Goal: Task Accomplishment & Management: Manage account settings

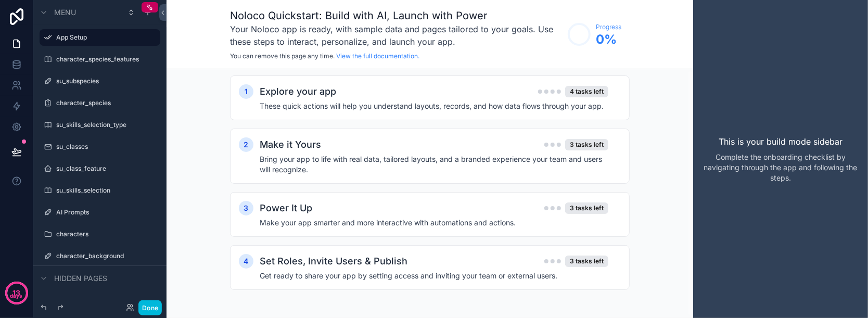
scroll to position [3, 0]
click at [14, 61] on icon at bounding box center [16, 64] width 10 height 10
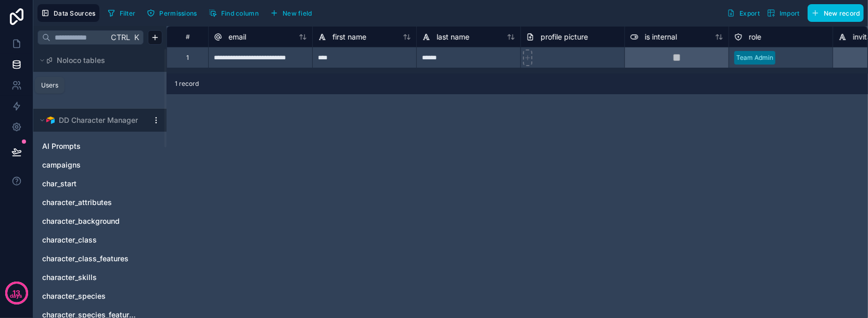
click at [10, 80] on link at bounding box center [16, 85] width 33 height 21
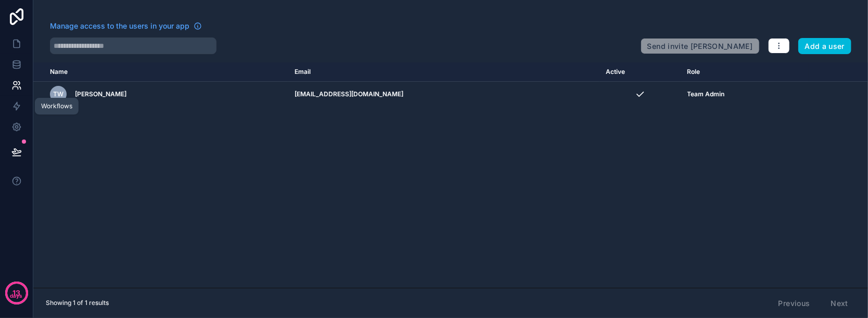
click at [16, 107] on icon at bounding box center [17, 107] width 6 height 8
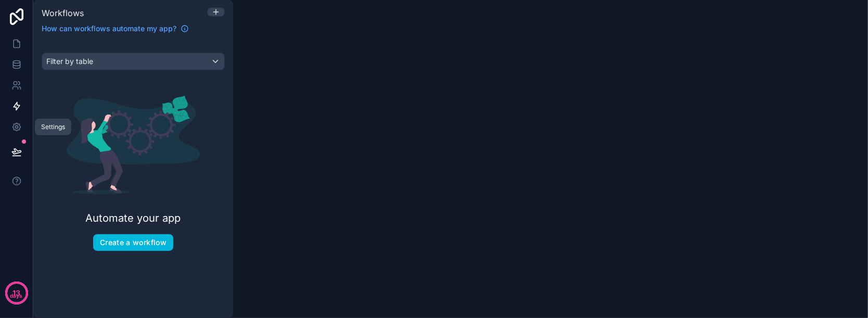
click at [23, 131] on link at bounding box center [16, 127] width 33 height 21
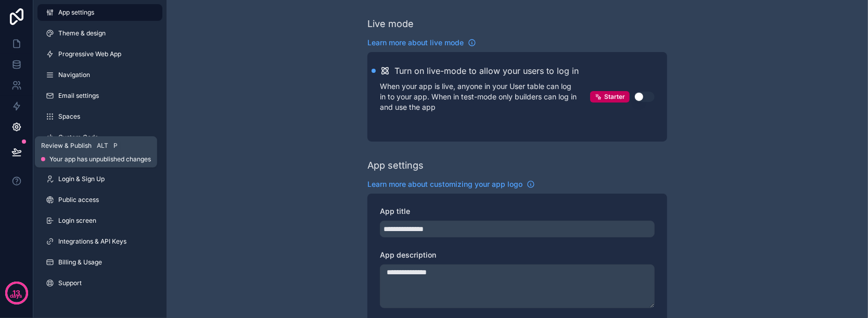
click at [20, 149] on icon at bounding box center [16, 152] width 10 height 10
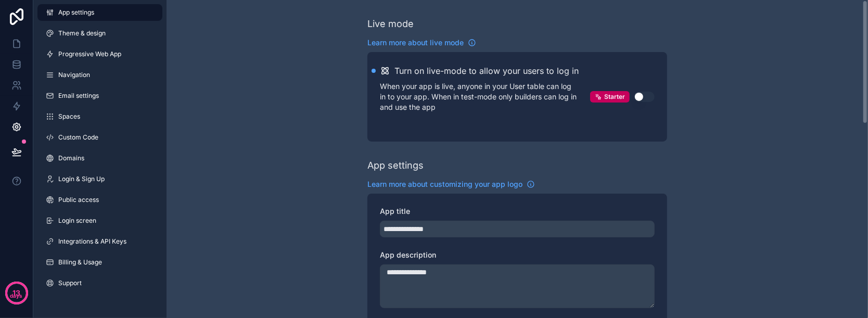
click at [18, 45] on icon at bounding box center [16, 44] width 10 height 10
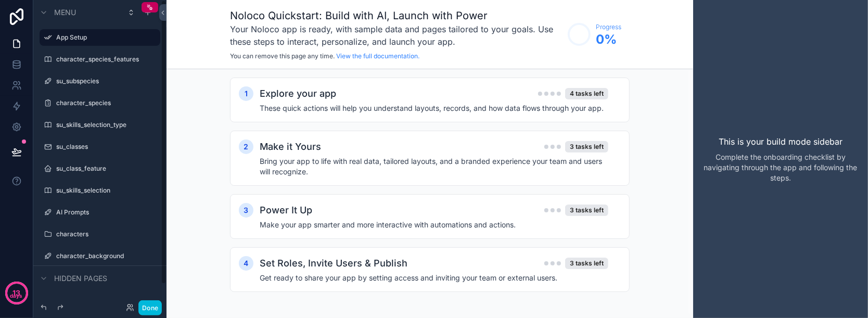
click at [105, 39] on label "App Setup" at bounding box center [105, 37] width 98 height 8
click at [0, 0] on icon "scrollable content" at bounding box center [0, 0] width 0 height 0
click at [138, 40] on icon "scrollable content" at bounding box center [137, 37] width 8 height 8
click at [0, 0] on icon "scrollable content" at bounding box center [0, 0] width 0 height 0
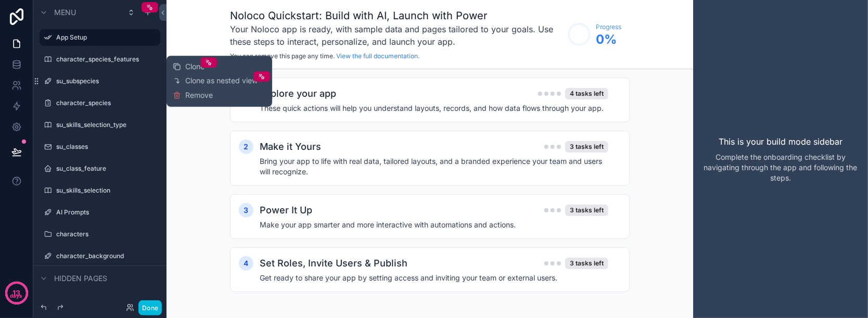
click at [196, 96] on span "Remove" at bounding box center [199, 95] width 28 height 10
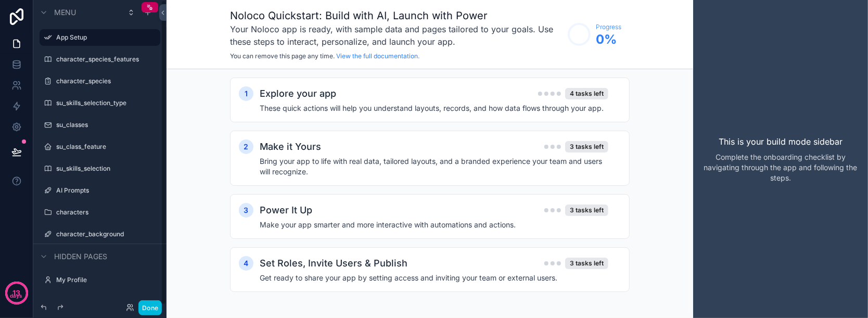
click at [0, 0] on icon "scrollable content" at bounding box center [0, 0] width 0 height 0
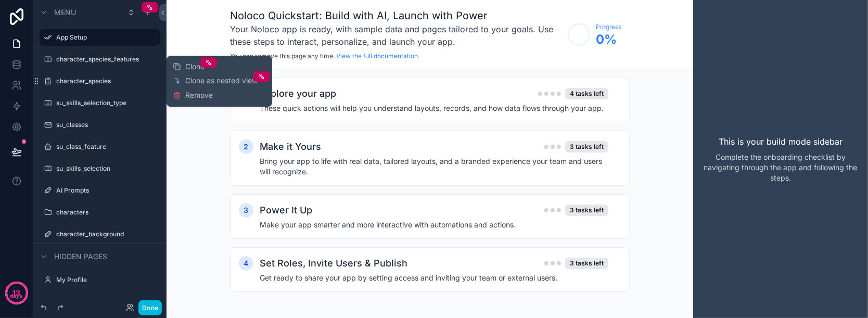
click at [197, 97] on span "Remove" at bounding box center [199, 95] width 28 height 10
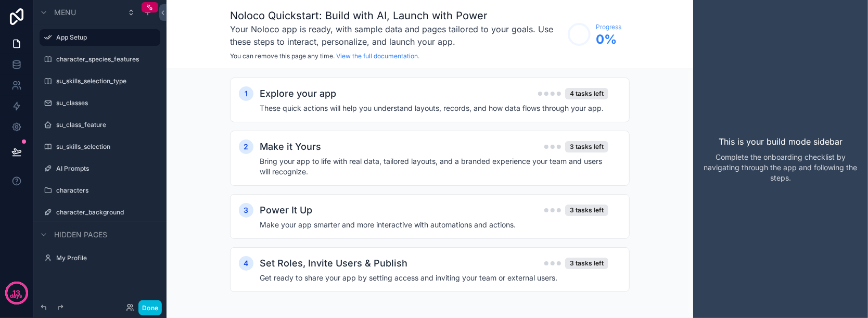
click at [0, 0] on icon "scrollable content" at bounding box center [0, 0] width 0 height 0
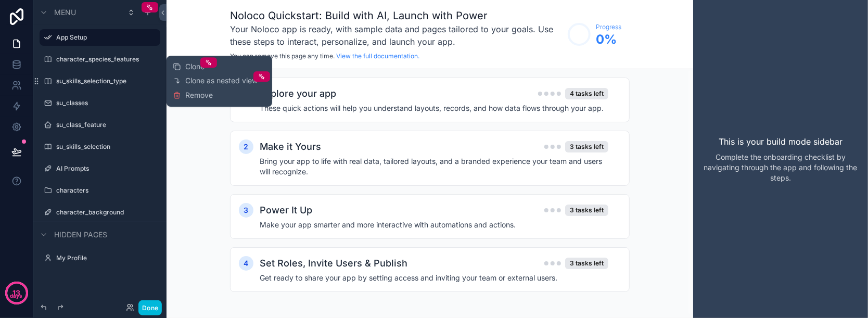
click at [195, 91] on span "Remove" at bounding box center [199, 95] width 28 height 10
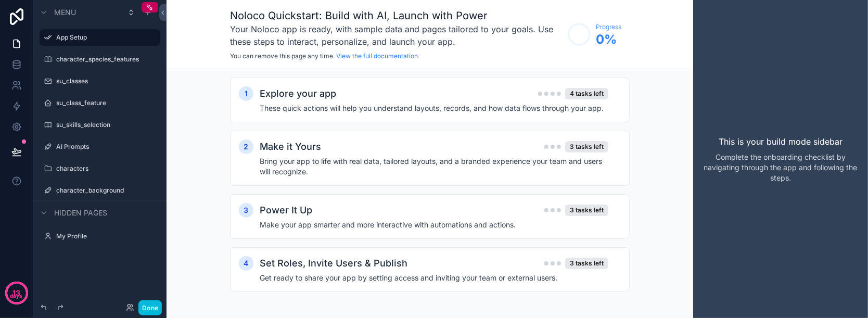
click at [0, 0] on icon "scrollable content" at bounding box center [0, 0] width 0 height 0
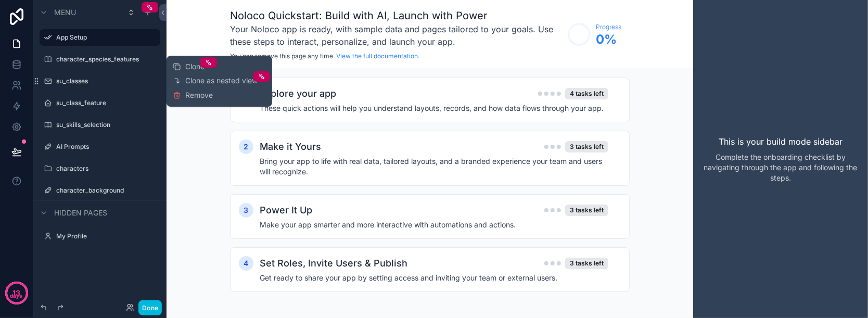
click at [191, 98] on span "Remove" at bounding box center [199, 95] width 28 height 10
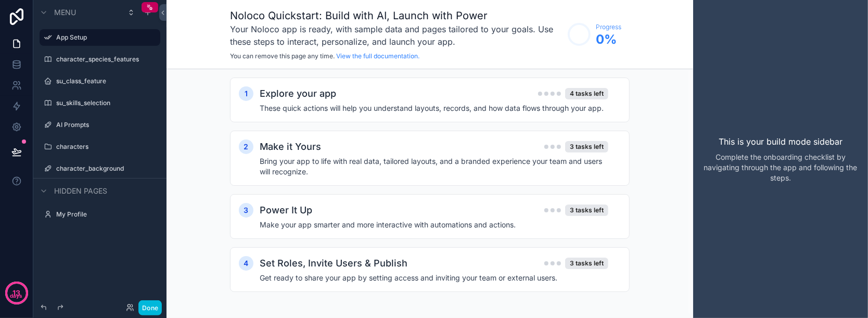
click at [0, 0] on icon "scrollable content" at bounding box center [0, 0] width 0 height 0
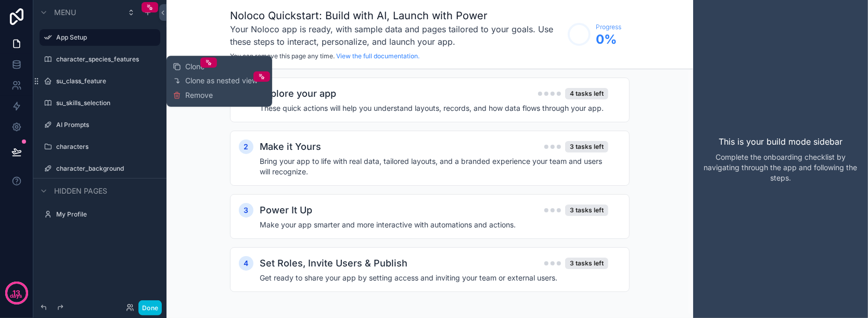
click at [193, 96] on span "Remove" at bounding box center [199, 95] width 28 height 10
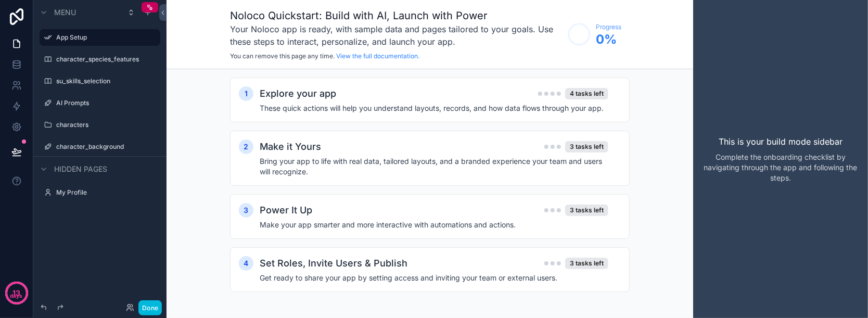
click at [0, 0] on icon "scrollable content" at bounding box center [0, 0] width 0 height 0
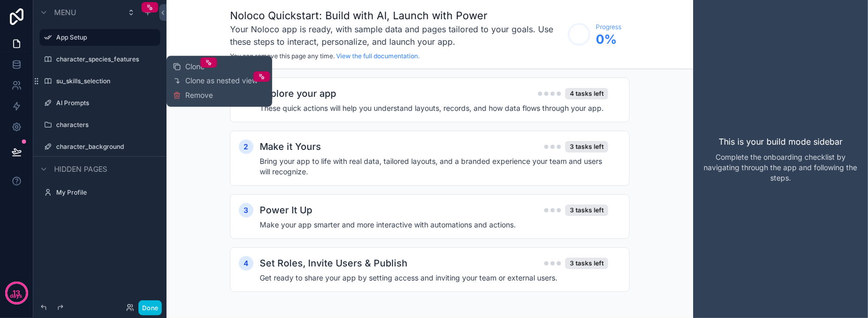
click at [195, 94] on span "Remove" at bounding box center [199, 95] width 28 height 10
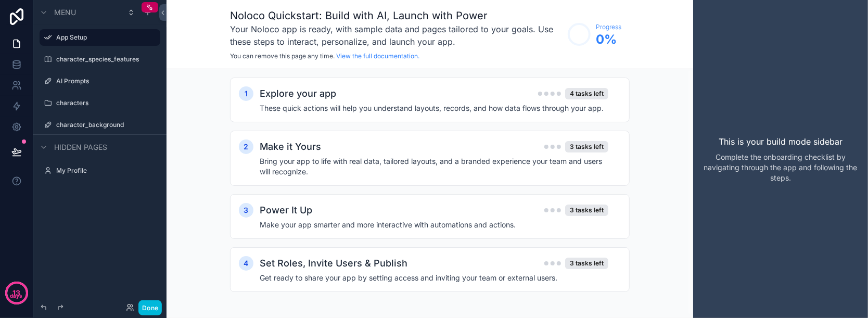
click at [0, 0] on icon "scrollable content" at bounding box center [0, 0] width 0 height 0
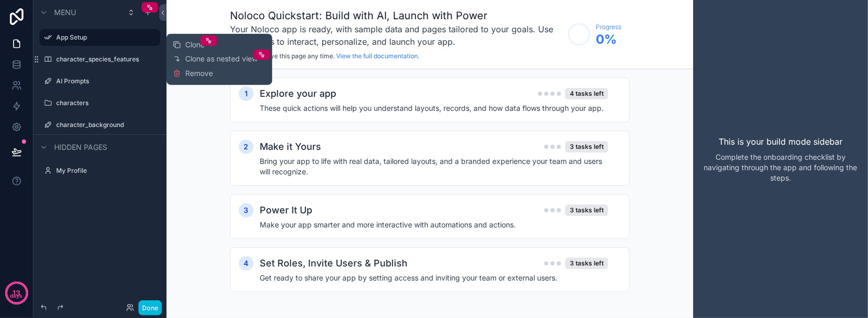
click at [178, 78] on button "Remove" at bounding box center [193, 73] width 40 height 10
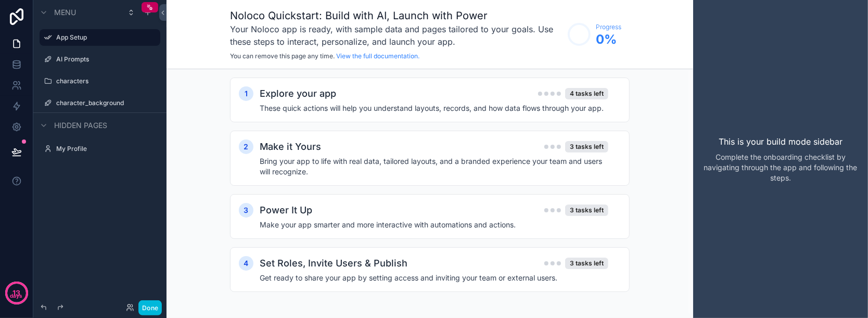
click at [0, 0] on div "scrollable content" at bounding box center [0, 0] width 0 height 0
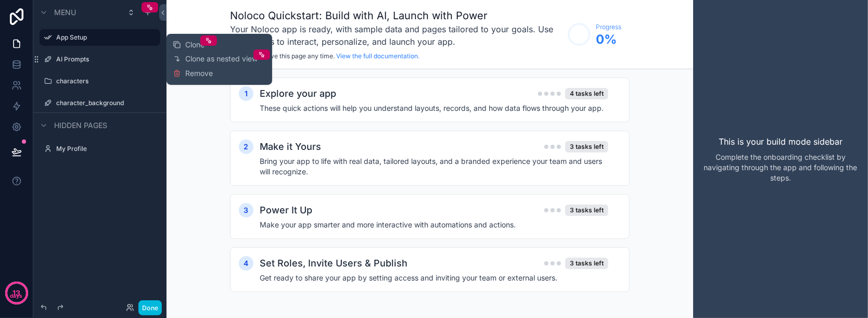
click at [188, 76] on span "Remove" at bounding box center [199, 73] width 28 height 10
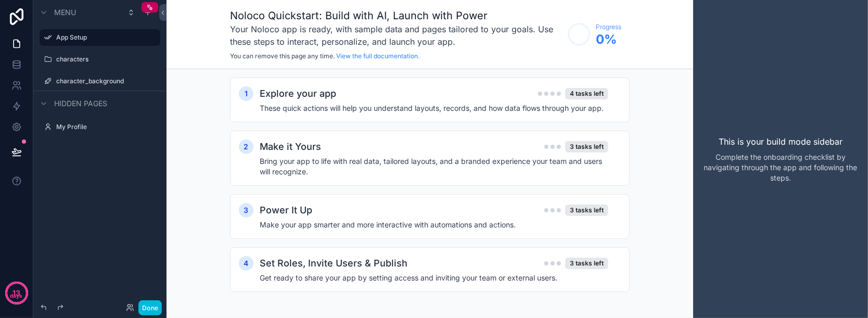
click at [0, 0] on icon "scrollable content" at bounding box center [0, 0] width 0 height 0
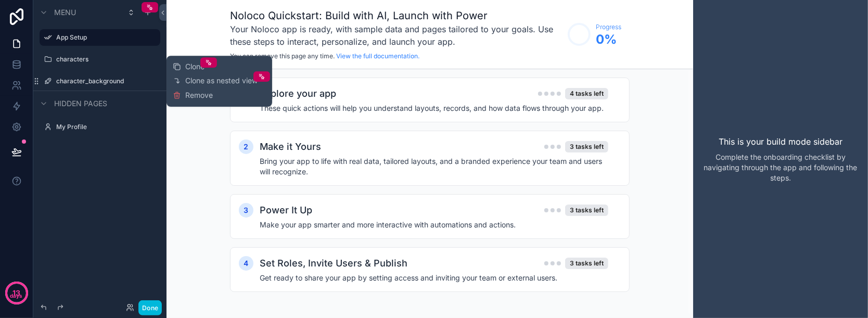
click at [199, 97] on span "Remove" at bounding box center [199, 95] width 28 height 10
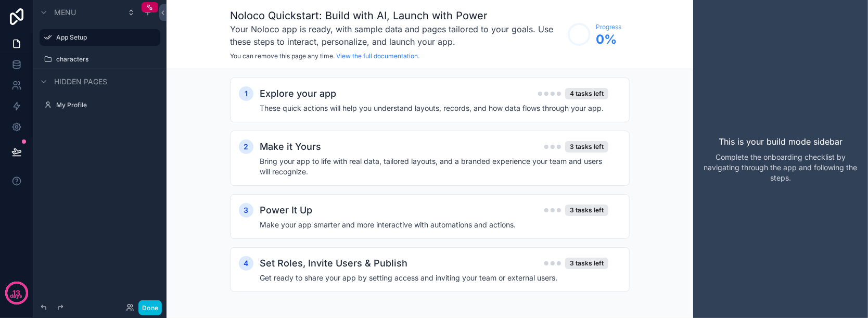
click at [100, 59] on label "characters" at bounding box center [105, 59] width 98 height 8
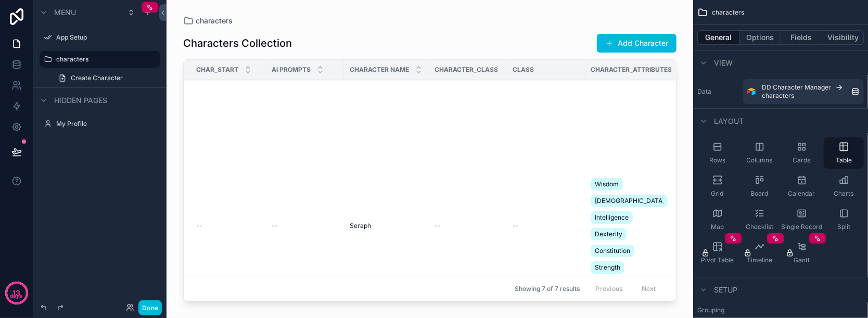
drag, startPoint x: 305, startPoint y: 73, endPoint x: 288, endPoint y: 95, distance: 28.1
click at [288, 95] on div "scrollable content" at bounding box center [430, 152] width 527 height 305
click at [305, 66] on span "AI Prompts" at bounding box center [291, 70] width 39 height 8
click at [797, 48] on div "General Options Fields Visibility" at bounding box center [780, 37] width 175 height 25
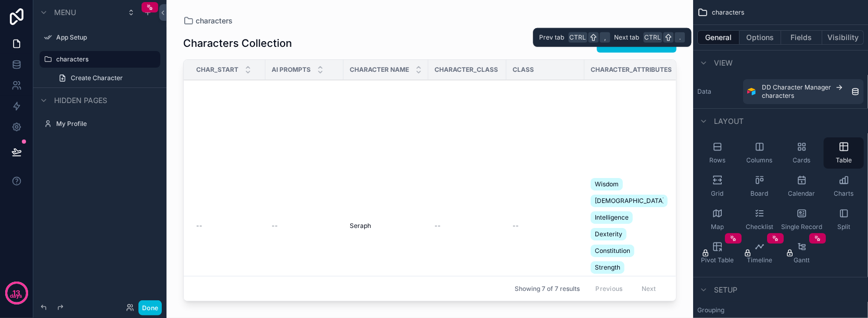
click at [798, 40] on button "Fields" at bounding box center [802, 37] width 42 height 15
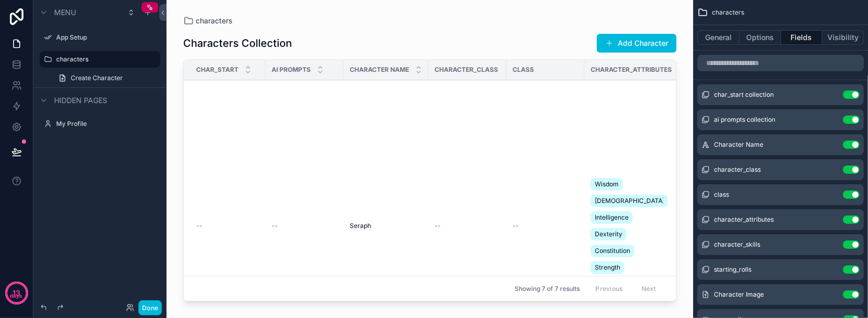
click at [850, 95] on button "Use setting" at bounding box center [851, 95] width 17 height 8
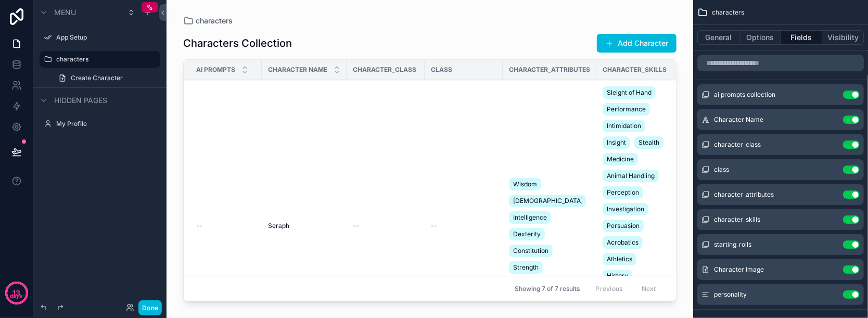
click at [851, 95] on button "Use setting" at bounding box center [851, 95] width 17 height 8
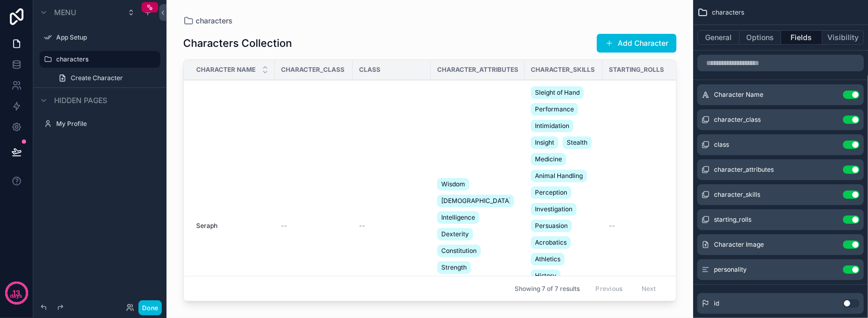
click at [855, 146] on button "Use setting" at bounding box center [851, 144] width 17 height 8
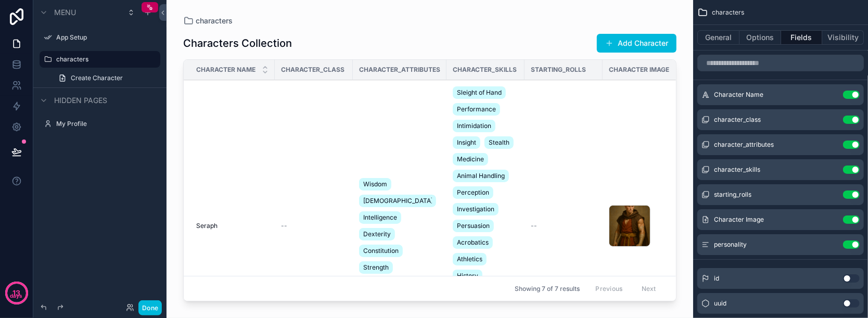
click at [855, 146] on button "Use setting" at bounding box center [851, 144] width 17 height 8
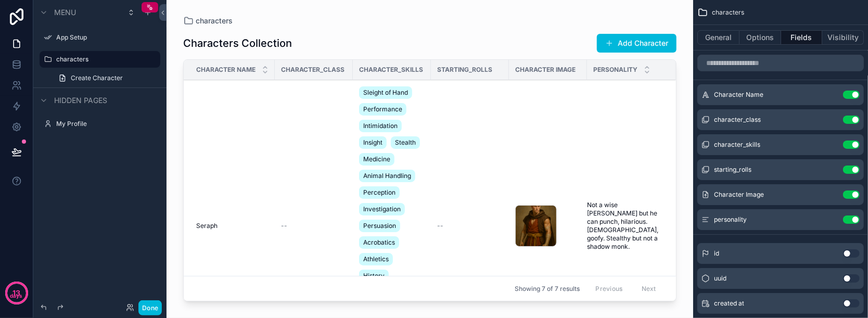
click at [855, 146] on button "Use setting" at bounding box center [851, 144] width 17 height 8
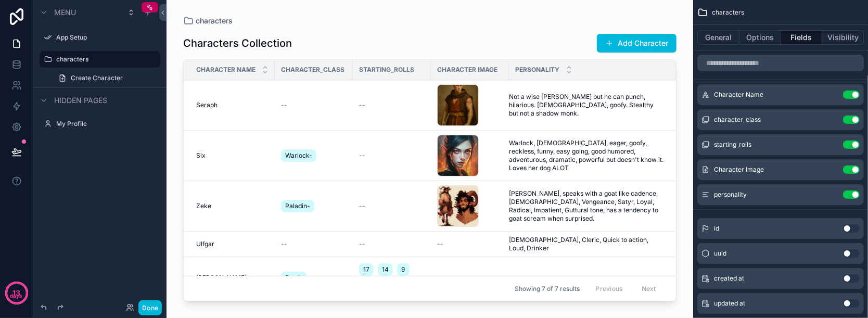
click at [855, 146] on button "Use setting" at bounding box center [851, 144] width 17 height 8
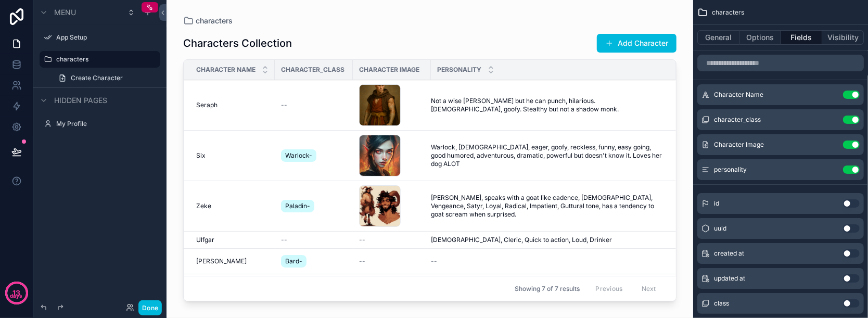
click at [848, 172] on button "Use setting" at bounding box center [851, 169] width 17 height 8
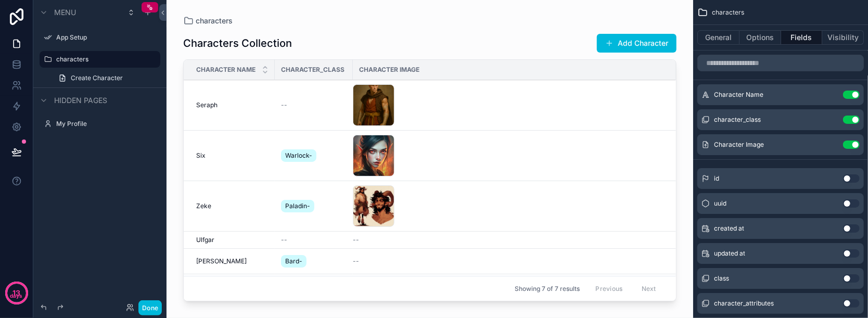
click at [340, 16] on div "characters Characters Collection Add Character Character Name Character_class C…" at bounding box center [430, 152] width 527 height 305
click at [250, 73] on span "Character Name" at bounding box center [225, 70] width 59 height 8
click at [268, 69] on icon "scrollable content" at bounding box center [265, 72] width 7 height 7
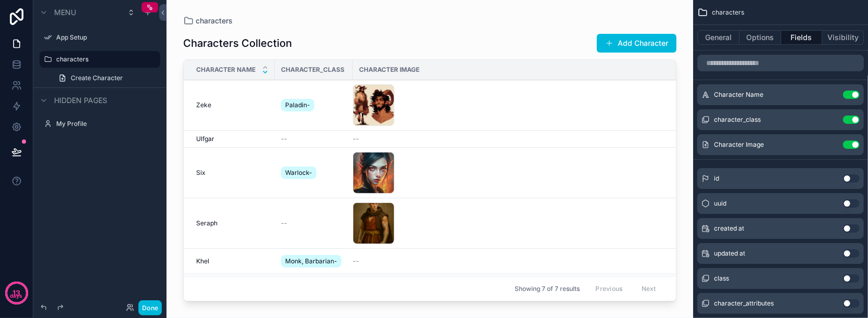
click at [266, 62] on div "Character Name" at bounding box center [229, 70] width 91 height 20
click at [267, 67] on icon "scrollable content" at bounding box center [265, 67] width 7 height 7
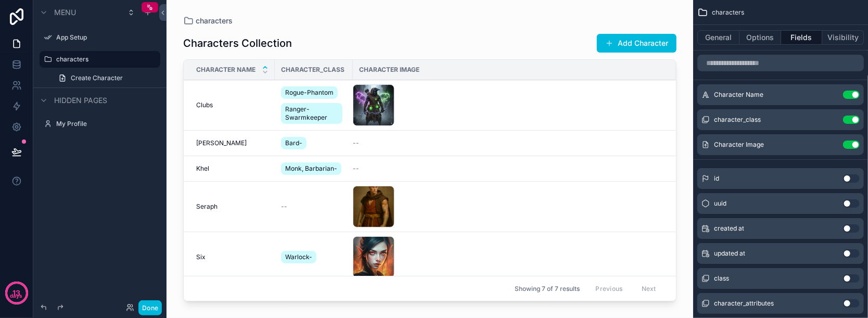
click at [258, 111] on td "Clubs Clubs" at bounding box center [229, 105] width 91 height 50
click at [834, 41] on button "Visibility" at bounding box center [843, 37] width 42 height 15
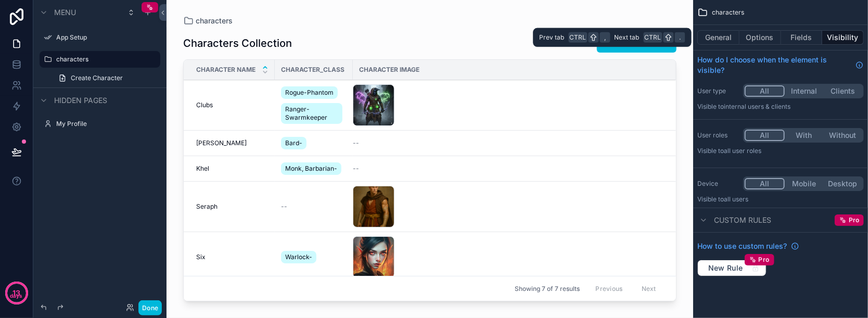
click at [791, 34] on button "Fields" at bounding box center [802, 37] width 42 height 15
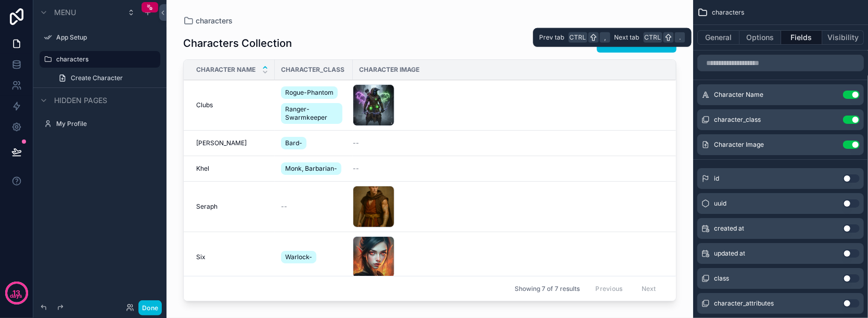
click at [768, 41] on button "Options" at bounding box center [760, 37] width 42 height 15
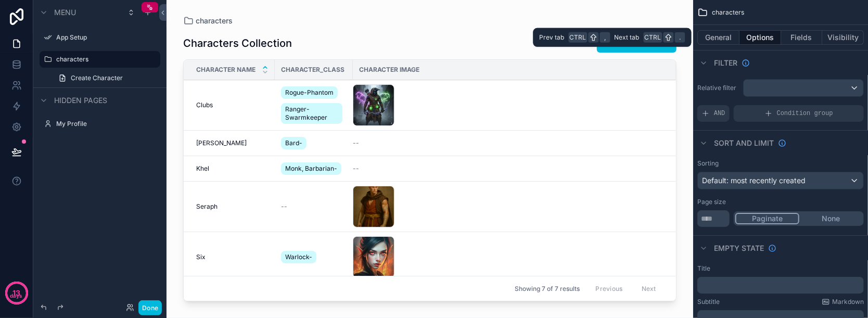
click at [721, 41] on button "General" at bounding box center [718, 37] width 42 height 15
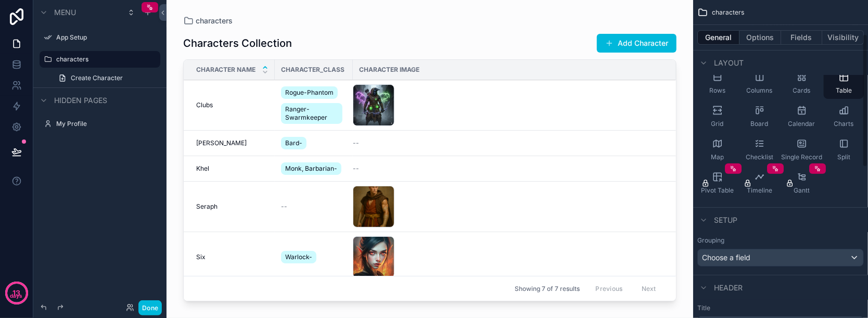
scroll to position [34, 0]
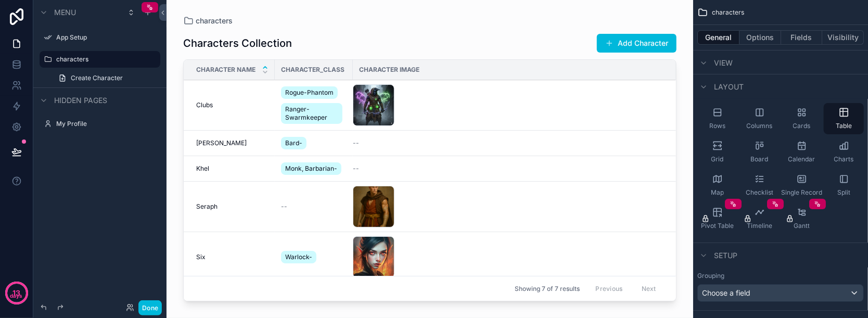
click at [851, 220] on div "Rows Columns Cards Table Grid Board Calendar Charts Map Checklist Single Record…" at bounding box center [780, 168] width 175 height 139
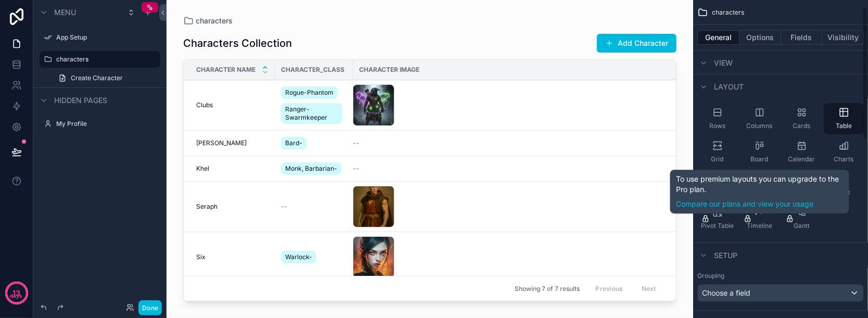
scroll to position [0, 0]
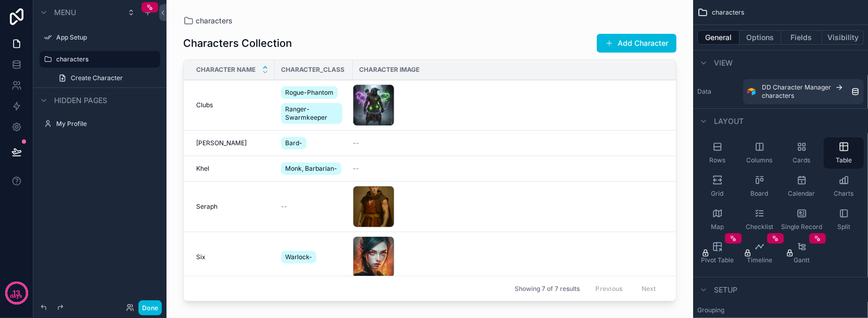
click at [241, 108] on div "Clubs Clubs" at bounding box center [232, 105] width 72 height 8
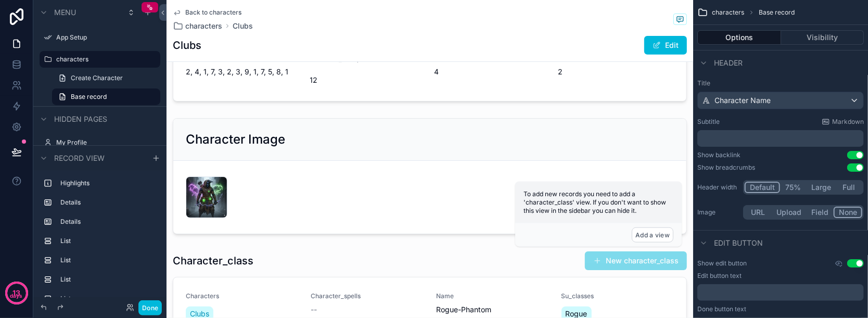
scroll to position [242, 0]
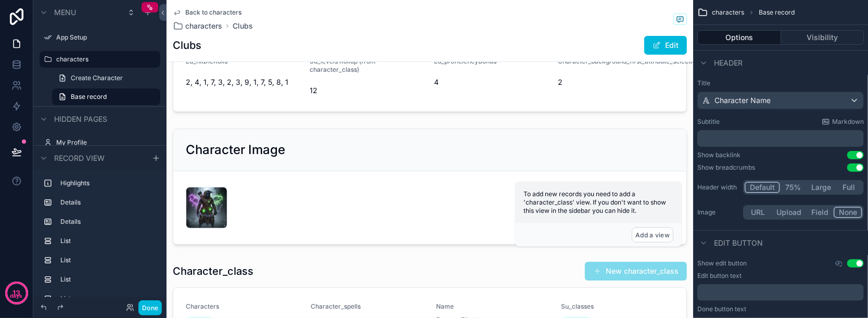
click at [346, 140] on div "scrollable content" at bounding box center [430, 186] width 527 height 124
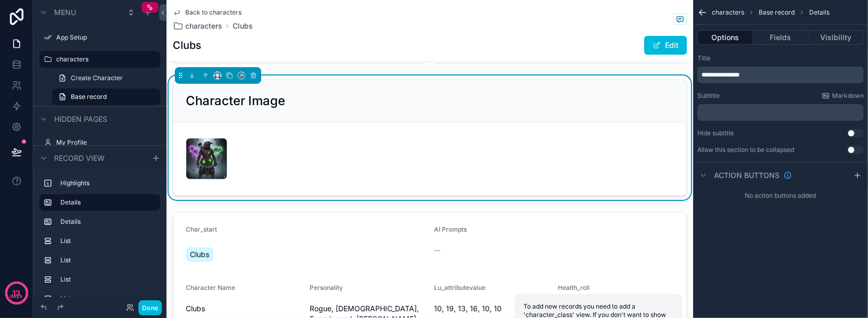
scroll to position [10, 0]
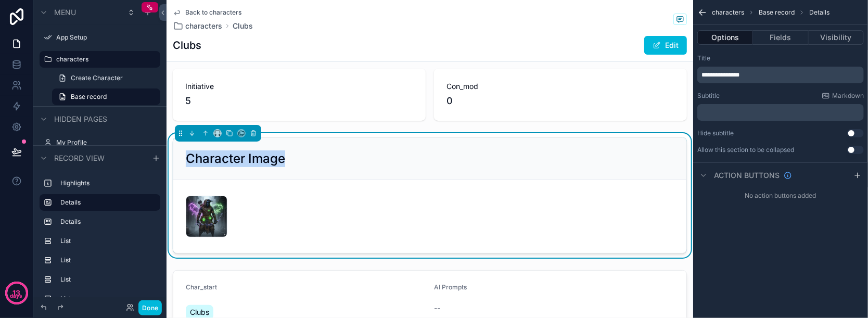
drag, startPoint x: 311, startPoint y: 177, endPoint x: 298, endPoint y: 70, distance: 107.5
click at [350, 156] on div "Character Image" at bounding box center [430, 158] width 488 height 17
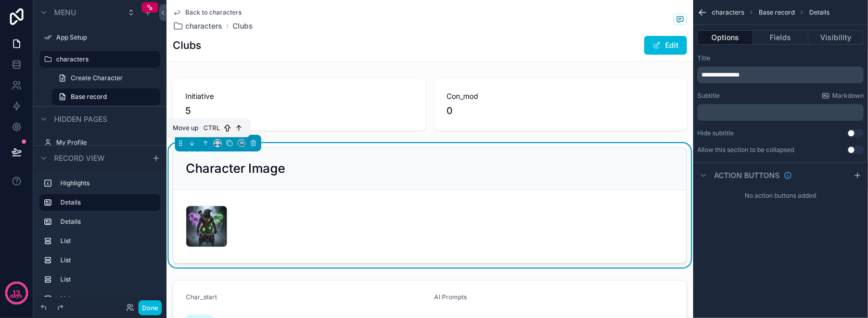
click at [207, 143] on icon "scrollable content" at bounding box center [205, 142] width 7 height 7
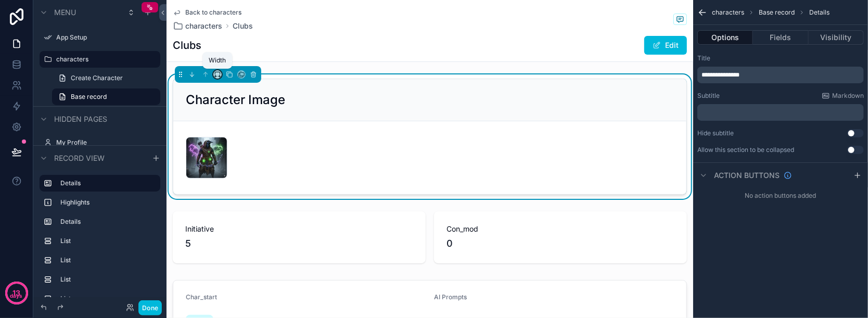
click at [216, 75] on icon "scrollable content" at bounding box center [217, 74] width 7 height 7
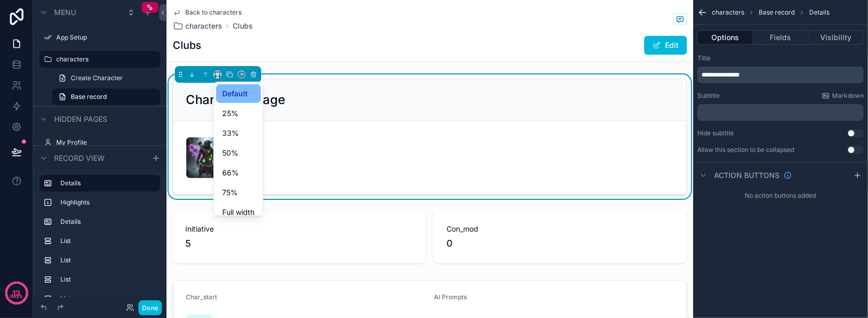
click at [241, 111] on div "25%" at bounding box center [238, 113] width 32 height 12
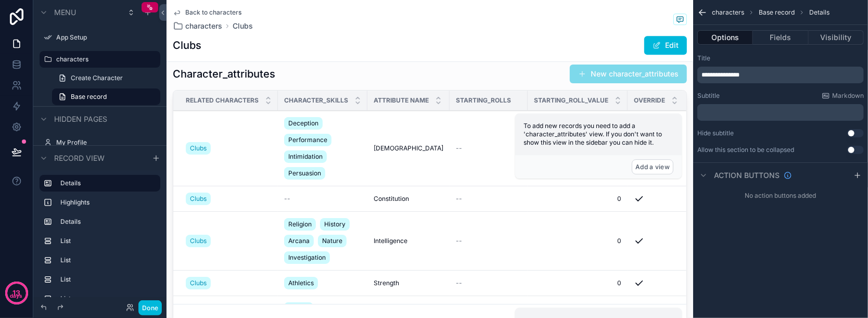
scroll to position [1873, 0]
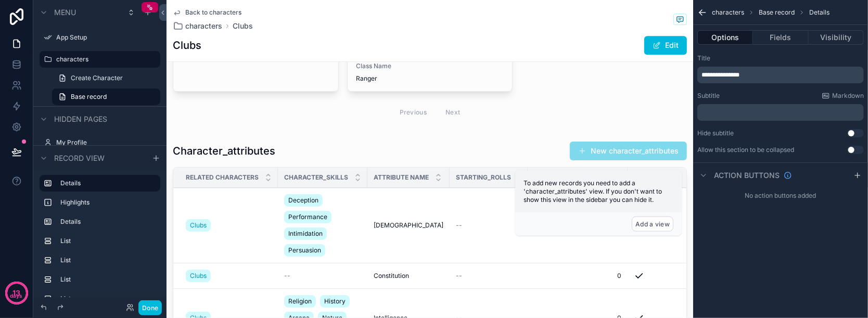
click at [326, 157] on div "scrollable content" at bounding box center [430, 276] width 527 height 278
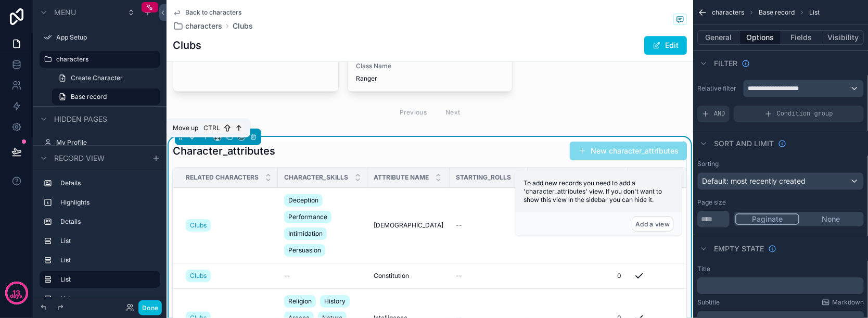
click at [202, 140] on icon "scrollable content" at bounding box center [205, 136] width 7 height 7
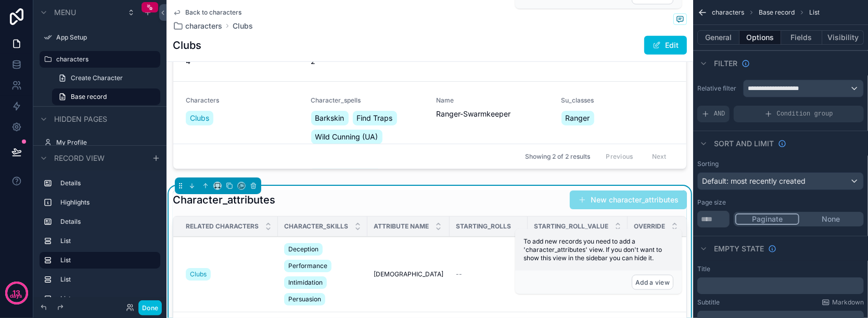
scroll to position [590, 0]
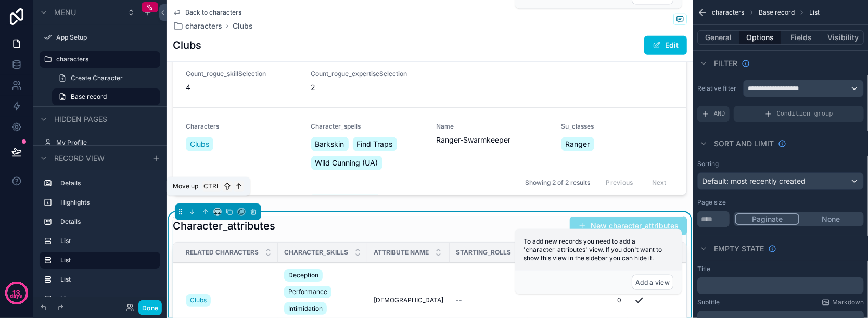
click at [204, 210] on icon "scrollable content" at bounding box center [205, 211] width 2 height 2
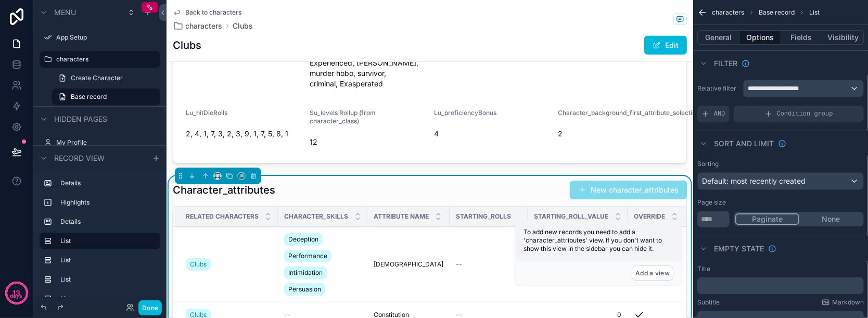
scroll to position [312, 0]
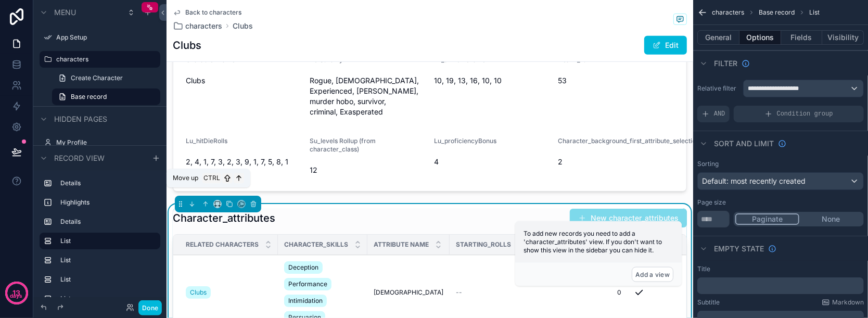
click at [207, 200] on icon "scrollable content" at bounding box center [205, 203] width 7 height 7
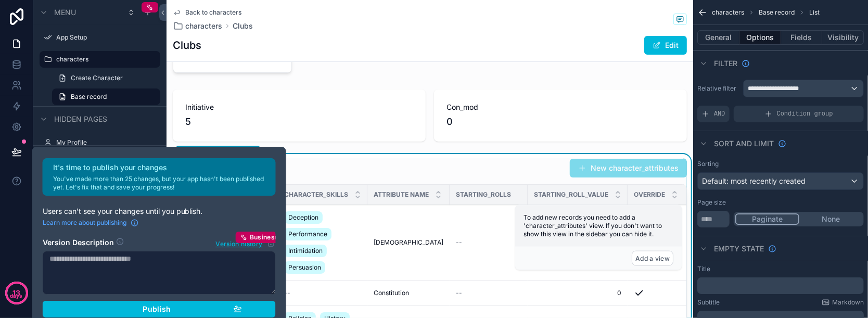
scroll to position [0, 0]
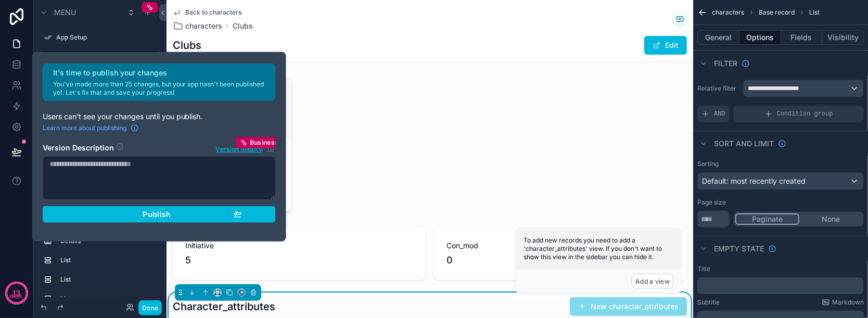
click at [218, 213] on div "Publish" at bounding box center [158, 214] width 165 height 9
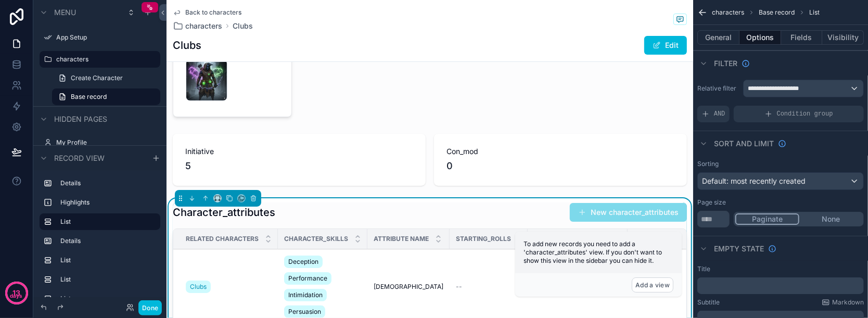
scroll to position [104, 0]
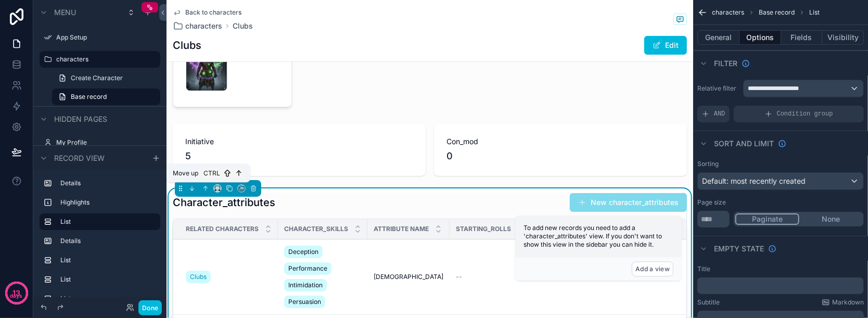
click at [204, 192] on button "scrollable content" at bounding box center [205, 188] width 11 height 11
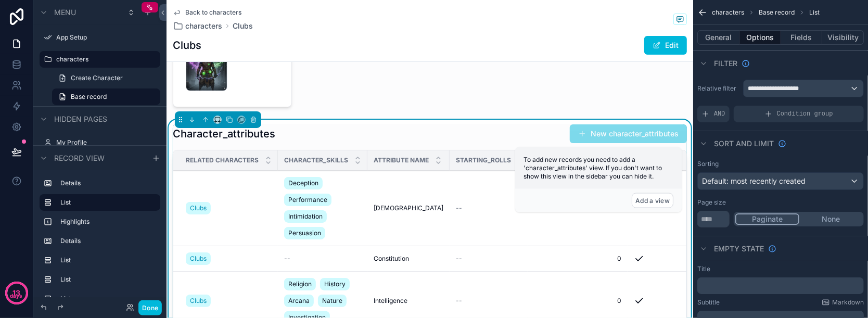
click at [429, 138] on div "Character_attributes New character_attributes" at bounding box center [430, 134] width 514 height 20
click at [789, 34] on button "Fields" at bounding box center [802, 37] width 42 height 15
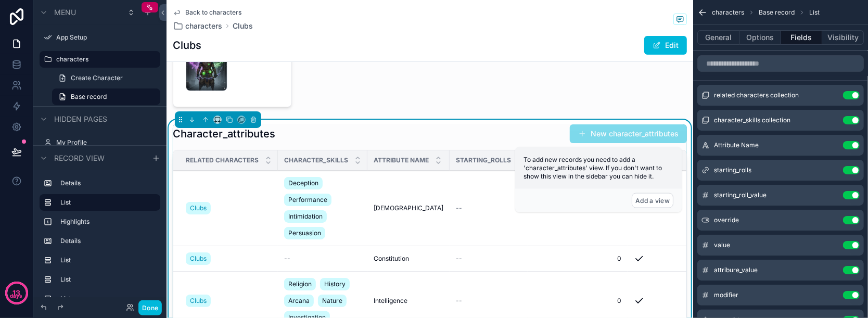
click at [848, 120] on button "Use setting" at bounding box center [851, 120] width 17 height 8
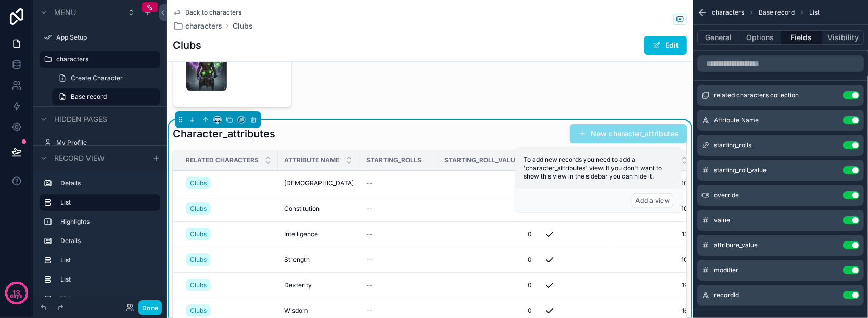
click at [853, 96] on button "Use setting" at bounding box center [851, 95] width 17 height 8
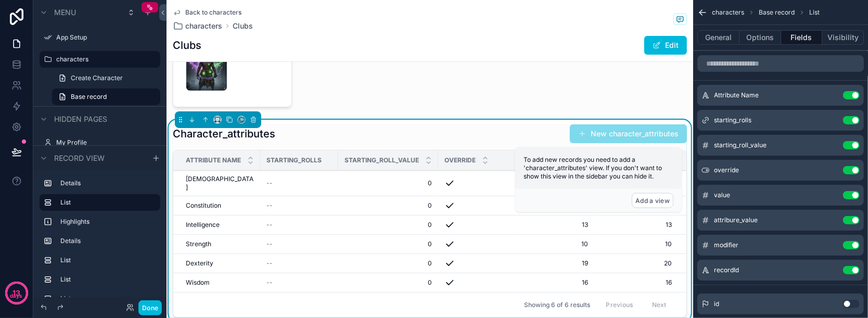
click at [848, 122] on button "Use setting" at bounding box center [851, 120] width 17 height 8
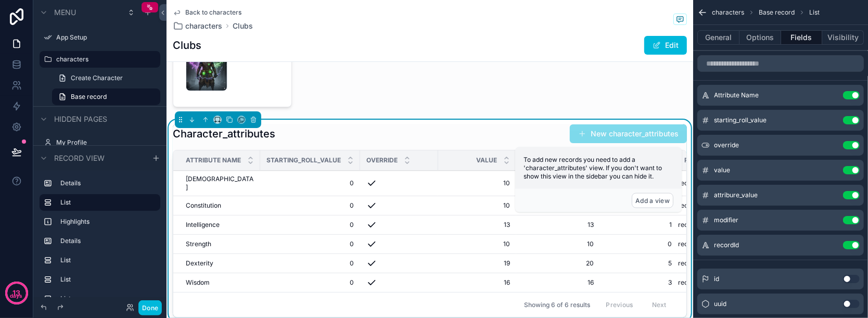
click at [849, 122] on button "Use setting" at bounding box center [851, 120] width 17 height 8
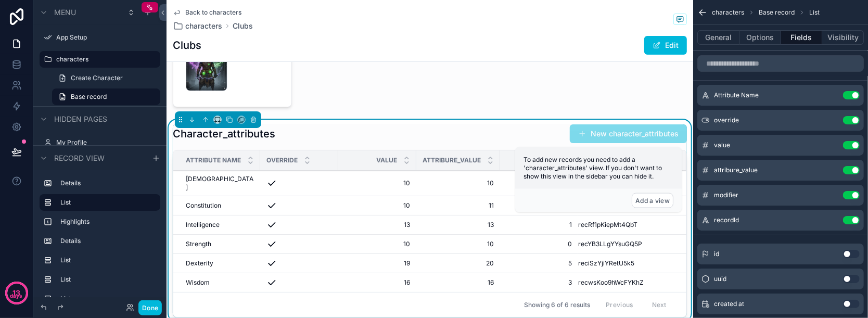
click at [850, 146] on button "Use setting" at bounding box center [851, 145] width 17 height 8
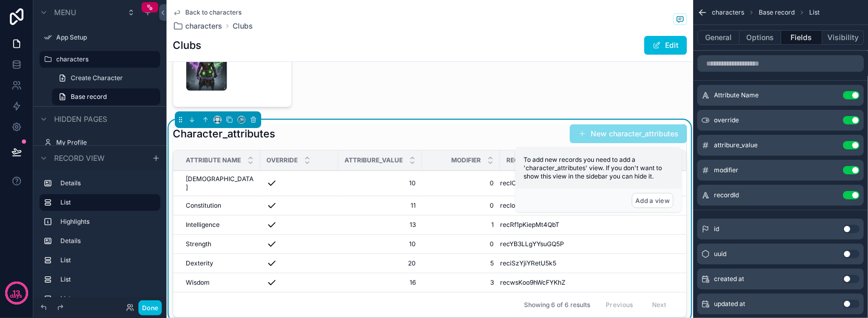
click at [855, 197] on button "Use setting" at bounding box center [851, 195] width 17 height 8
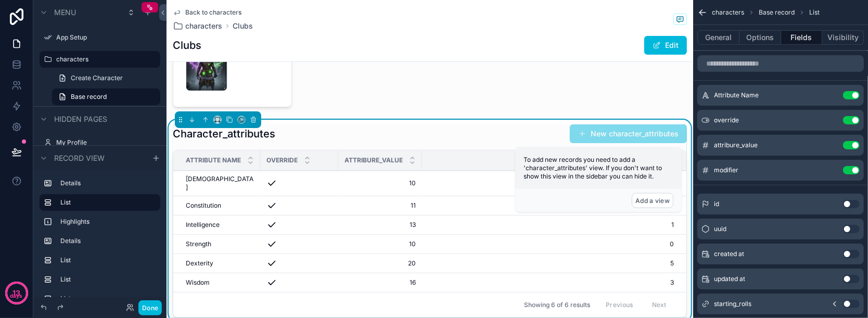
click at [503, 136] on div "Character_attributes New character_attributes" at bounding box center [430, 134] width 514 height 20
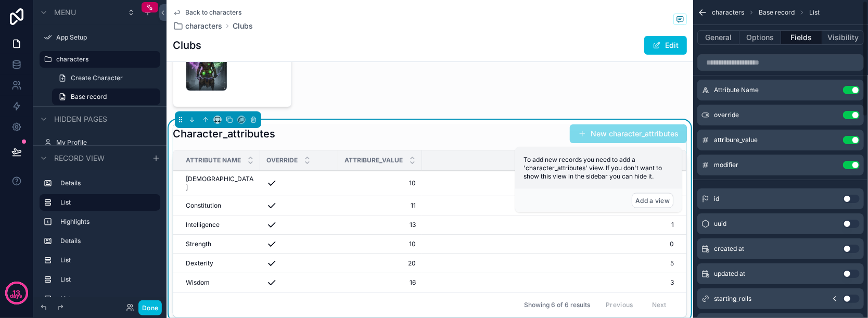
scroll to position [0, 0]
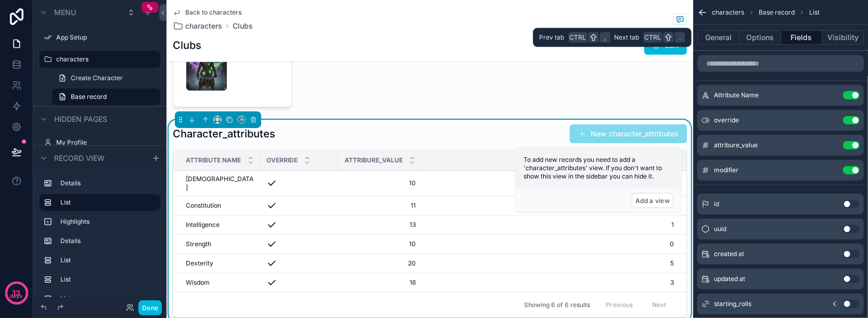
click at [759, 38] on button "Options" at bounding box center [760, 37] width 42 height 15
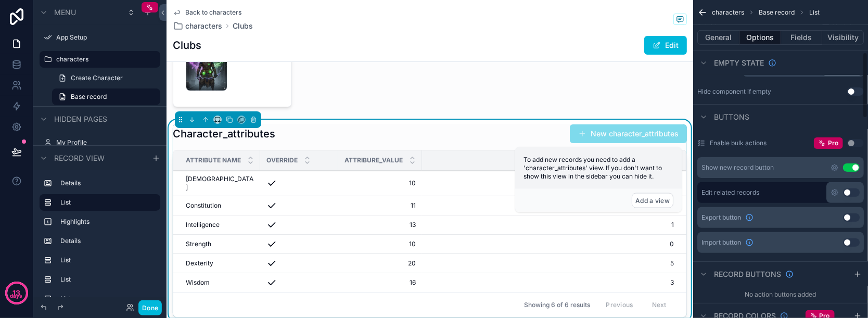
scroll to position [277, 0]
click at [854, 164] on button "Use setting" at bounding box center [851, 165] width 17 height 8
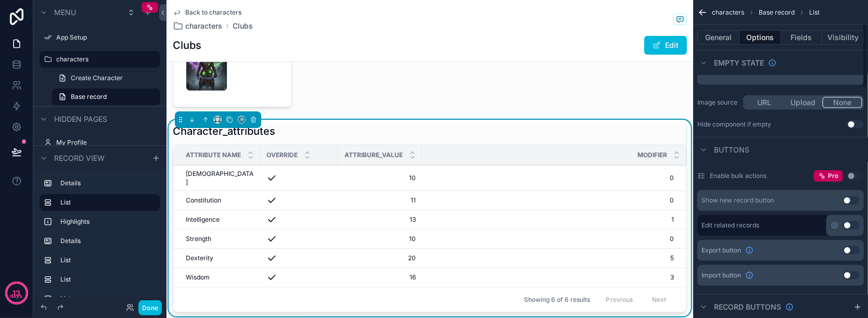
scroll to position [0, 0]
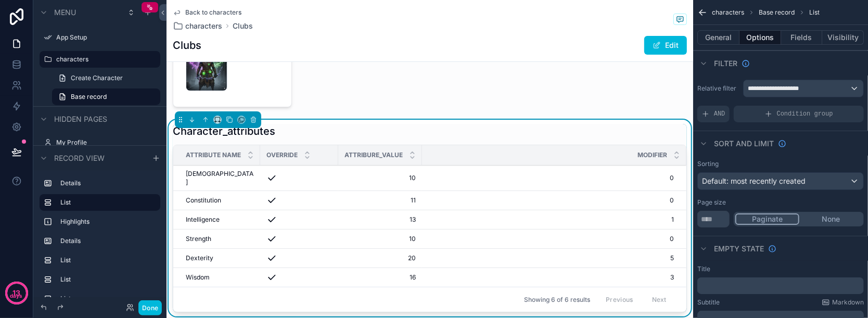
click at [705, 36] on button "General" at bounding box center [718, 37] width 42 height 15
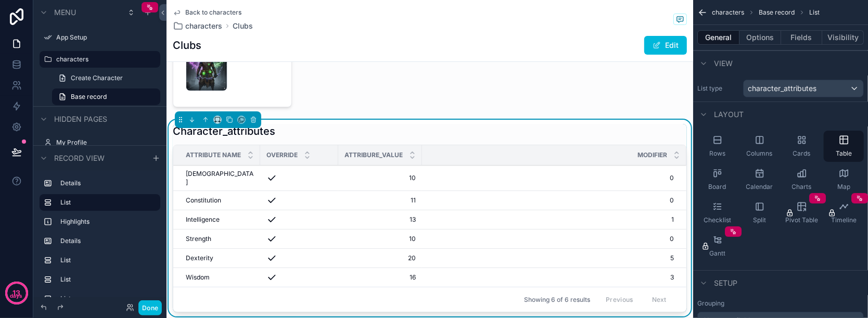
click at [352, 132] on div "Character_attributes" at bounding box center [430, 131] width 514 height 15
click at [233, 135] on h1 "Character_attributes" at bounding box center [224, 131] width 103 height 15
click at [755, 61] on div "View" at bounding box center [780, 62] width 175 height 25
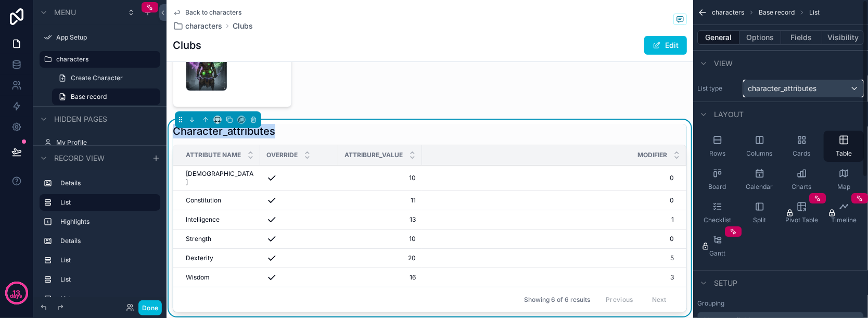
click at [777, 87] on span "character_attributes" at bounding box center [782, 88] width 69 height 10
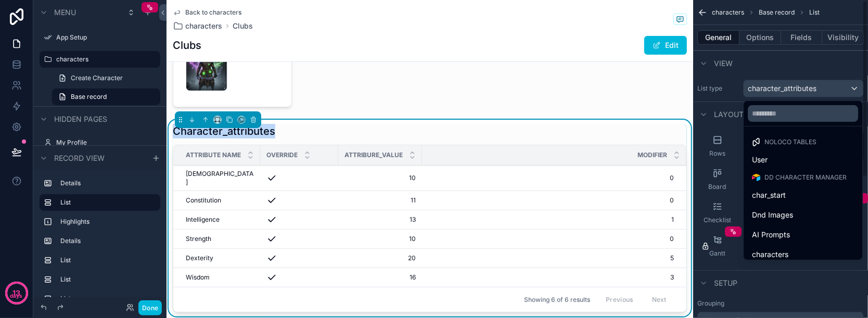
click at [712, 91] on div "scrollable content" at bounding box center [434, 159] width 868 height 318
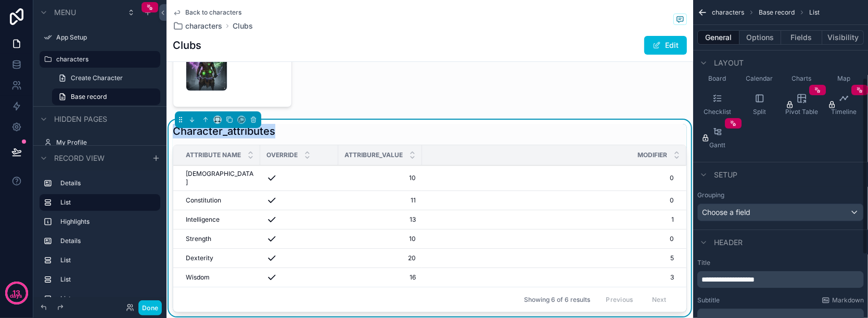
scroll to position [138, 0]
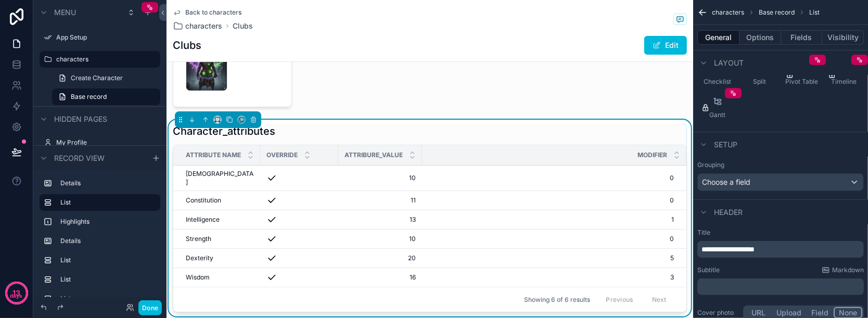
click at [750, 250] on span "**********" at bounding box center [727, 249] width 53 height 7
click at [748, 249] on span "**********" at bounding box center [727, 249] width 53 height 7
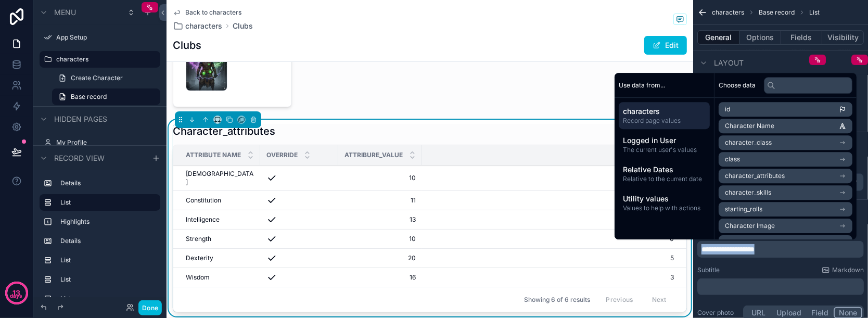
click at [748, 249] on span "**********" at bounding box center [727, 249] width 53 height 7
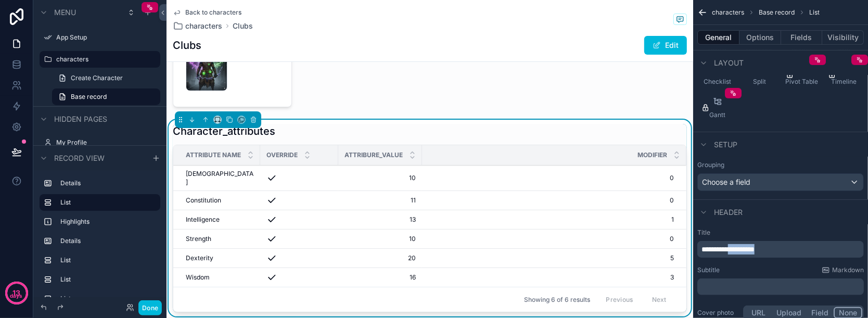
drag, startPoint x: 739, startPoint y: 247, endPoint x: 785, endPoint y: 246, distance: 45.8
click at [785, 246] on p "**********" at bounding box center [781, 249] width 160 height 10
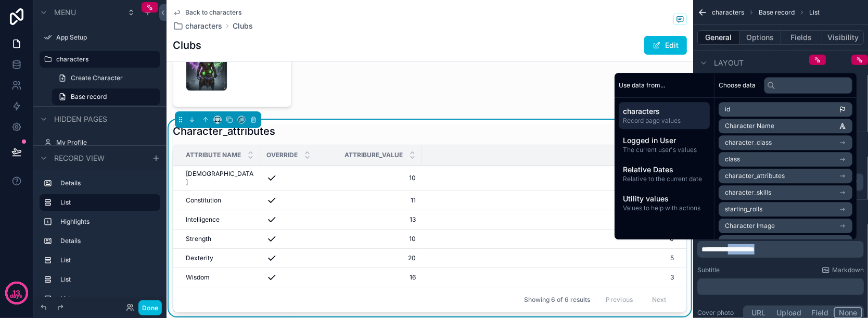
copy span "**********"
click at [773, 245] on p "**********" at bounding box center [781, 249] width 160 height 10
click at [772, 247] on p "**********" at bounding box center [781, 249] width 160 height 10
click at [740, 246] on span "**********" at bounding box center [727, 249] width 53 height 7
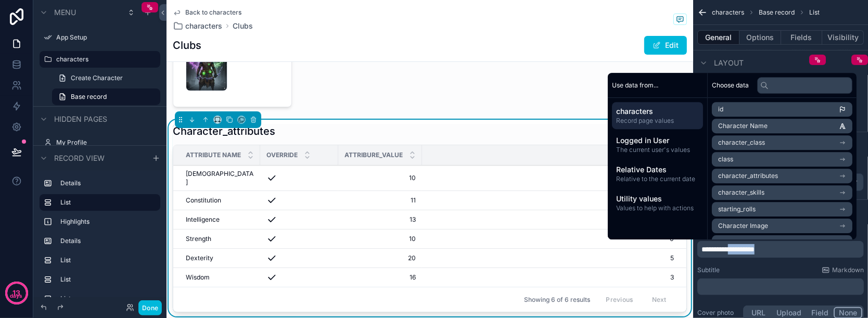
click at [740, 246] on span "**********" at bounding box center [727, 249] width 53 height 7
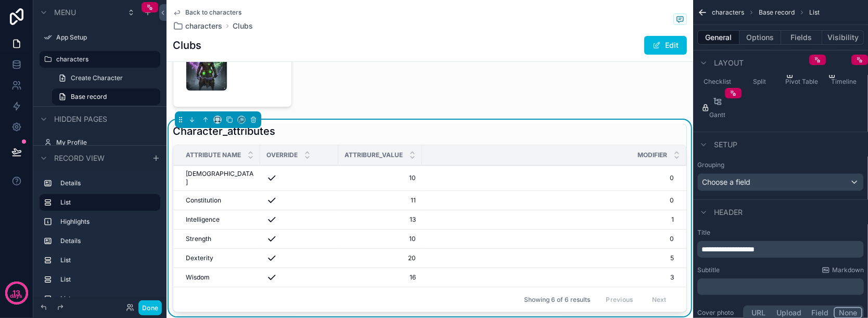
click at [719, 253] on span "**********" at bounding box center [727, 249] width 53 height 7
click at [721, 260] on div "**********" at bounding box center [780, 275] width 175 height 102
click at [725, 250] on span "**********" at bounding box center [727, 249] width 53 height 7
click at [705, 249] on span "**********" at bounding box center [714, 249] width 27 height 7
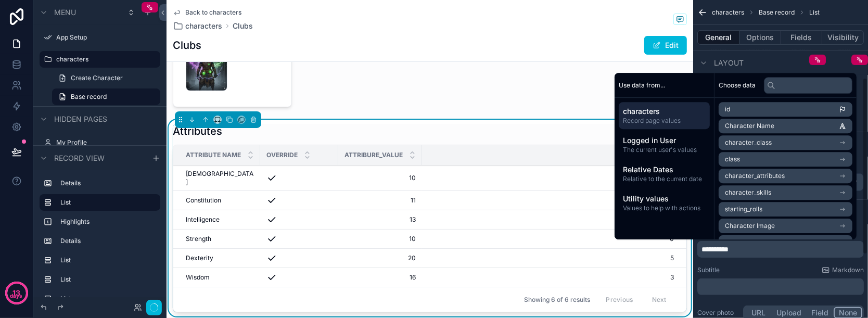
click at [764, 263] on div "**********" at bounding box center [780, 275] width 175 height 102
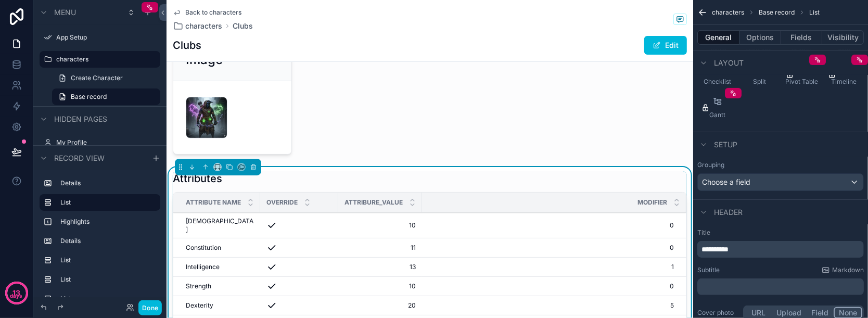
scroll to position [0, 0]
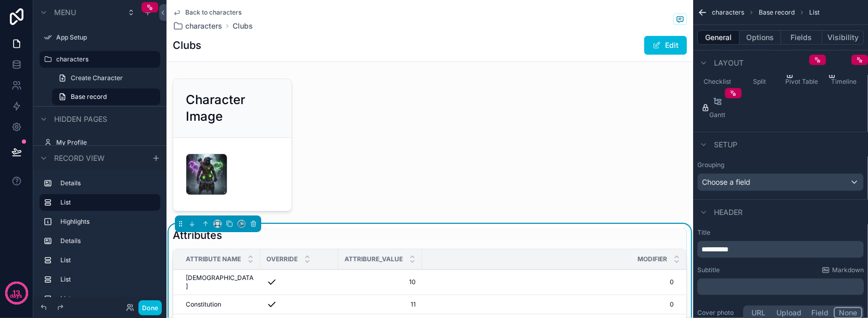
drag, startPoint x: 251, startPoint y: 126, endPoint x: 255, endPoint y: 134, distance: 8.8
click at [251, 126] on div "scrollable content" at bounding box center [233, 144] width 132 height 141
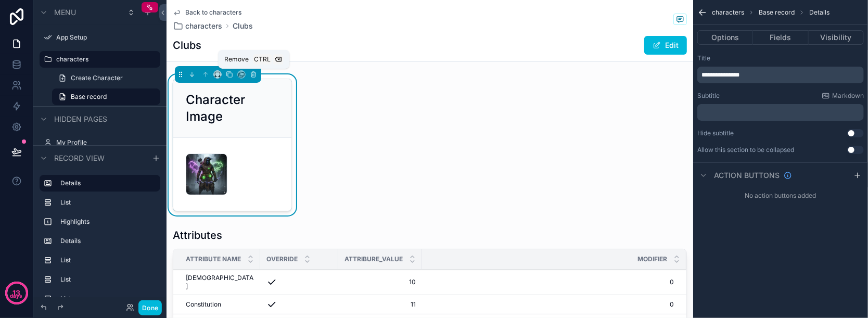
click at [251, 76] on icon "scrollable content" at bounding box center [253, 75] width 4 height 4
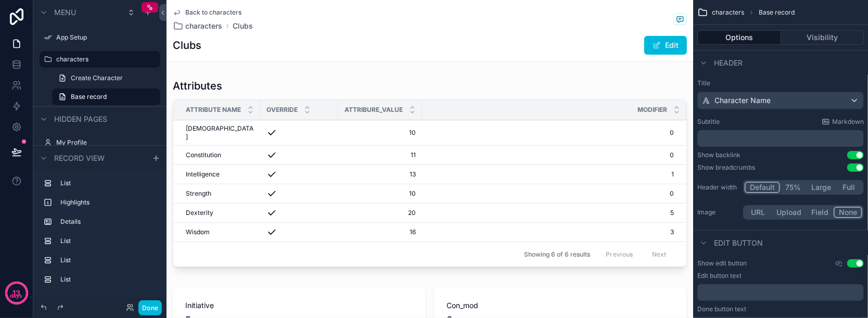
click at [333, 98] on div "scrollable content" at bounding box center [430, 174] width 527 height 201
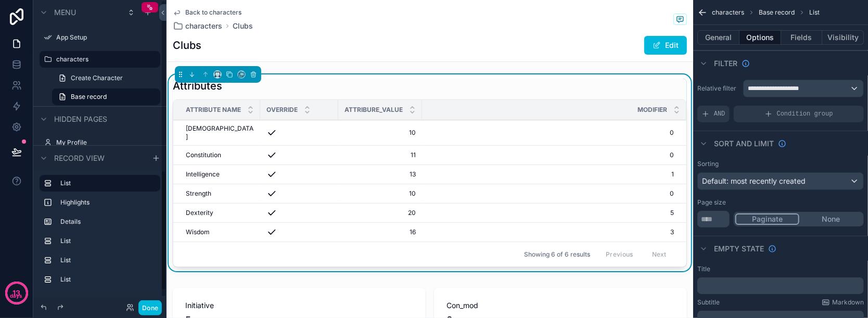
click at [98, 203] on label "Highlights" at bounding box center [106, 202] width 92 height 8
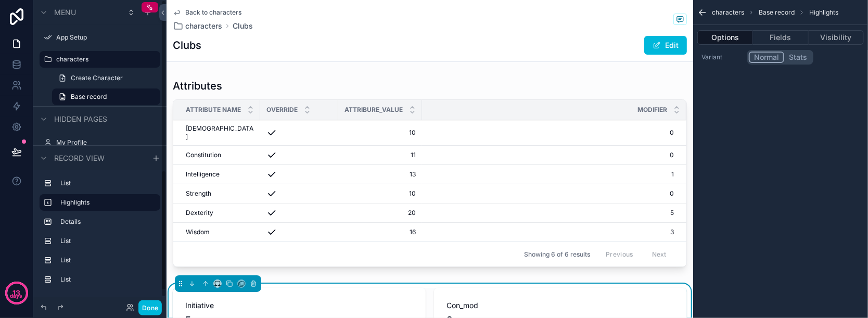
click at [100, 181] on label "List" at bounding box center [106, 183] width 92 height 8
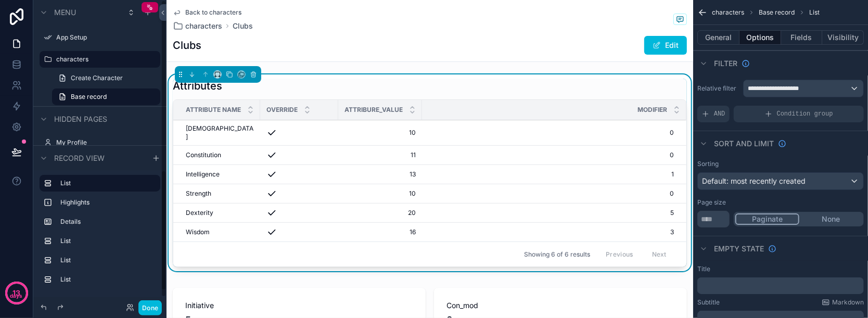
click at [0, 0] on icon "scrollable content" at bounding box center [0, 0] width 0 height 0
click at [148, 183] on icon "scrollable content" at bounding box center [150, 183] width 8 height 8
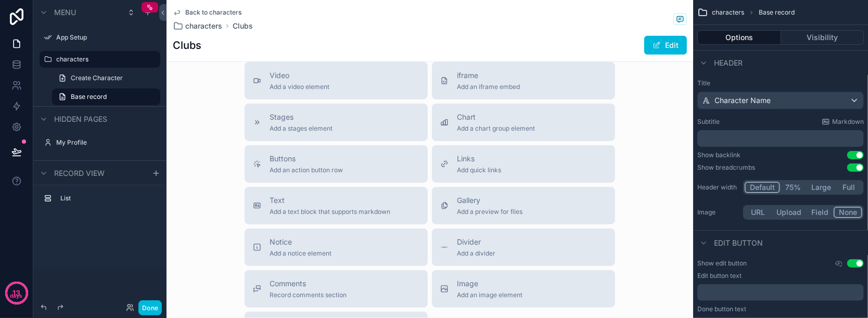
scroll to position [347, 0]
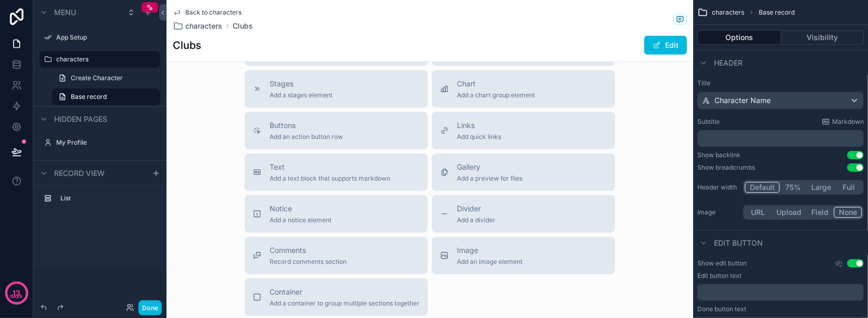
click at [448, 169] on div "Gallery Add a preview for files" at bounding box center [523, 172] width 167 height 21
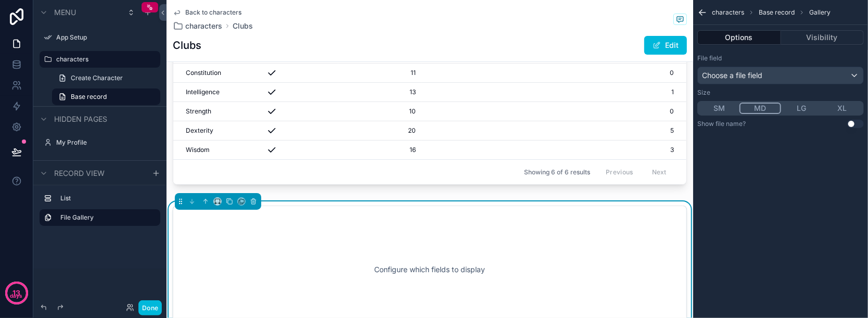
scroll to position [117, 0]
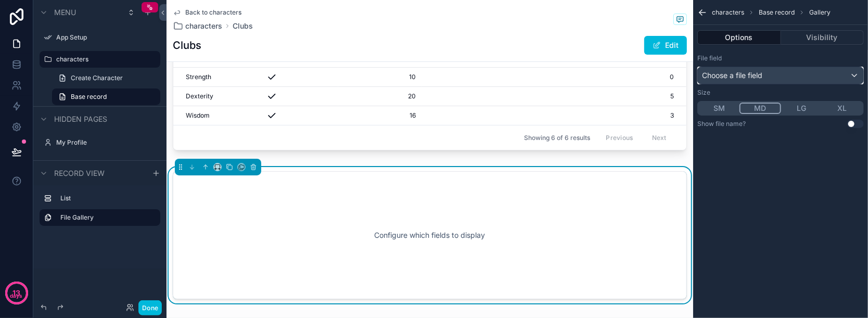
click at [800, 68] on div "Choose a file field" at bounding box center [780, 75] width 165 height 17
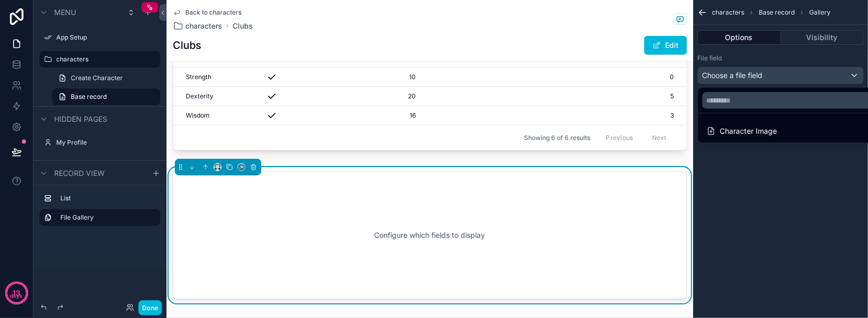
click at [746, 138] on div "Character Image" at bounding box center [792, 131] width 185 height 19
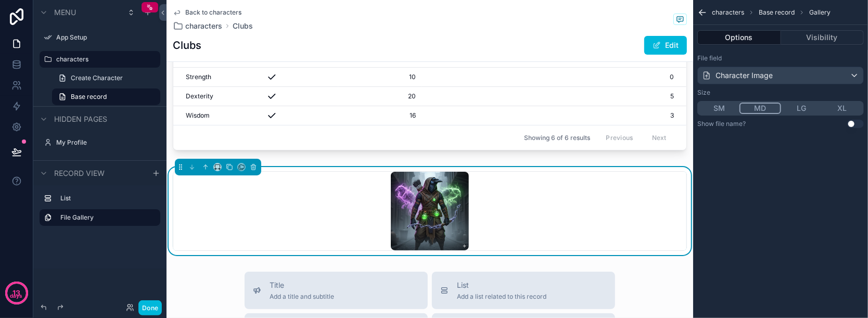
click at [491, 201] on div "scrollable content" at bounding box center [429, 211] width 513 height 79
click at [724, 106] on button "SM" at bounding box center [720, 108] width 42 height 11
click at [220, 168] on icon "scrollable content" at bounding box center [220, 169] width 1 height 2
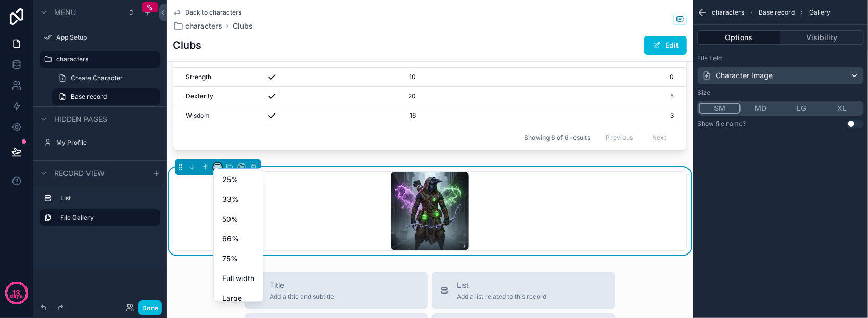
scroll to position [28, 0]
click at [347, 183] on div "scrollable content" at bounding box center [434, 159] width 868 height 318
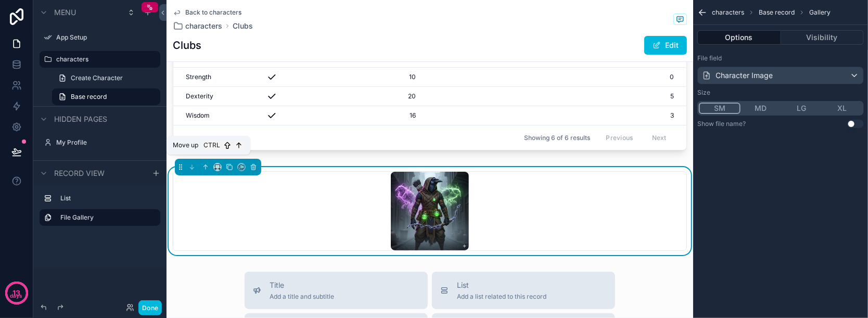
click at [209, 161] on button "scrollable content" at bounding box center [205, 166] width 11 height 11
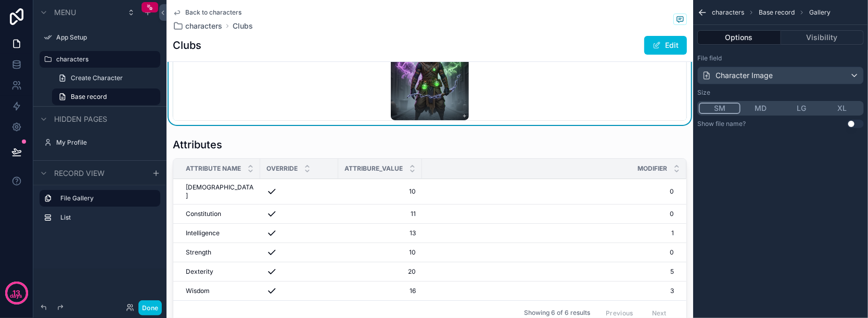
scroll to position [0, 0]
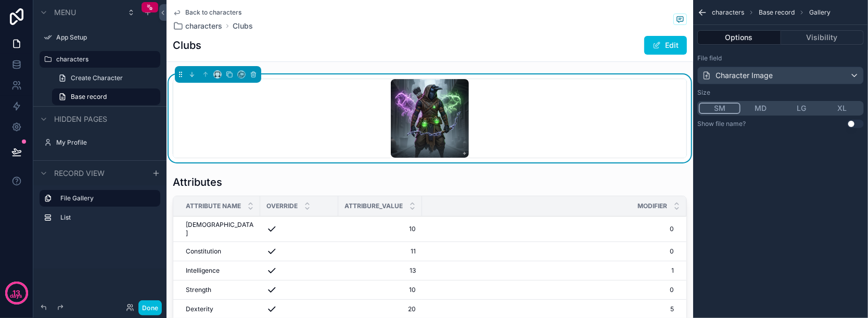
click at [417, 56] on div "Back to characters characters Clubs Clubs Edit" at bounding box center [430, 30] width 514 height 61
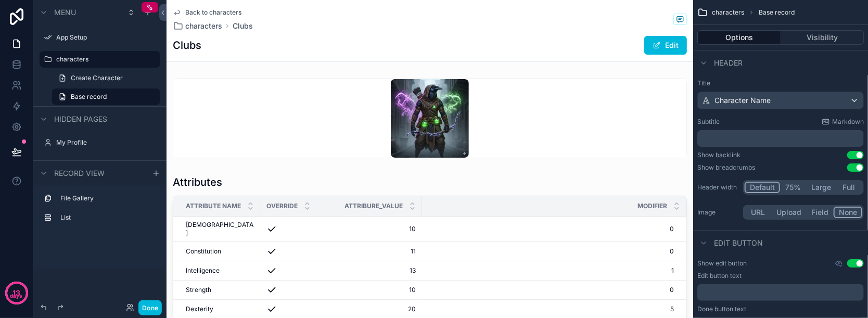
click at [293, 119] on div "scrollable content" at bounding box center [430, 118] width 527 height 88
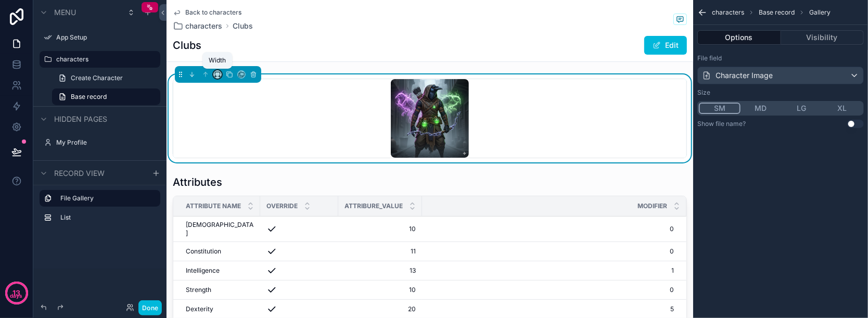
click at [220, 73] on icon "scrollable content" at bounding box center [217, 74] width 7 height 7
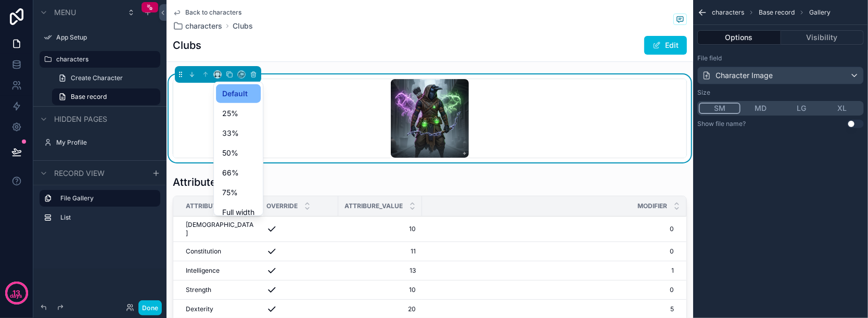
click at [242, 111] on div "25%" at bounding box center [238, 113] width 32 height 12
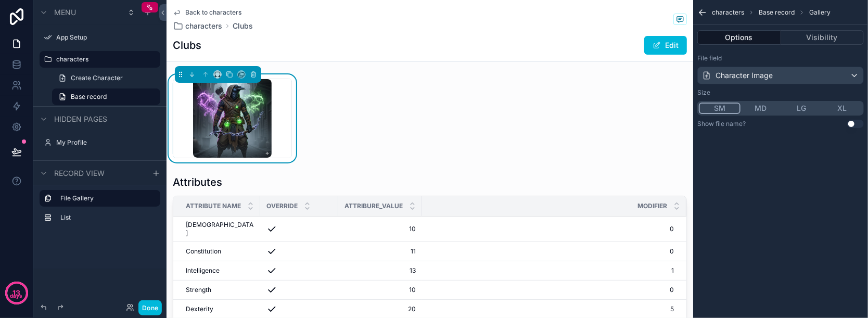
click at [360, 107] on div "Attributes Attribute Name Override Attribure_value Modifier Charisma Charisma 1…" at bounding box center [430, 222] width 527 height 297
click at [151, 169] on div "scrollable content" at bounding box center [156, 173] width 12 height 12
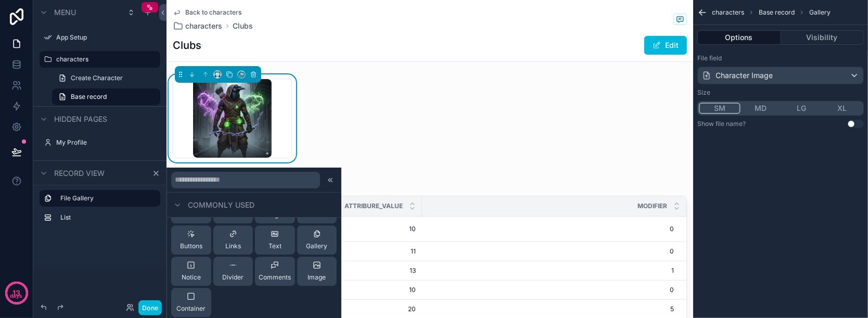
scroll to position [69, 0]
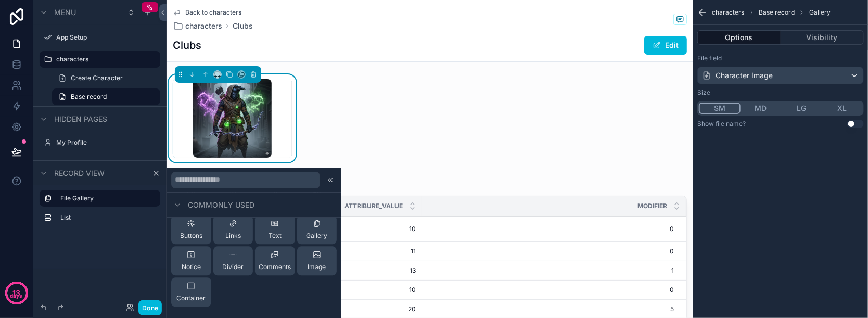
click at [195, 299] on span "Container" at bounding box center [190, 298] width 29 height 8
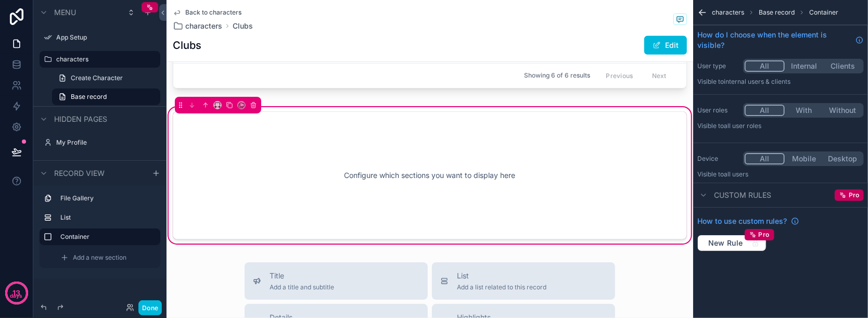
scroll to position [284, 0]
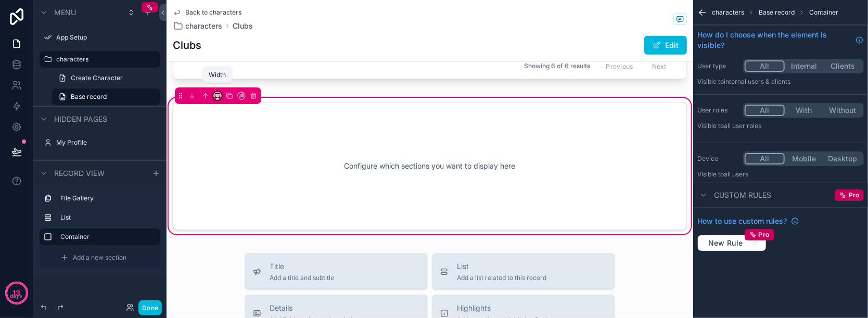
click at [214, 92] on icon "scrollable content" at bounding box center [217, 95] width 7 height 7
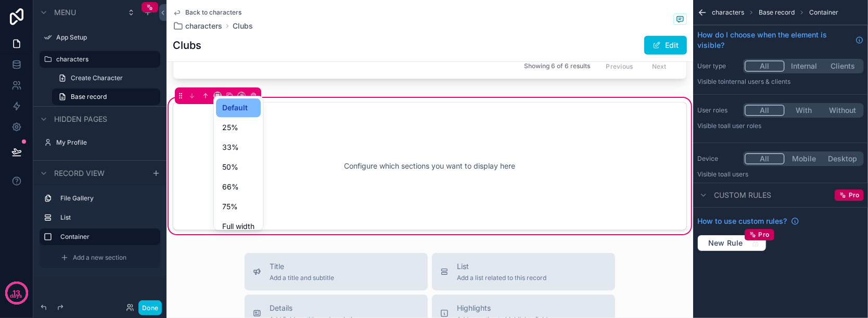
click at [250, 198] on div "75%" at bounding box center [238, 206] width 45 height 19
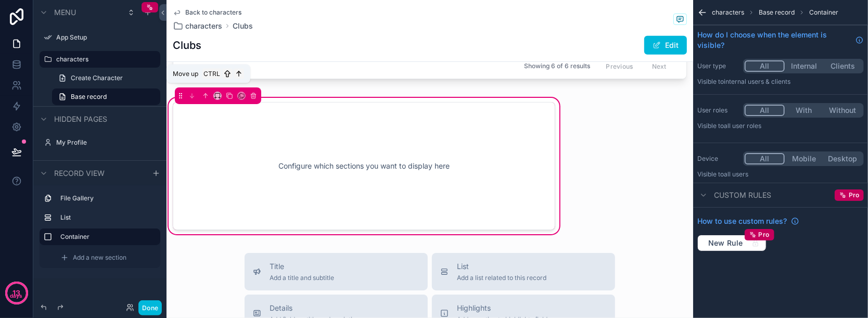
click at [203, 92] on icon "scrollable content" at bounding box center [205, 95] width 7 height 7
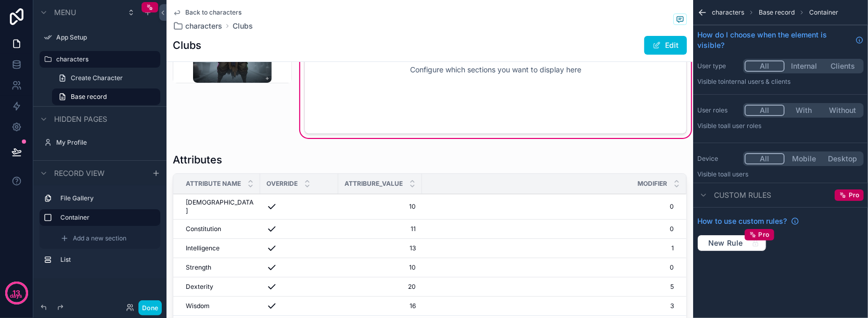
scroll to position [0, 0]
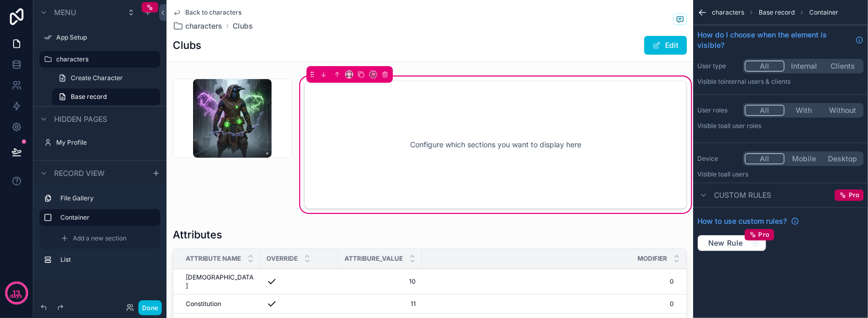
click at [391, 129] on div "Configure which sections you want to display here" at bounding box center [496, 145] width 348 height 94
click at [706, 200] on div "scrollable content" at bounding box center [703, 195] width 12 height 12
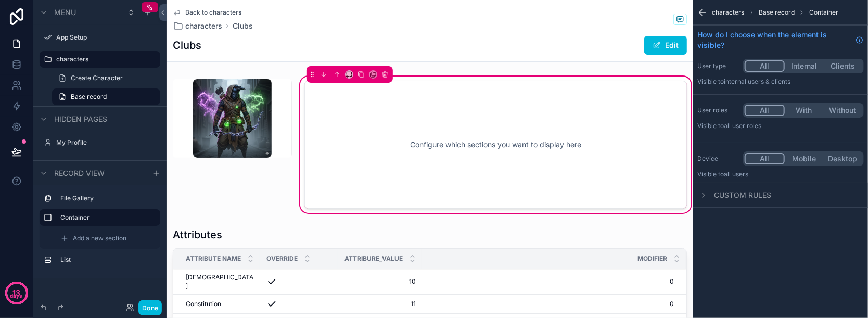
click at [383, 170] on div "Configure which sections you want to display here" at bounding box center [496, 145] width 348 height 94
click at [67, 238] on icon "scrollable content" at bounding box center [64, 238] width 8 height 8
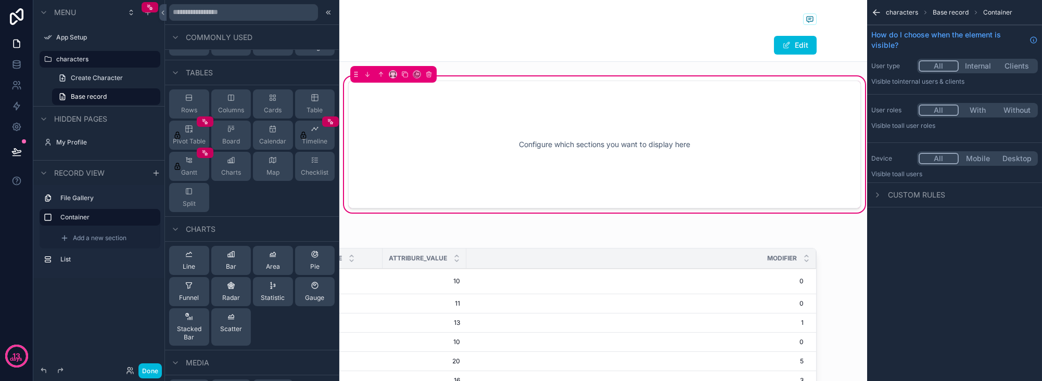
scroll to position [167, 0]
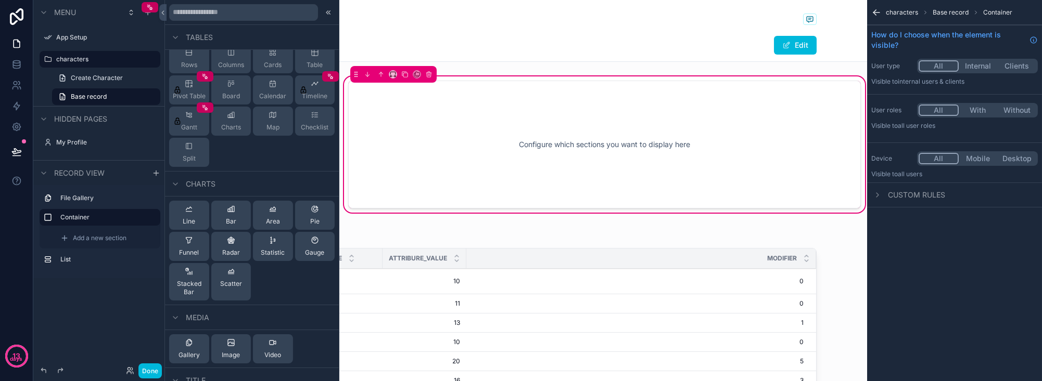
click at [176, 182] on icon at bounding box center [175, 184] width 8 height 8
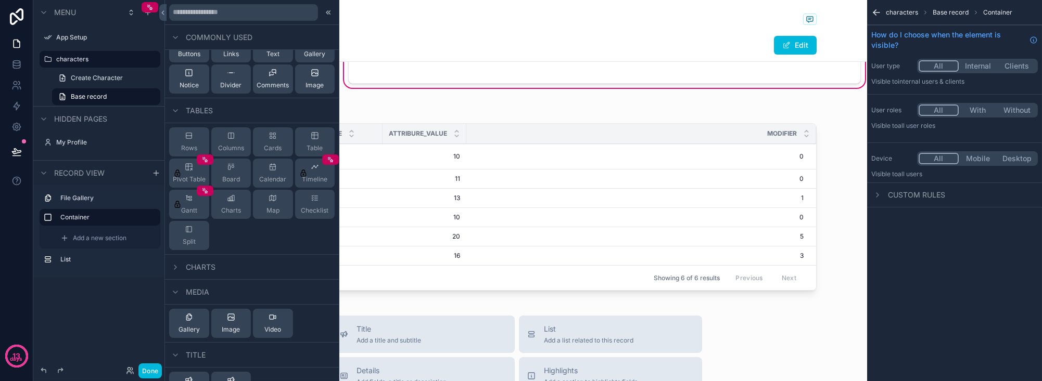
scroll to position [0, 0]
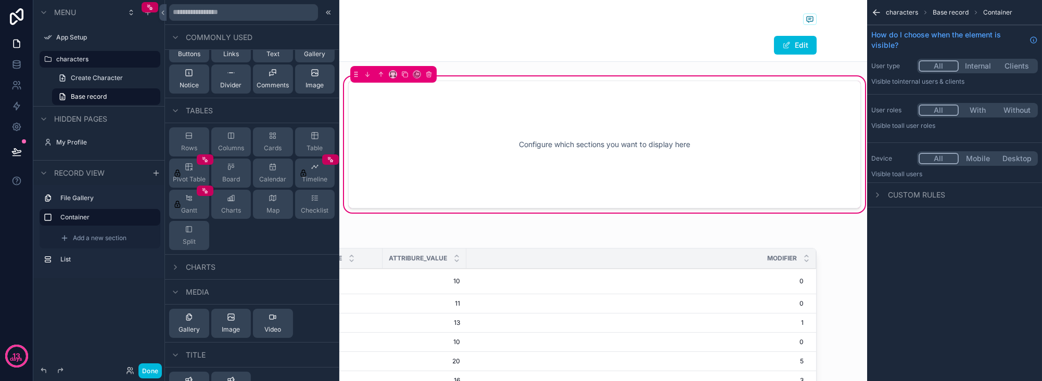
click at [224, 317] on div "Image" at bounding box center [231, 323] width 18 height 21
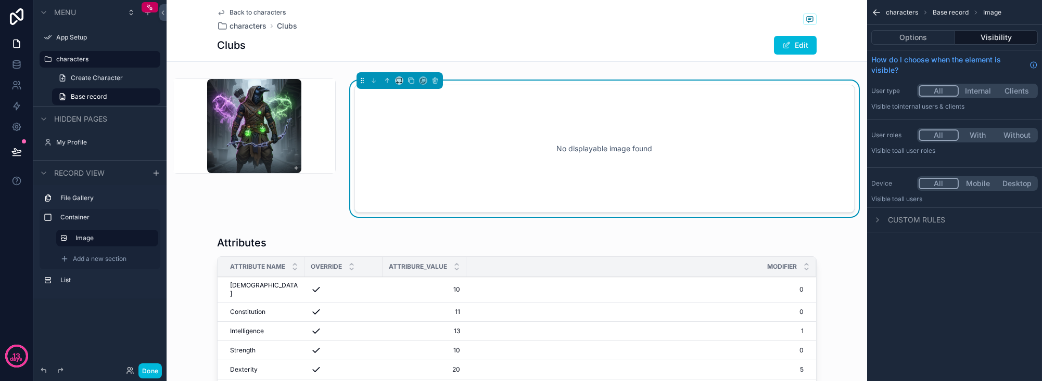
click at [451, 133] on div "No displayable image found" at bounding box center [605, 149] width 466 height 94
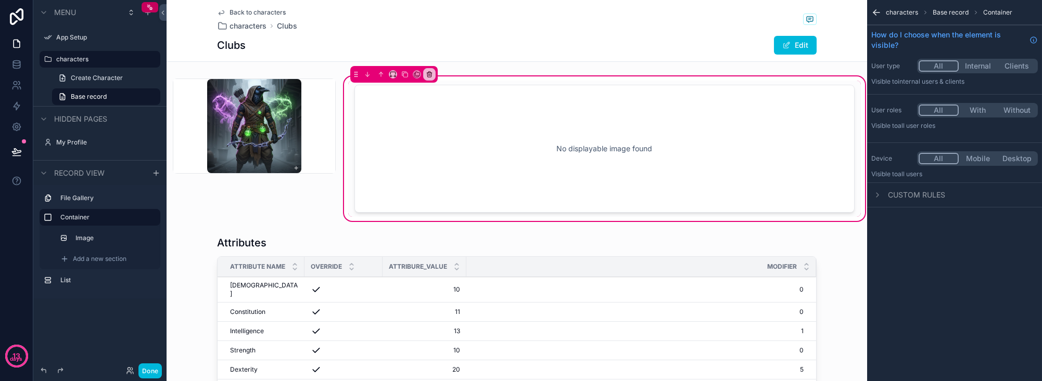
click at [251, 107] on div "scrollable content" at bounding box center [254, 148] width 175 height 149
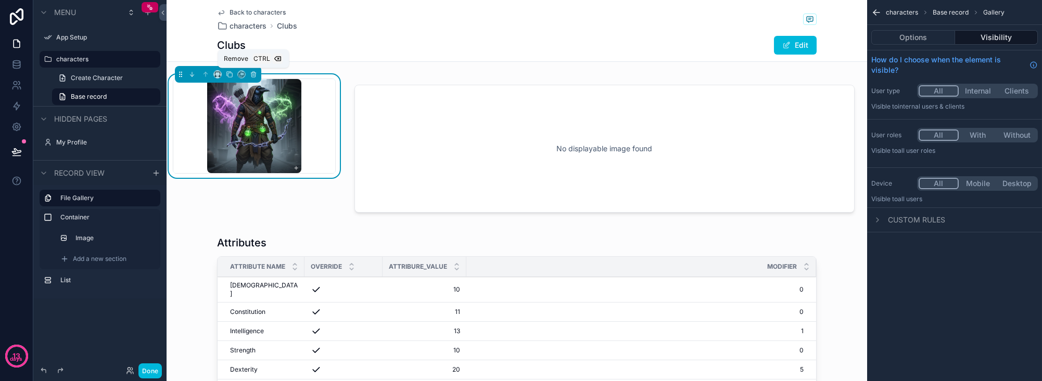
click at [257, 76] on button "scrollable content" at bounding box center [253, 74] width 11 height 11
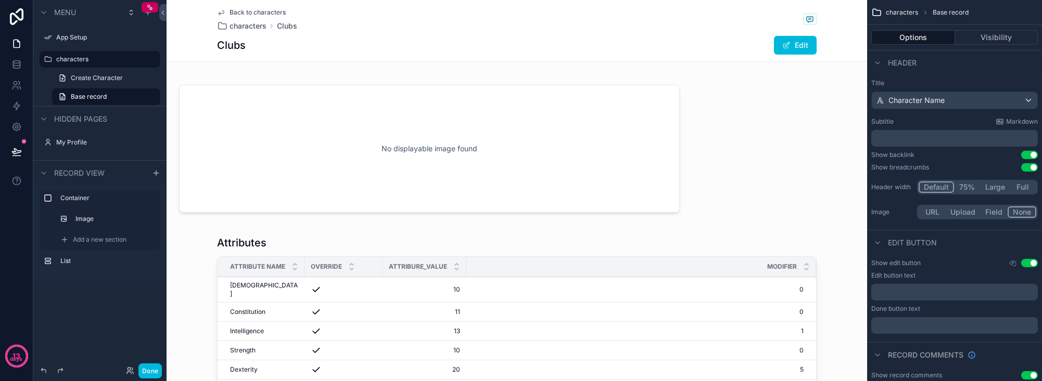
click at [112, 220] on label "Image" at bounding box center [112, 219] width 74 height 8
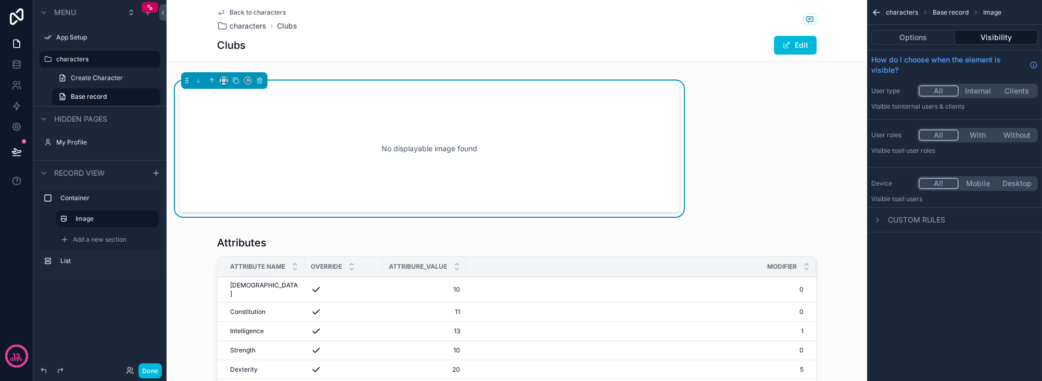
click at [506, 156] on div "No displayable image found" at bounding box center [429, 149] width 466 height 94
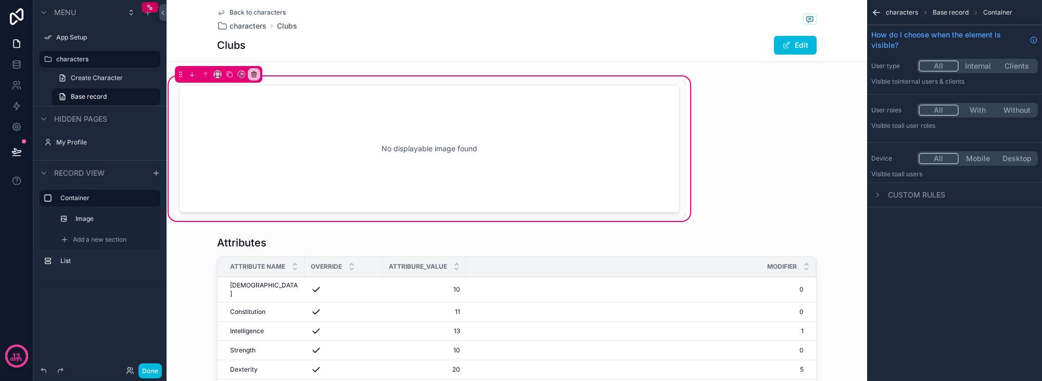
click at [111, 223] on div "Image" at bounding box center [114, 219] width 79 height 8
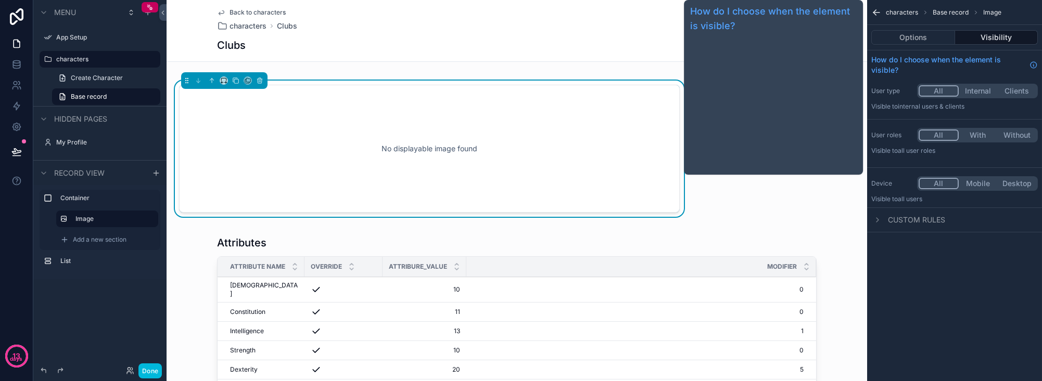
click at [867, 69] on span "How do I choose when the element is visible?" at bounding box center [948, 65] width 154 height 21
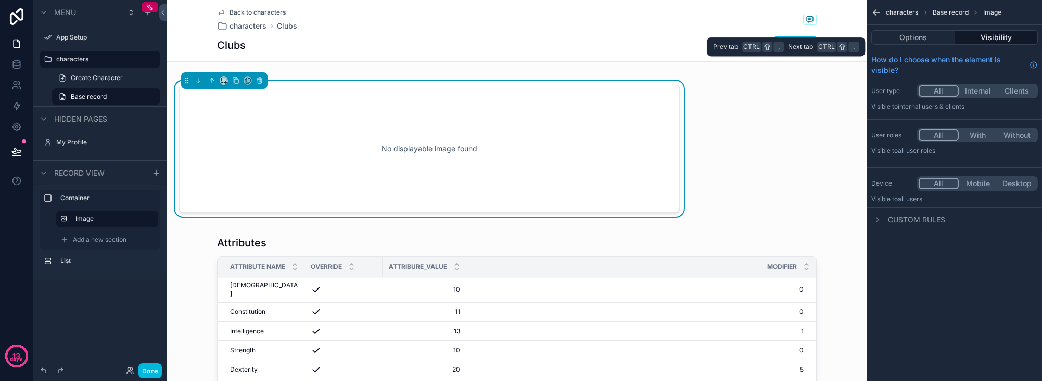
click at [867, 40] on button "Options" at bounding box center [913, 37] width 84 height 15
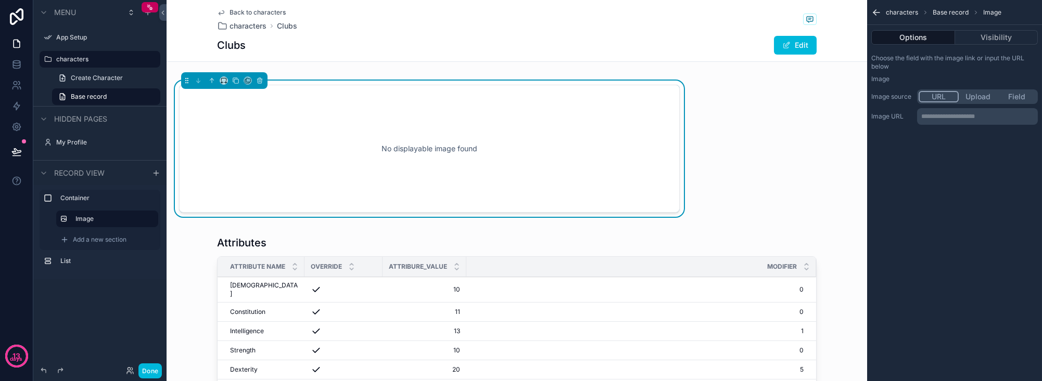
click at [867, 92] on button "Field" at bounding box center [1016, 96] width 39 height 11
click at [867, 116] on div "scrollable content" at bounding box center [977, 117] width 120 height 17
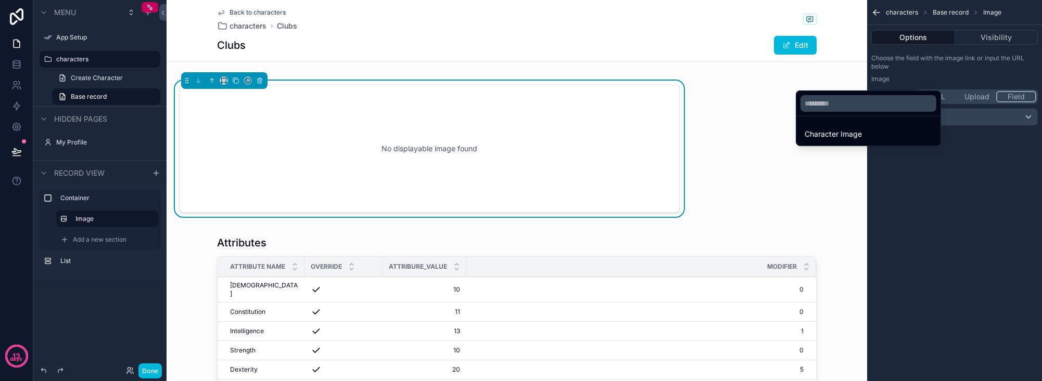
click at [866, 132] on div "Character Image" at bounding box center [867, 134] width 127 height 12
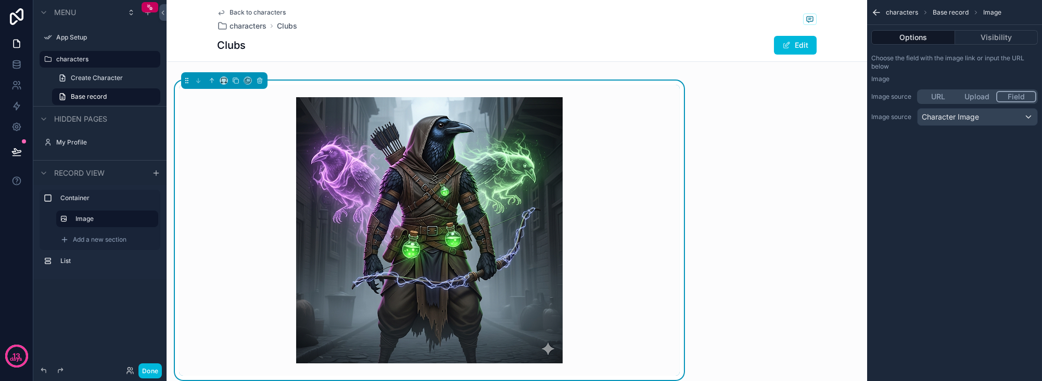
click at [262, 183] on div "scrollable content" at bounding box center [429, 230] width 501 height 291
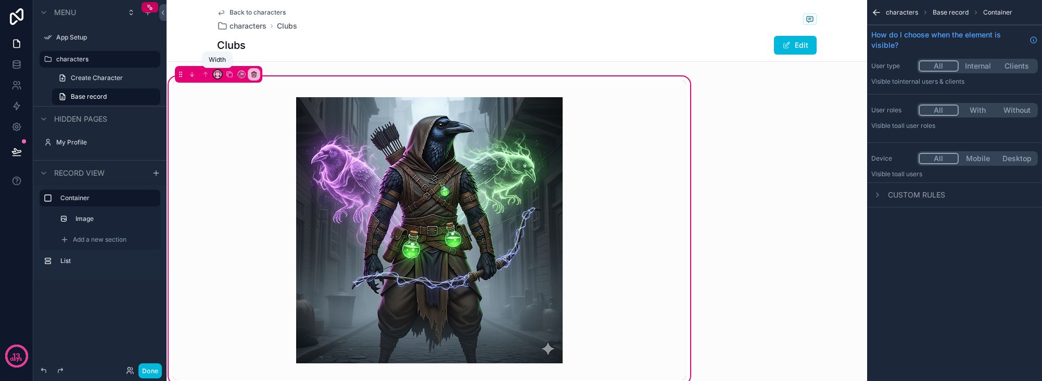
click at [217, 75] on icon "scrollable content" at bounding box center [217, 74] width 7 height 7
click at [251, 183] on span "Full width" at bounding box center [238, 183] width 32 height 12
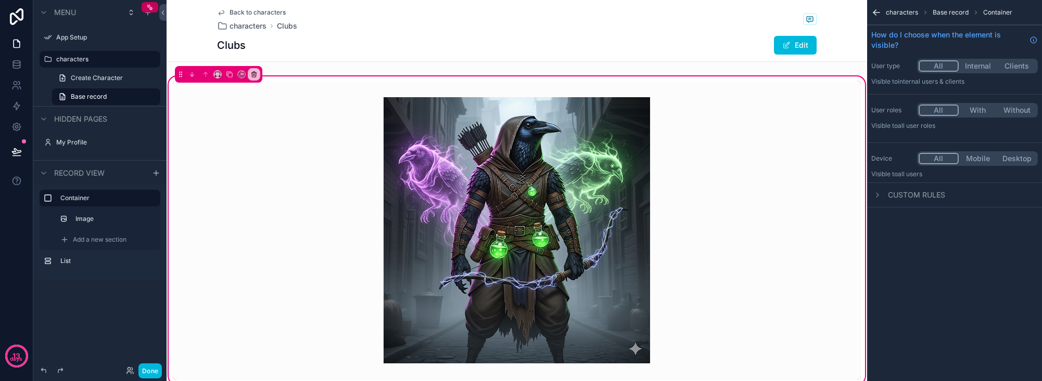
click at [65, 239] on icon "scrollable content" at bounding box center [64, 240] width 8 height 8
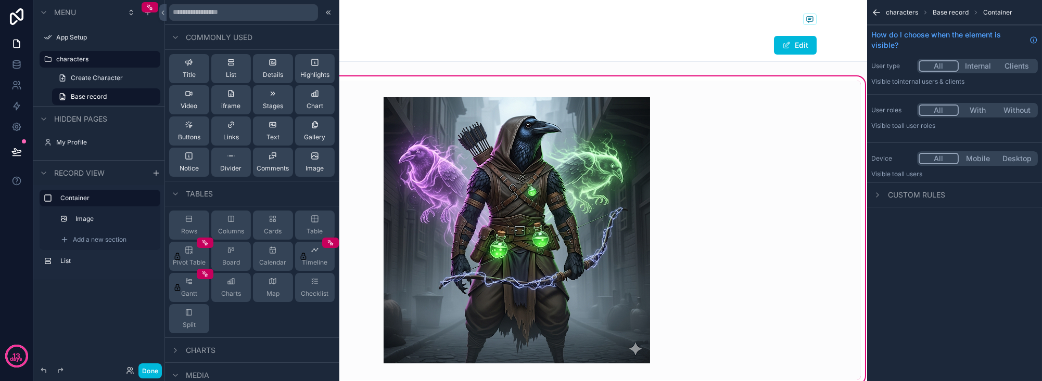
click at [277, 133] on button "Text" at bounding box center [273, 131] width 40 height 29
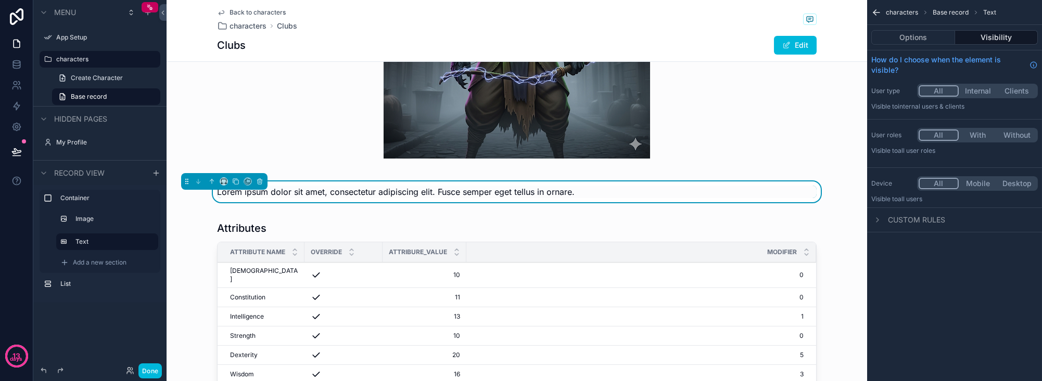
scroll to position [206, 0]
click at [212, 181] on icon "scrollable content" at bounding box center [211, 180] width 7 height 7
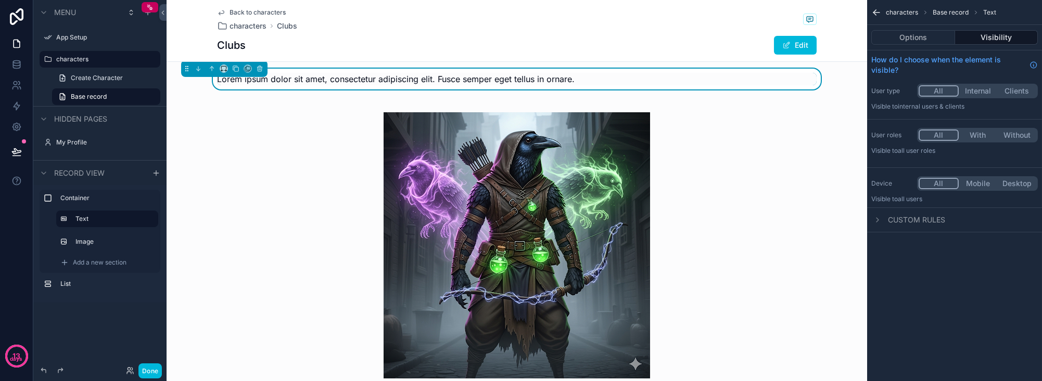
scroll to position [0, 0]
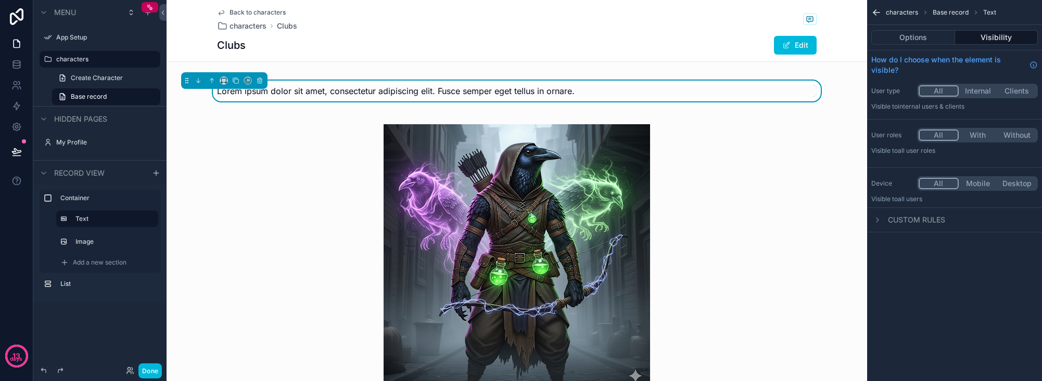
click at [265, 167] on div "scrollable content" at bounding box center [517, 258] width 688 height 300
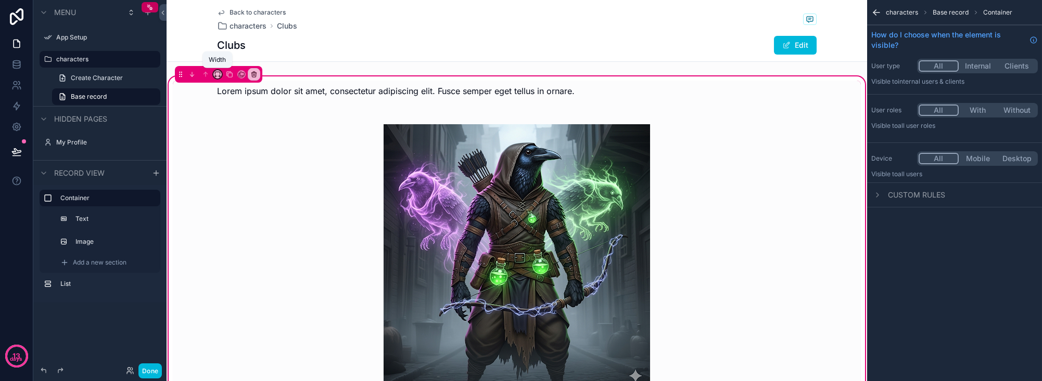
click at [218, 76] on icon "scrollable content" at bounding box center [217, 74] width 7 height 7
click at [242, 113] on div "25%" at bounding box center [239, 113] width 35 height 12
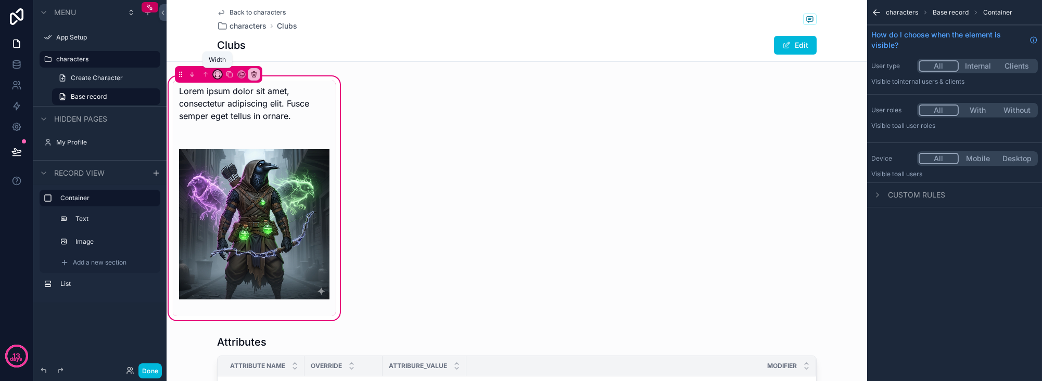
click at [216, 72] on icon "scrollable content" at bounding box center [217, 74] width 7 height 7
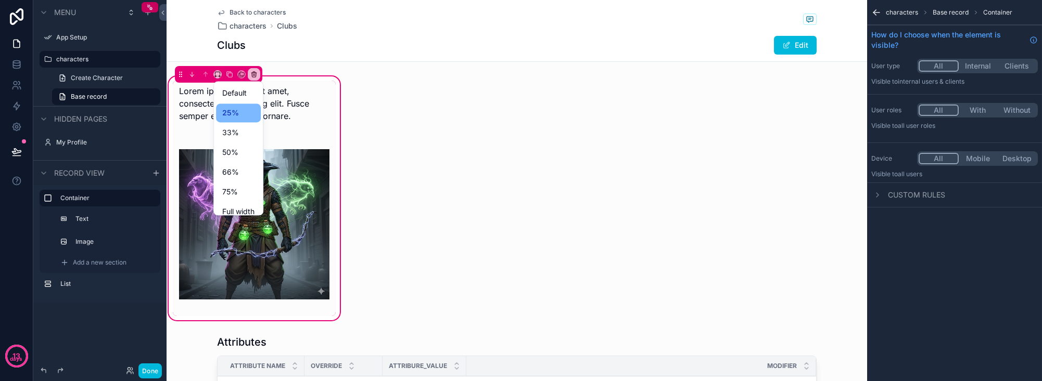
click at [234, 209] on span "Full width" at bounding box center [238, 212] width 32 height 12
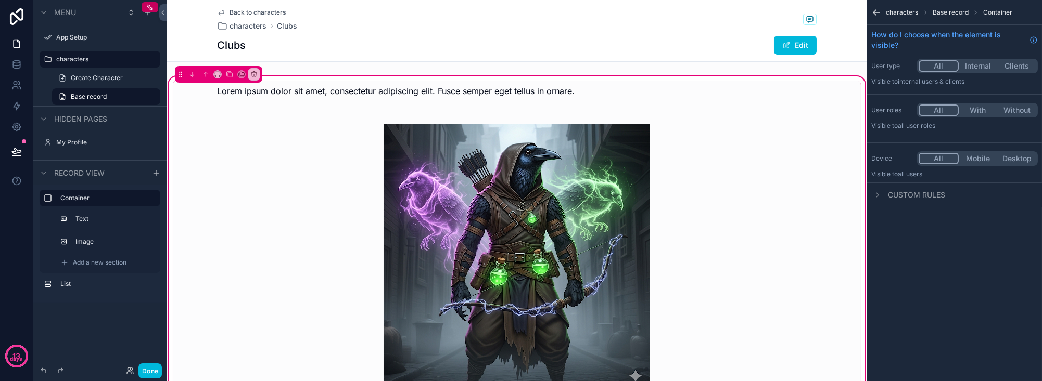
click at [521, 91] on div "scrollable content" at bounding box center [517, 91] width 688 height 21
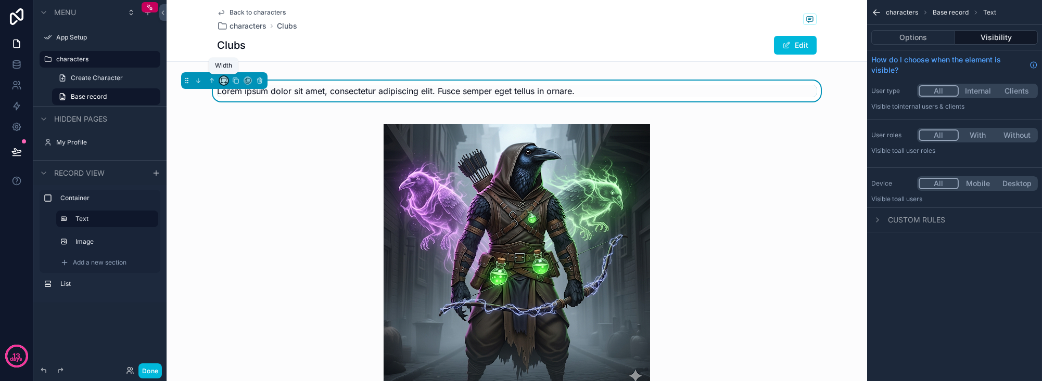
click at [223, 80] on icon "scrollable content" at bounding box center [223, 80] width 7 height 7
click at [243, 192] on span "75%" at bounding box center [236, 198] width 16 height 12
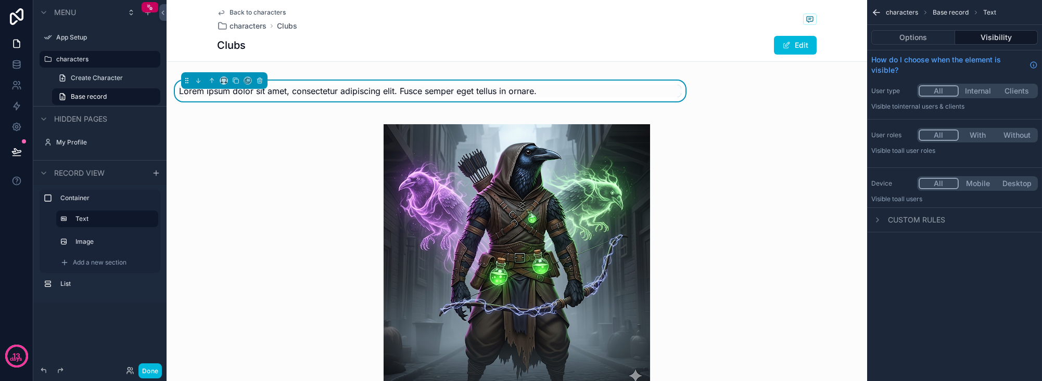
click at [296, 169] on div "scrollable content" at bounding box center [517, 258] width 688 height 300
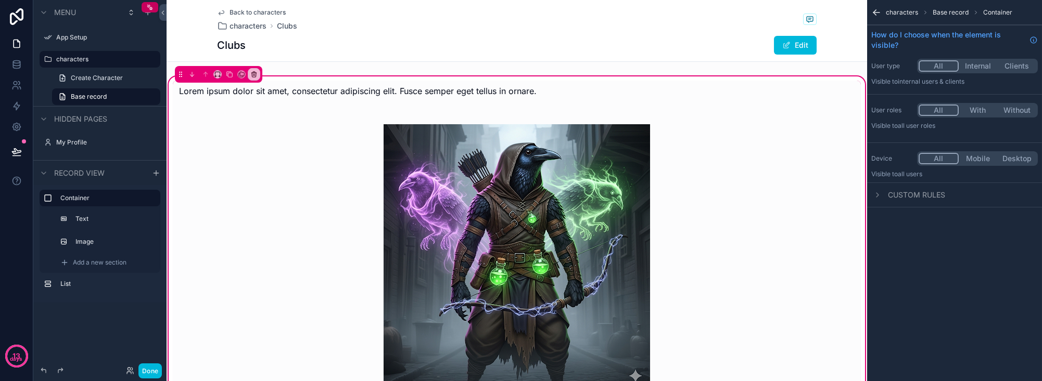
click at [90, 238] on label "Image" at bounding box center [112, 242] width 74 height 8
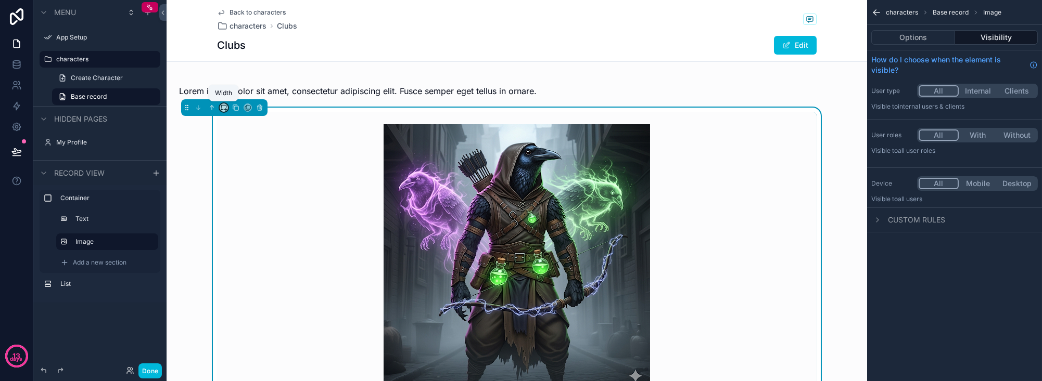
click at [224, 107] on icon "scrollable content" at bounding box center [223, 107] width 7 height 7
click at [245, 146] on div "25%" at bounding box center [244, 146] width 32 height 12
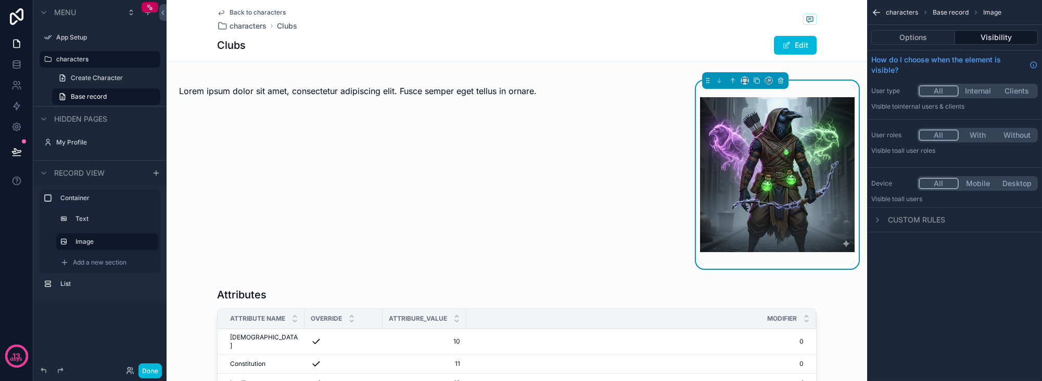
click at [254, 92] on div "scrollable content" at bounding box center [430, 175] width 515 height 188
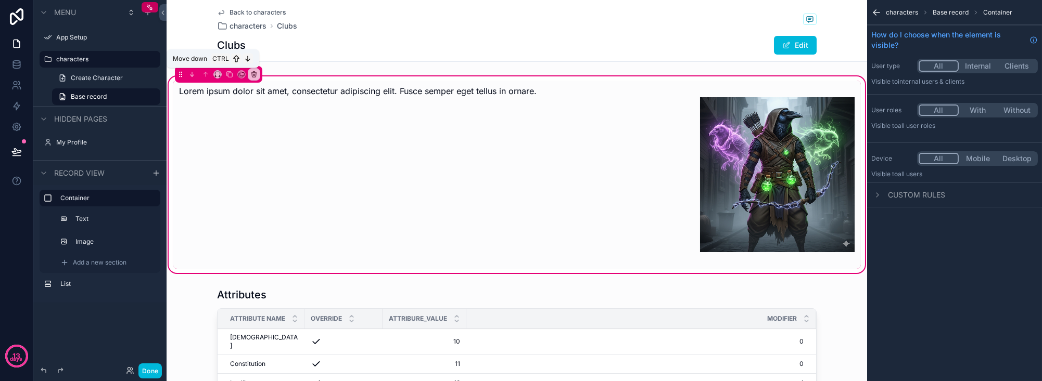
click at [195, 73] on icon "scrollable content" at bounding box center [191, 74] width 7 height 7
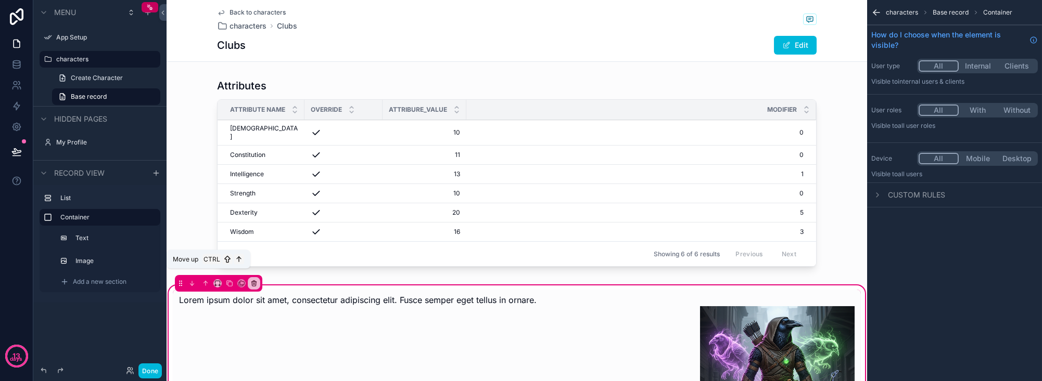
click at [202, 280] on icon "scrollable content" at bounding box center [205, 283] width 7 height 7
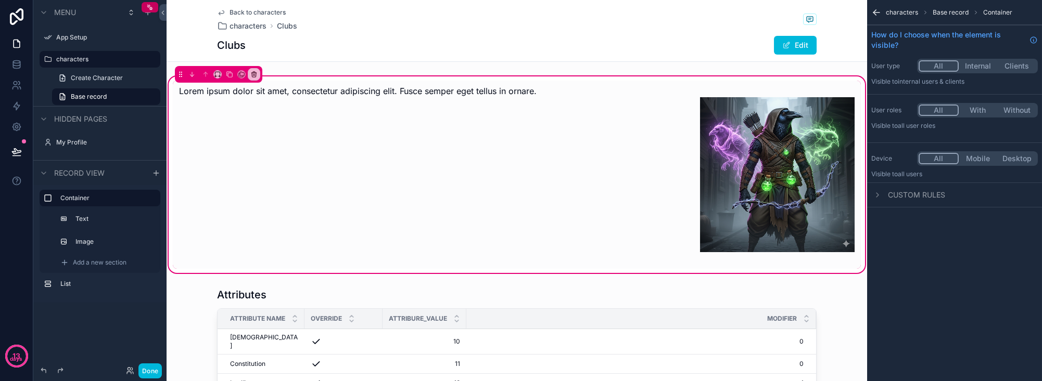
click at [614, 144] on div "scrollable content" at bounding box center [430, 175] width 515 height 188
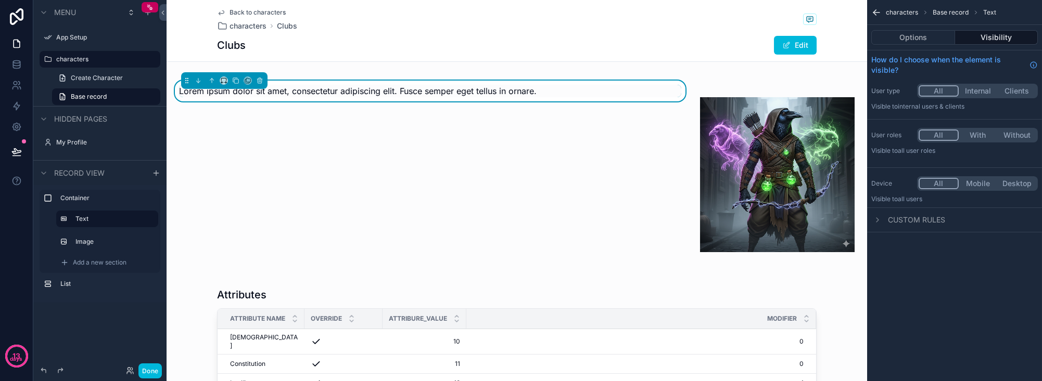
click at [722, 163] on div "scrollable content" at bounding box center [778, 175] width 168 height 188
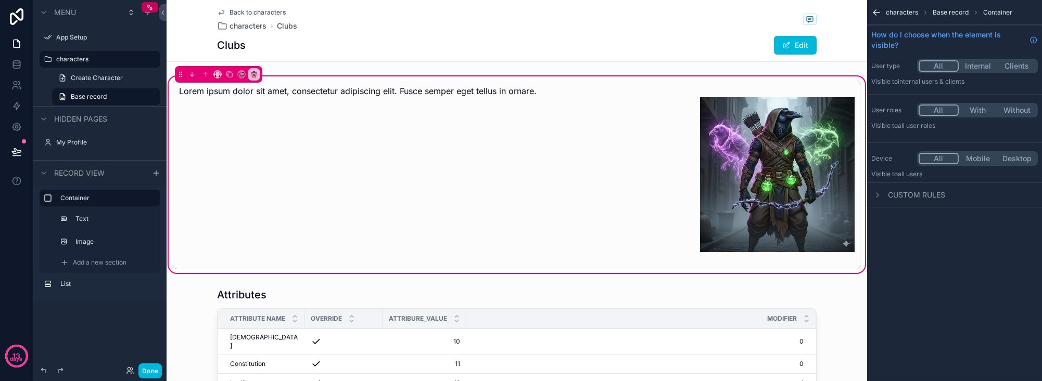
click at [425, 97] on div "scrollable content" at bounding box center [430, 175] width 515 height 188
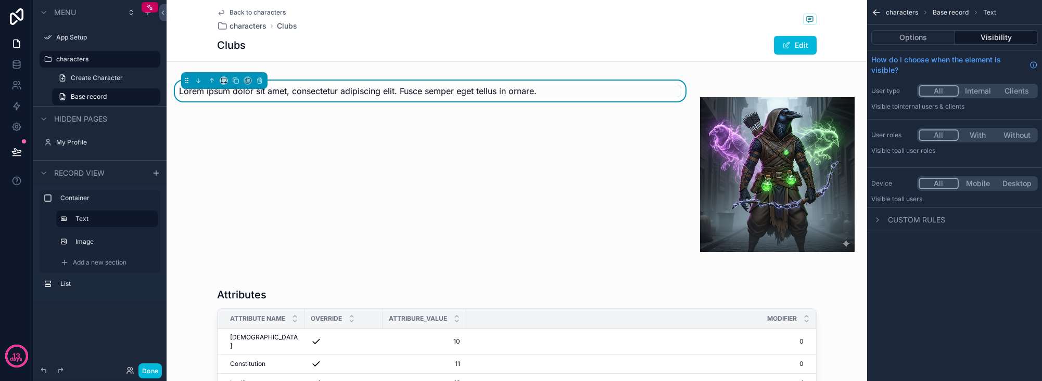
click at [730, 156] on div "scrollable content" at bounding box center [778, 175] width 168 height 188
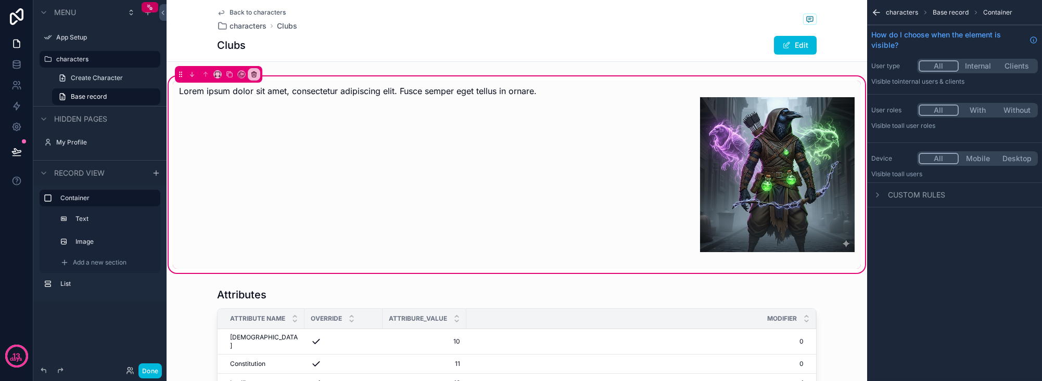
click at [760, 149] on div "scrollable content" at bounding box center [778, 175] width 168 height 188
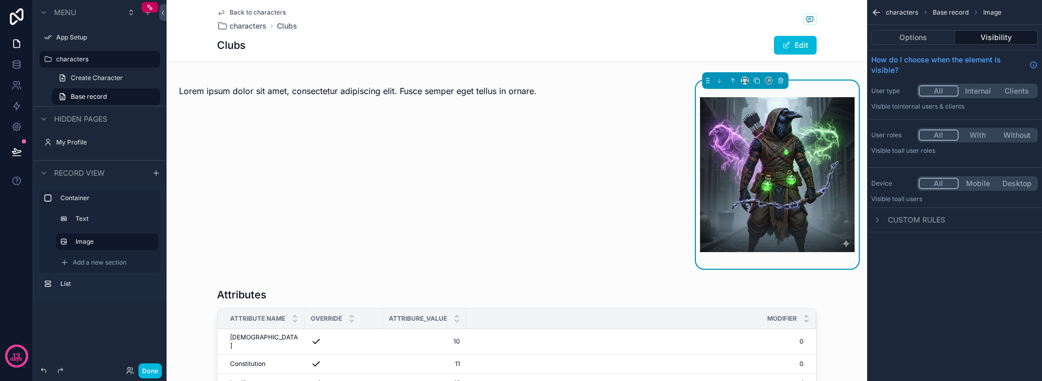
drag, startPoint x: 313, startPoint y: 94, endPoint x: 515, endPoint y: 110, distance: 202.0
click at [518, 111] on div "scrollable content" at bounding box center [430, 175] width 515 height 188
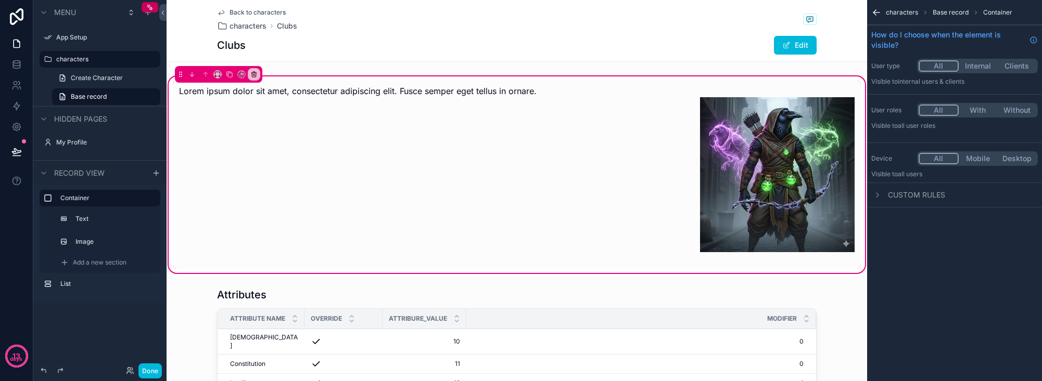
click at [315, 91] on div "scrollable content" at bounding box center [430, 175] width 515 height 188
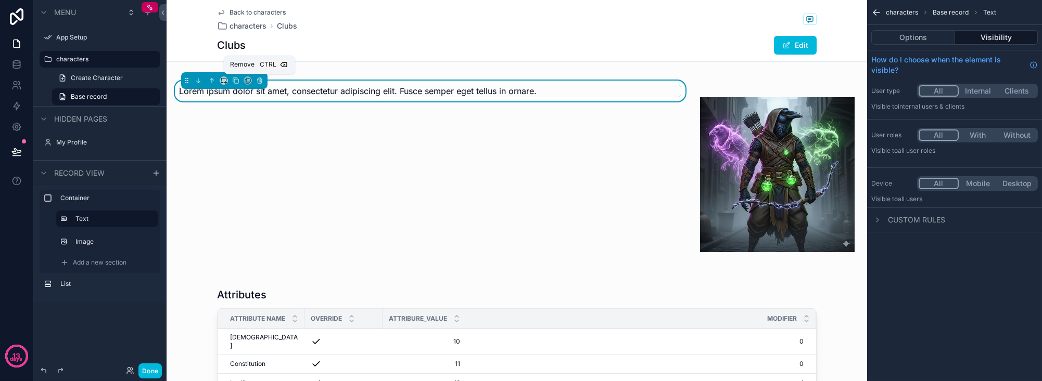
click at [258, 83] on icon "scrollable content" at bounding box center [259, 80] width 7 height 7
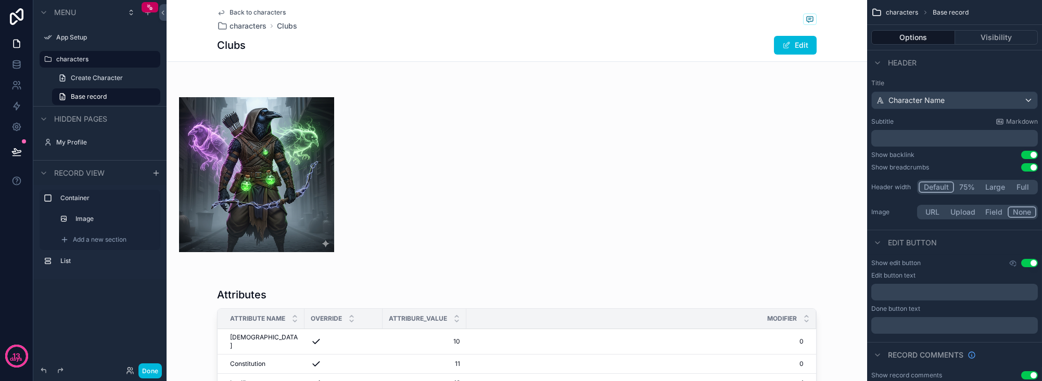
click at [300, 173] on div "scrollable content" at bounding box center [517, 174] width 700 height 201
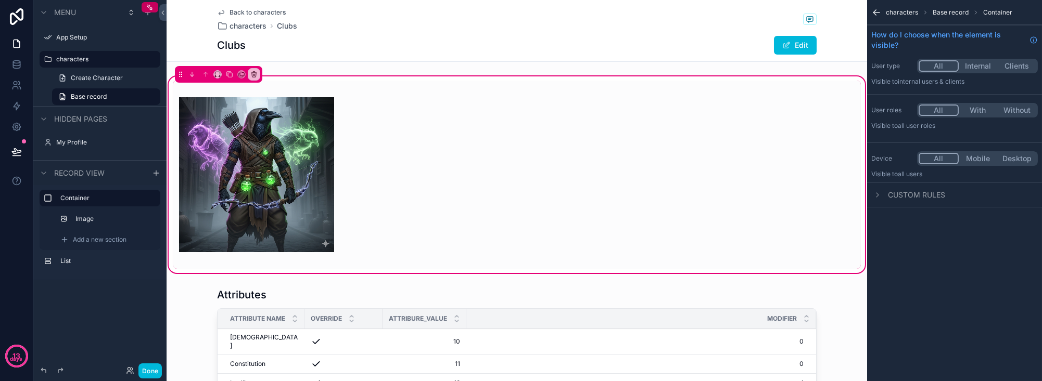
click at [67, 240] on icon "scrollable content" at bounding box center [64, 240] width 8 height 8
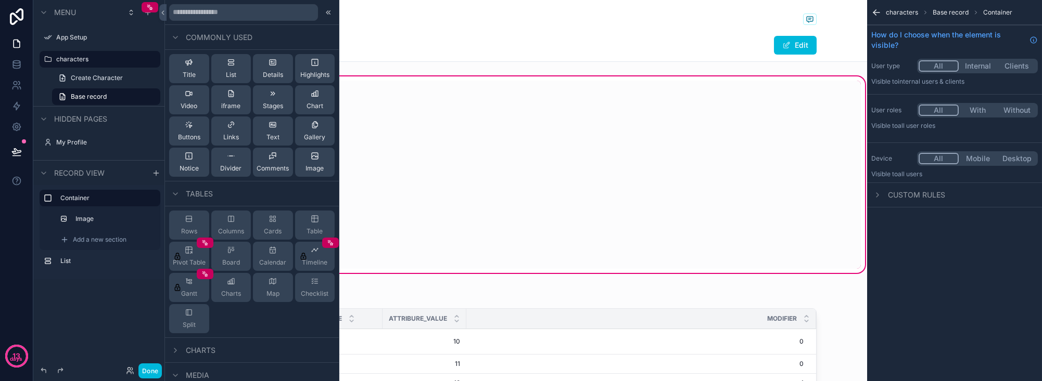
click at [269, 136] on span "Text" at bounding box center [272, 137] width 13 height 8
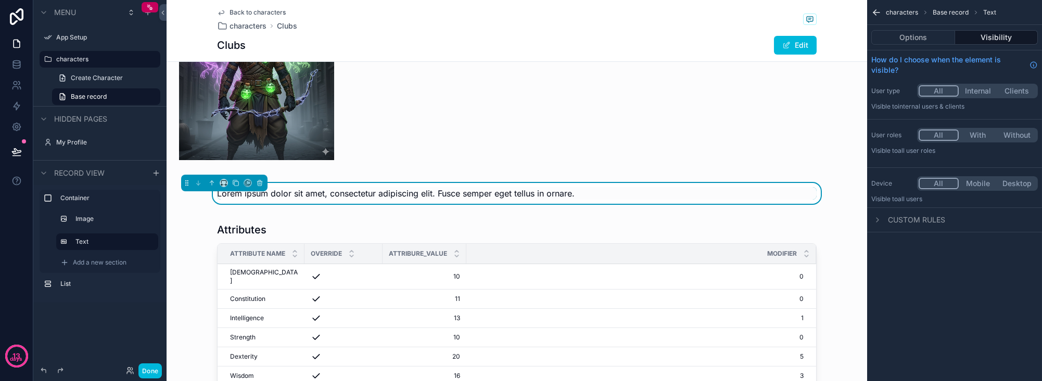
scroll to position [93, 0]
click at [353, 187] on div "Lorem ipsum dolor sit amet, consectetur adipiscing elit. Fusce semper eget tell…" at bounding box center [516, 193] width 599 height 12
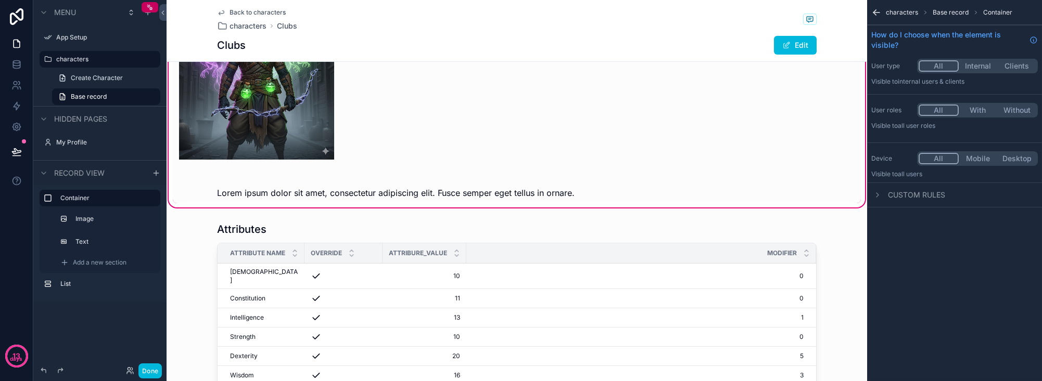
click at [310, 194] on div "scrollable content" at bounding box center [517, 193] width 688 height 21
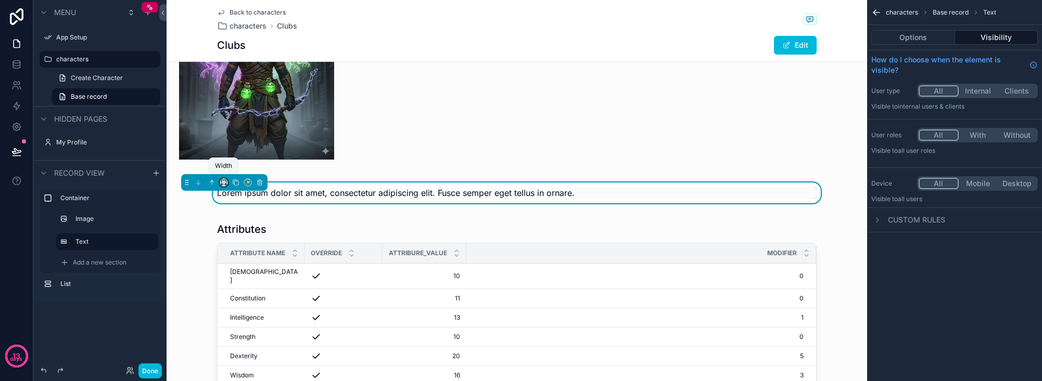
click at [223, 181] on icon "scrollable content" at bounding box center [223, 182] width 7 height 7
click at [240, 296] on span "75%" at bounding box center [236, 298] width 16 height 12
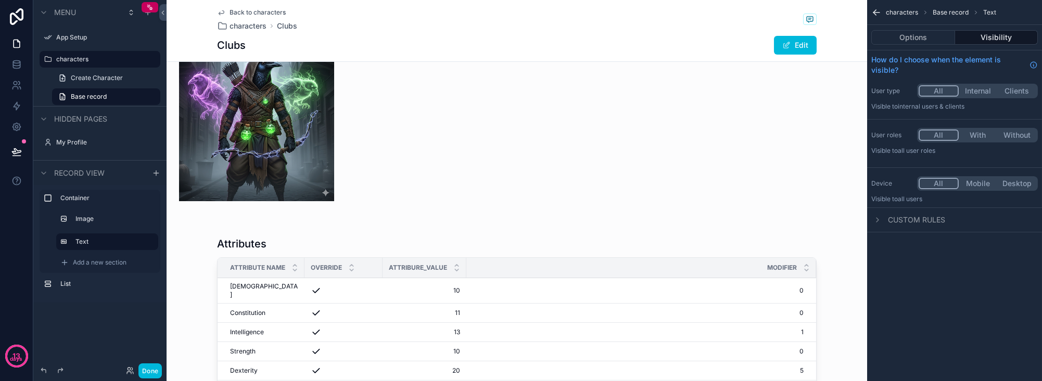
scroll to position [0, 0]
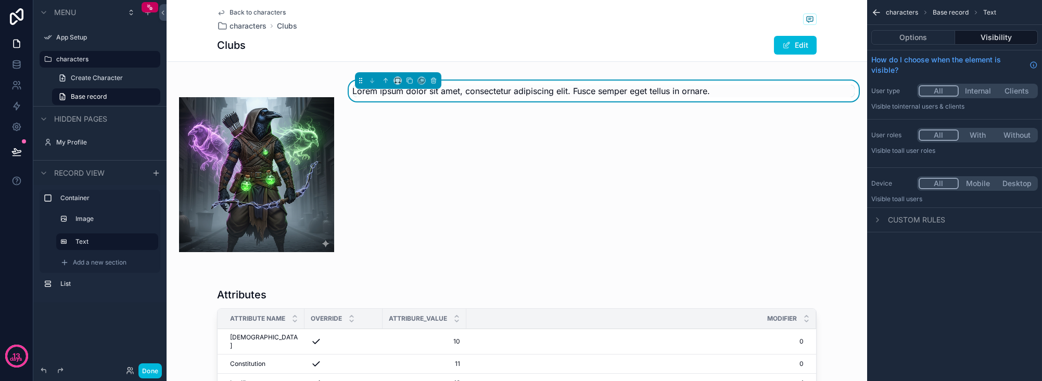
click at [431, 94] on span "Lorem ipsum dolor sit amet, consectetur adipiscing elit. Fusce semper eget tell…" at bounding box center [531, 91] width 357 height 10
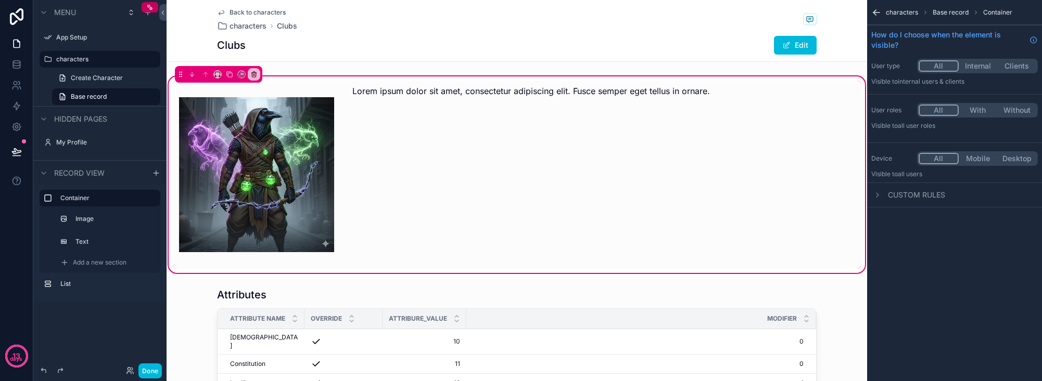
click at [445, 93] on div "scrollable content" at bounding box center [604, 175] width 515 height 188
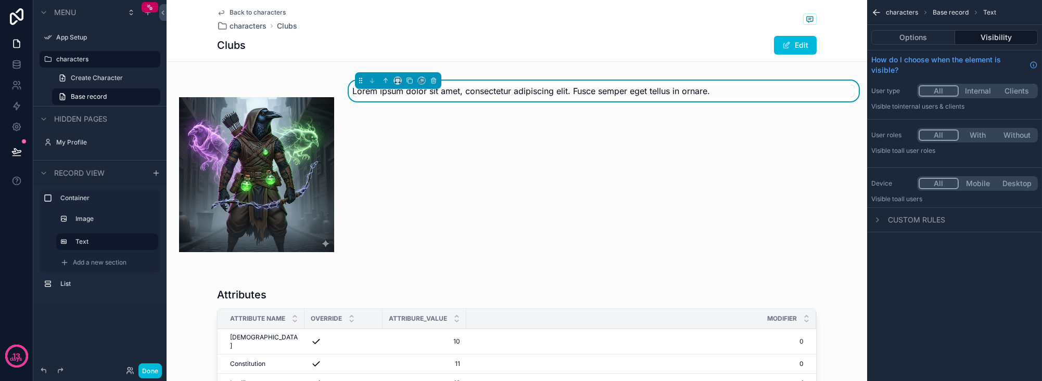
click at [867, 37] on button "Options" at bounding box center [913, 37] width 84 height 15
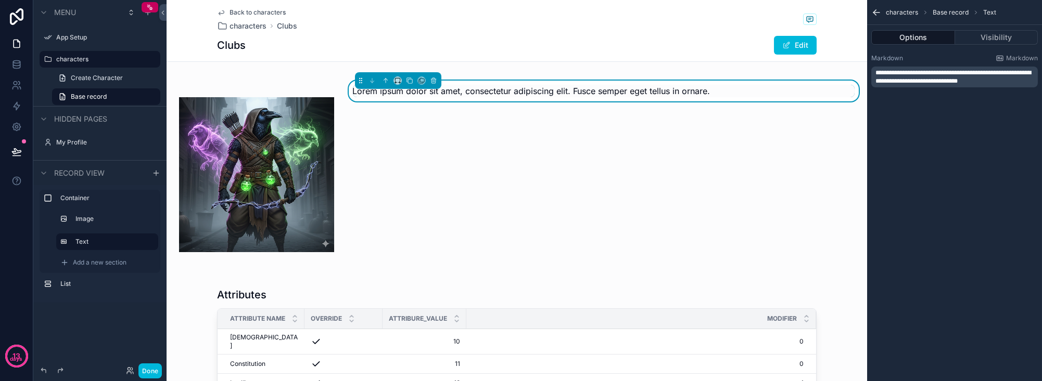
click at [867, 78] on span "**********" at bounding box center [953, 77] width 156 height 15
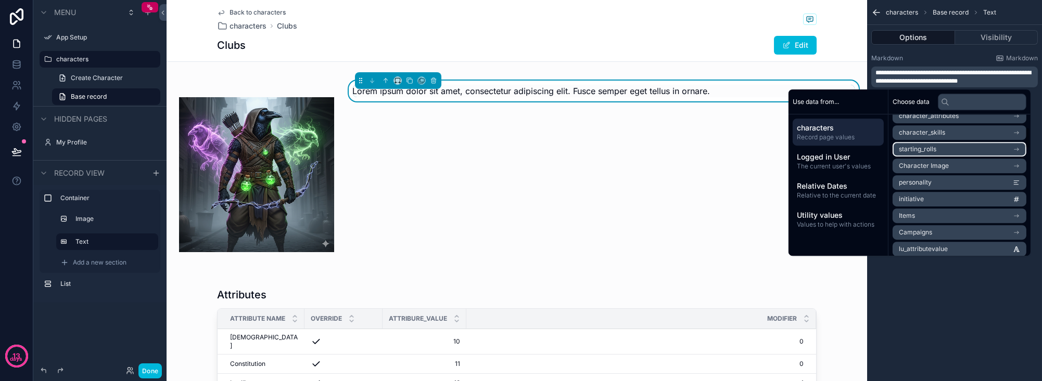
scroll to position [83, 0]
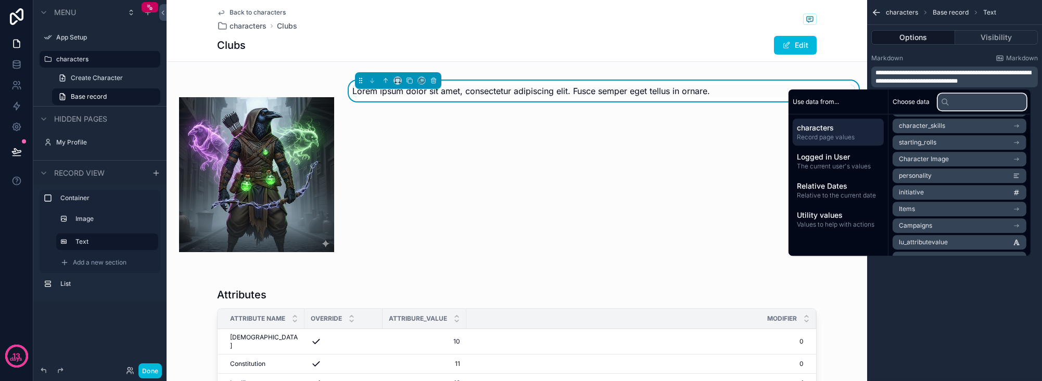
click at [867, 97] on input "text" at bounding box center [982, 102] width 88 height 17
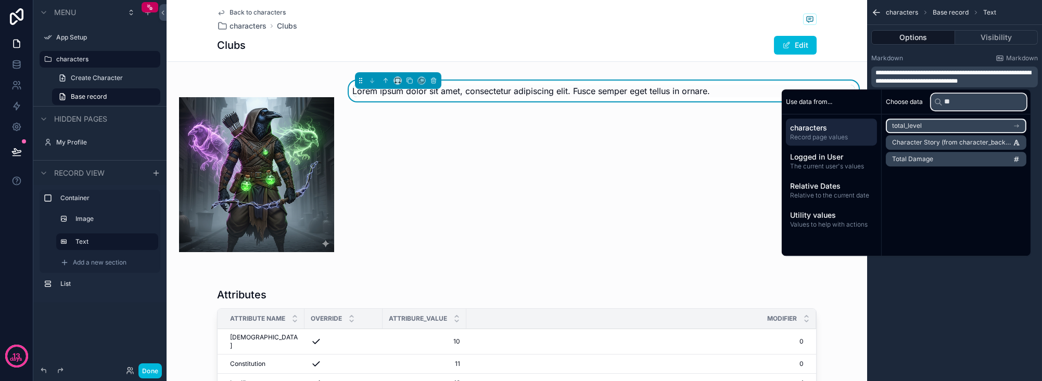
scroll to position [0, 0]
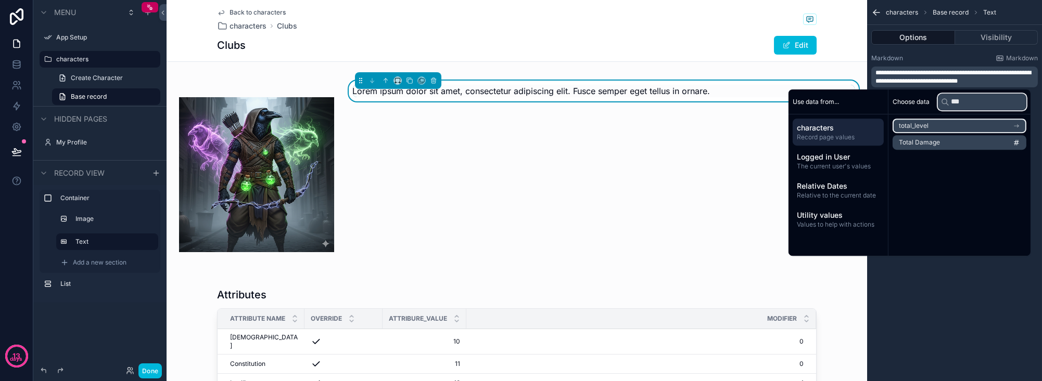
type input "***"
click at [867, 124] on li "total_level" at bounding box center [959, 126] width 134 height 15
click at [867, 126] on div "total_level" at bounding box center [959, 126] width 134 height 15
click at [867, 126] on li "total_level" at bounding box center [959, 126] width 134 height 15
click at [867, 125] on icon at bounding box center [1016, 125] width 7 height 7
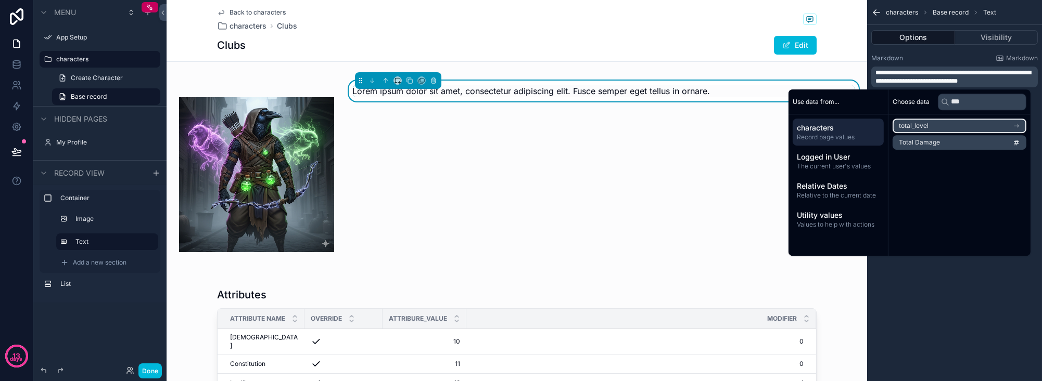
click at [867, 125] on icon "scrollable content" at bounding box center [1017, 125] width 1 height 1
click at [867, 302] on div "**********" at bounding box center [954, 190] width 175 height 381
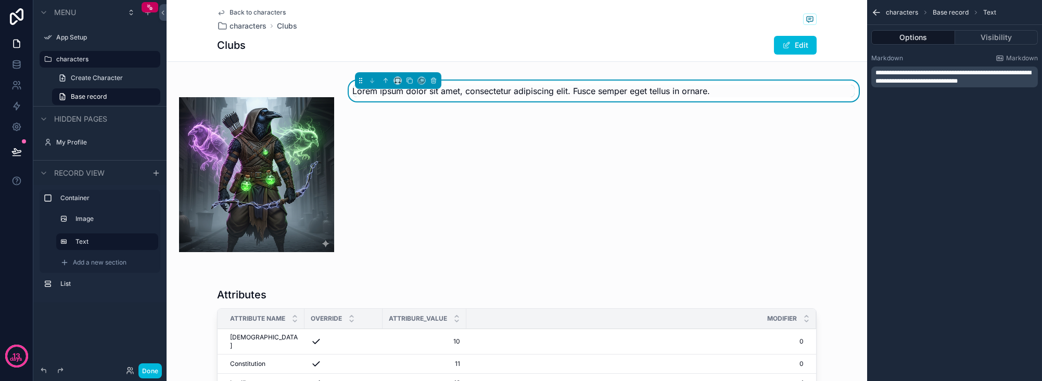
click at [867, 80] on p "**********" at bounding box center [955, 77] width 160 height 17
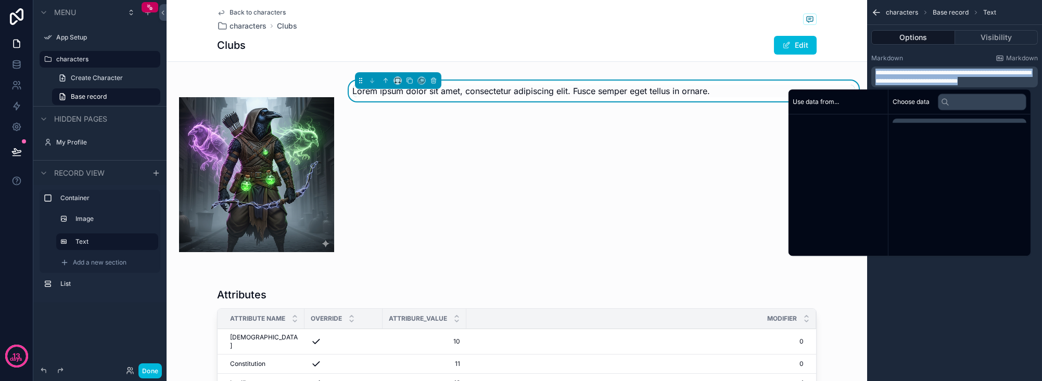
click at [867, 80] on p "**********" at bounding box center [955, 77] width 160 height 17
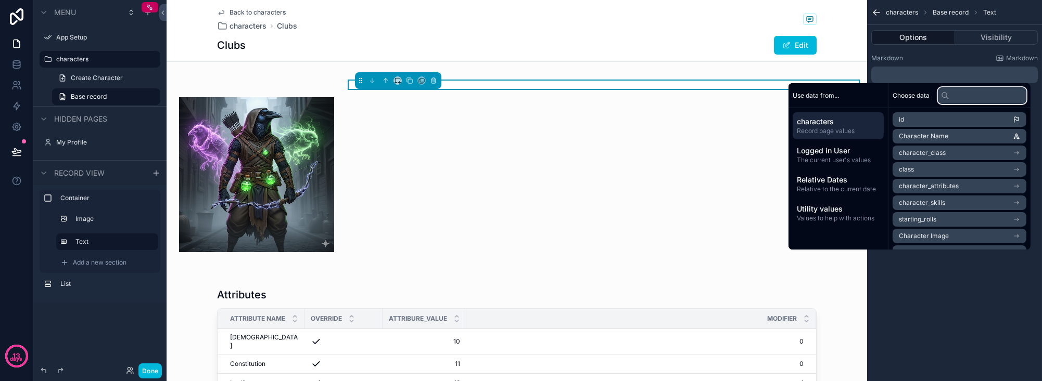
click at [867, 98] on input "text" at bounding box center [982, 95] width 88 height 17
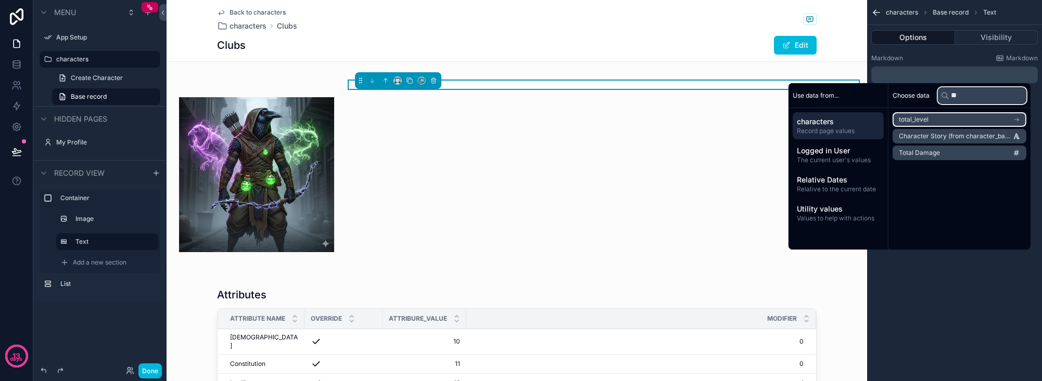
type input "**"
click at [867, 117] on li "total_level" at bounding box center [959, 119] width 134 height 15
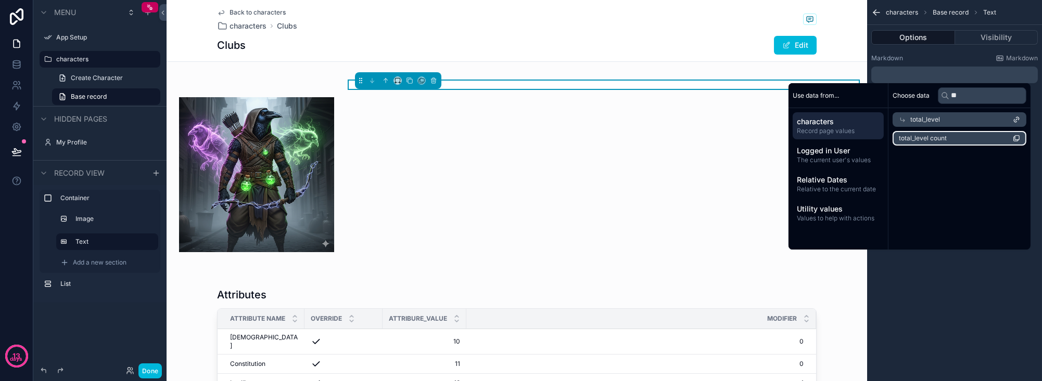
click at [867, 141] on li "total_level count" at bounding box center [959, 138] width 134 height 15
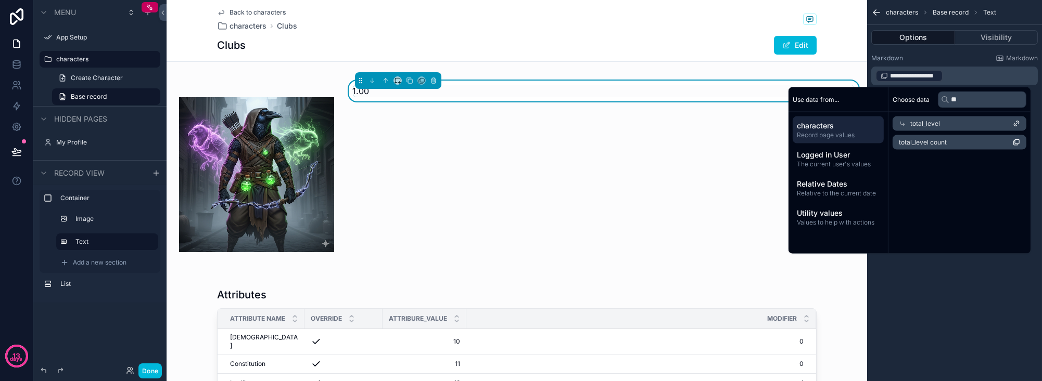
drag, startPoint x: 977, startPoint y: 280, endPoint x: 966, endPoint y: 274, distance: 12.1
click at [867, 279] on div "**********" at bounding box center [954, 190] width 175 height 381
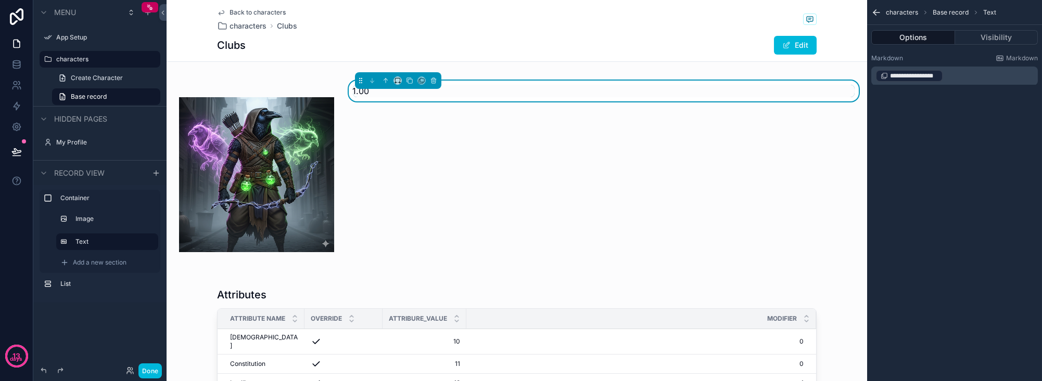
click at [423, 111] on div "1.00" at bounding box center [604, 175] width 515 height 188
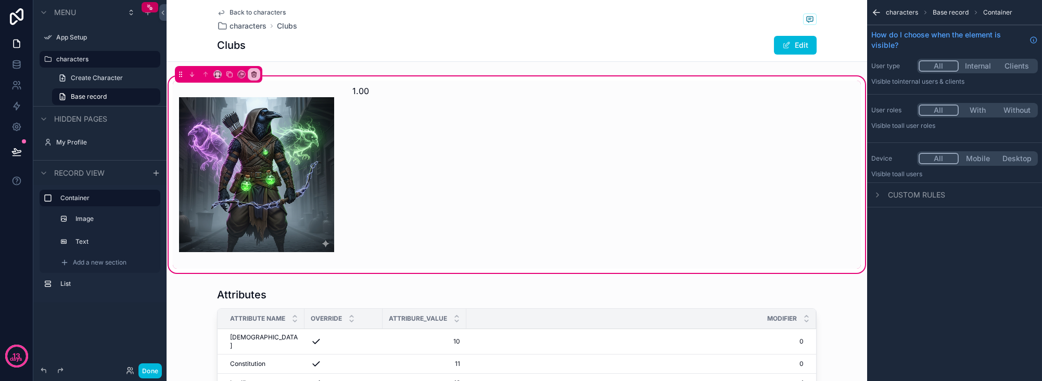
click at [424, 96] on div "scrollable content" at bounding box center [604, 175] width 515 height 188
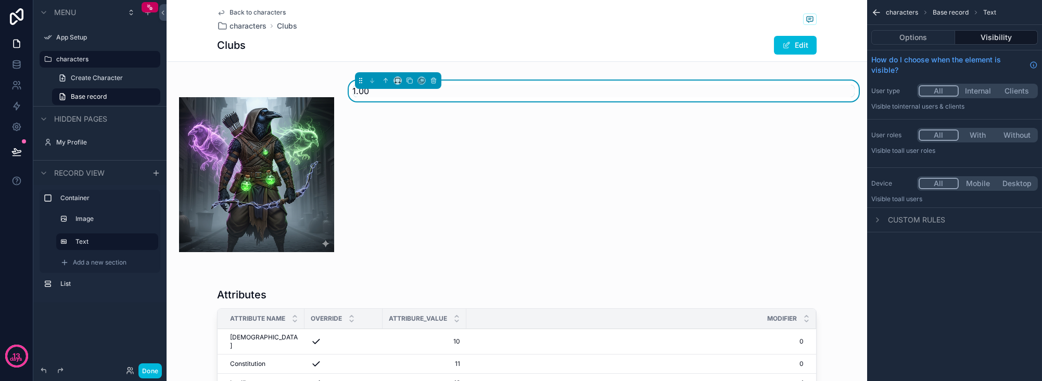
click at [784, 91] on div "1.00" at bounding box center [604, 91] width 502 height 12
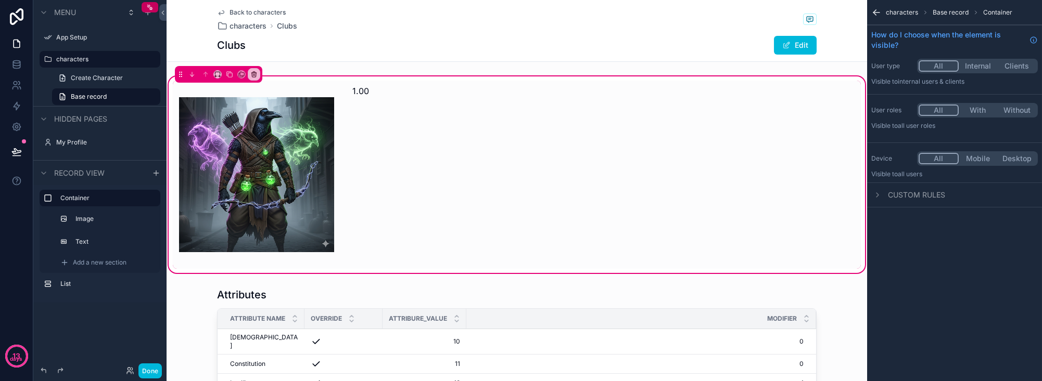
click at [772, 93] on div "scrollable content" at bounding box center [604, 175] width 515 height 188
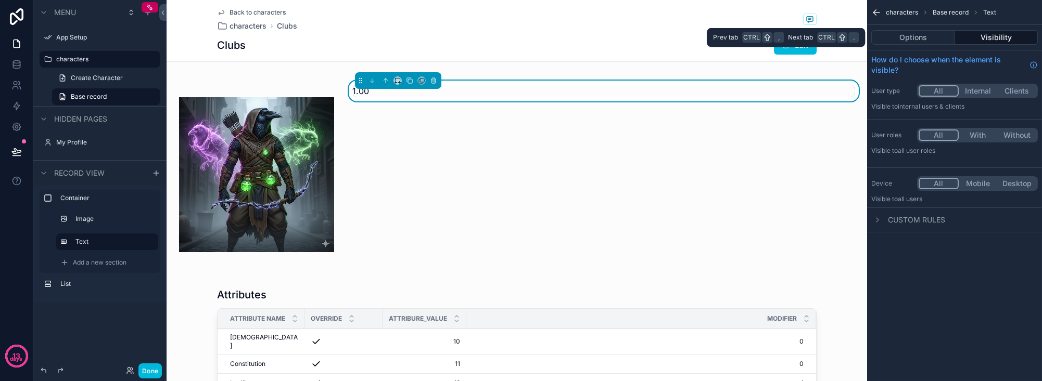
click at [867, 37] on button "Options" at bounding box center [913, 37] width 84 height 15
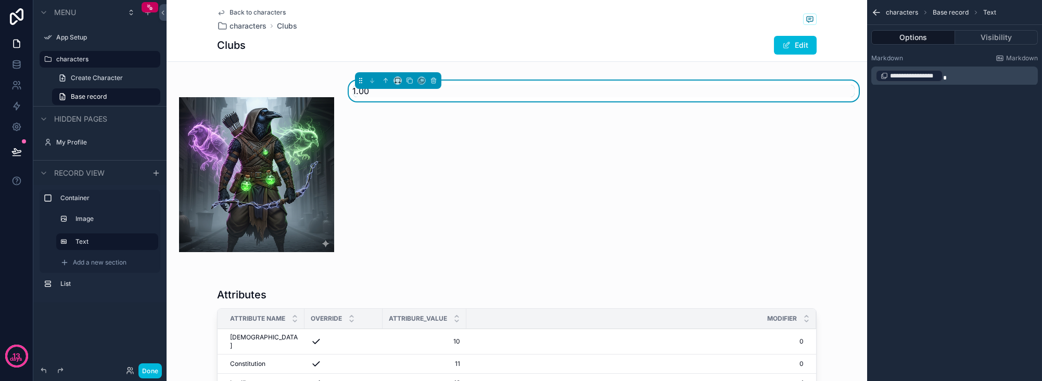
click at [867, 73] on p "**********" at bounding box center [955, 76] width 160 height 15
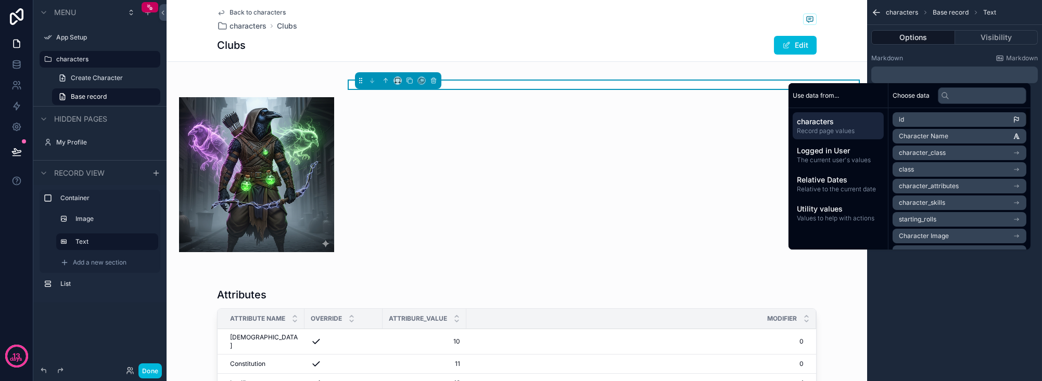
click at [842, 125] on span "characters" at bounding box center [838, 122] width 83 height 10
click at [867, 95] on input "text" at bounding box center [982, 95] width 88 height 17
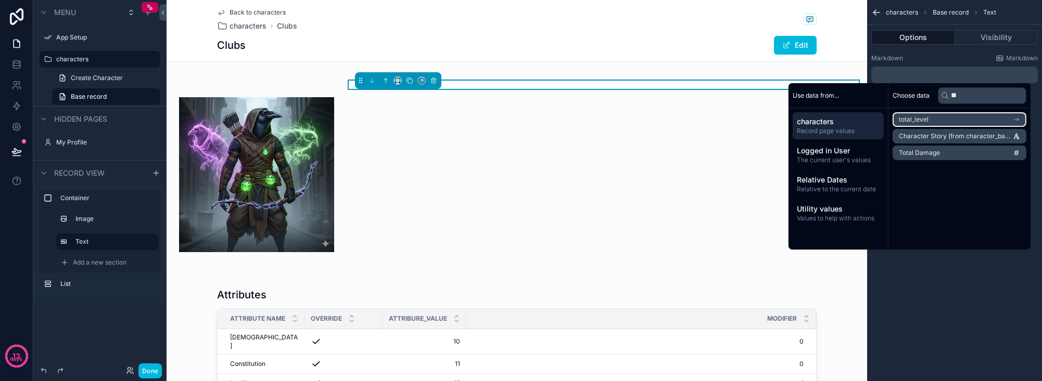
click at [867, 118] on li "total_level" at bounding box center [959, 119] width 134 height 15
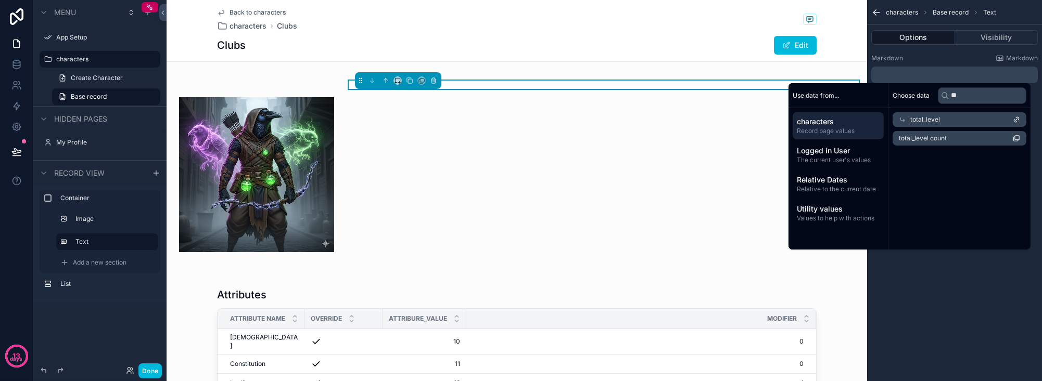
click at [867, 116] on div "total_level" at bounding box center [959, 119] width 134 height 15
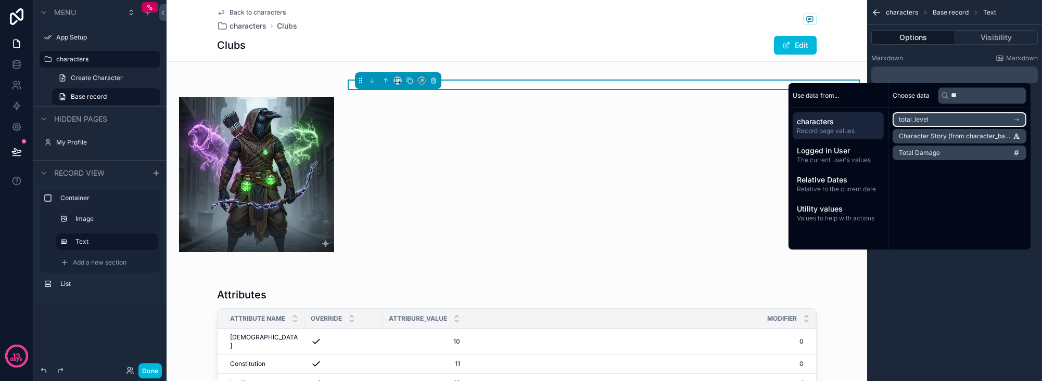
click at [867, 117] on li "total_level" at bounding box center [959, 119] width 134 height 15
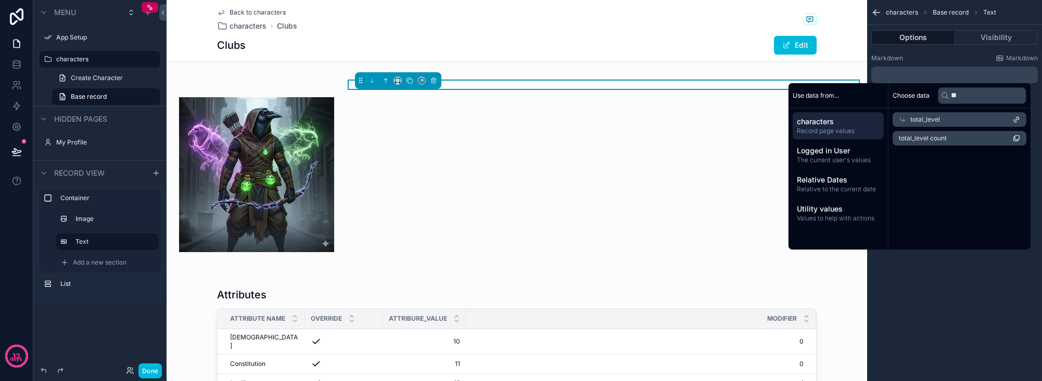
click at [867, 117] on div "total_level" at bounding box center [959, 119] width 134 height 15
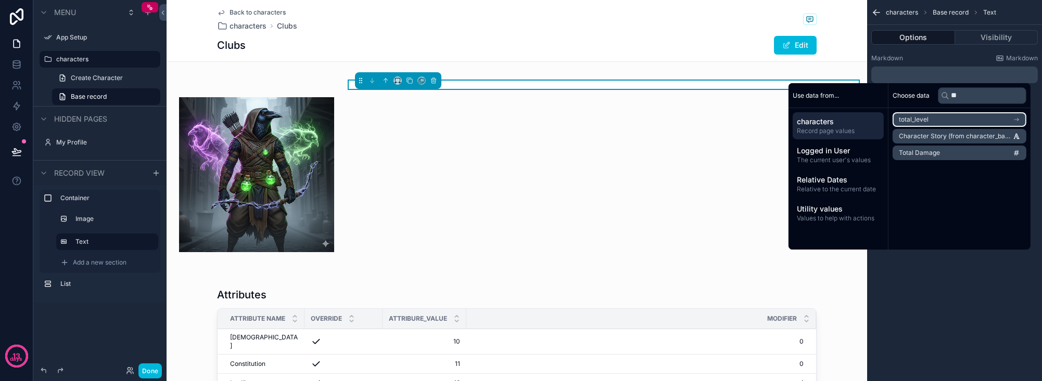
click at [867, 117] on li "total_level" at bounding box center [959, 119] width 134 height 15
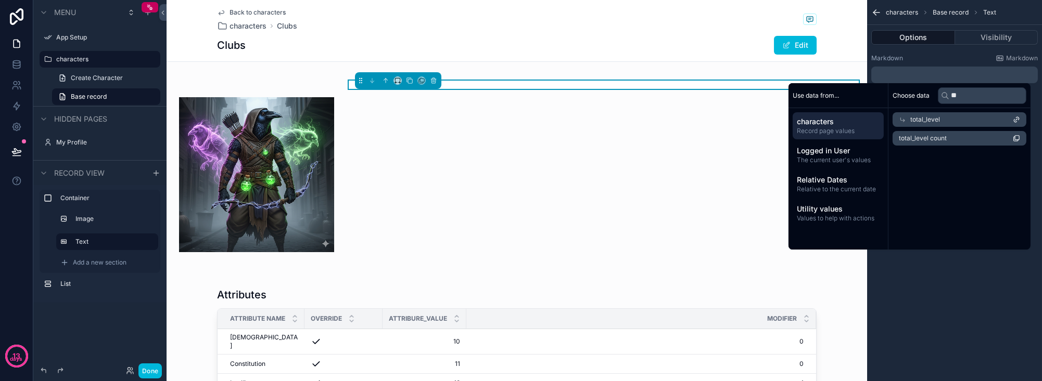
click at [867, 113] on div "total_level" at bounding box center [959, 119] width 134 height 15
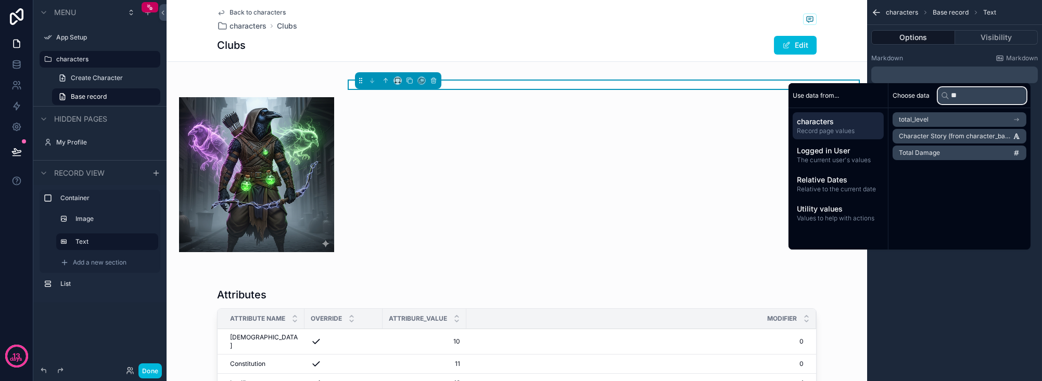
click at [867, 90] on input "**" at bounding box center [982, 95] width 88 height 17
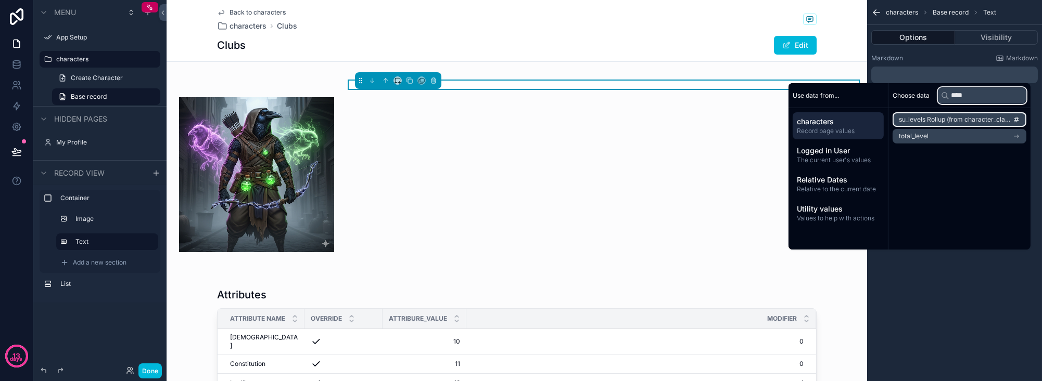
type input "****"
click at [867, 122] on span "su_levels Rollup (from character_class)" at bounding box center [956, 120] width 114 height 8
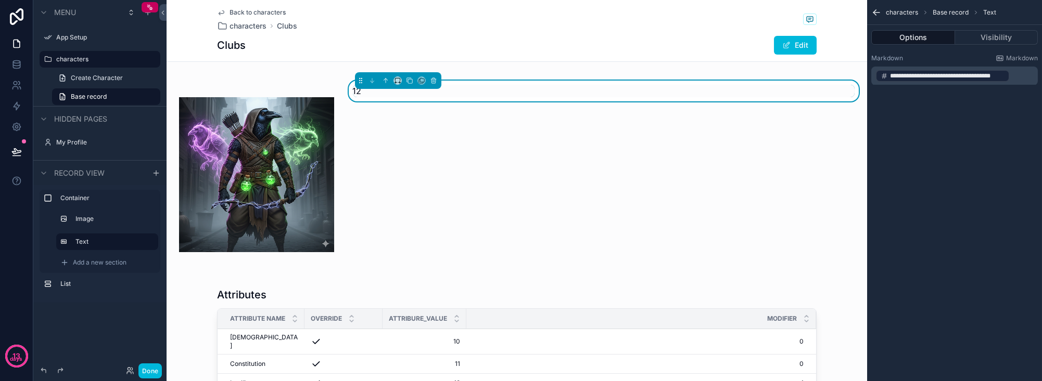
click at [867, 262] on div "**********" at bounding box center [954, 190] width 175 height 381
click at [867, 73] on p "**********" at bounding box center [955, 76] width 160 height 15
click at [643, 137] on div "Level: 12" at bounding box center [604, 175] width 515 height 188
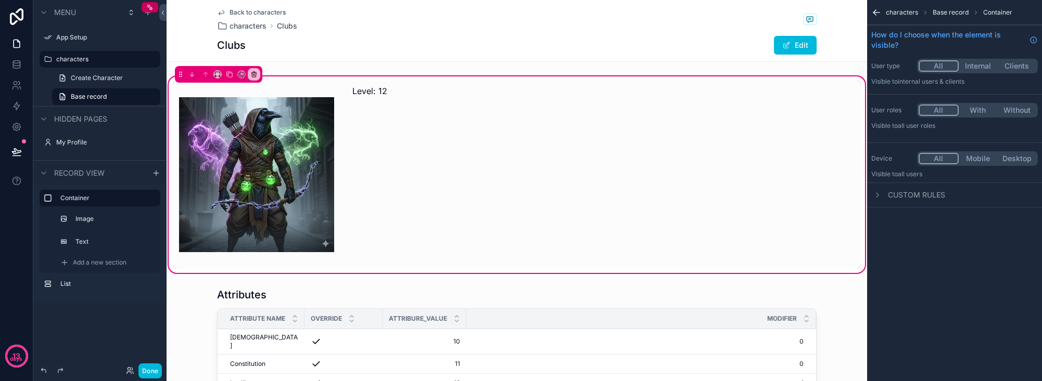
click at [467, 156] on div "scrollable content" at bounding box center [604, 175] width 515 height 188
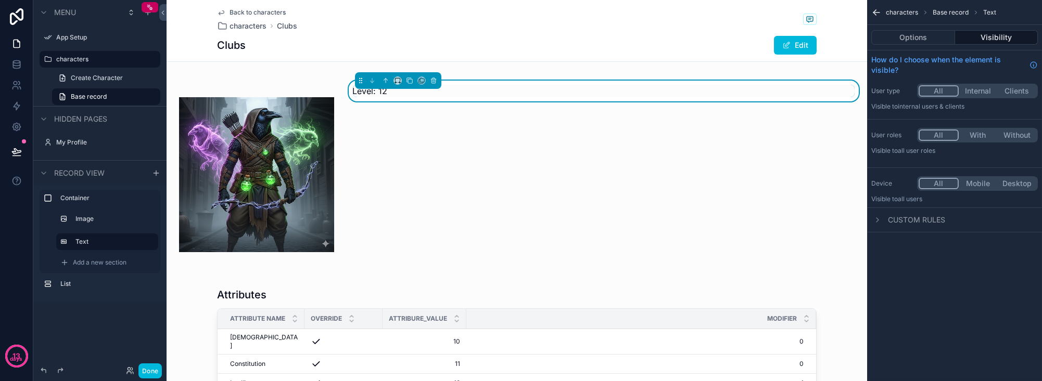
click at [475, 184] on div "Level: 12" at bounding box center [604, 175] width 515 height 188
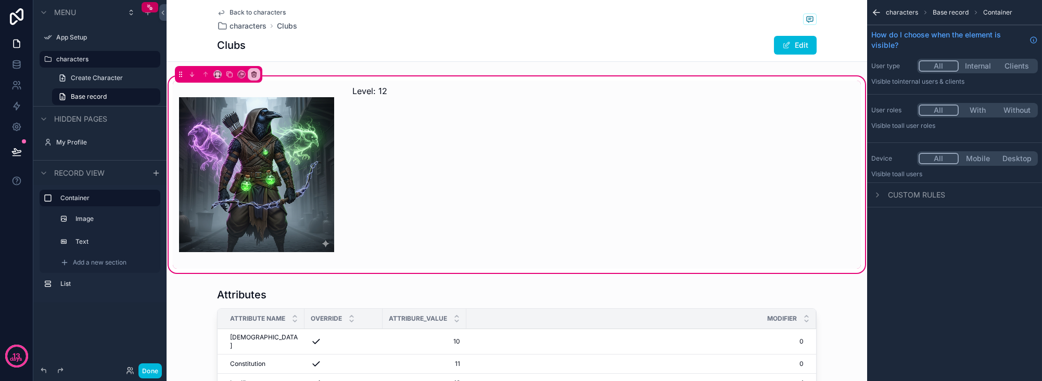
click at [177, 24] on div "Back to characters characters Clubs Clubs Edit" at bounding box center [517, 31] width 700 height 62
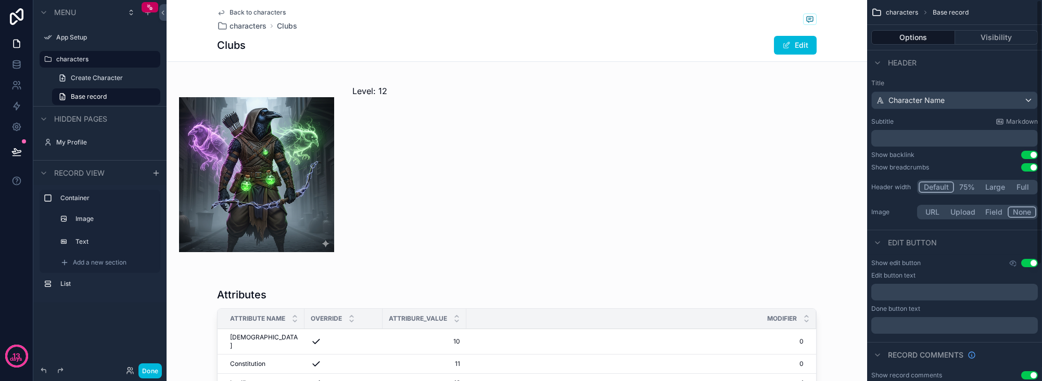
click at [197, 36] on div "Back to characters characters Clubs Clubs Edit" at bounding box center [517, 31] width 700 height 62
click at [181, 76] on div "scrollable content" at bounding box center [517, 174] width 700 height 201
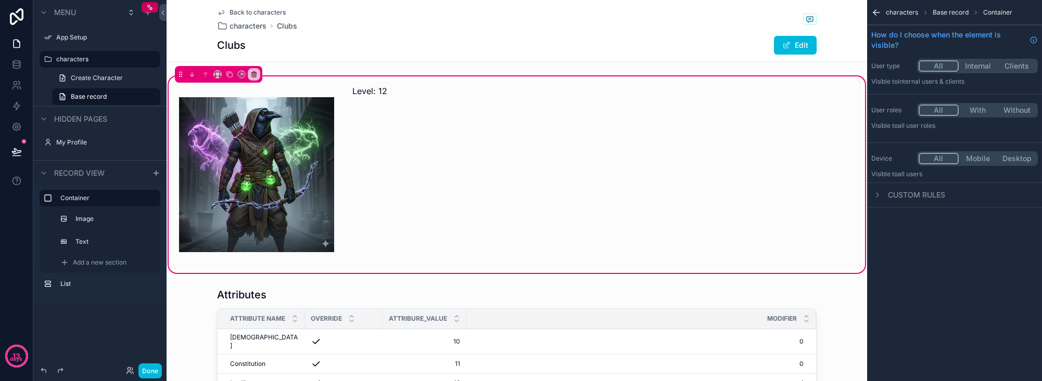
click at [174, 57] on div "Back to characters characters Clubs Clubs Edit" at bounding box center [517, 31] width 700 height 62
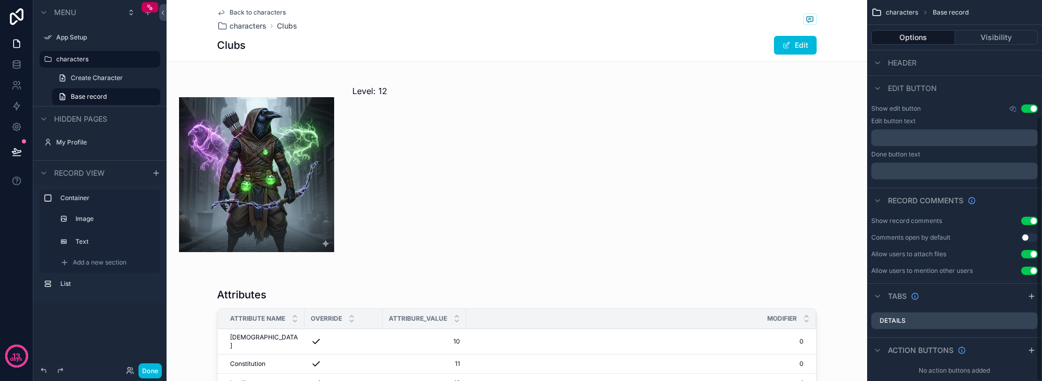
scroll to position [168, 0]
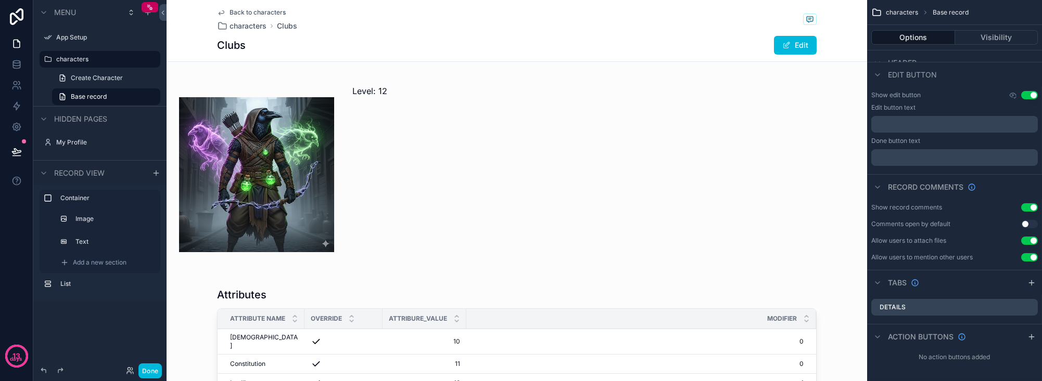
click at [96, 312] on div "Menu App Setup characters Create Character Base record Hidden pages My Profile …" at bounding box center [99, 184] width 133 height 369
click at [189, 23] on div "Back to characters characters Clubs Clubs Edit" at bounding box center [517, 31] width 700 height 62
click at [118, 26] on div "scrollable content" at bounding box center [99, 26] width 133 height 2
click at [204, 29] on div "Back to characters characters Clubs Clubs Edit" at bounding box center [517, 31] width 700 height 62
click at [791, 43] on button "Edit" at bounding box center [795, 45] width 43 height 19
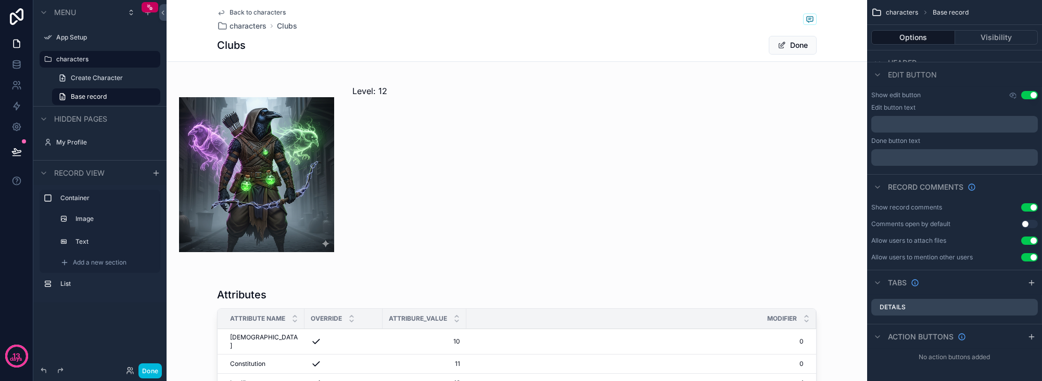
click at [787, 46] on button "Done" at bounding box center [793, 45] width 48 height 19
click at [811, 45] on button "Edit" at bounding box center [795, 45] width 43 height 19
click at [808, 45] on button "Done" at bounding box center [793, 45] width 48 height 19
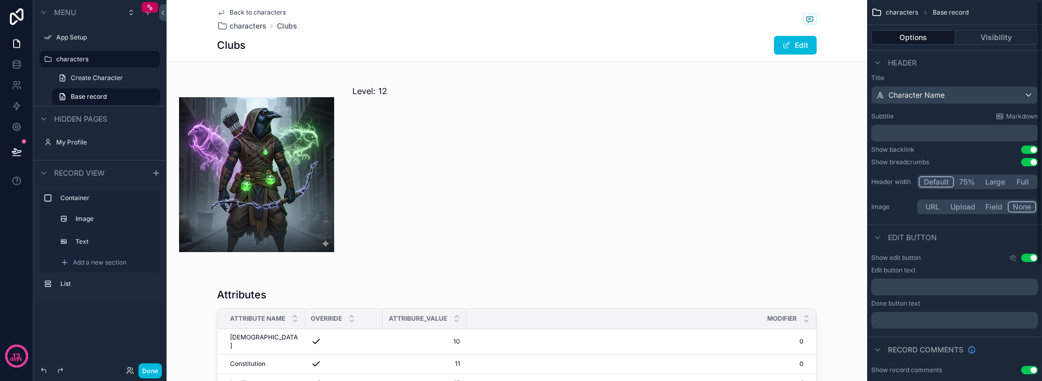
scroll to position [2, 0]
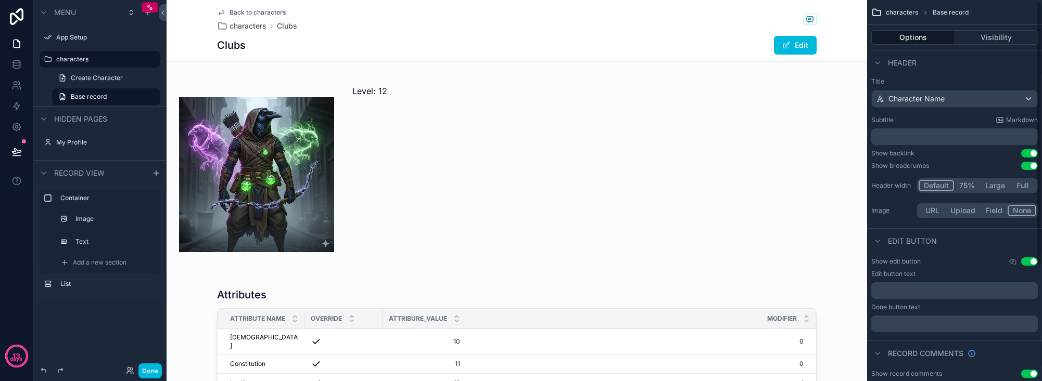
click at [867, 264] on button "Use setting" at bounding box center [1029, 262] width 17 height 8
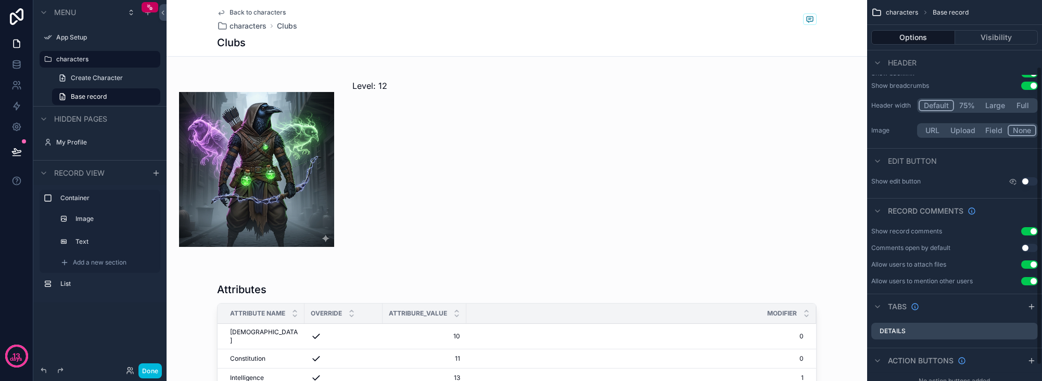
scroll to position [85, 0]
click at [867, 228] on button "Use setting" at bounding box center [1029, 228] width 17 height 8
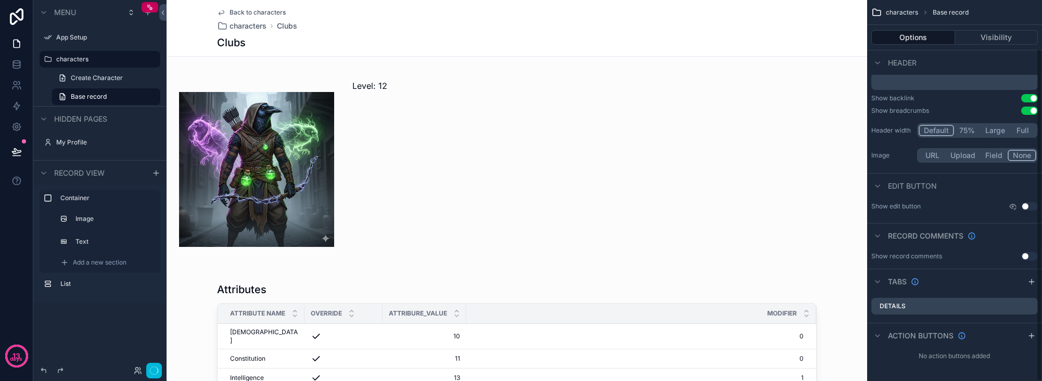
scroll to position [56, 0]
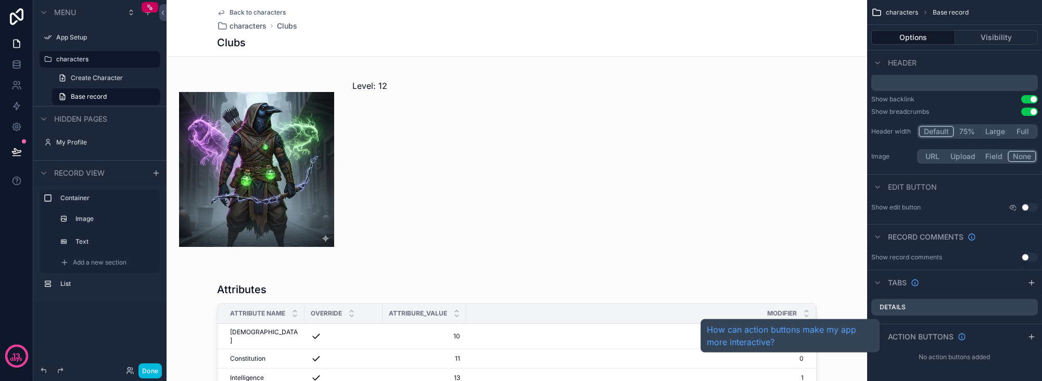
click at [867, 317] on span "Action buttons" at bounding box center [921, 337] width 66 height 10
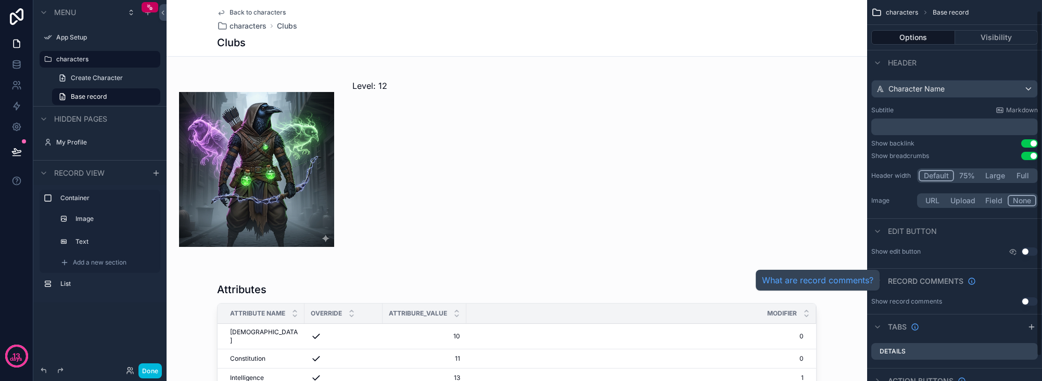
scroll to position [0, 0]
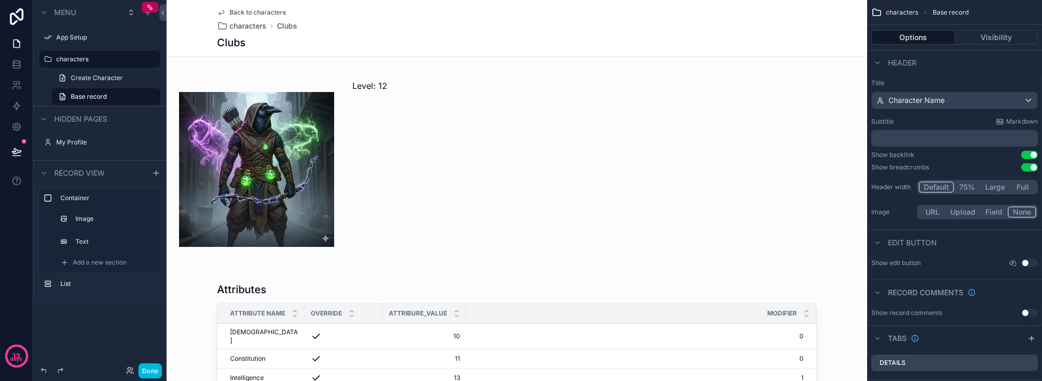
click at [432, 128] on div "scrollable content" at bounding box center [517, 169] width 700 height 201
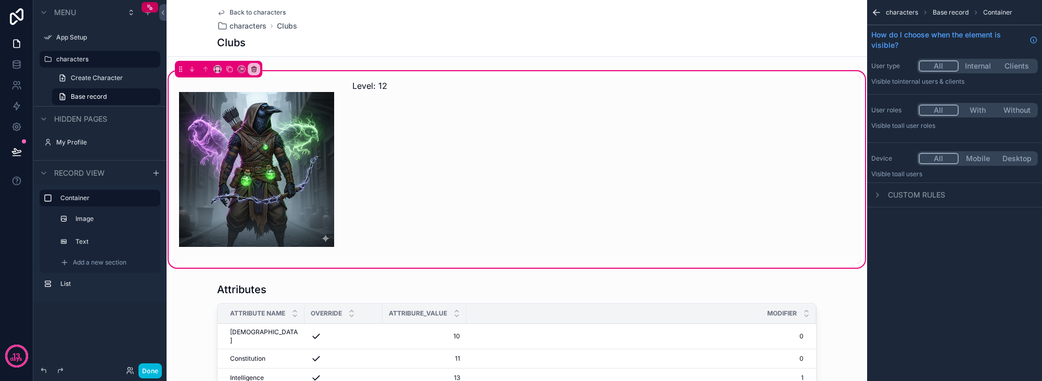
click at [330, 56] on div "Back to characters characters Clubs Clubs" at bounding box center [516, 28] width 599 height 56
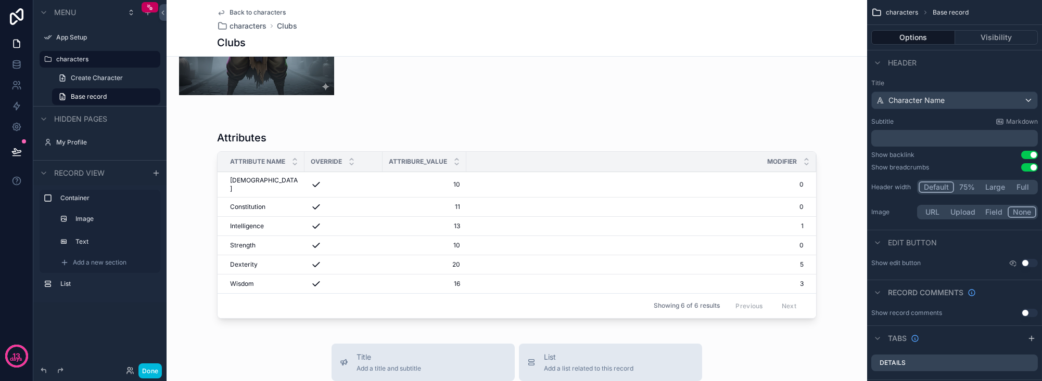
scroll to position [125, 0]
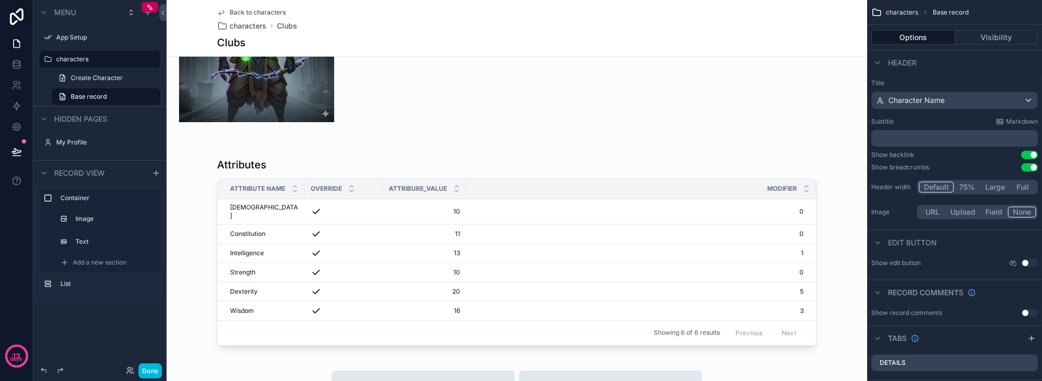
click at [484, 224] on div "scrollable content" at bounding box center [517, 254] width 700 height 201
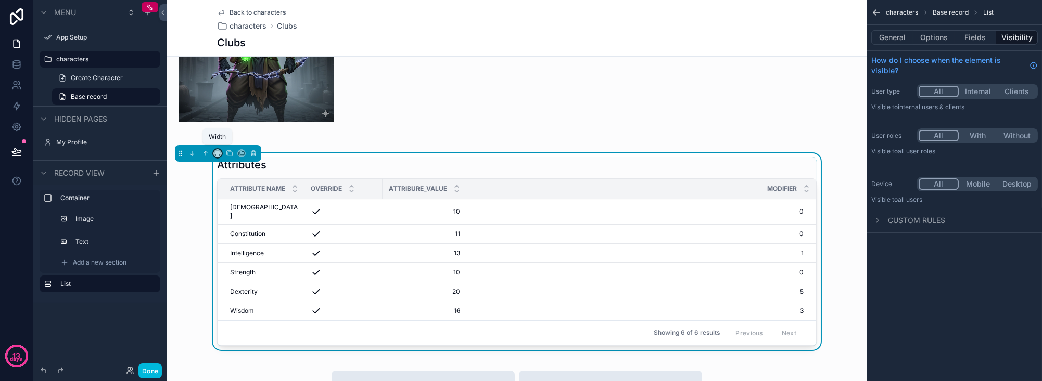
click at [219, 150] on icon "scrollable content" at bounding box center [217, 153] width 7 height 7
click at [246, 288] on span "Full width" at bounding box center [238, 289] width 32 height 12
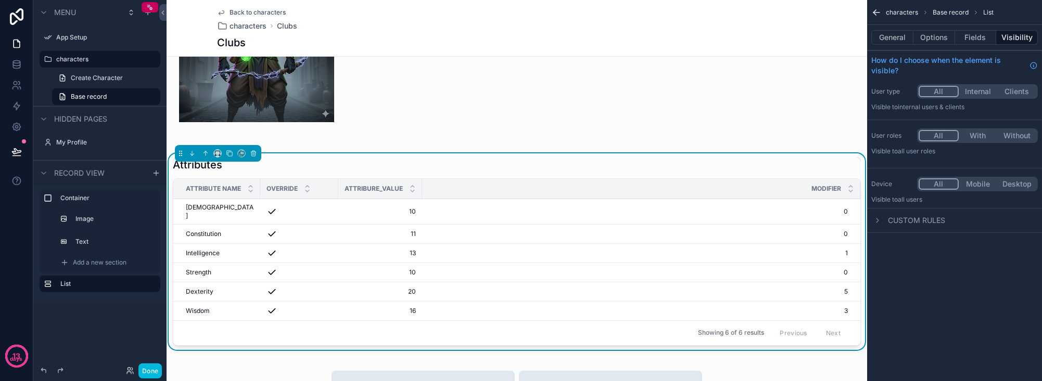
click at [445, 124] on div "scrollable content" at bounding box center [517, 44] width 700 height 201
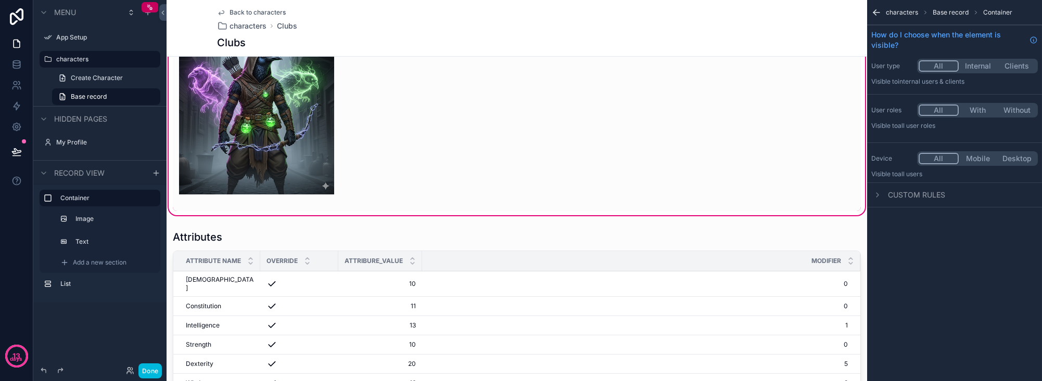
scroll to position [0, 0]
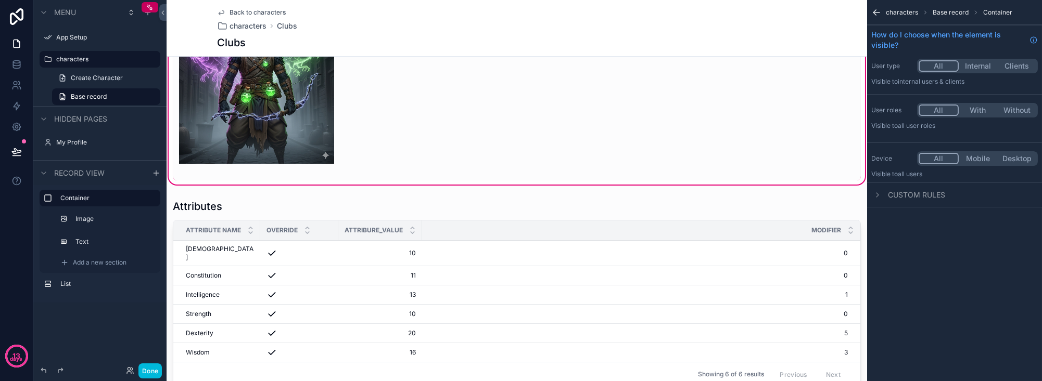
click at [473, 196] on div "scrollable content" at bounding box center [517, 295] width 700 height 201
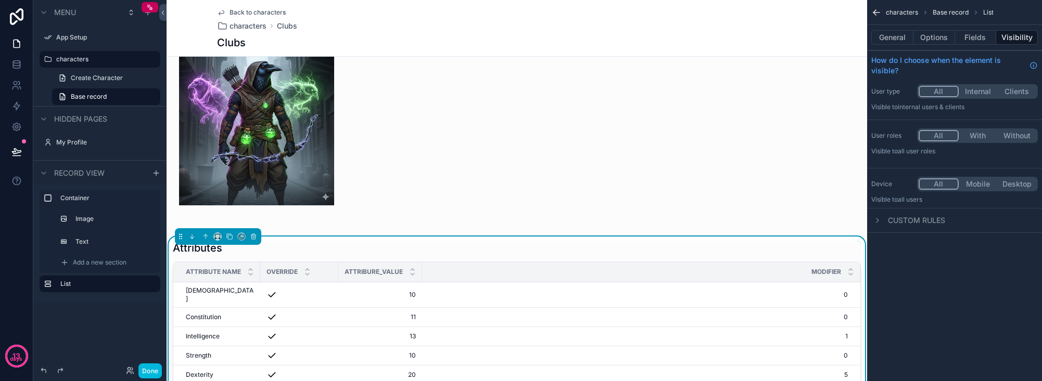
scroll to position [83, 0]
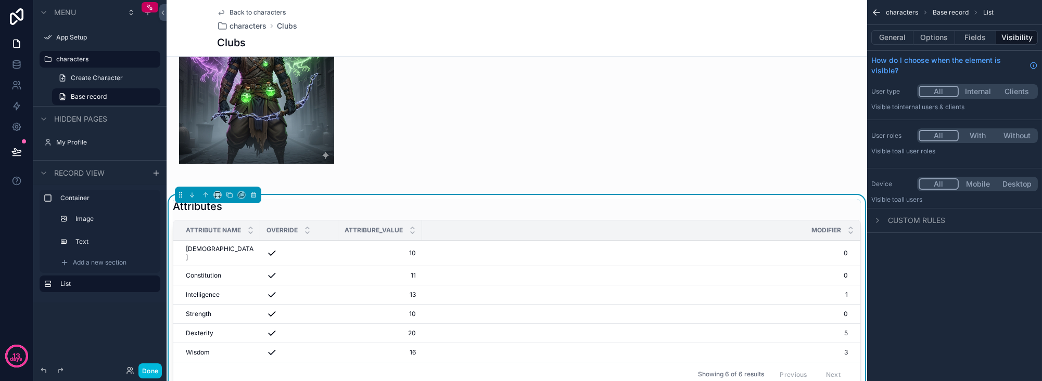
click at [461, 199] on div "Attributes" at bounding box center [517, 206] width 688 height 15
click at [774, 212] on div "Attributes Attribute Name Override Attribure_value Modifier Charisma Charisma 1…" at bounding box center [517, 293] width 688 height 188
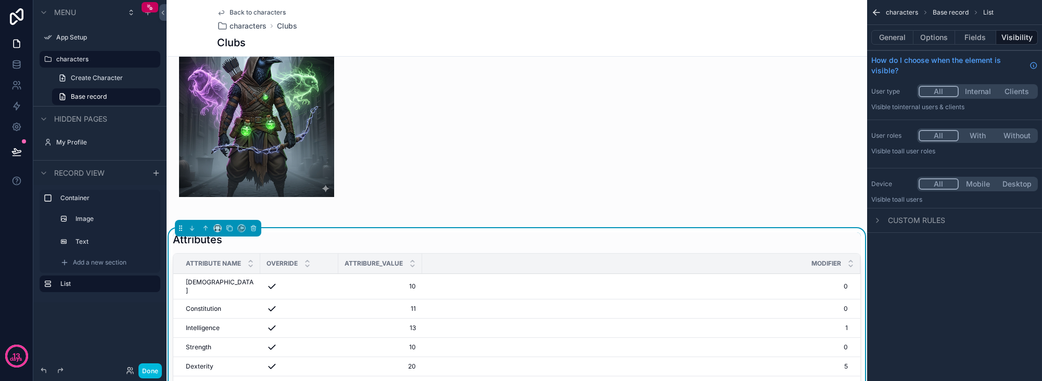
scroll to position [0, 0]
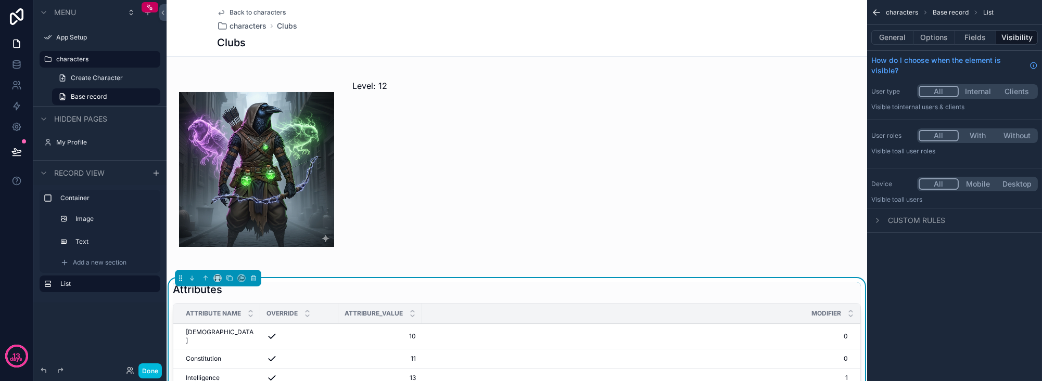
click at [411, 152] on div "scrollable content" at bounding box center [517, 169] width 700 height 201
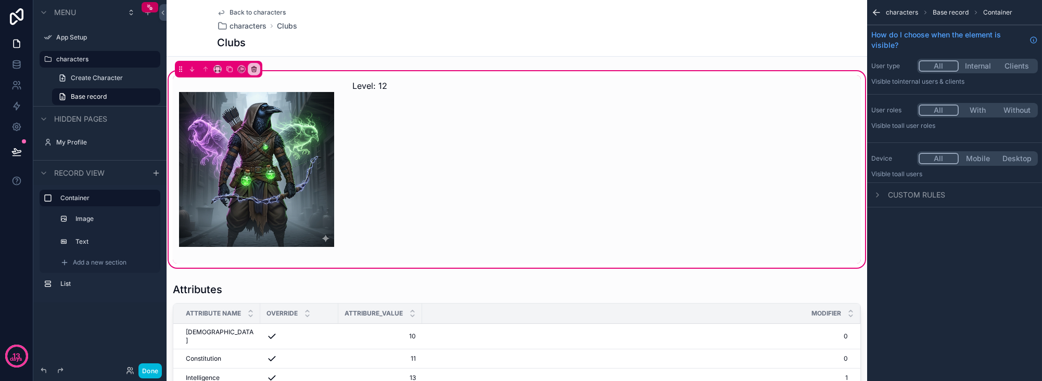
drag, startPoint x: 470, startPoint y: 157, endPoint x: 463, endPoint y: 151, distance: 9.3
click at [469, 157] on div "scrollable content" at bounding box center [604, 169] width 515 height 188
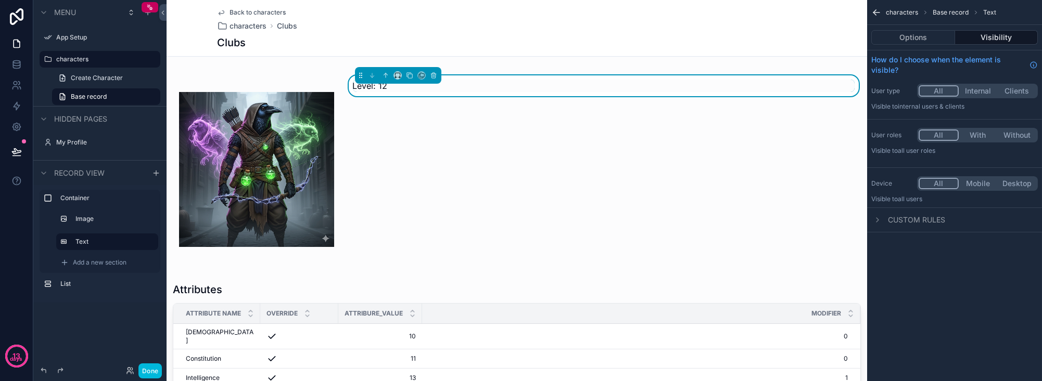
click at [319, 74] on div "Level: 12" at bounding box center [517, 169] width 700 height 201
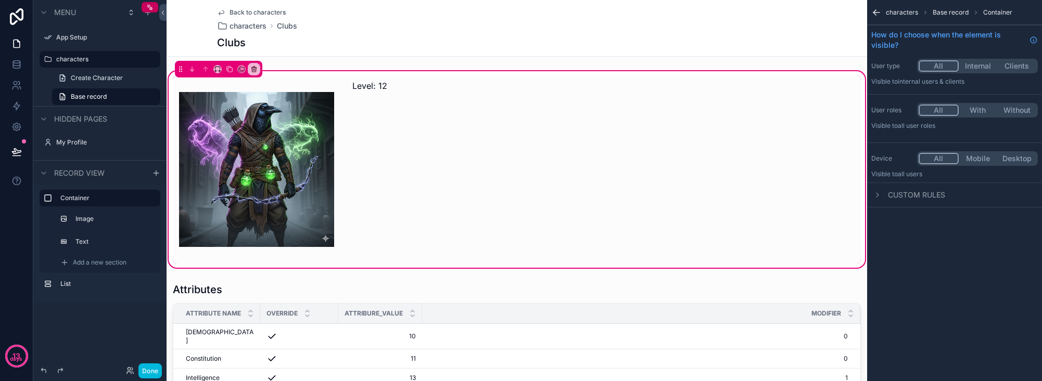
click at [415, 127] on div "scrollable content" at bounding box center [604, 169] width 515 height 188
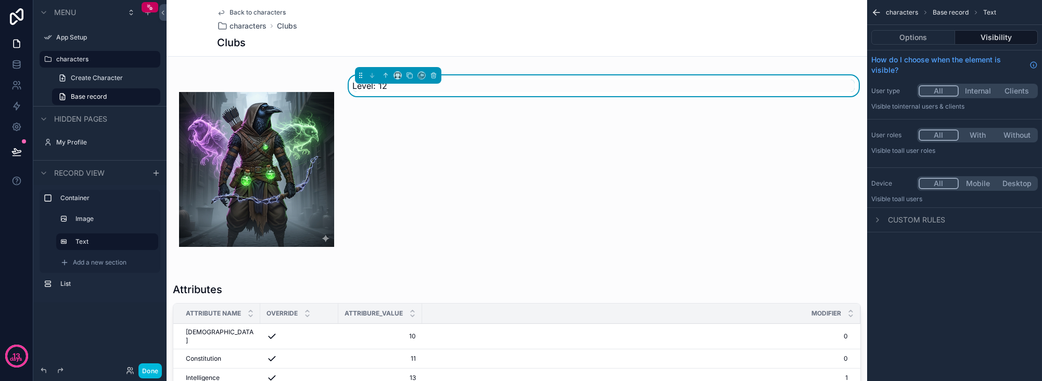
click at [483, 203] on div "Level: 12" at bounding box center [604, 169] width 515 height 188
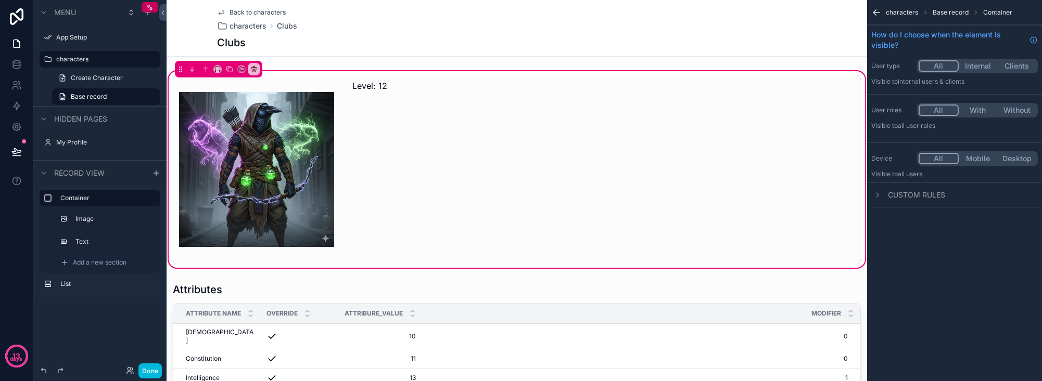
click at [454, 152] on div "scrollable content" at bounding box center [604, 169] width 515 height 188
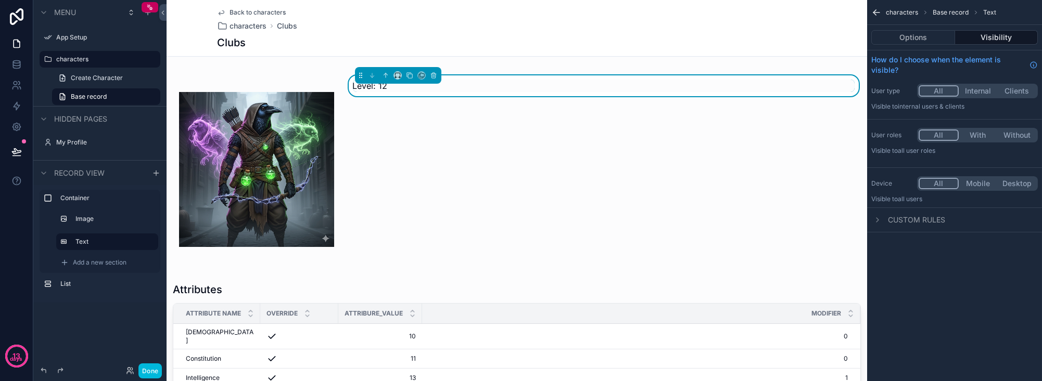
click at [496, 146] on div "Level: 12" at bounding box center [604, 169] width 515 height 188
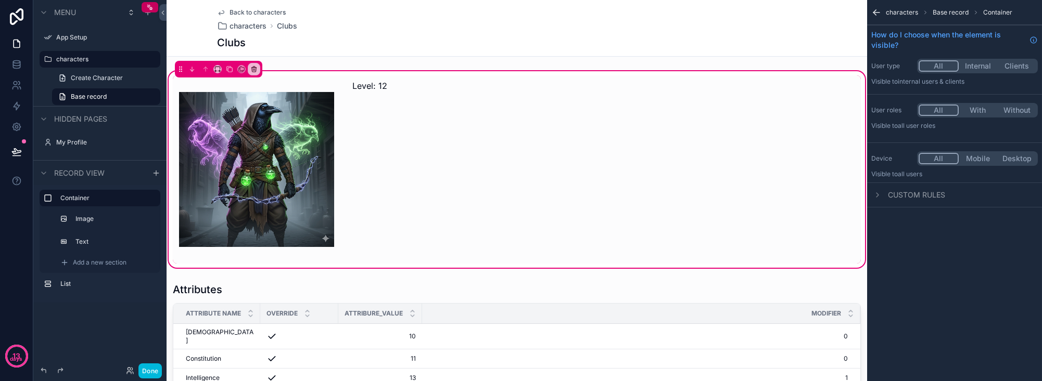
click at [84, 260] on span "Add a new section" at bounding box center [100, 263] width 54 height 8
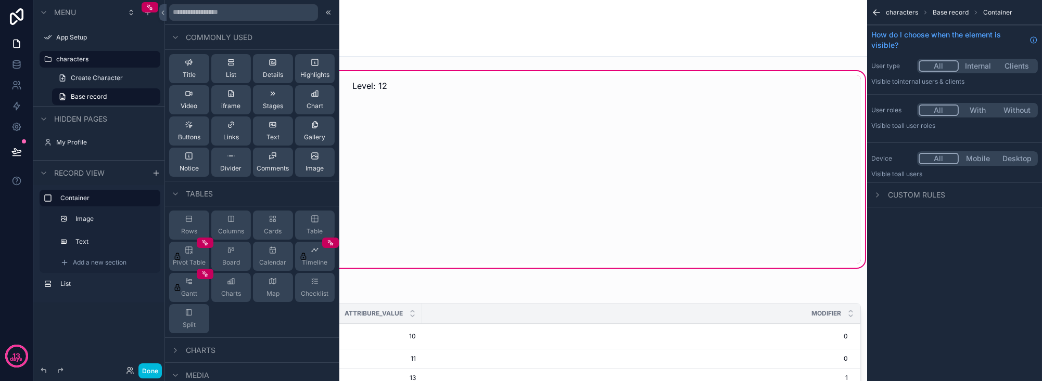
click at [472, 91] on div "scrollable content" at bounding box center [604, 169] width 515 height 188
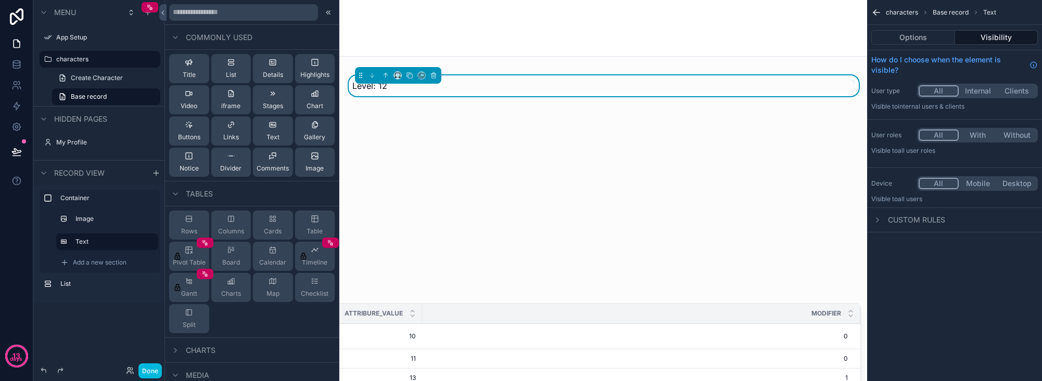
click at [485, 122] on div "Level: 12" at bounding box center [604, 169] width 515 height 188
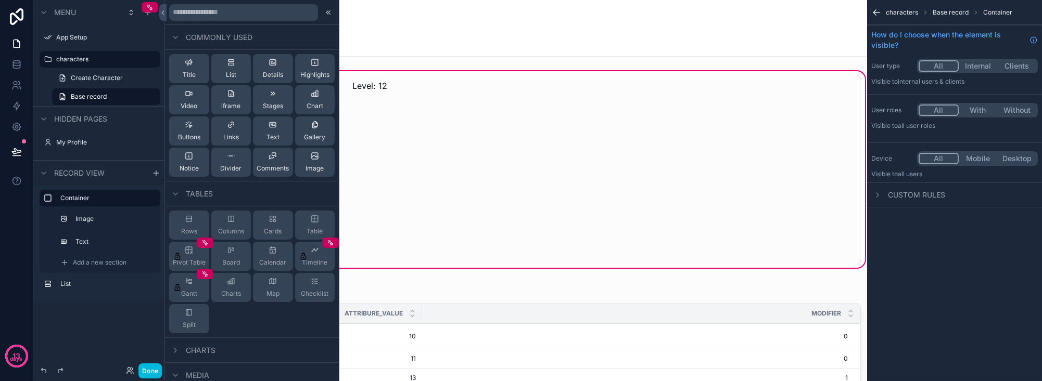
click at [456, 84] on div "scrollable content" at bounding box center [604, 169] width 515 height 188
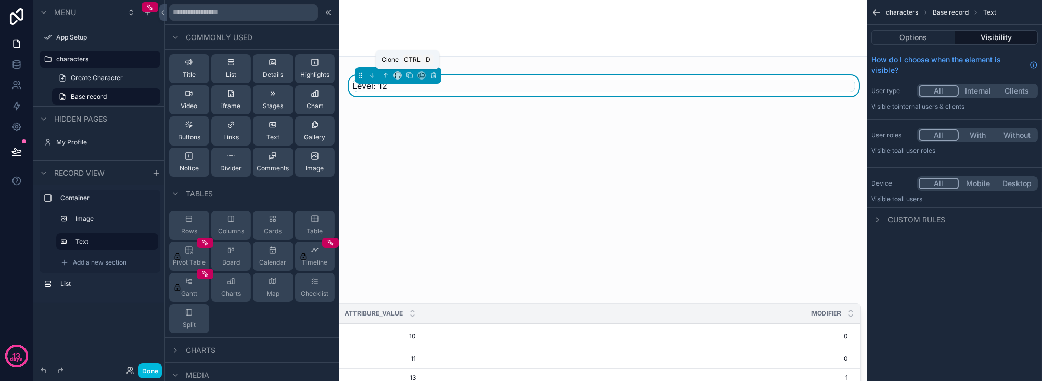
click at [408, 76] on icon "scrollable content" at bounding box center [409, 75] width 7 height 7
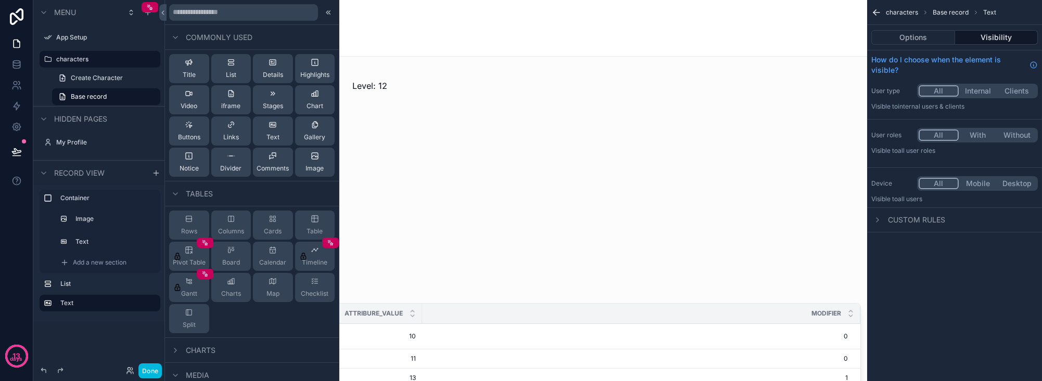
click at [129, 300] on label "Text" at bounding box center [106, 303] width 92 height 8
click at [76, 305] on label "Text" at bounding box center [106, 303] width 92 height 8
click at [73, 308] on div "Text" at bounding box center [108, 303] width 96 height 12
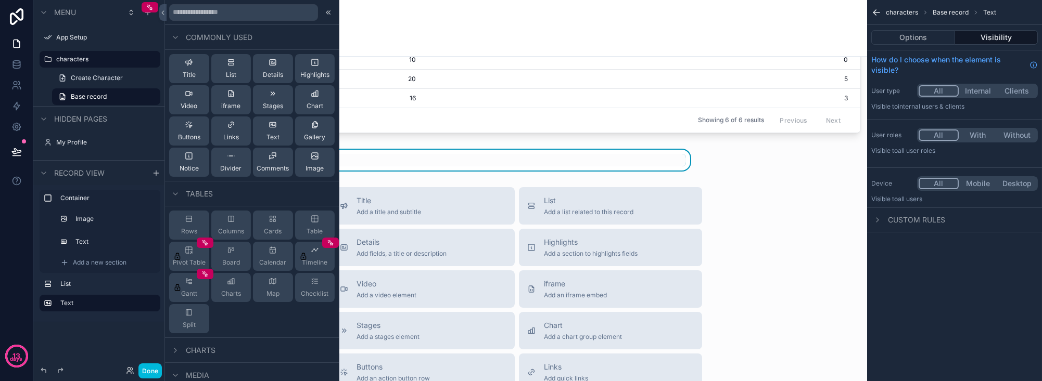
scroll to position [336, 0]
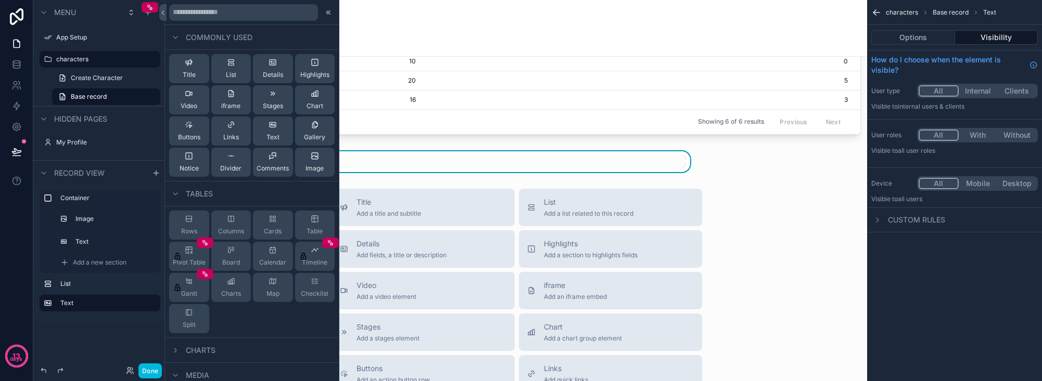
click at [511, 156] on div "Level: 12" at bounding box center [429, 162] width 513 height 12
click at [325, 11] on icon at bounding box center [328, 12] width 8 height 8
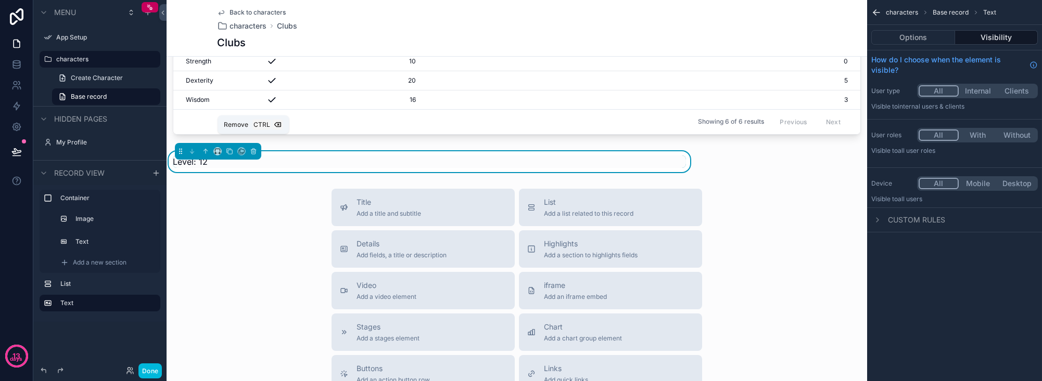
click at [253, 148] on icon "scrollable content" at bounding box center [253, 148] width 2 height 1
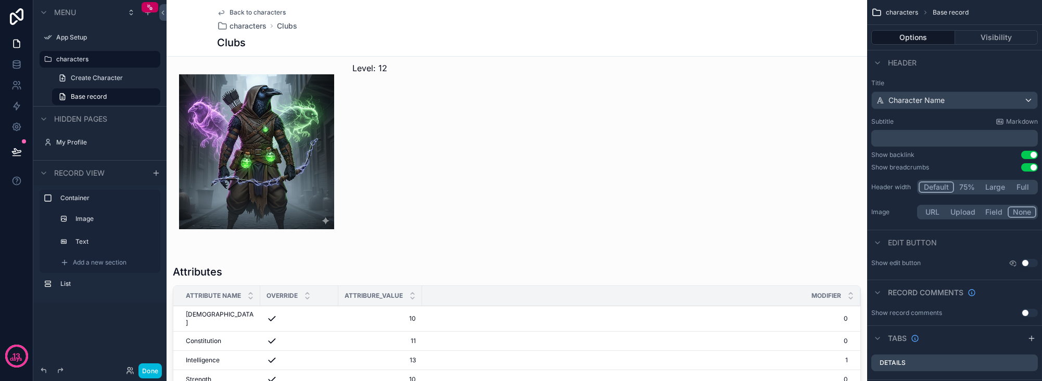
scroll to position [0, 0]
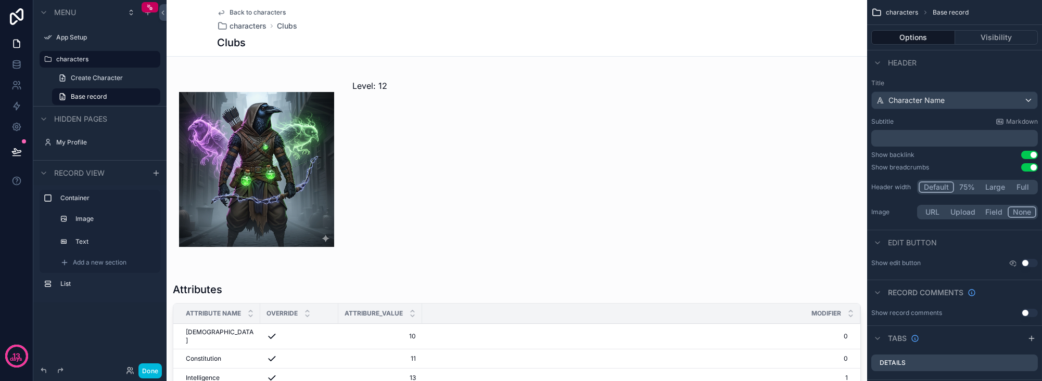
click at [425, 187] on div "scrollable content" at bounding box center [517, 169] width 700 height 201
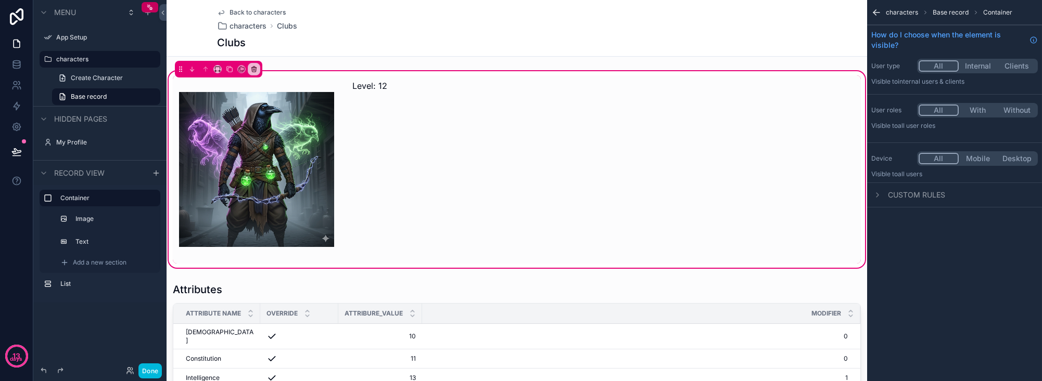
click at [78, 265] on span "Add a new section" at bounding box center [100, 263] width 54 height 8
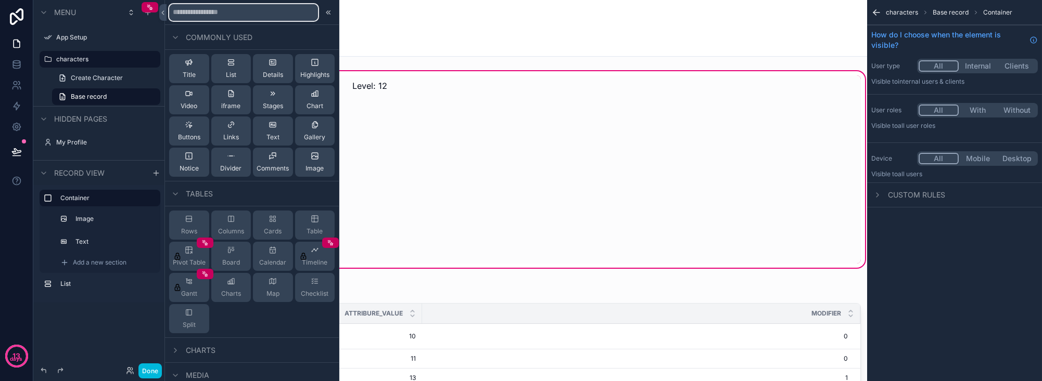
click at [229, 15] on input "text" at bounding box center [243, 12] width 149 height 17
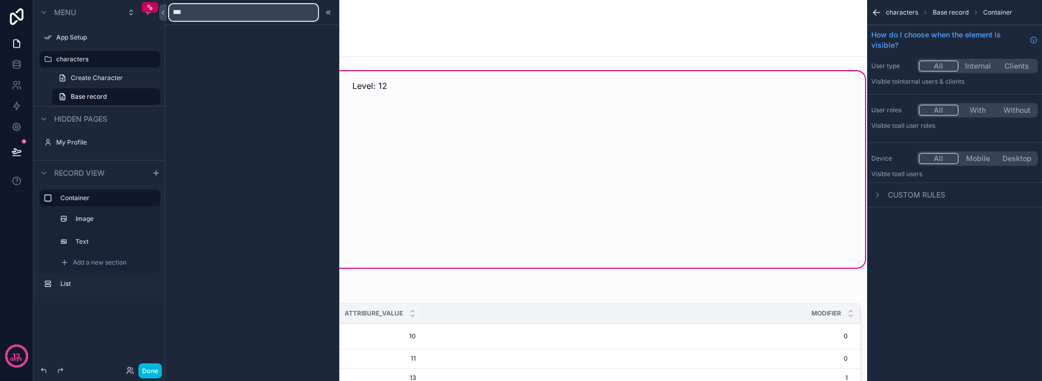
type input "****"
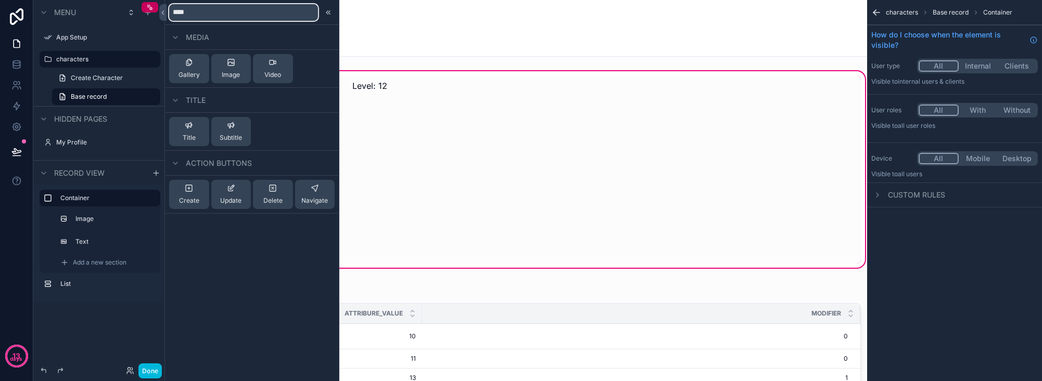
click at [221, 8] on input "****" at bounding box center [243, 12] width 149 height 17
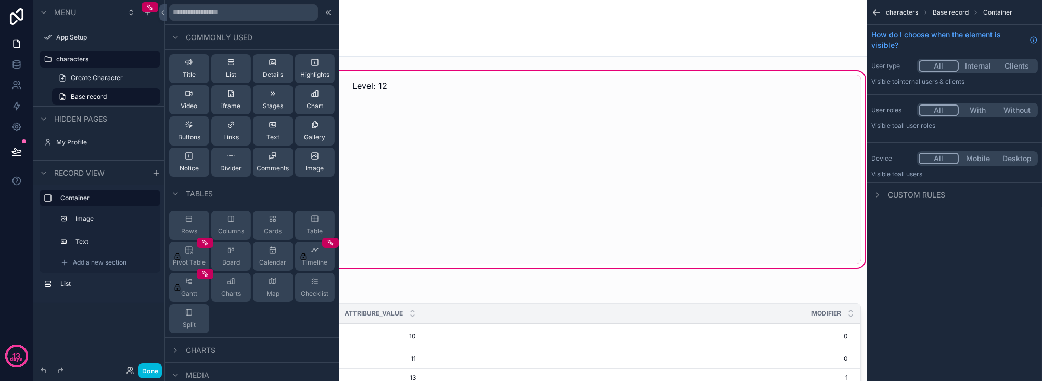
click at [278, 130] on button "Text" at bounding box center [273, 131] width 40 height 29
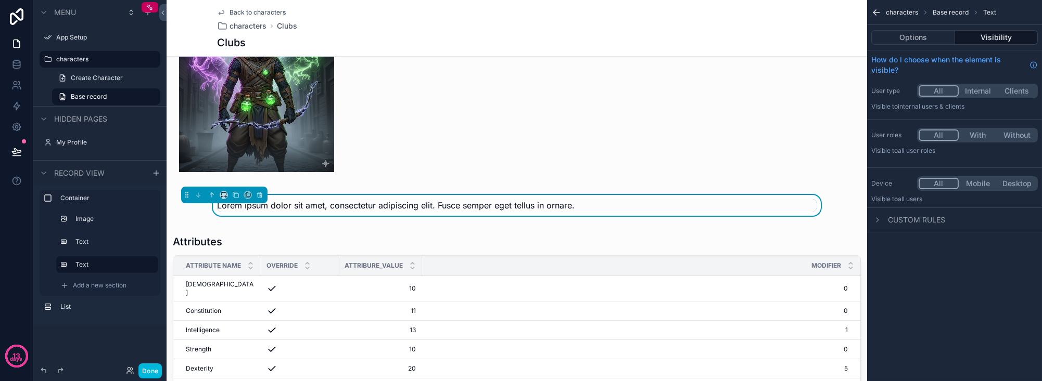
scroll to position [87, 0]
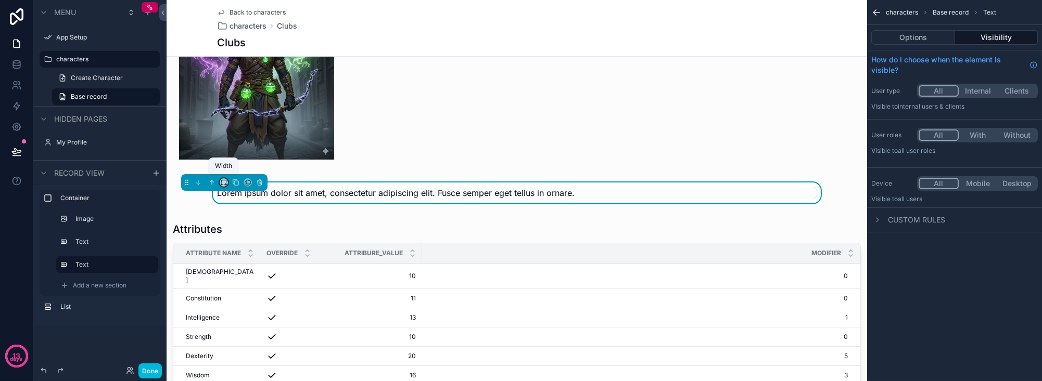
click at [225, 181] on icon "scrollable content" at bounding box center [223, 182] width 7 height 7
click at [245, 293] on div "75%" at bounding box center [244, 298] width 32 height 12
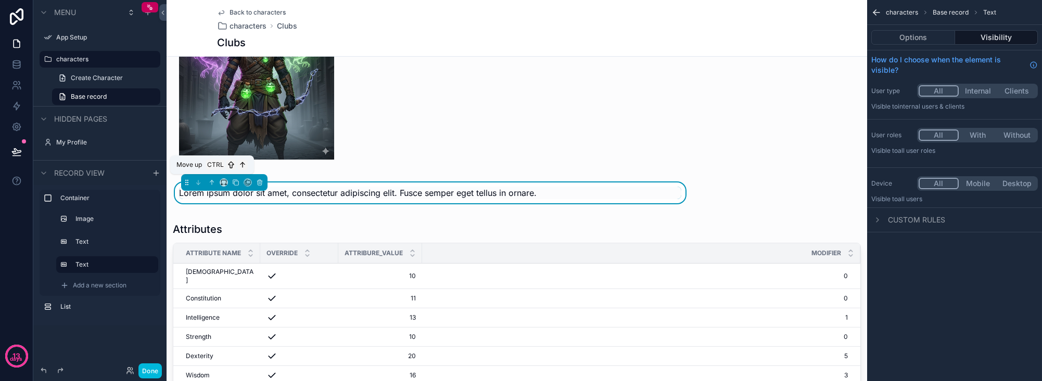
click at [213, 180] on icon "scrollable content" at bounding box center [211, 182] width 7 height 7
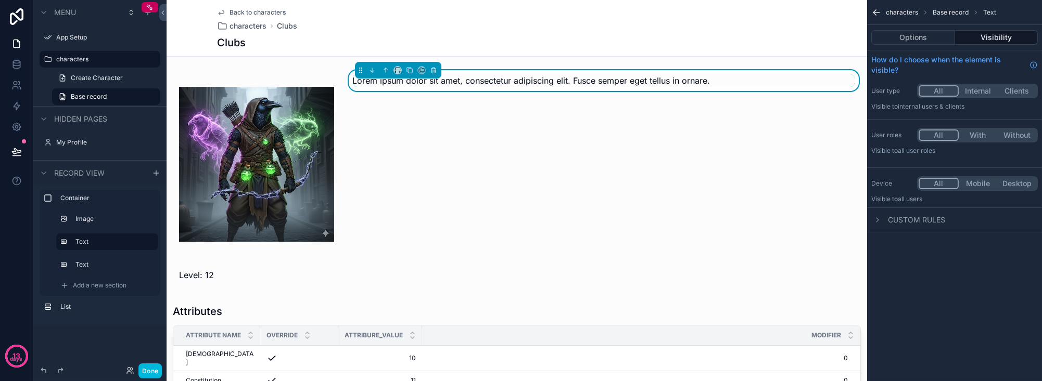
scroll to position [0, 0]
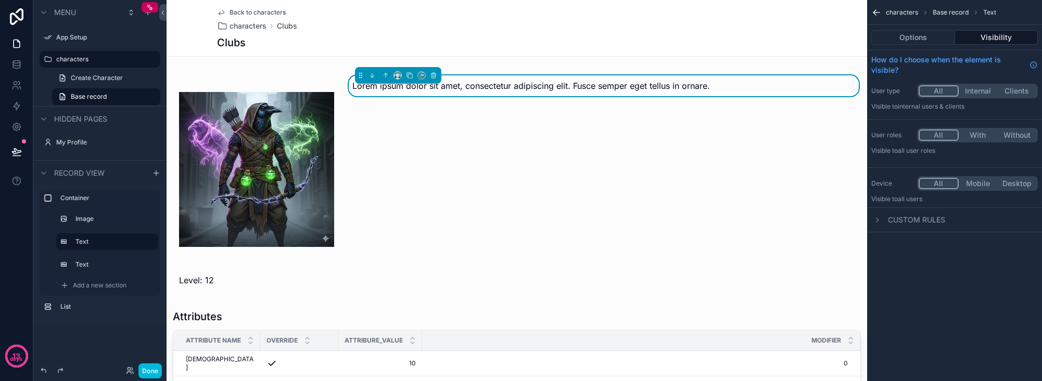
click at [335, 277] on div "scrollable content" at bounding box center [430, 280] width 515 height 21
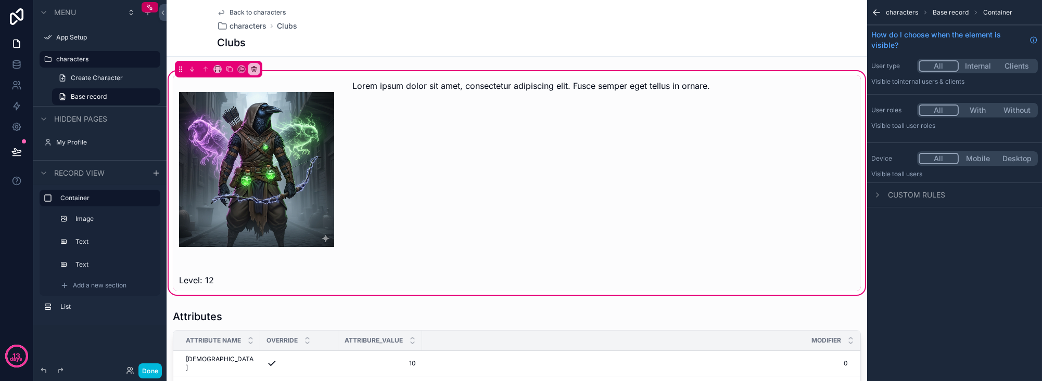
click at [383, 270] on div "scrollable content" at bounding box center [430, 280] width 515 height 21
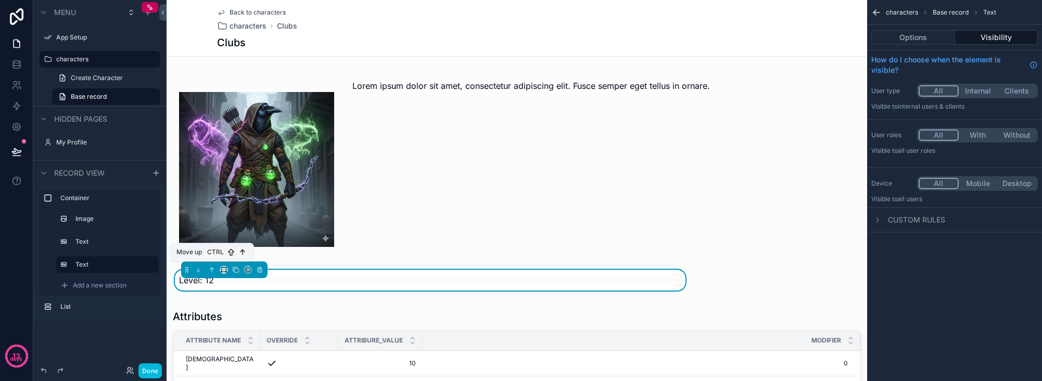
click at [210, 267] on icon "scrollable content" at bounding box center [211, 269] width 7 height 7
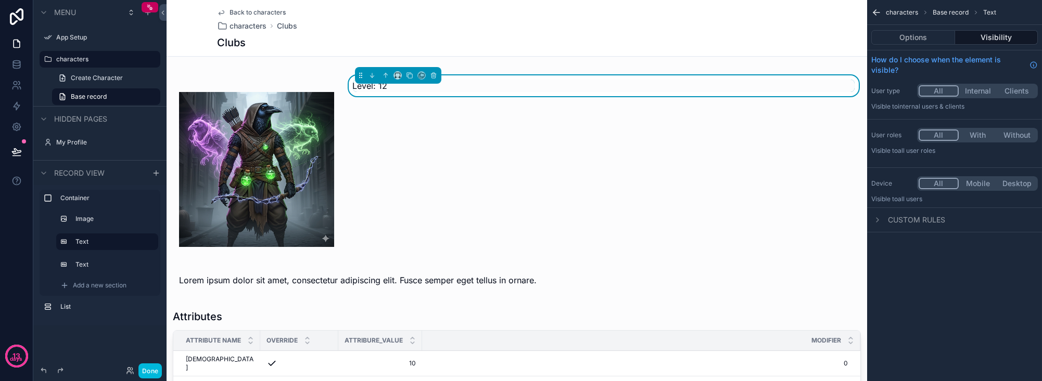
drag, startPoint x: 336, startPoint y: 287, endPoint x: 332, endPoint y: 282, distance: 6.7
click at [336, 287] on div "scrollable content" at bounding box center [430, 280] width 515 height 21
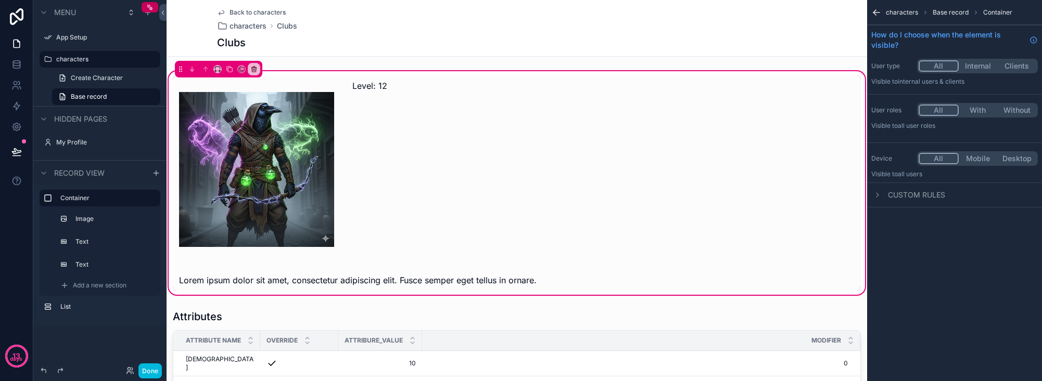
click at [389, 277] on div "scrollable content" at bounding box center [430, 280] width 515 height 21
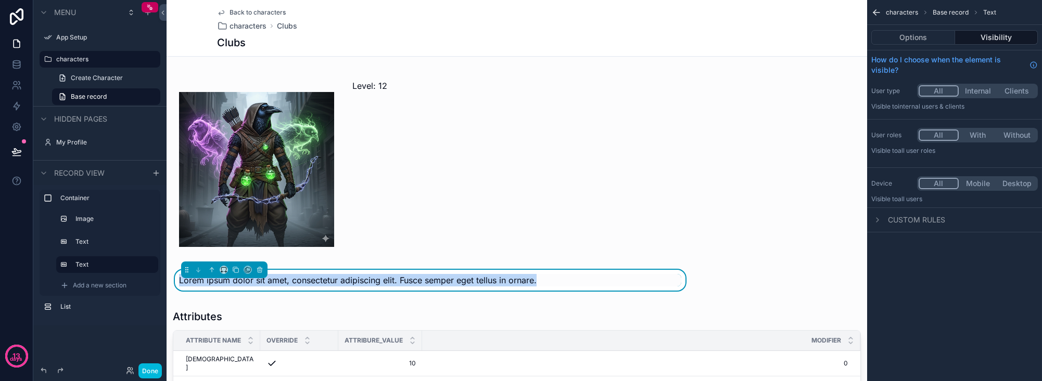
drag, startPoint x: 633, startPoint y: 273, endPoint x: 665, endPoint y: 195, distance: 84.3
click at [668, 172] on div "Level: 12 Lorem ipsum dolor sit amet, consectetur adipiscing elit. Fusce semper…" at bounding box center [517, 182] width 688 height 215
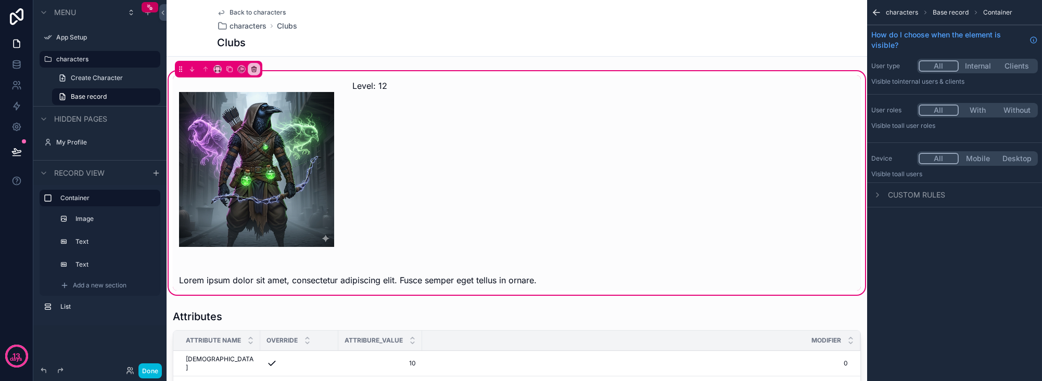
click at [649, 220] on div "scrollable content" at bounding box center [604, 169] width 515 height 188
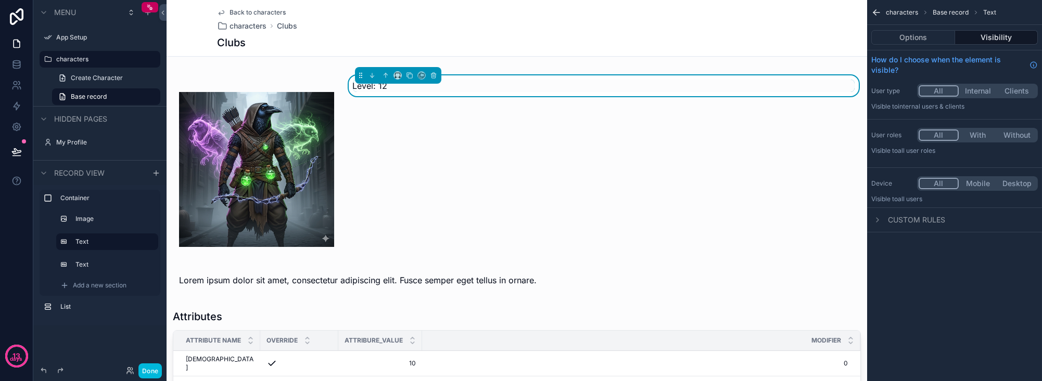
click at [594, 283] on div "scrollable content" at bounding box center [430, 280] width 515 height 21
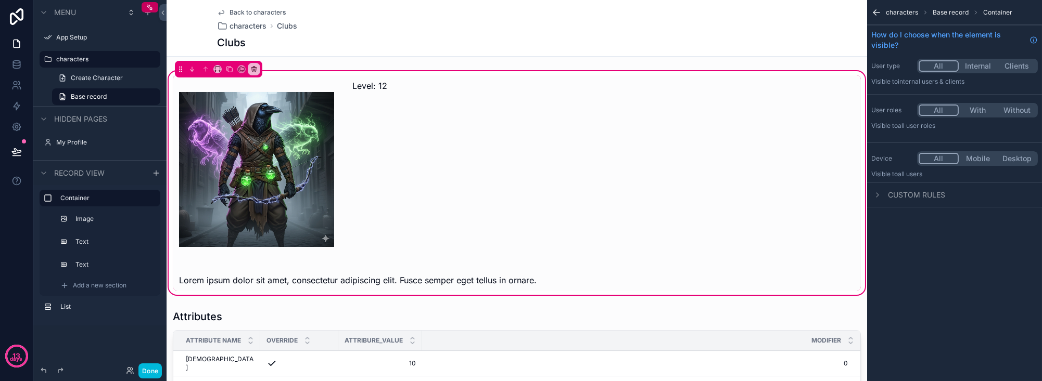
click at [561, 279] on div "scrollable content" at bounding box center [430, 280] width 515 height 21
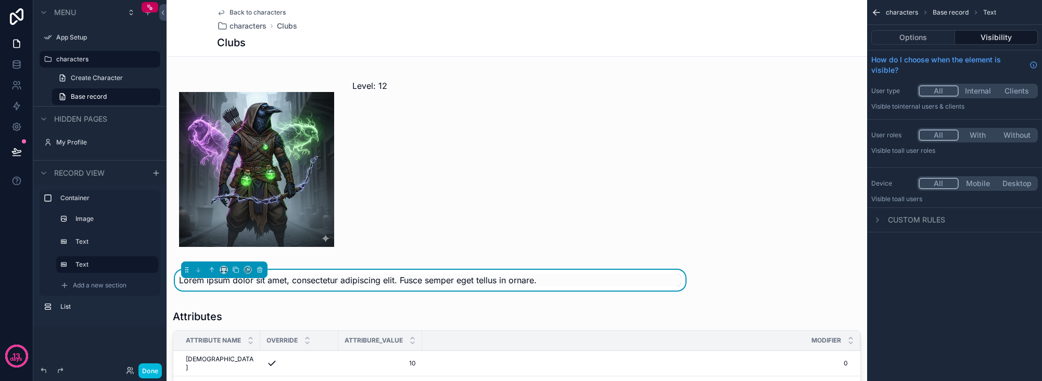
drag, startPoint x: 565, startPoint y: 274, endPoint x: 761, endPoint y: 146, distance: 235.0
click at [765, 143] on div "Level: 12 Lorem ipsum dolor sit amet, consectetur adipiscing elit. Fusce semper…" at bounding box center [517, 182] width 688 height 215
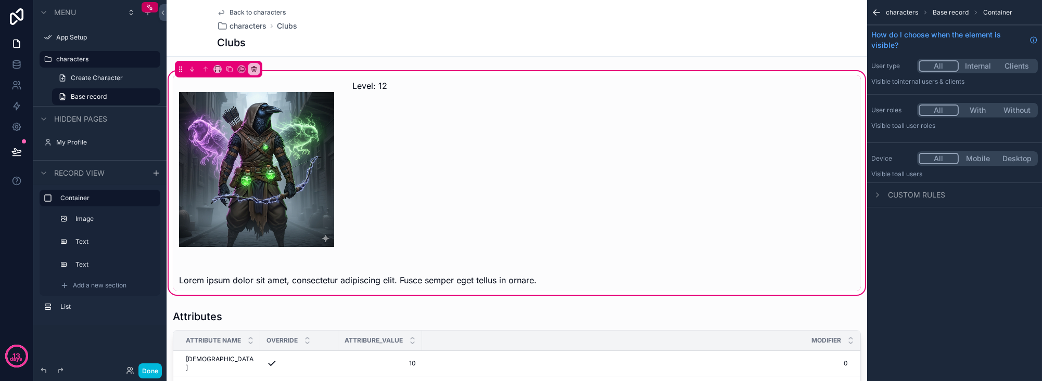
click at [441, 188] on div "scrollable content" at bounding box center [604, 169] width 515 height 188
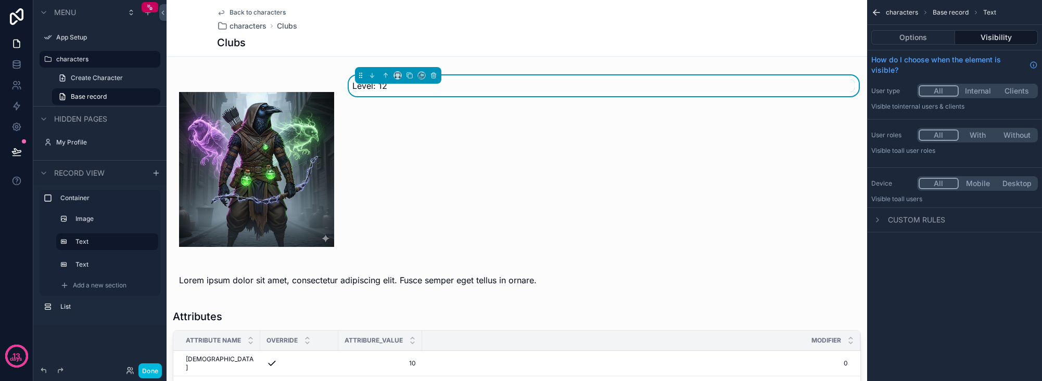
click at [178, 72] on div "Level: 12 Lorem ipsum dolor sit amet, consectetur adipiscing elit. Fusce semper…" at bounding box center [517, 183] width 700 height 228
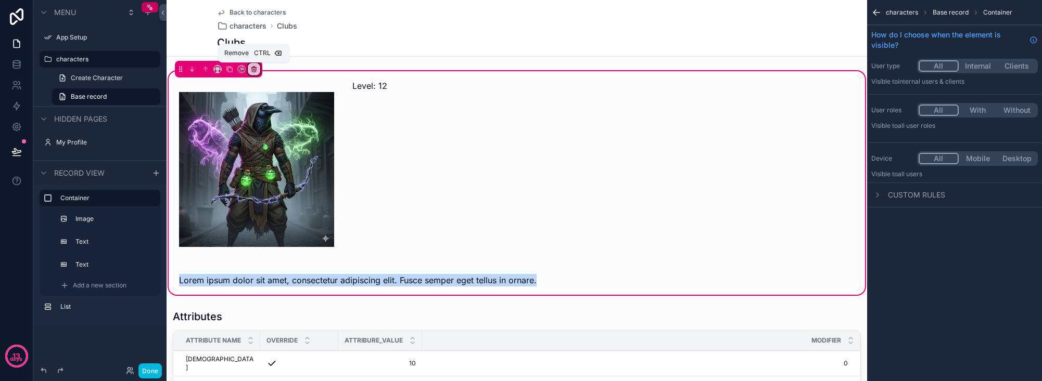
click at [257, 69] on div "scrollable content" at bounding box center [253, 68] width 11 height 11
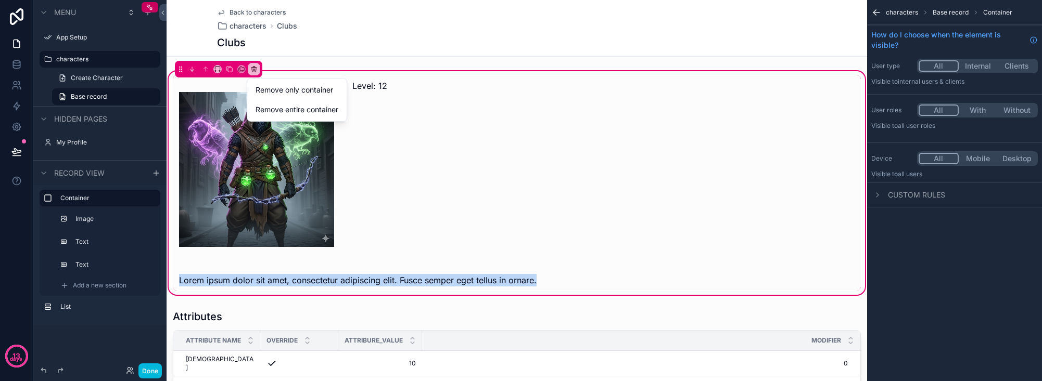
click at [266, 86] on span "Remove only container" at bounding box center [294, 90] width 78 height 12
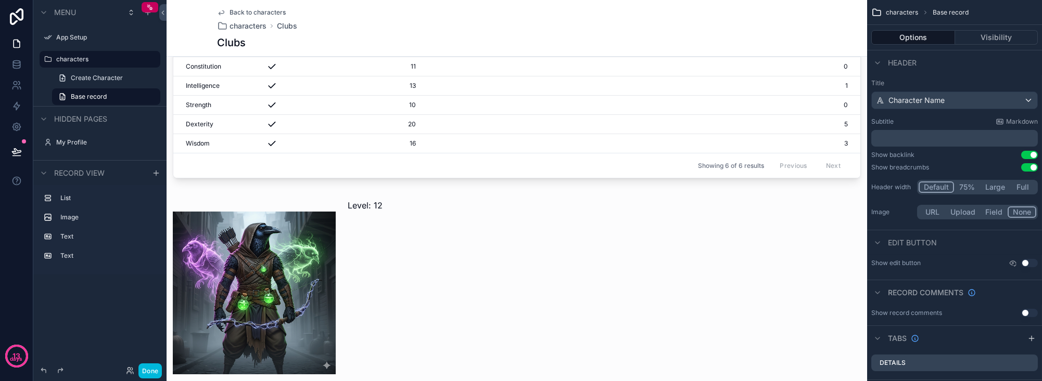
click at [289, 260] on div "scrollable content" at bounding box center [254, 293] width 175 height 196
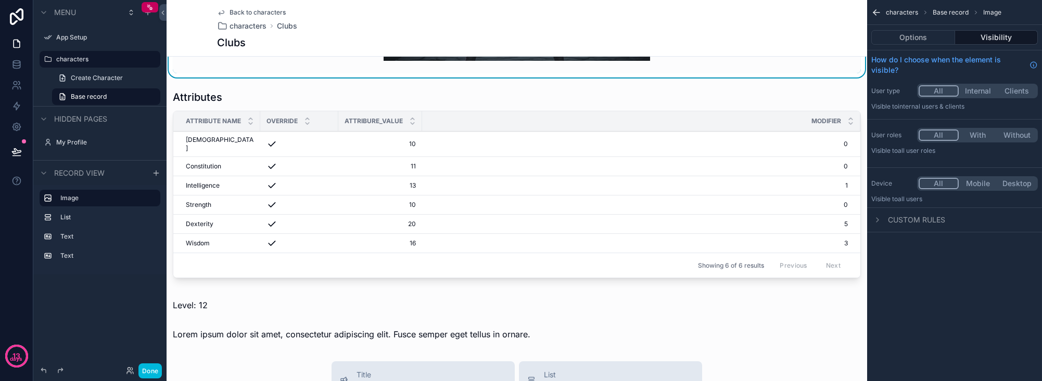
scroll to position [375, 0]
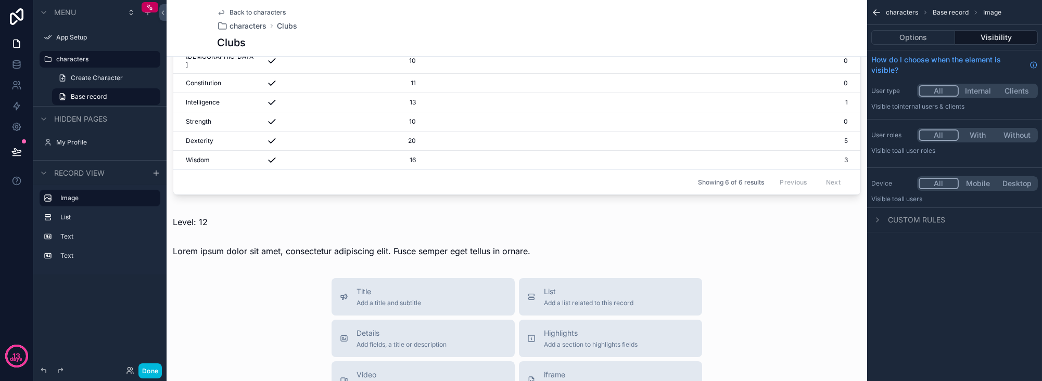
click at [269, 216] on div "scrollable content" at bounding box center [430, 222] width 526 height 21
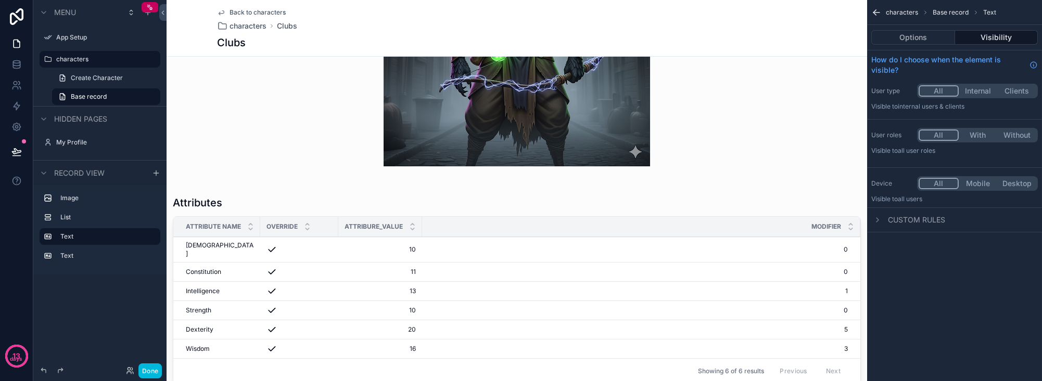
scroll to position [167, 0]
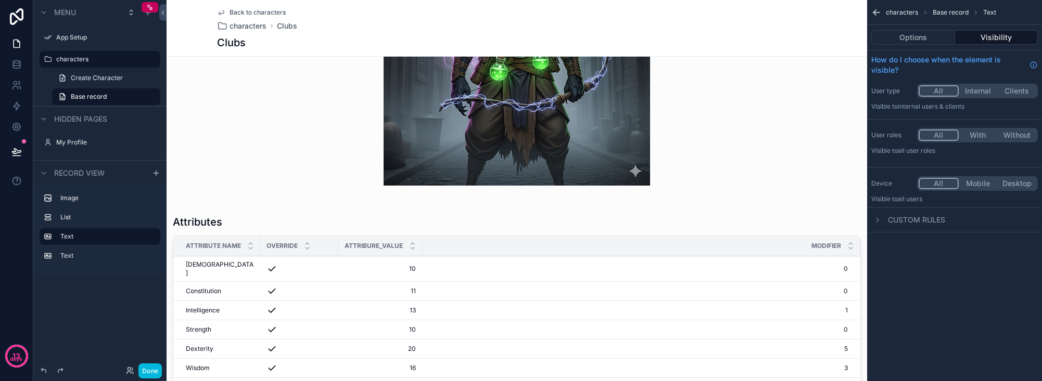
click at [382, 134] on div "scrollable content" at bounding box center [517, 53] width 700 height 300
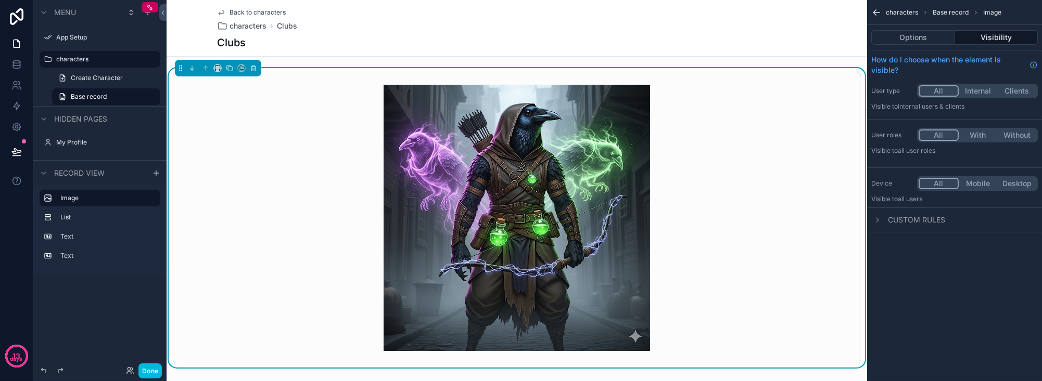
scroll to position [0, 0]
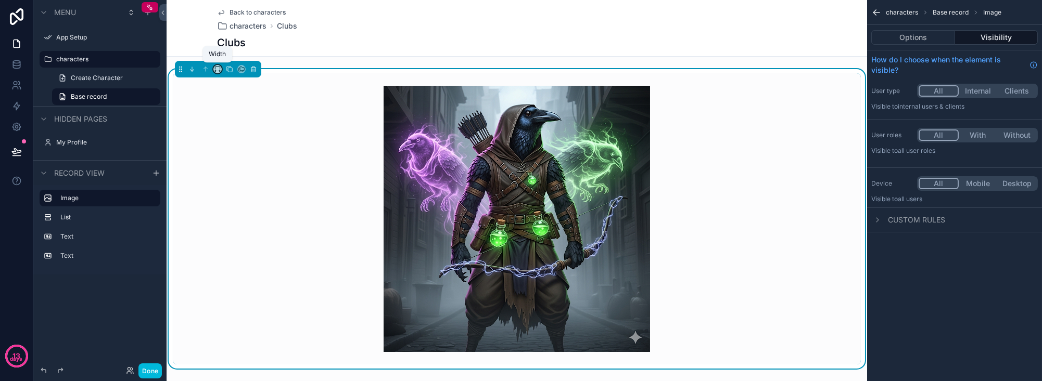
click at [216, 69] on icon "scrollable content" at bounding box center [217, 69] width 7 height 7
click at [247, 107] on div "25%" at bounding box center [239, 107] width 35 height 12
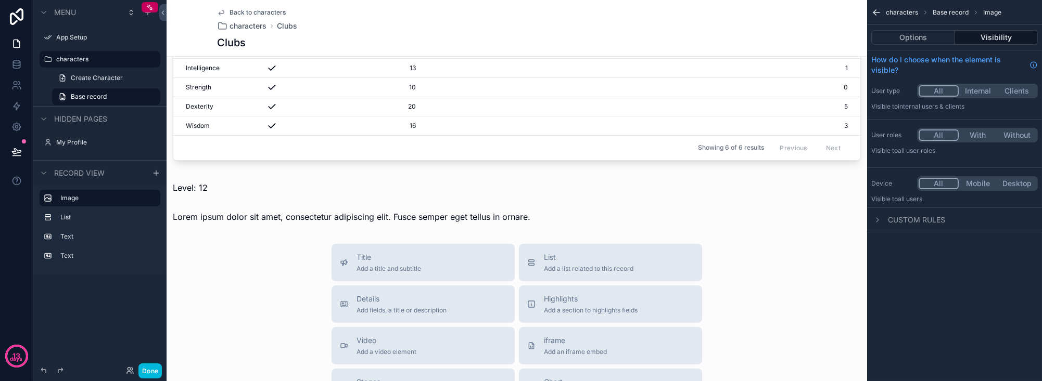
scroll to position [333, 0]
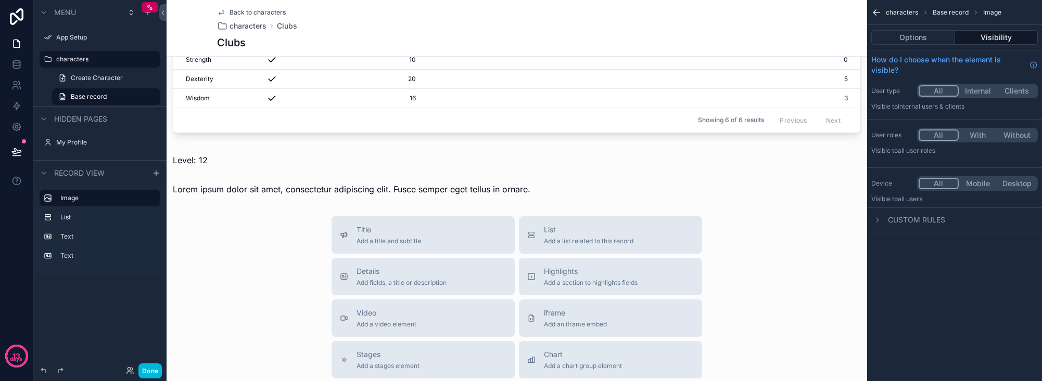
click at [258, 150] on div "scrollable content" at bounding box center [430, 160] width 526 height 21
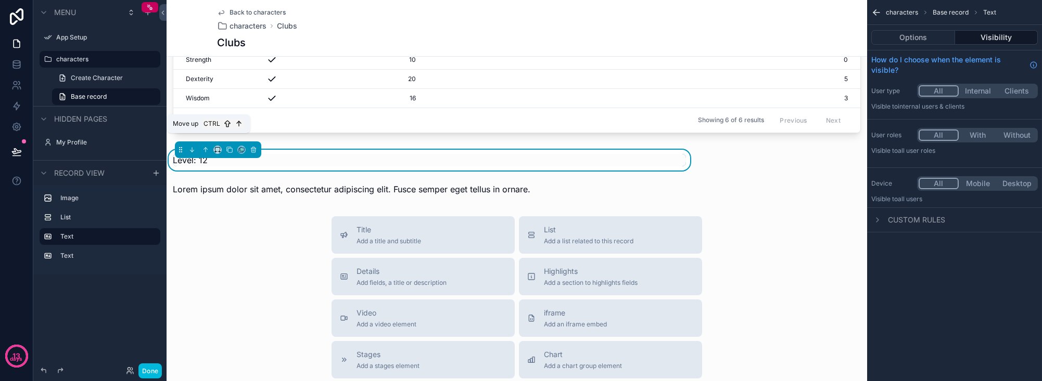
click at [203, 146] on icon "scrollable content" at bounding box center [205, 149] width 7 height 7
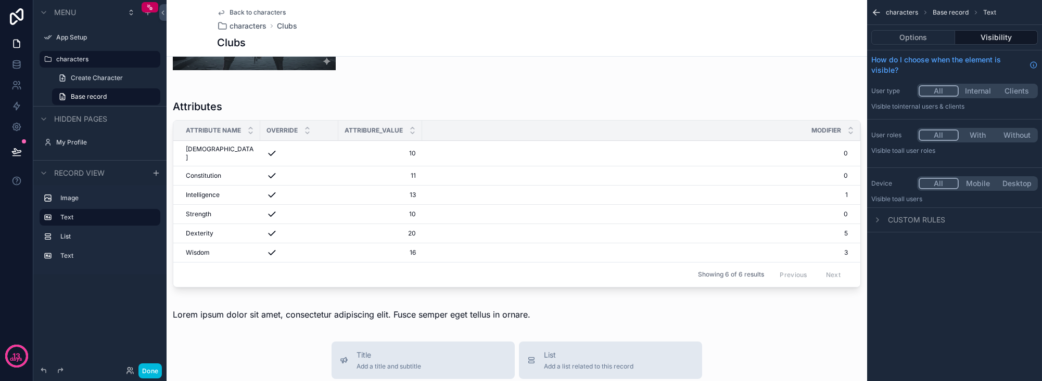
scroll to position [291, 0]
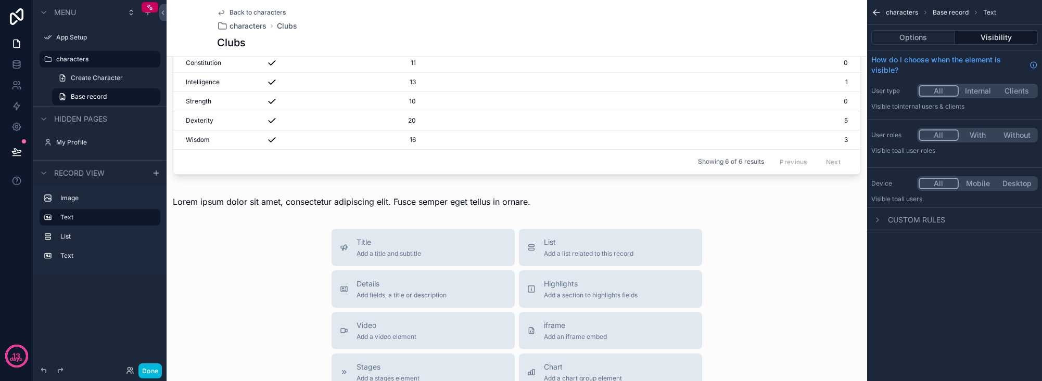
click at [283, 192] on div "scrollable content" at bounding box center [430, 201] width 526 height 21
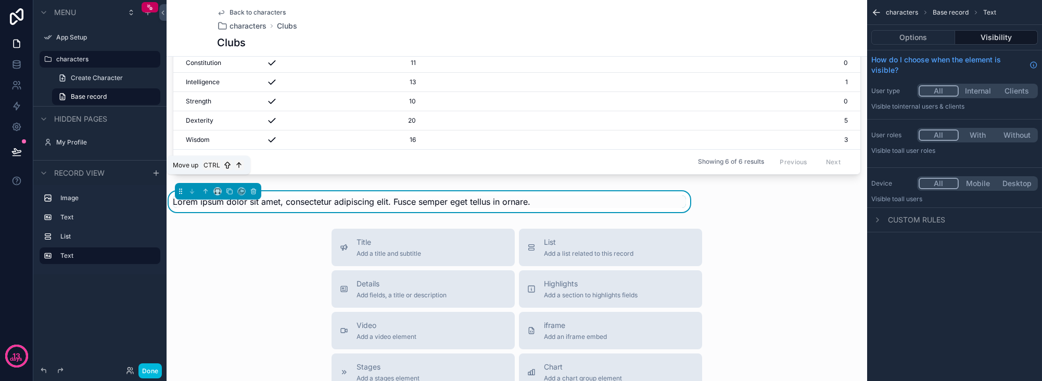
click at [204, 188] on icon "scrollable content" at bounding box center [205, 191] width 7 height 7
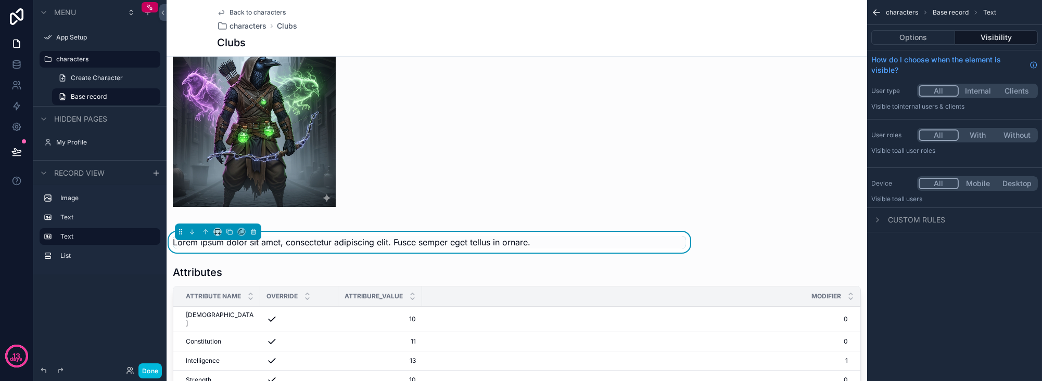
scroll to position [0, 0]
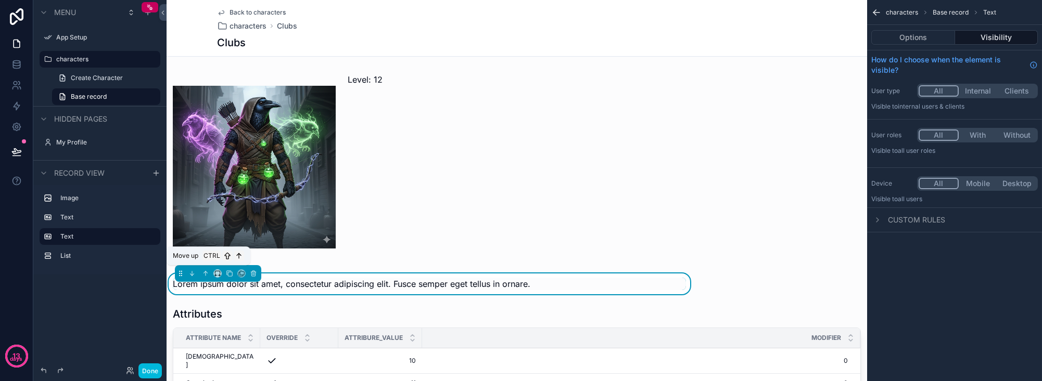
click at [208, 272] on icon "scrollable content" at bounding box center [205, 273] width 7 height 7
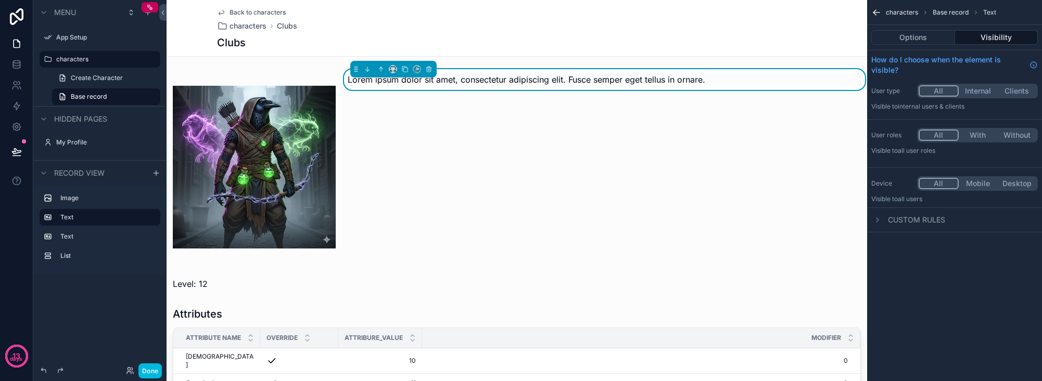
click at [207, 284] on div "scrollable content" at bounding box center [430, 284] width 526 height 21
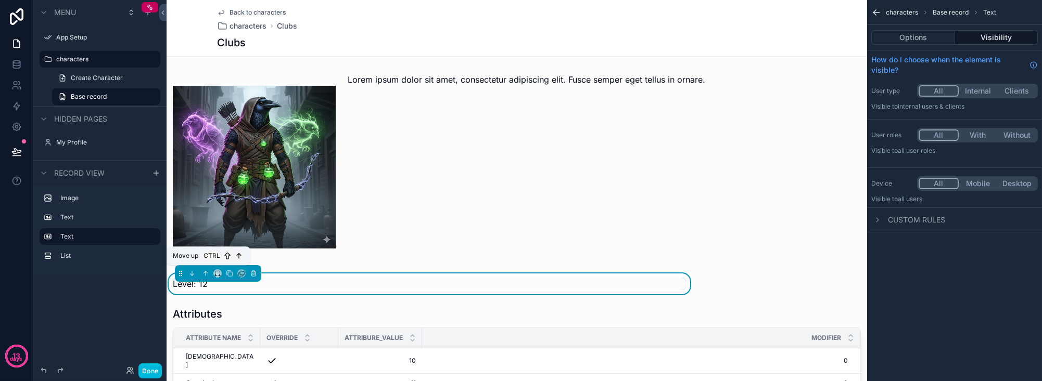
click at [206, 270] on icon "scrollable content" at bounding box center [205, 273] width 7 height 7
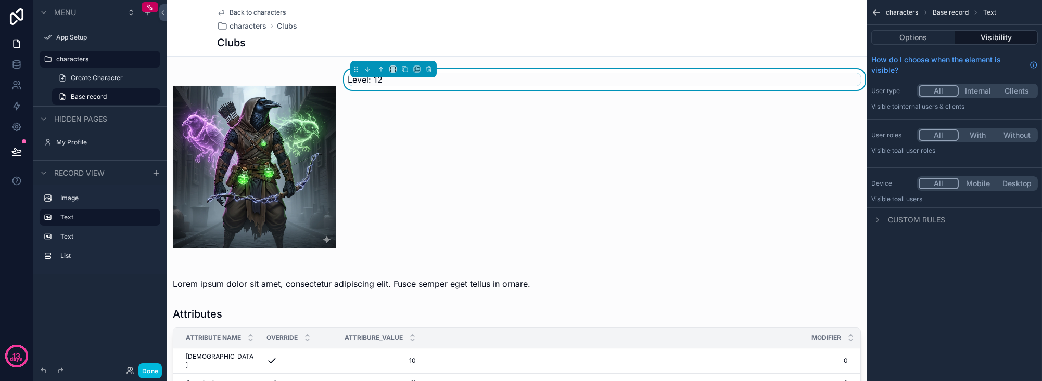
click at [259, 284] on div "scrollable content" at bounding box center [430, 284] width 526 height 21
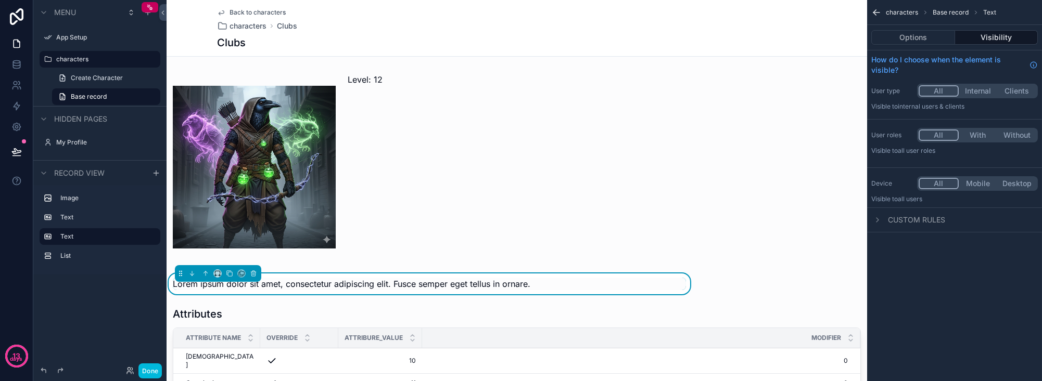
click at [381, 120] on div "scrollable content" at bounding box center [605, 167] width 526 height 196
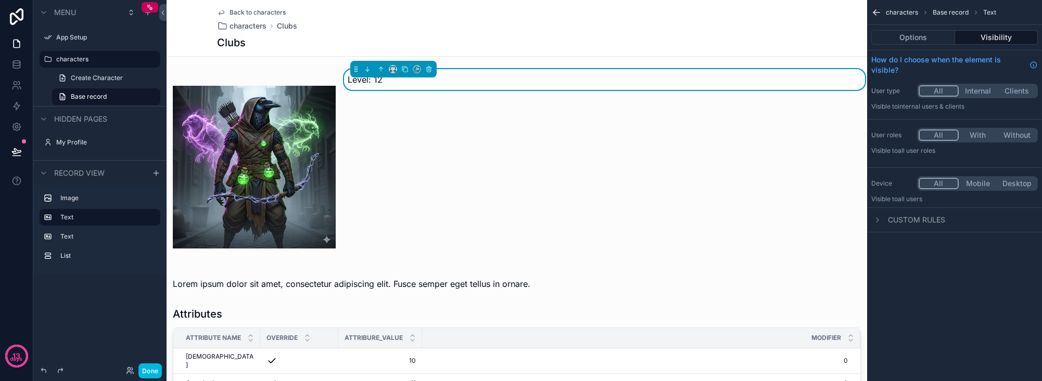
click at [372, 183] on div "Level: 12" at bounding box center [605, 167] width 526 height 196
click at [394, 282] on div "scrollable content" at bounding box center [430, 284] width 526 height 21
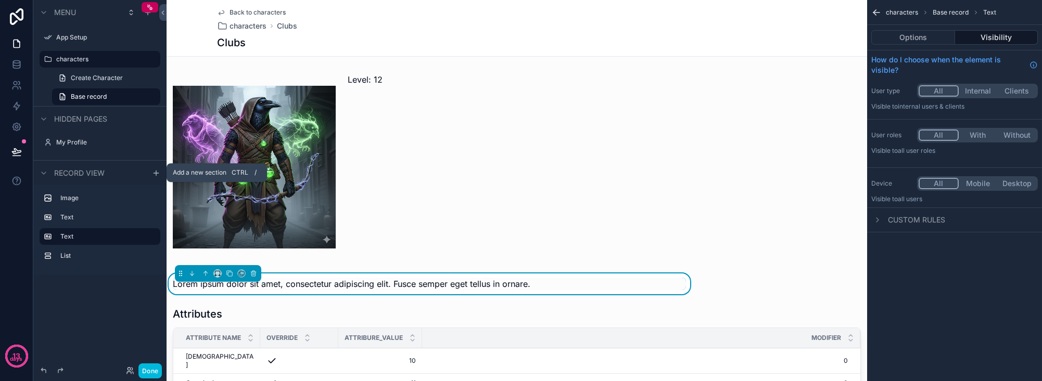
click at [156, 172] on icon "scrollable content" at bounding box center [156, 173] width 8 height 8
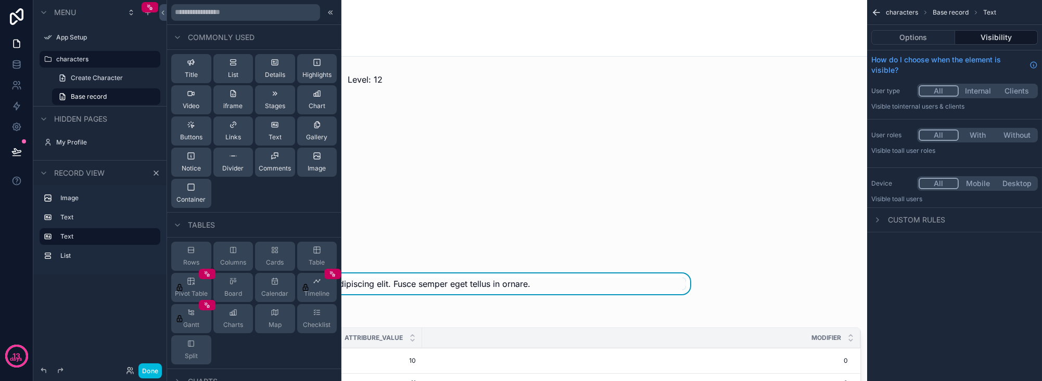
click at [195, 198] on span "Container" at bounding box center [190, 200] width 29 height 8
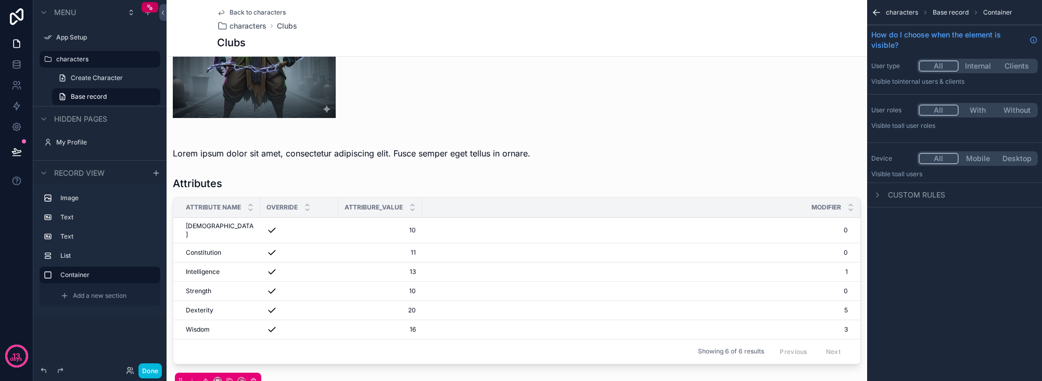
scroll to position [6, 0]
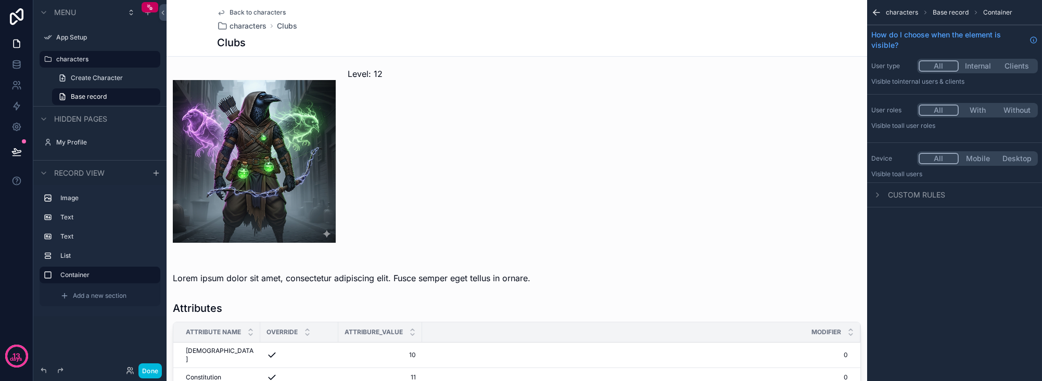
click at [333, 269] on div "scrollable content" at bounding box center [430, 278] width 526 height 21
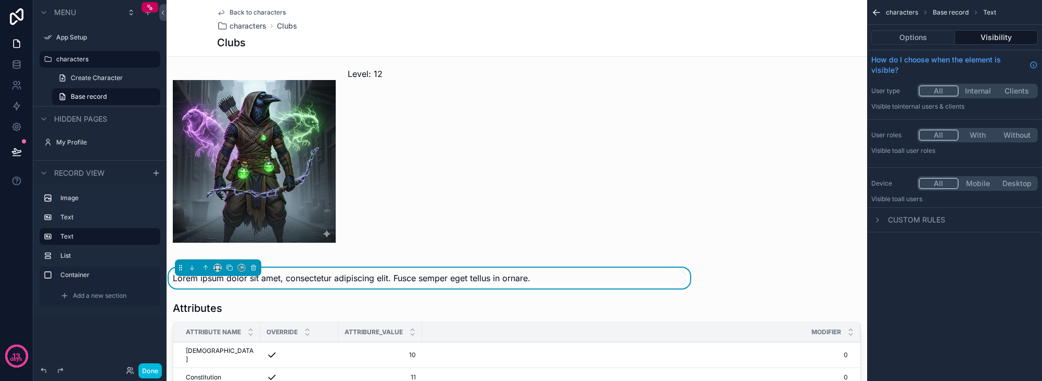
click at [397, 77] on div "scrollable content" at bounding box center [605, 161] width 526 height 196
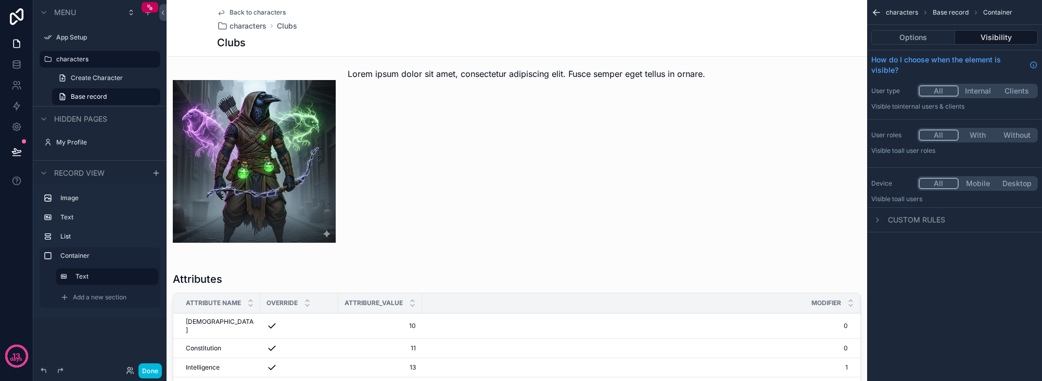
click at [87, 219] on label "Text" at bounding box center [106, 217] width 92 height 8
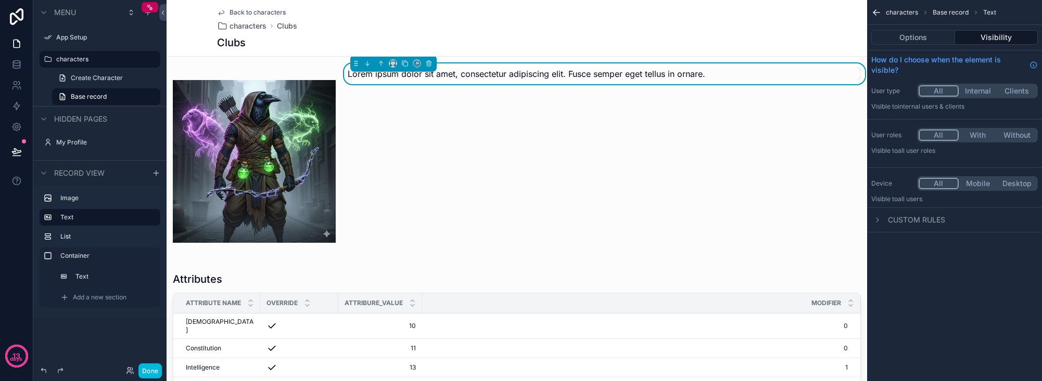
click at [114, 214] on label "Text" at bounding box center [106, 217] width 92 height 8
click at [469, 174] on div "Lorem ipsum dolor sit amet, consectetur adipiscing elit. Fusce semper eget tell…" at bounding box center [605, 161] width 526 height 196
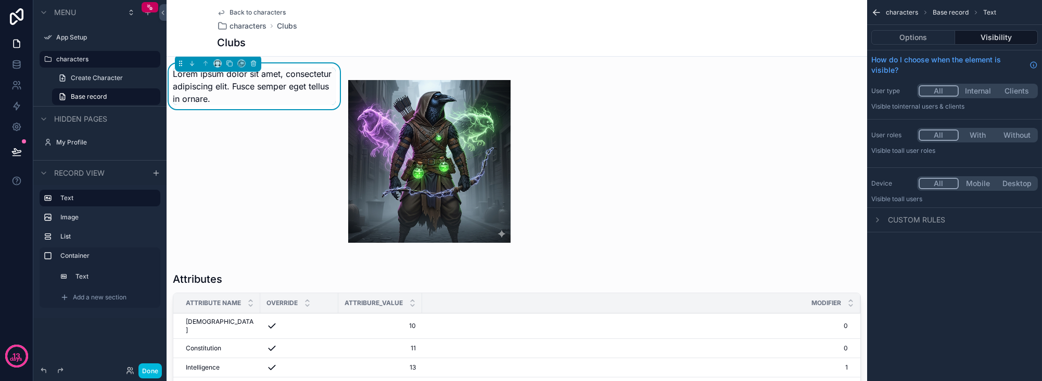
drag, startPoint x: 296, startPoint y: 76, endPoint x: 280, endPoint y: 55, distance: 26.0
click at [296, 75] on span "Lorem ipsum dolor sit amet, consectetur adipiscing elit. Fusce semper eget tell…" at bounding box center [252, 86] width 159 height 35
click at [256, 65] on icon "scrollable content" at bounding box center [253, 63] width 7 height 7
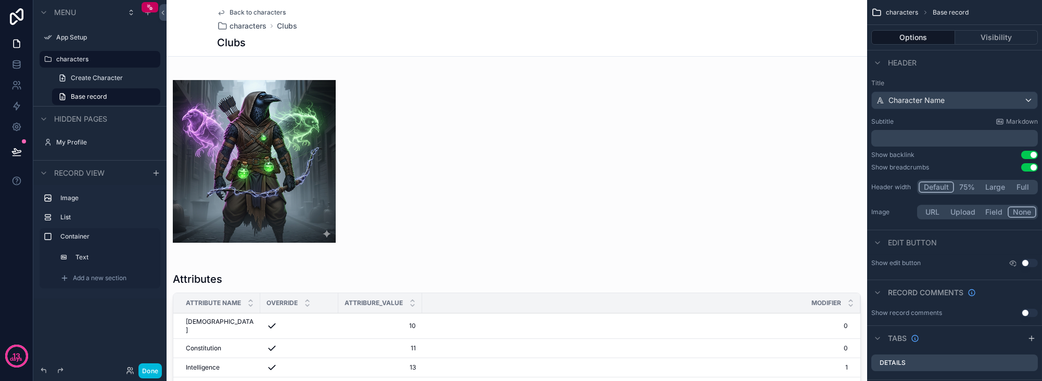
click at [66, 277] on icon "scrollable content" at bounding box center [64, 278] width 8 height 8
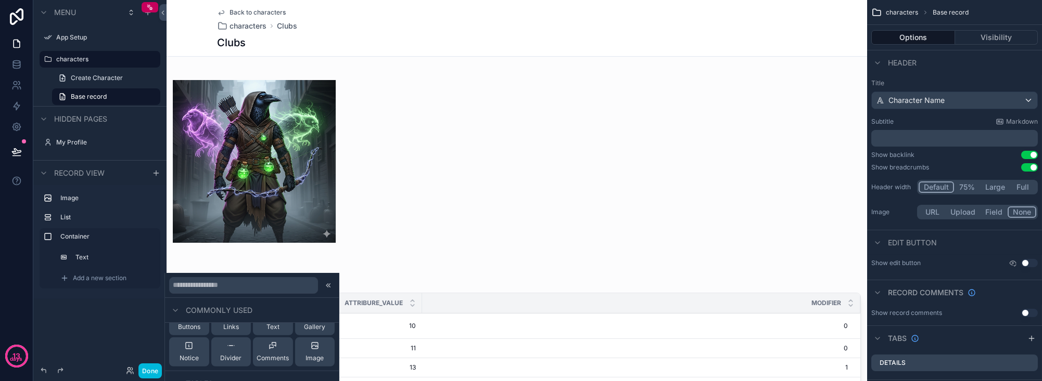
scroll to position [42, 0]
click at [279, 317] on button "Text" at bounding box center [273, 362] width 40 height 29
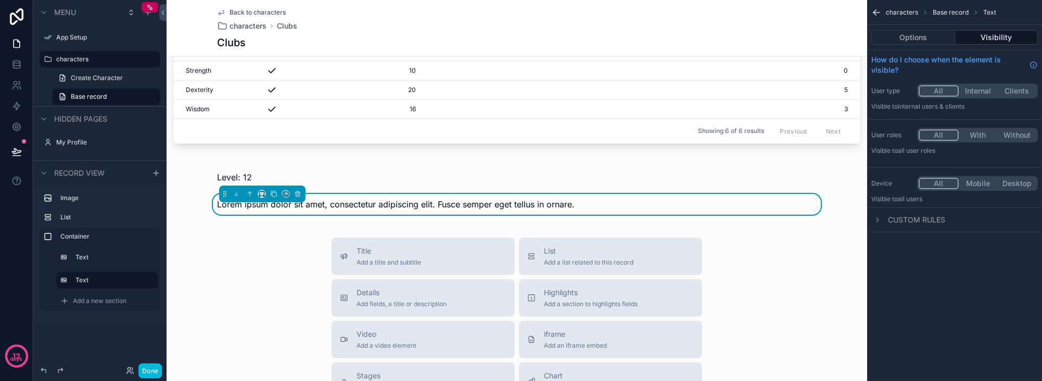
scroll to position [325, 0]
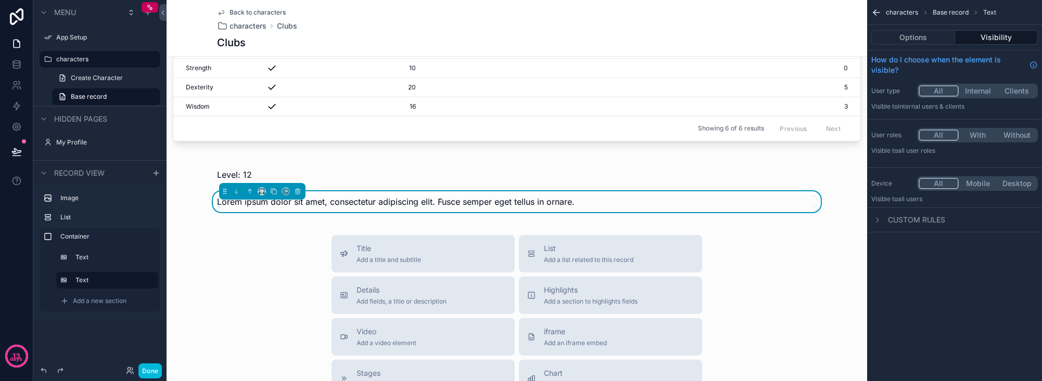
click at [379, 197] on span "Lorem ipsum dolor sit amet, consectetur adipiscing elit. Fusce semper eget tell…" at bounding box center [395, 202] width 357 height 10
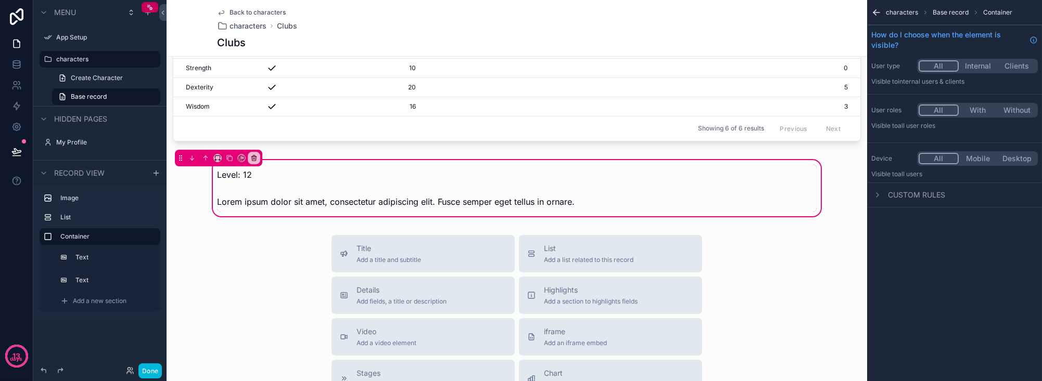
click at [379, 193] on div "scrollable content" at bounding box center [517, 201] width 612 height 21
click at [379, 197] on span "Lorem ipsum dolor sit amet, consectetur adipiscing elit. Fusce semper eget tell…" at bounding box center [395, 202] width 357 height 10
click at [376, 191] on div "scrollable content" at bounding box center [517, 201] width 612 height 21
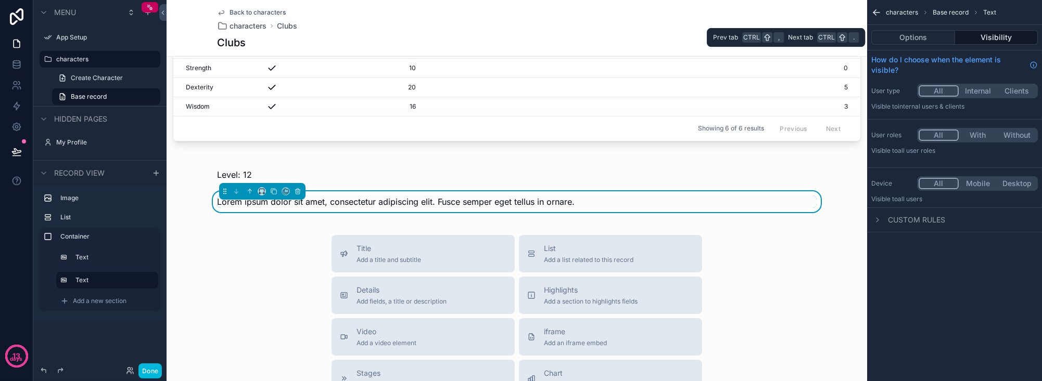
click at [867, 41] on button "Options" at bounding box center [913, 37] width 84 height 15
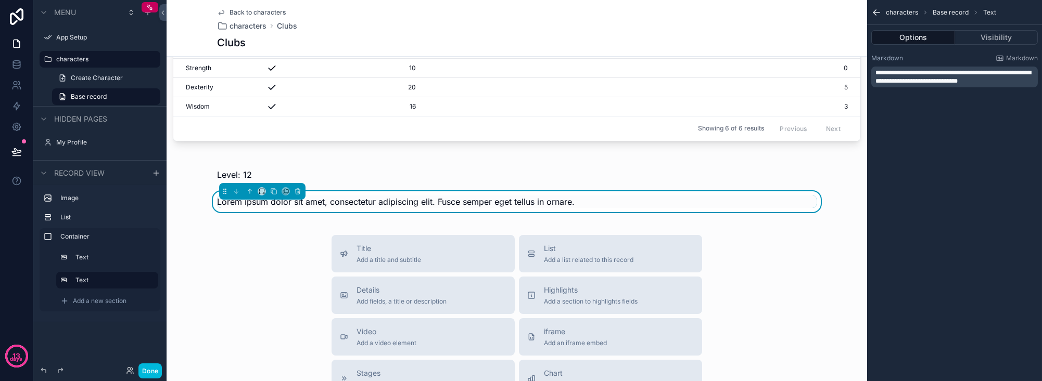
click at [867, 81] on span "**********" at bounding box center [953, 77] width 156 height 15
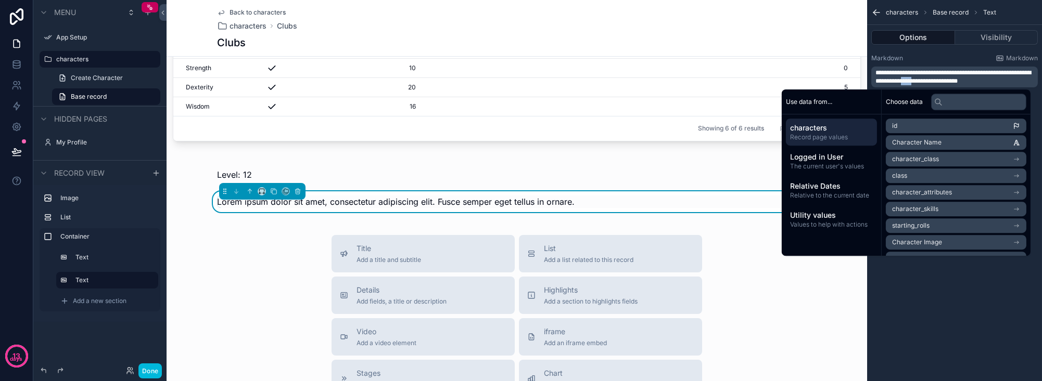
click at [867, 81] on span "**********" at bounding box center [953, 77] width 156 height 15
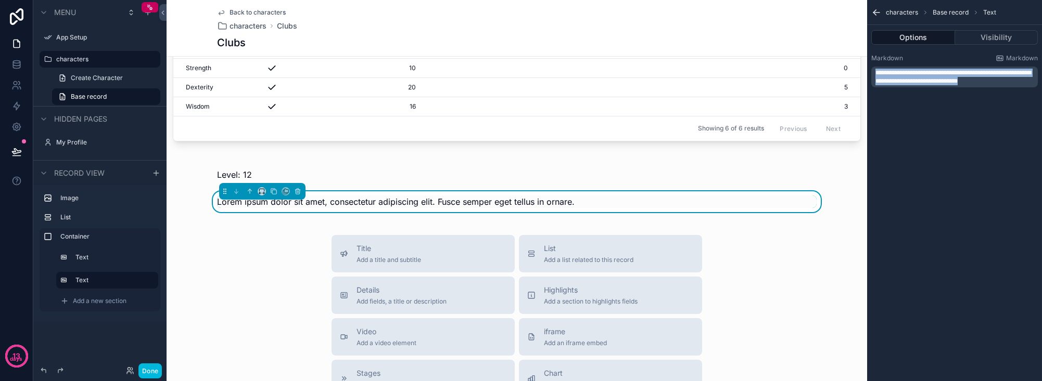
click at [867, 81] on span "**********" at bounding box center [953, 77] width 156 height 15
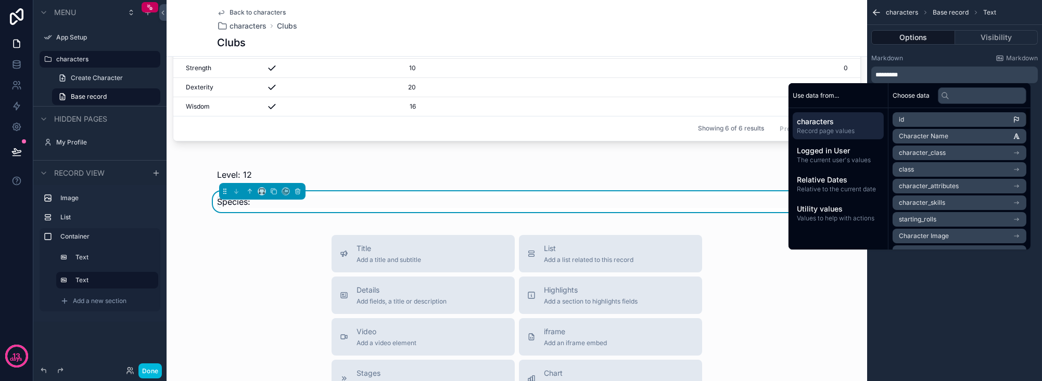
click at [843, 131] on span "Record page values" at bounding box center [838, 131] width 83 height 8
click at [867, 96] on input "text" at bounding box center [982, 95] width 88 height 17
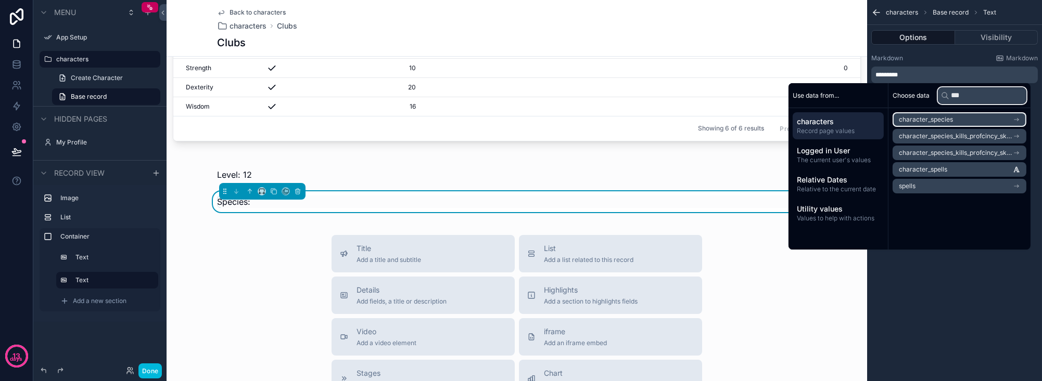
type input "***"
click at [867, 116] on li "character_species" at bounding box center [959, 119] width 134 height 15
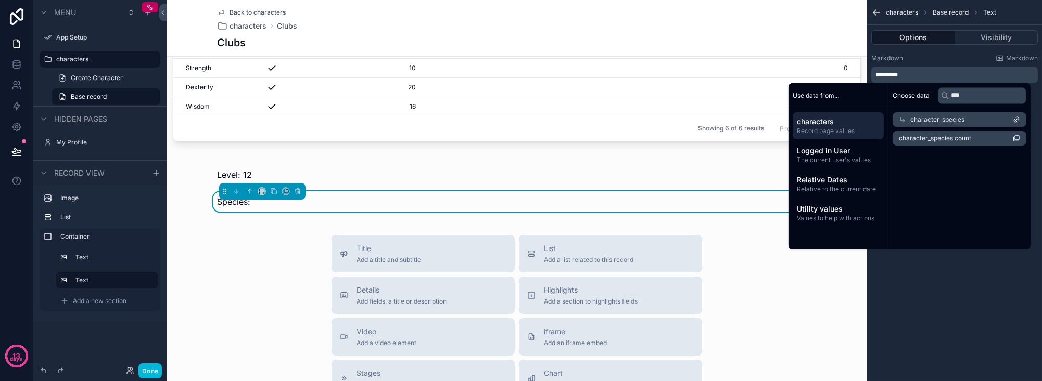
click at [867, 122] on span "character_species" at bounding box center [937, 120] width 54 height 8
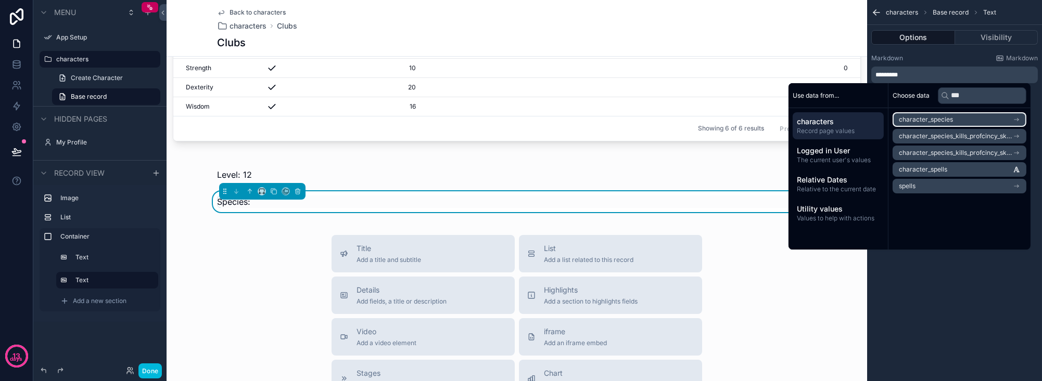
click at [867, 120] on li "character_species" at bounding box center [959, 119] width 134 height 15
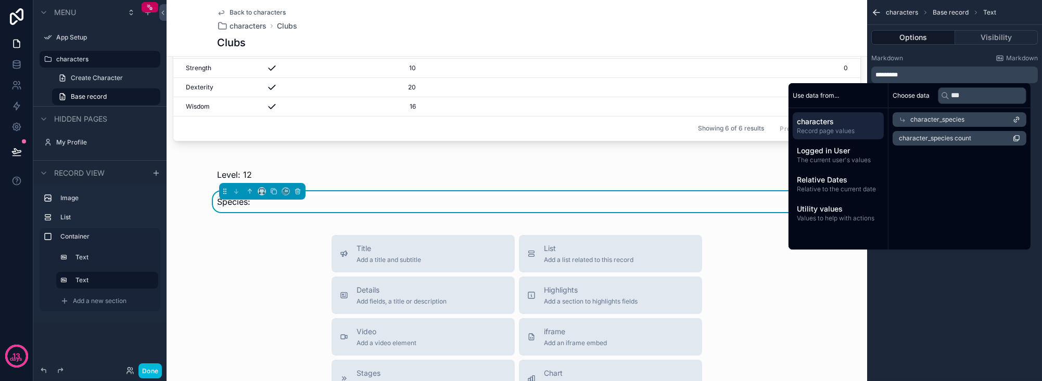
click at [867, 118] on icon at bounding box center [1016, 119] width 7 height 7
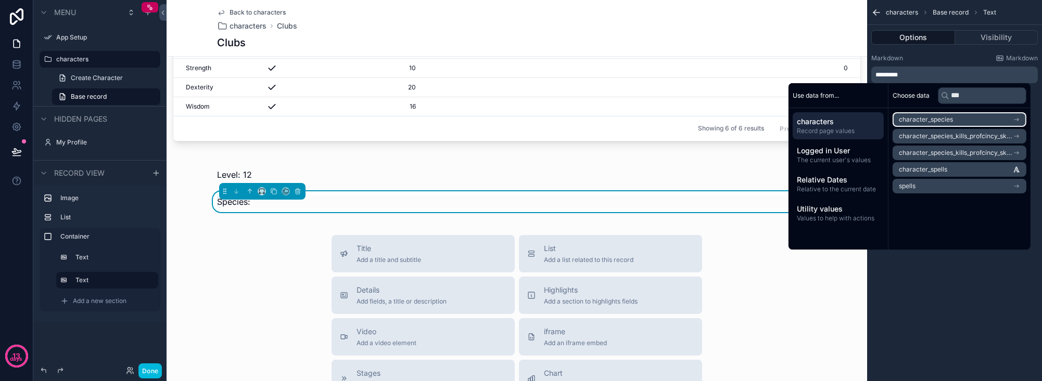
click at [867, 119] on li "character_species" at bounding box center [959, 119] width 134 height 15
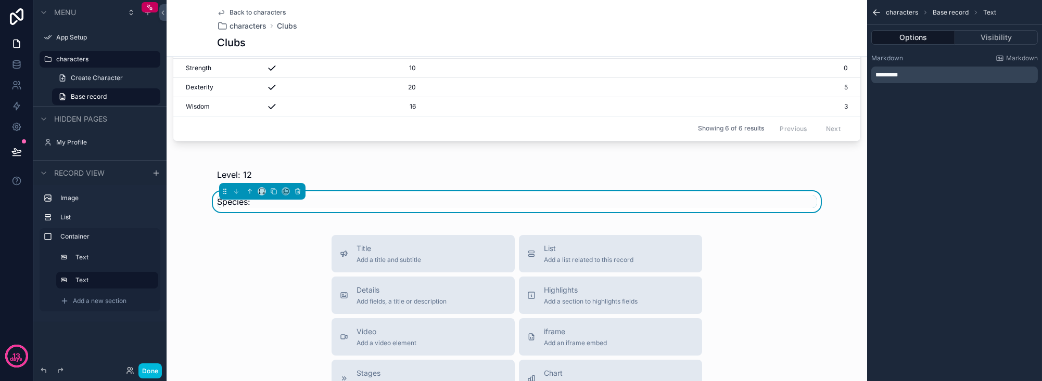
click at [867, 79] on div "********" at bounding box center [954, 75] width 167 height 17
click at [867, 72] on p "********" at bounding box center [955, 75] width 160 height 8
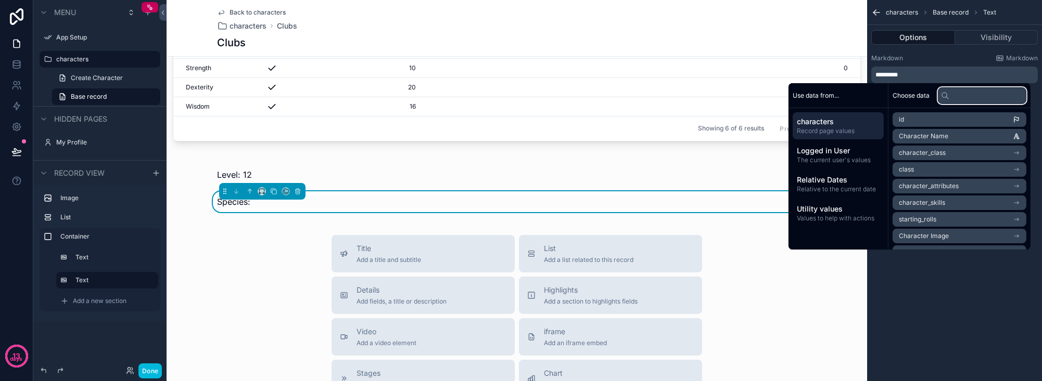
click at [867, 98] on input "text" at bounding box center [982, 95] width 88 height 17
paste input "**********"
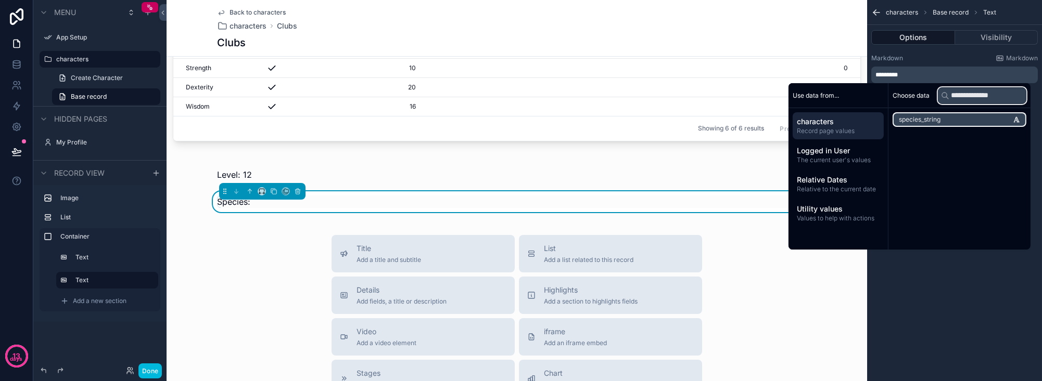
type input "**********"
click at [867, 123] on li "species_string" at bounding box center [959, 119] width 134 height 15
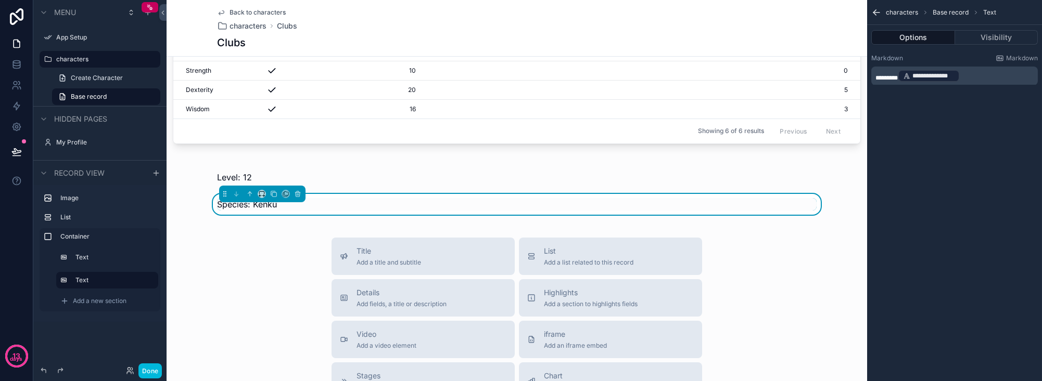
drag, startPoint x: 945, startPoint y: 314, endPoint x: 931, endPoint y: 308, distance: 15.9
click at [867, 314] on div "**********" at bounding box center [954, 190] width 175 height 381
click at [227, 164] on div "scrollable content" at bounding box center [439, 174] width 457 height 21
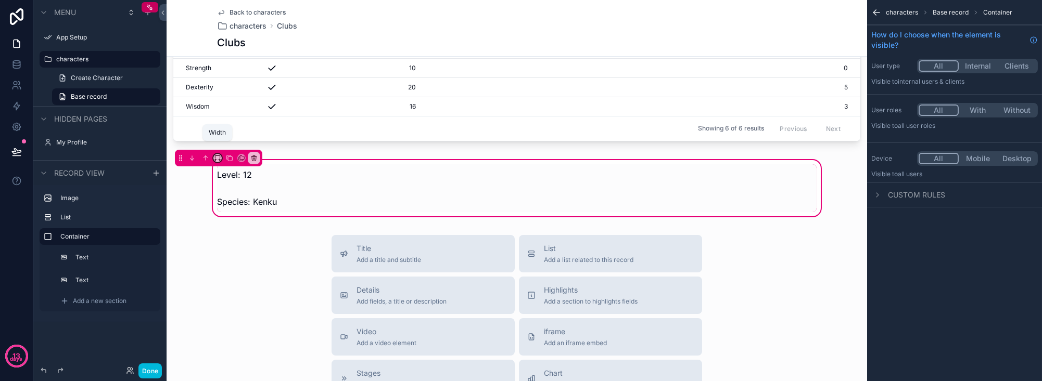
click at [219, 155] on icon "scrollable content" at bounding box center [217, 158] width 7 height 7
click at [241, 264] on div "75%" at bounding box center [238, 265] width 32 height 12
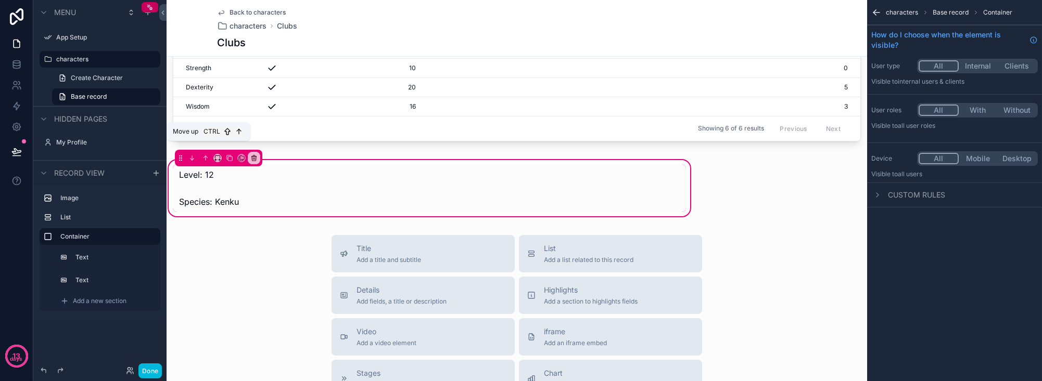
click at [203, 155] on icon "scrollable content" at bounding box center [205, 158] width 7 height 7
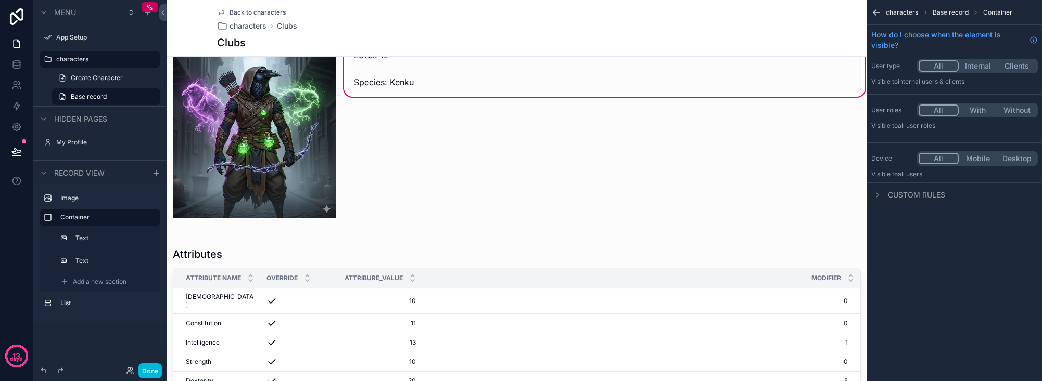
scroll to position [0, 0]
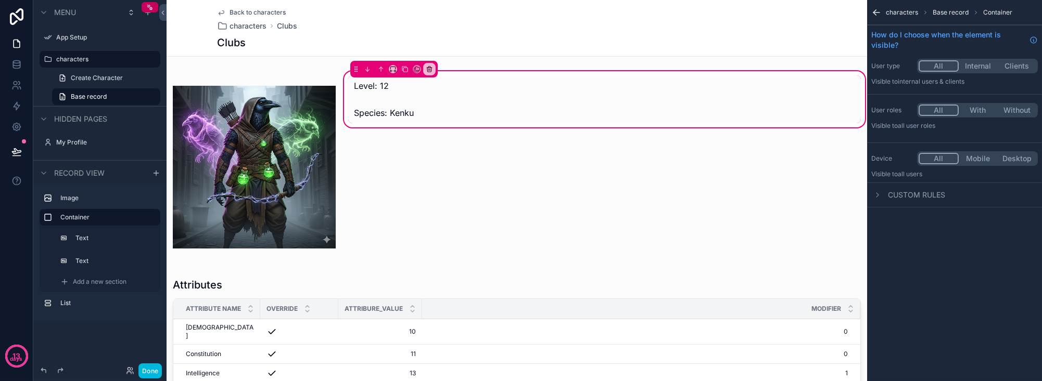
click at [462, 165] on div "Level: 12 Species: Kenku" at bounding box center [605, 167] width 526 height 196
click at [343, 80] on div "Level: 12 Species: Kenku" at bounding box center [605, 167] width 526 height 196
click at [305, 70] on div "scrollable content" at bounding box center [254, 167] width 175 height 196
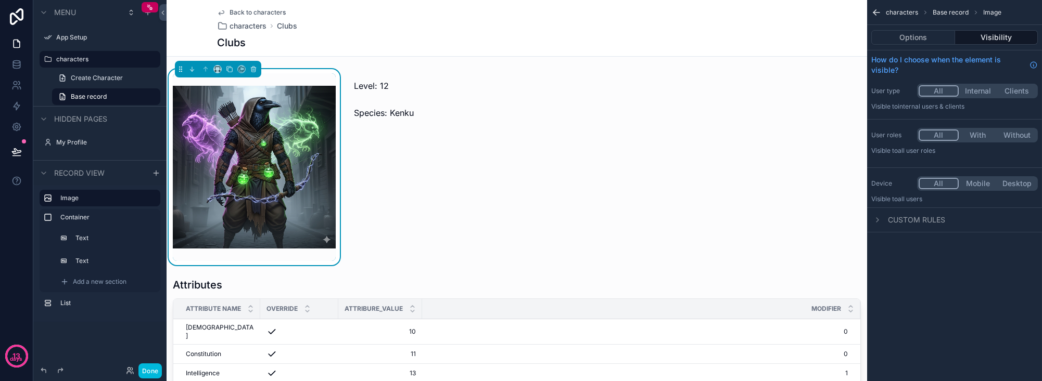
click at [496, 183] on div "scrollable content" at bounding box center [605, 167] width 526 height 196
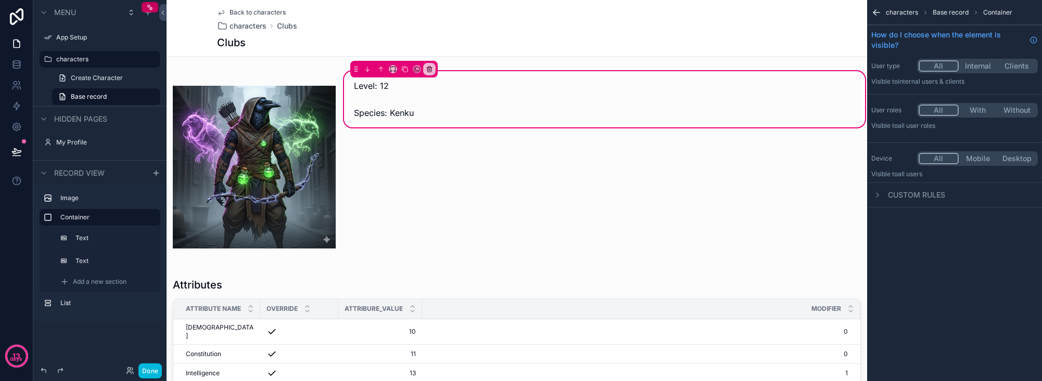
click at [404, 172] on div "Level: 12 Species: Kenku" at bounding box center [605, 167] width 526 height 196
click at [66, 283] on icon "scrollable content" at bounding box center [64, 282] width 8 height 8
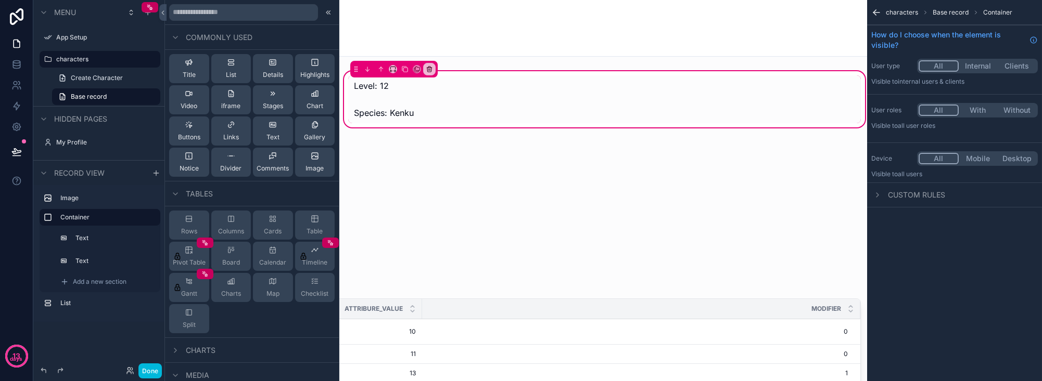
click at [273, 136] on span "Text" at bounding box center [272, 137] width 13 height 8
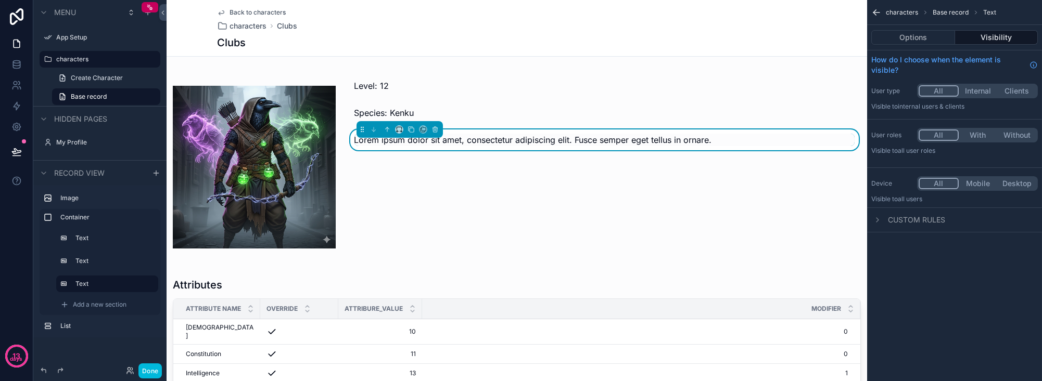
click at [867, 42] on button "Options" at bounding box center [913, 37] width 84 height 15
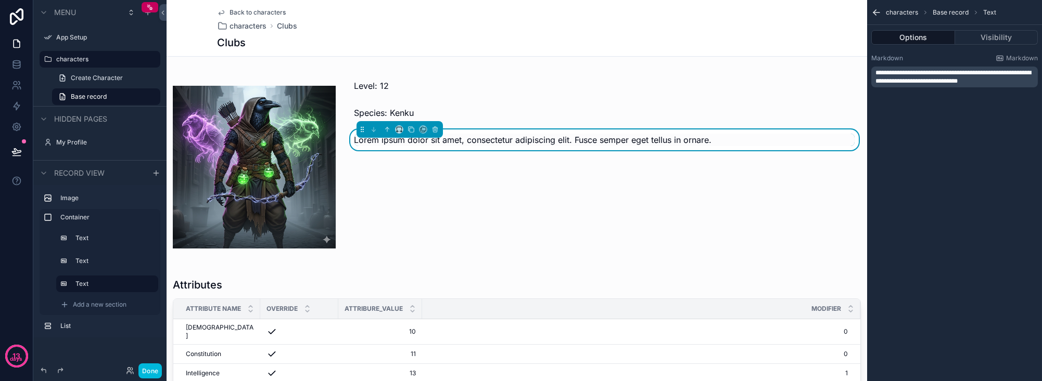
click at [867, 77] on span "**********" at bounding box center [953, 77] width 156 height 15
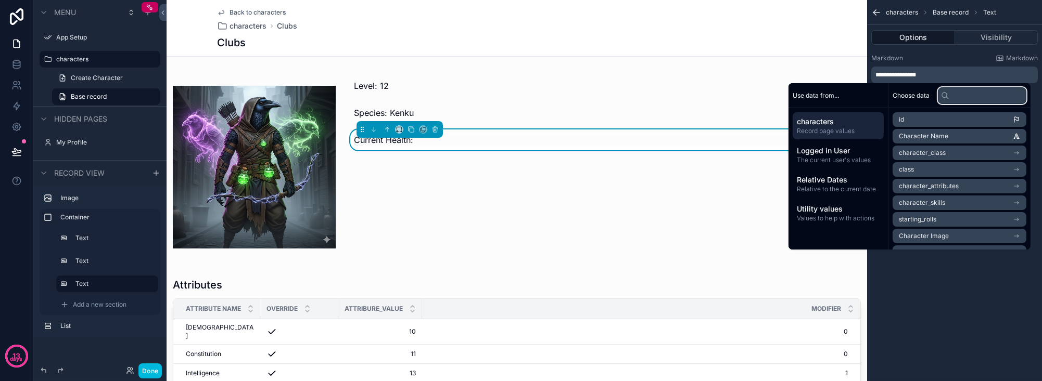
click at [867, 96] on input "text" at bounding box center [982, 95] width 88 height 17
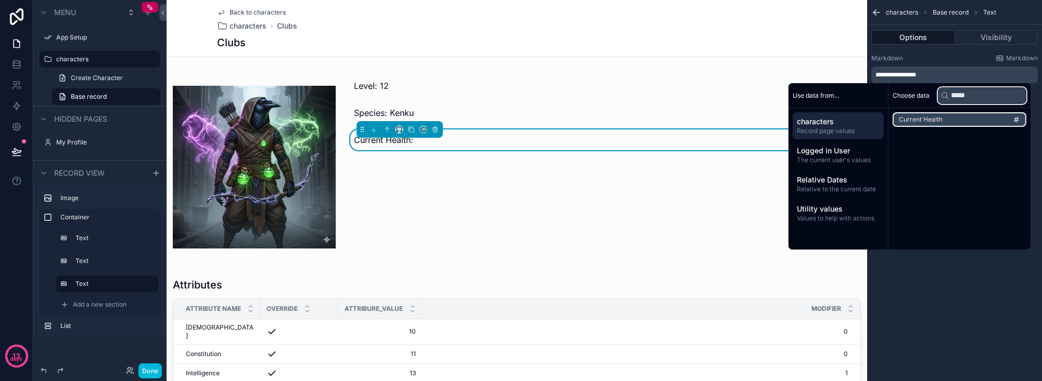
type input "*****"
click at [867, 121] on li "Current Health" at bounding box center [959, 119] width 134 height 15
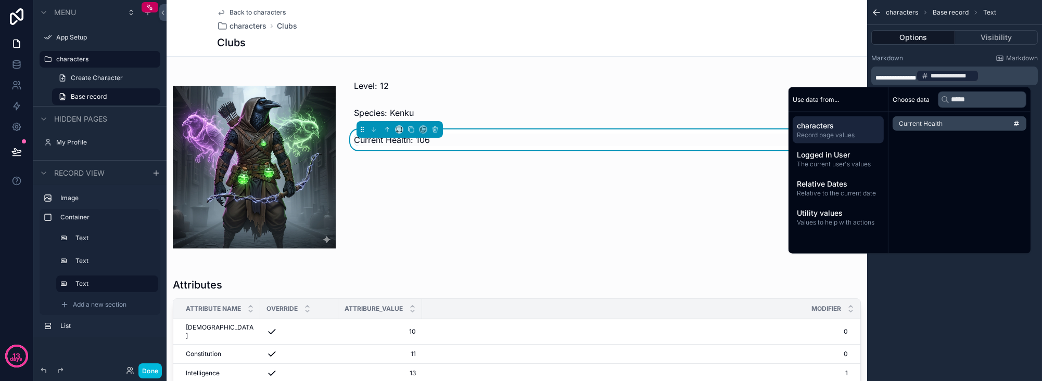
click at [613, 180] on div "Level: 12 Species: Kenku Current Health: 106" at bounding box center [605, 167] width 526 height 196
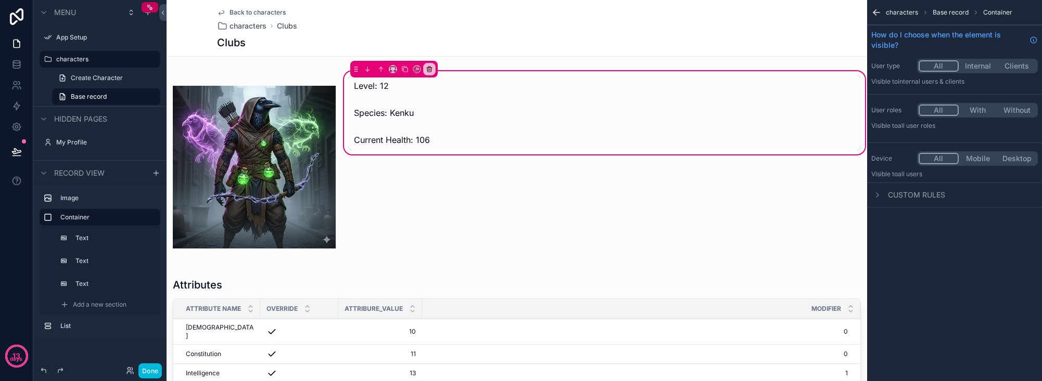
click at [466, 136] on div "scrollable content" at bounding box center [604, 140] width 513 height 21
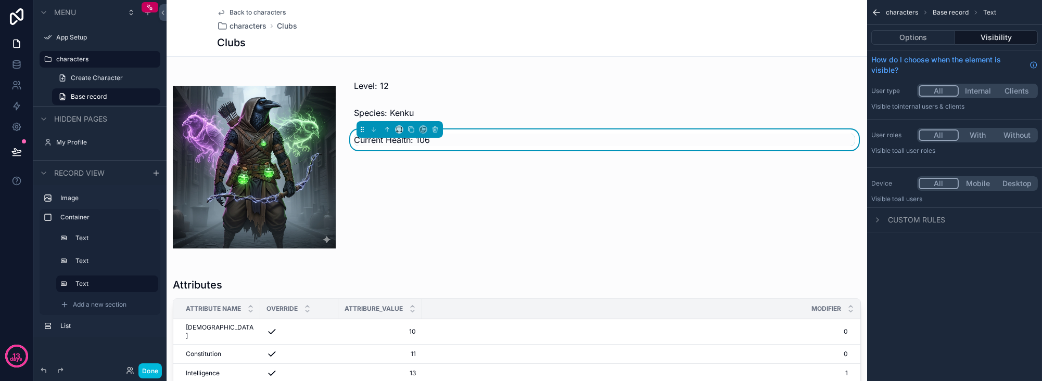
click at [459, 163] on div "Level: 12 Species: Kenku Current Health: 106" at bounding box center [605, 167] width 526 height 196
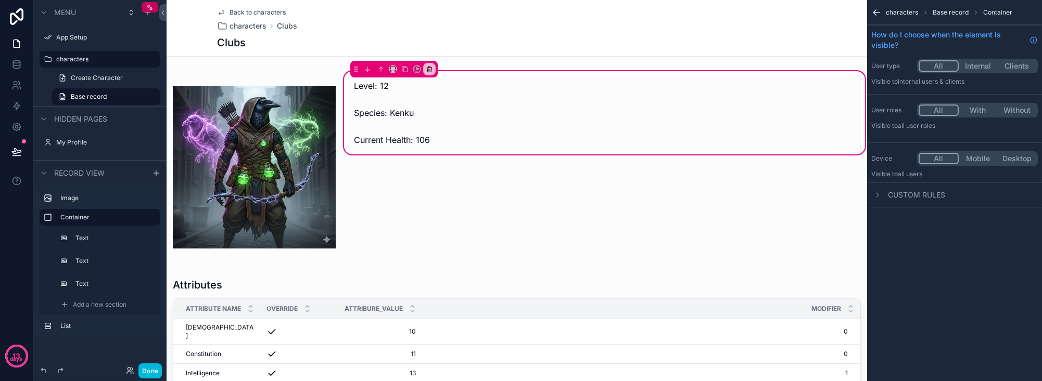
click at [421, 144] on div "scrollable content" at bounding box center [604, 140] width 513 height 21
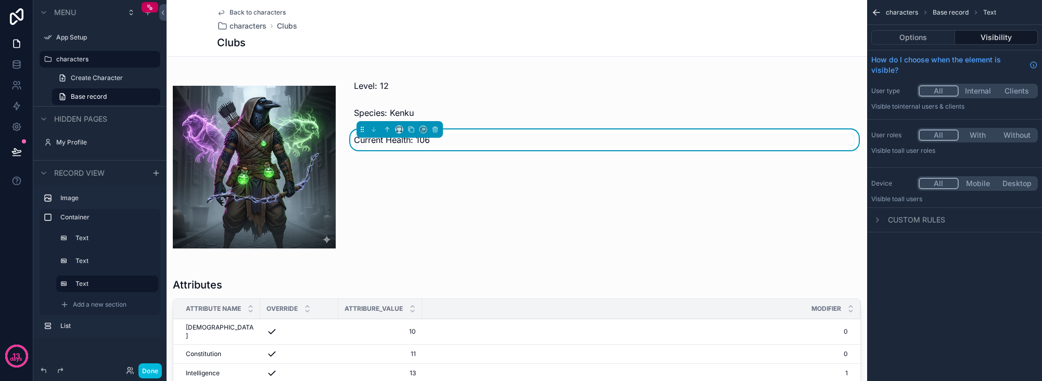
click at [465, 140] on div "Current Health: 106" at bounding box center [604, 140] width 501 height 12
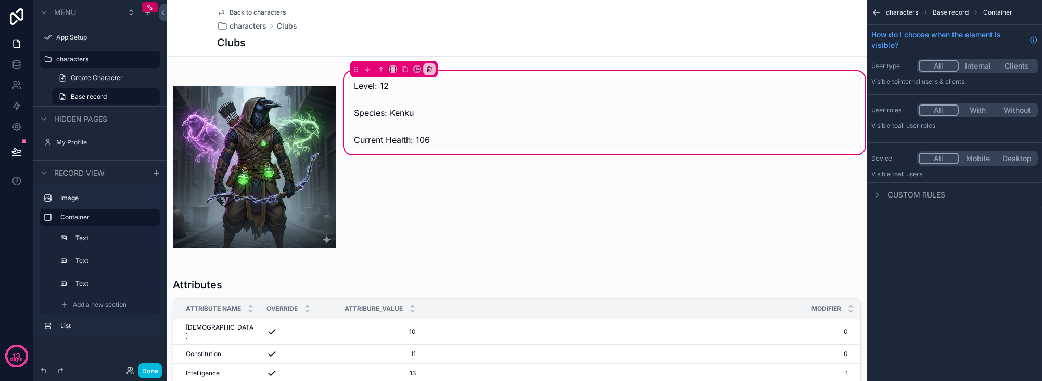
click at [561, 140] on div "scrollable content" at bounding box center [604, 140] width 513 height 21
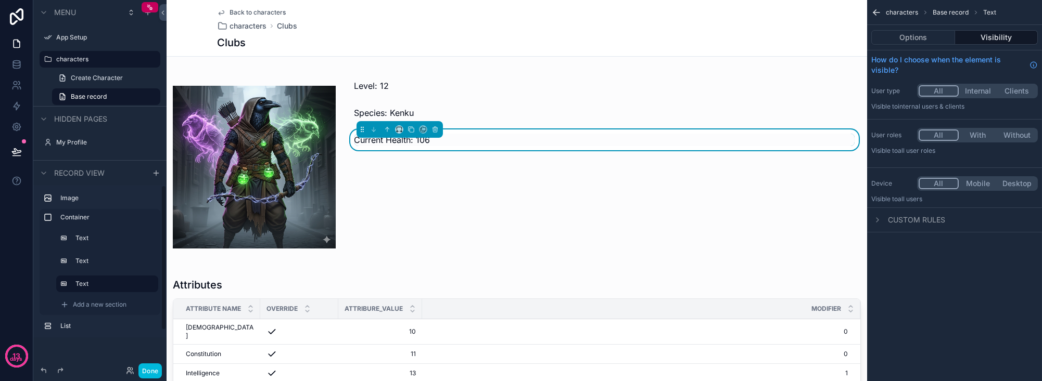
click at [119, 306] on span "Add a new section" at bounding box center [100, 305] width 54 height 8
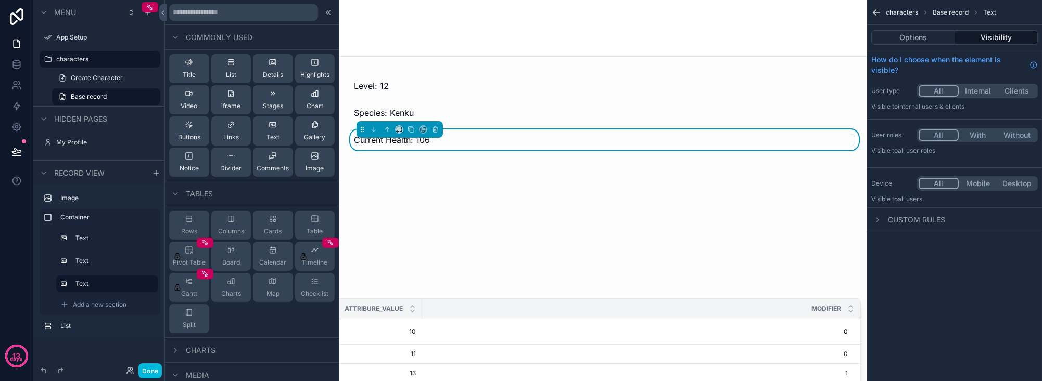
click at [267, 134] on span "Text" at bounding box center [272, 137] width 13 height 8
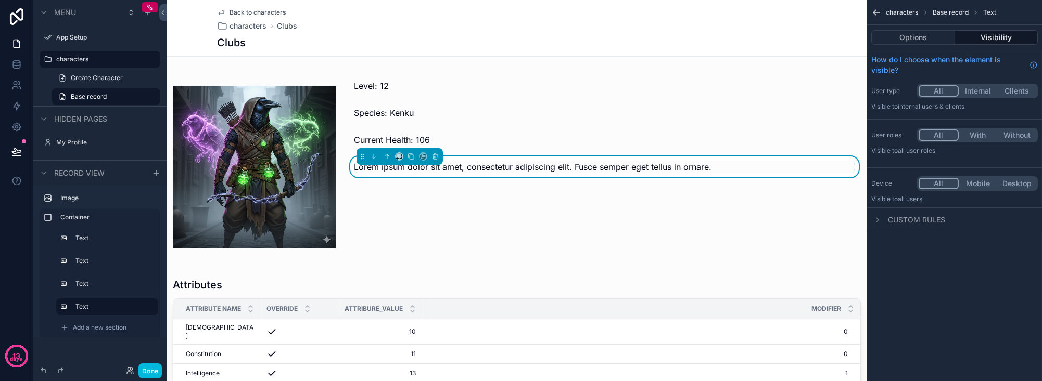
click at [867, 35] on button "Options" at bounding box center [913, 37] width 84 height 15
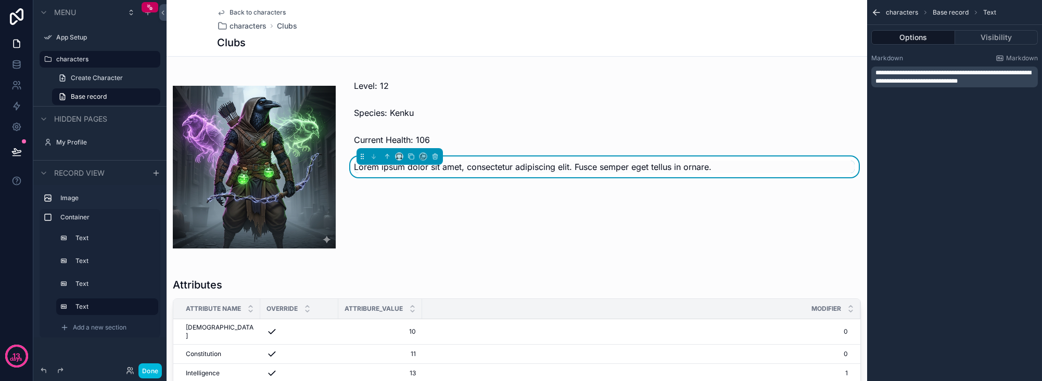
click at [867, 73] on span "**********" at bounding box center [953, 77] width 156 height 15
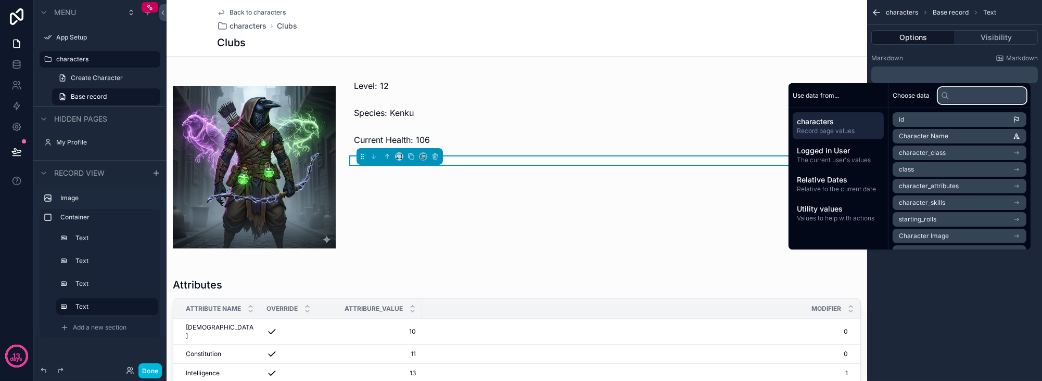
click at [867, 98] on input "text" at bounding box center [982, 95] width 88 height 17
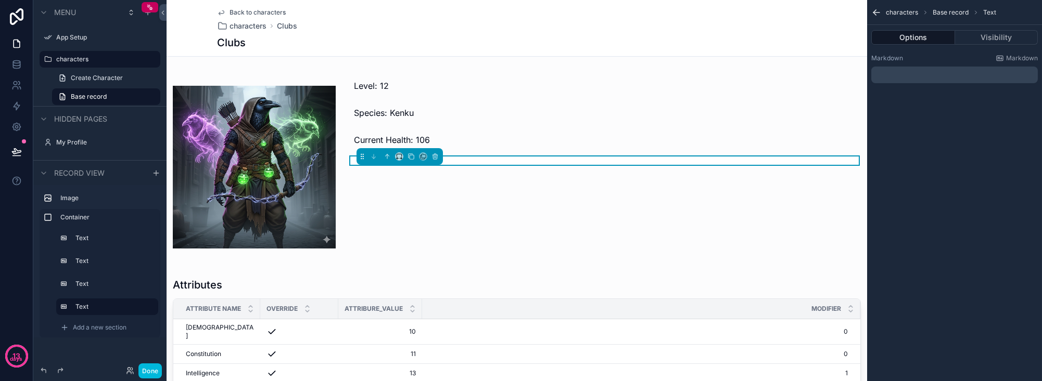
click at [867, 72] on p "﻿" at bounding box center [955, 75] width 160 height 8
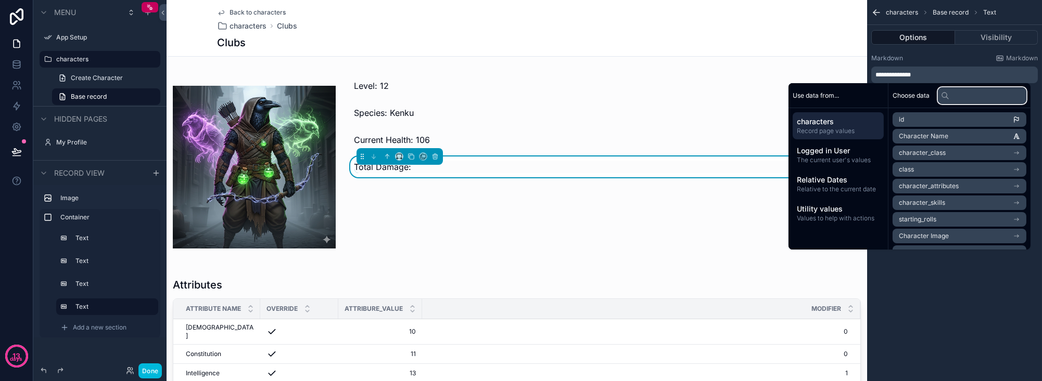
click at [867, 100] on input "text" at bounding box center [982, 95] width 88 height 17
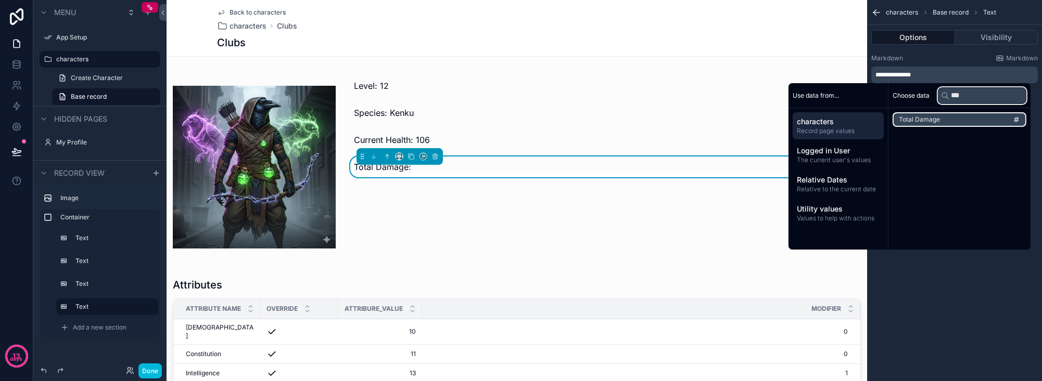
type input "***"
click at [867, 123] on li "Total Damage" at bounding box center [959, 119] width 134 height 15
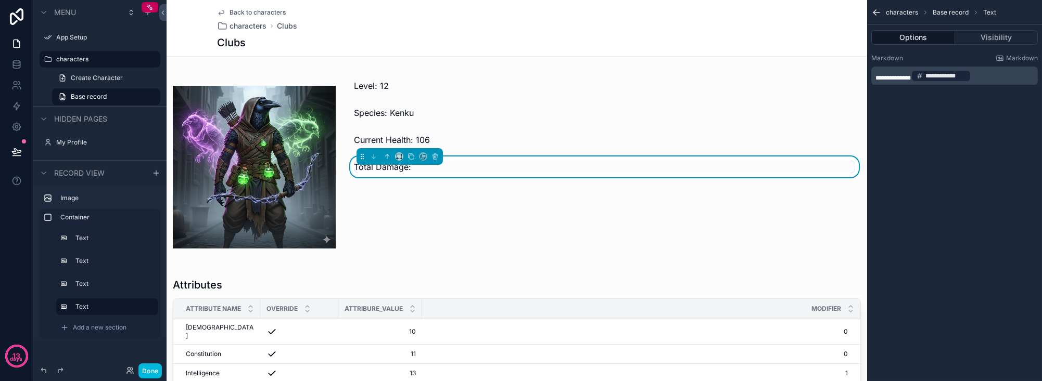
click at [867, 308] on div "**********" at bounding box center [954, 190] width 175 height 381
click at [480, 169] on div "Total Damage:" at bounding box center [604, 167] width 501 height 12
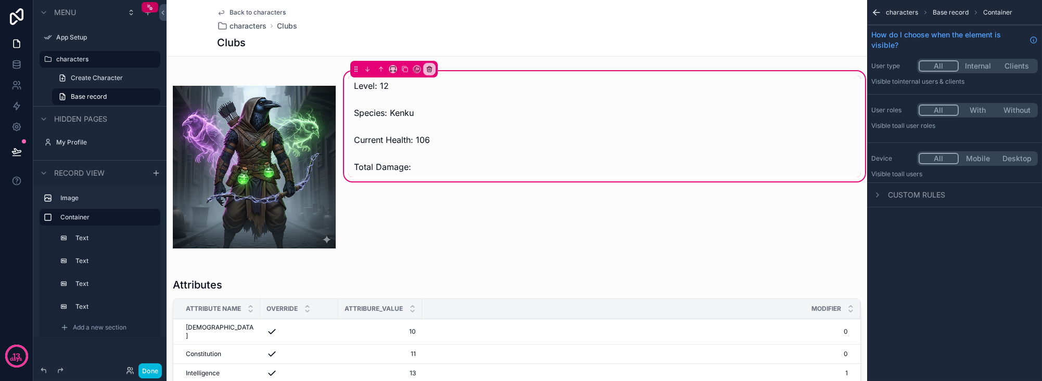
click at [442, 170] on div "scrollable content" at bounding box center [604, 167] width 513 height 21
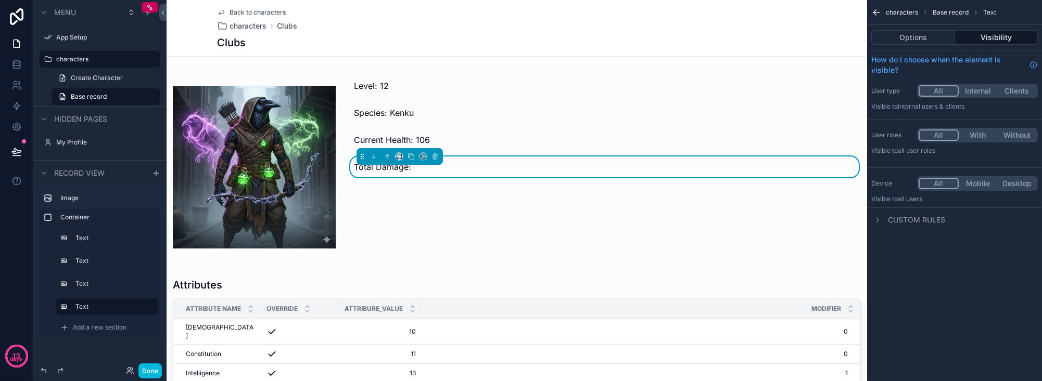
click at [441, 170] on div "Total Damage:" at bounding box center [604, 167] width 501 height 12
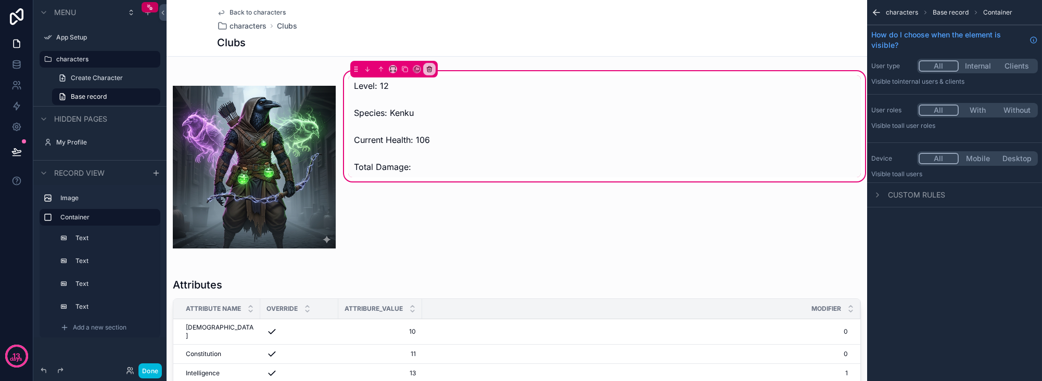
click at [517, 163] on div "scrollable content" at bounding box center [604, 167] width 513 height 21
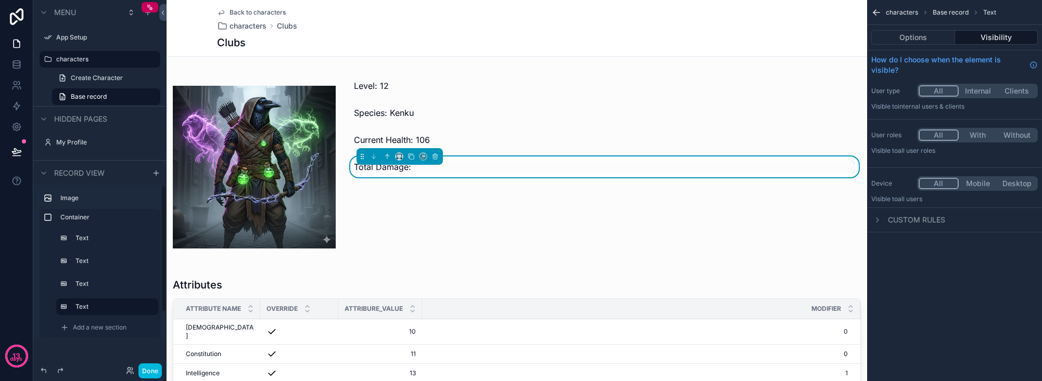
click at [74, 317] on span "Add a new section" at bounding box center [100, 328] width 54 height 8
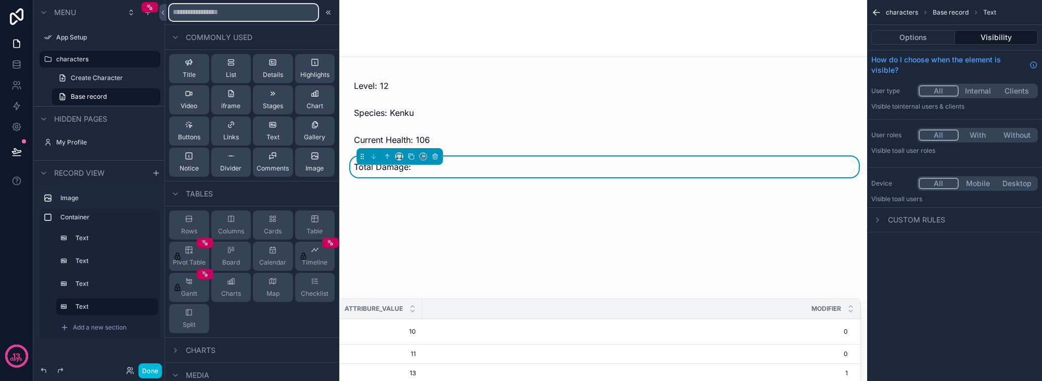
click at [249, 16] on input "text" at bounding box center [243, 12] width 149 height 17
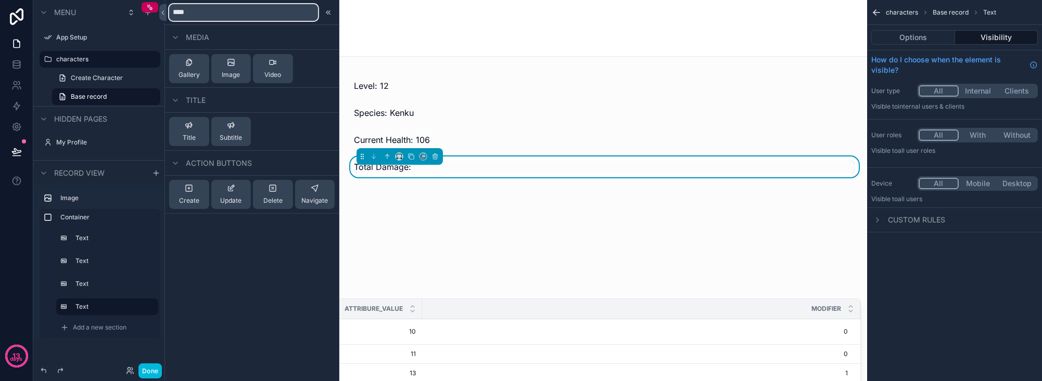
type input "****"
click at [266, 23] on div "****" at bounding box center [252, 12] width 174 height 25
click at [266, 22] on div "****" at bounding box center [252, 12] width 174 height 25
click at [265, 16] on input "****" at bounding box center [243, 12] width 149 height 17
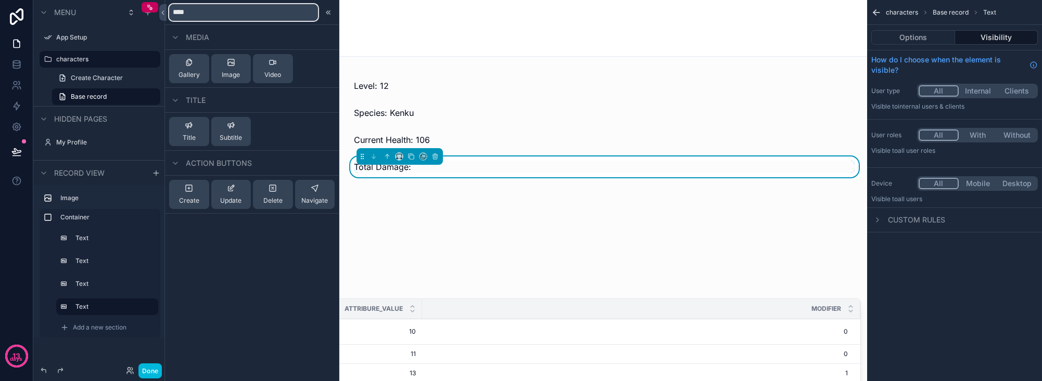
click at [265, 16] on input "****" at bounding box center [243, 12] width 149 height 17
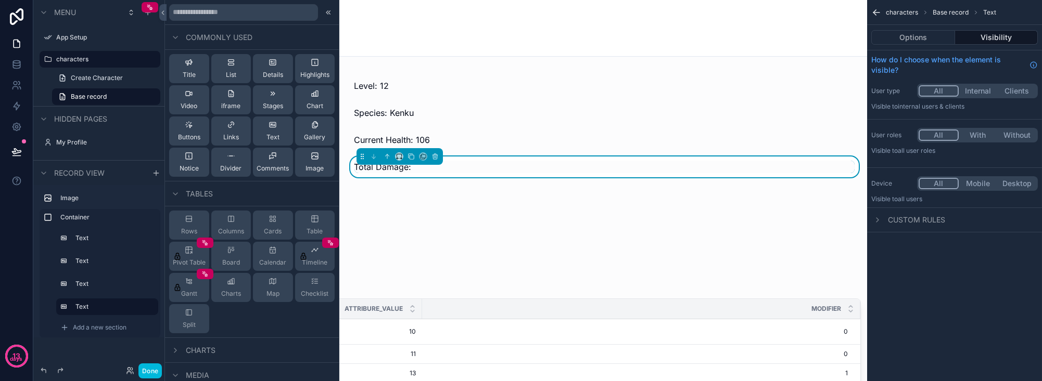
click at [446, 180] on div "Level: 12 Species: Kenku Current Health: 106 Total Damage:" at bounding box center [605, 167] width 526 height 196
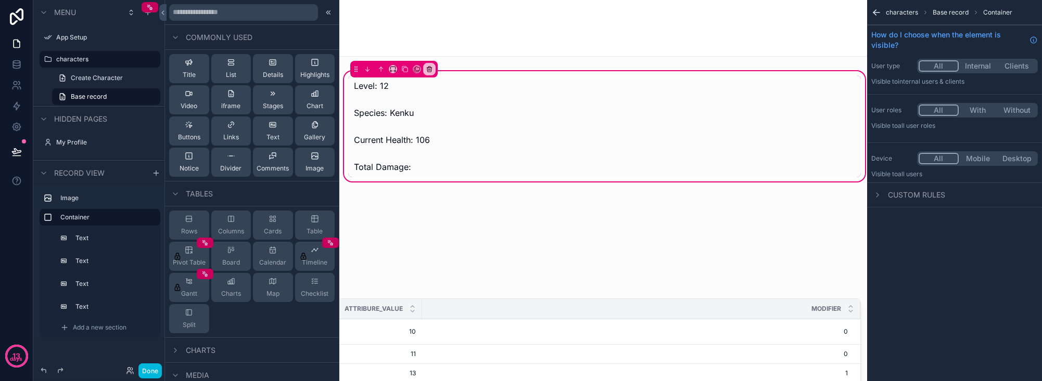
click at [459, 73] on div "Level: 12 Species: Kenku Current Health: 106 Total Damage:" at bounding box center [605, 167] width 526 height 196
click at [102, 317] on span "Add a new section" at bounding box center [100, 328] width 54 height 8
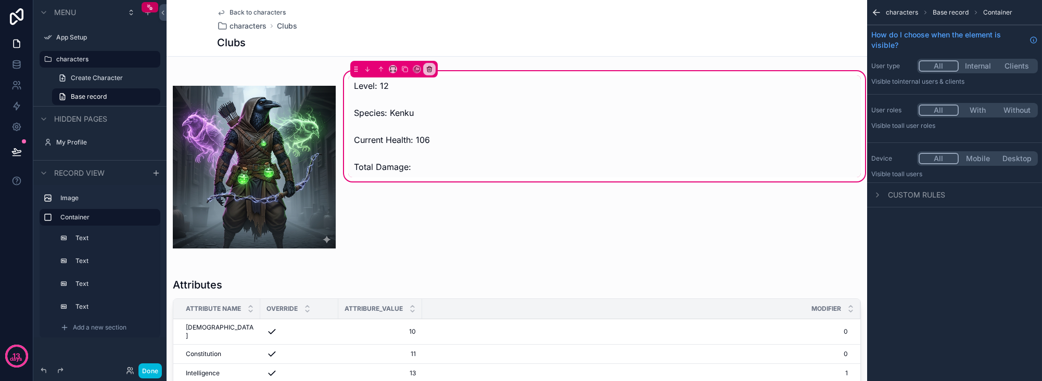
click at [102, 317] on span "Add a new section" at bounding box center [100, 328] width 54 height 8
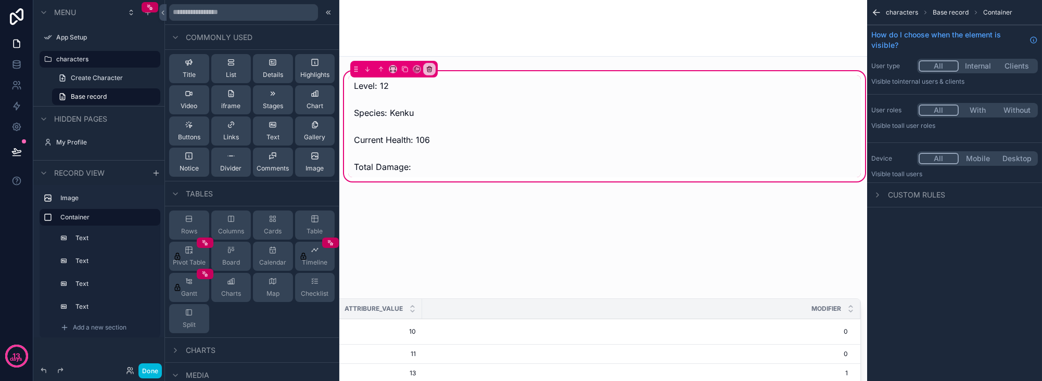
click at [276, 135] on button "Text" at bounding box center [273, 131] width 40 height 29
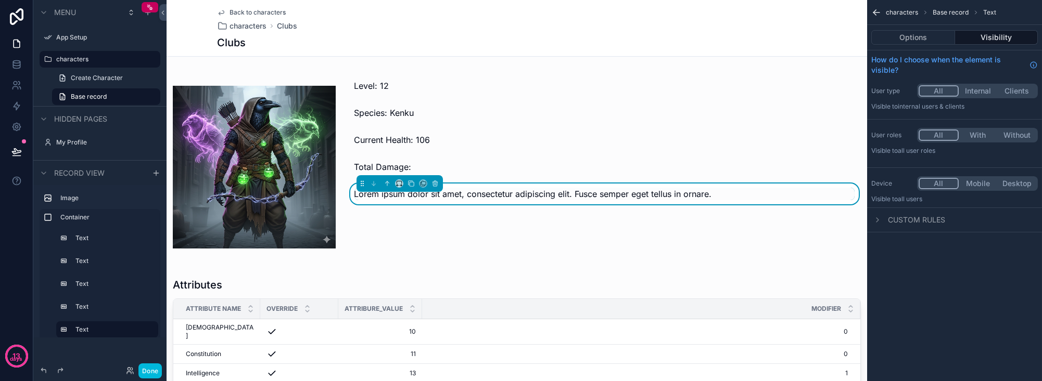
scroll to position [3, 0]
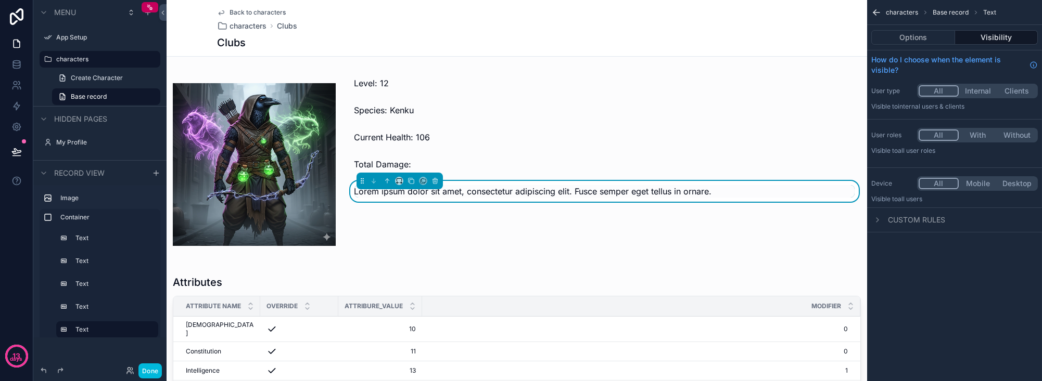
click at [867, 35] on button "Options" at bounding box center [913, 37] width 84 height 15
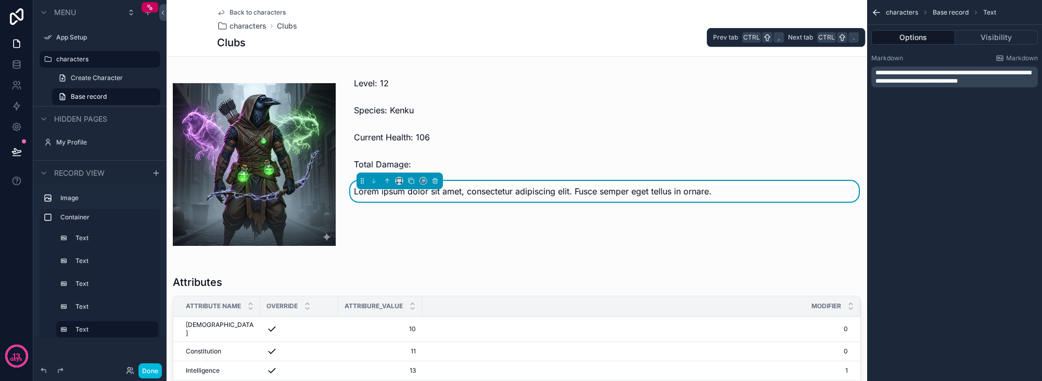
click at [867, 39] on button "Options" at bounding box center [913, 37] width 84 height 15
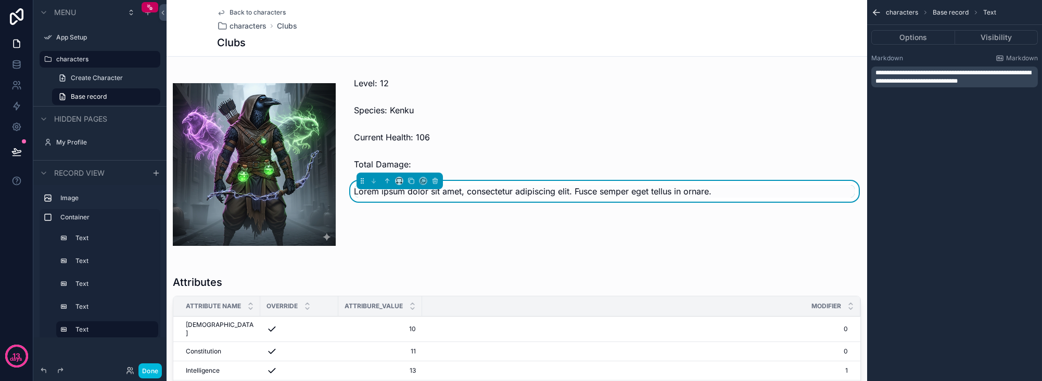
click at [867, 57] on span "Markdown" at bounding box center [1022, 58] width 32 height 8
click at [867, 72] on span "**********" at bounding box center [953, 77] width 156 height 15
click at [867, 83] on span "**********" at bounding box center [953, 77] width 156 height 15
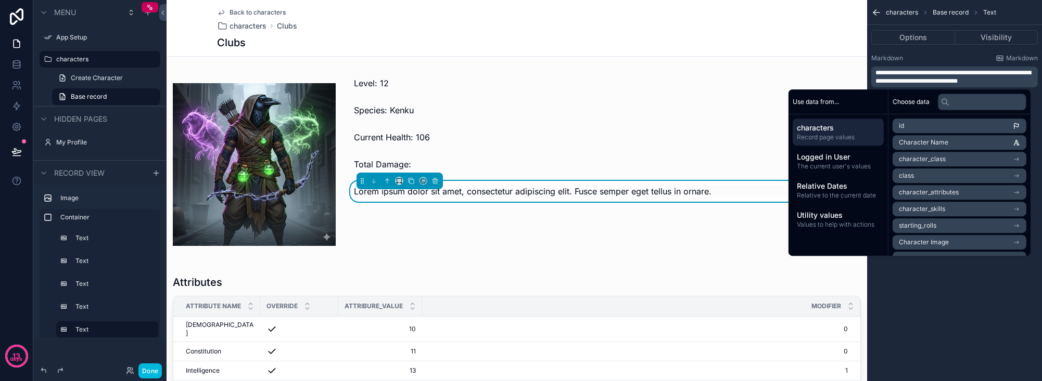
click at [867, 33] on button "Options" at bounding box center [913, 37] width 84 height 15
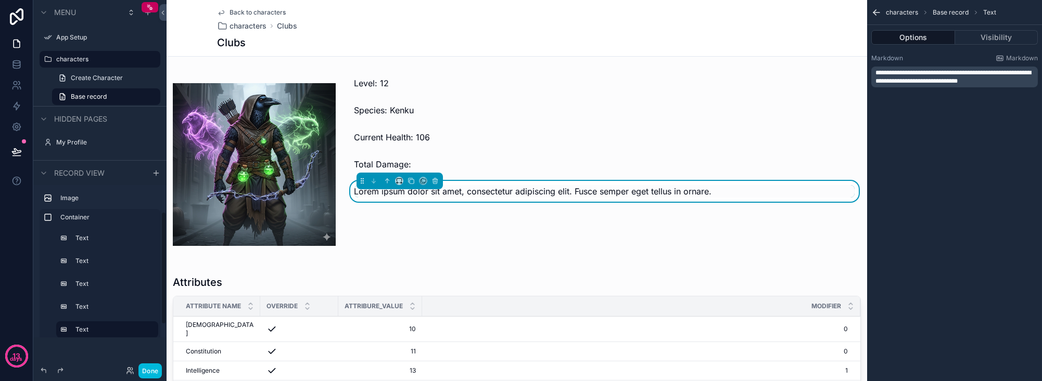
scroll to position [53, 0]
click at [107, 302] on div "Add a new section" at bounding box center [107, 298] width 102 height 17
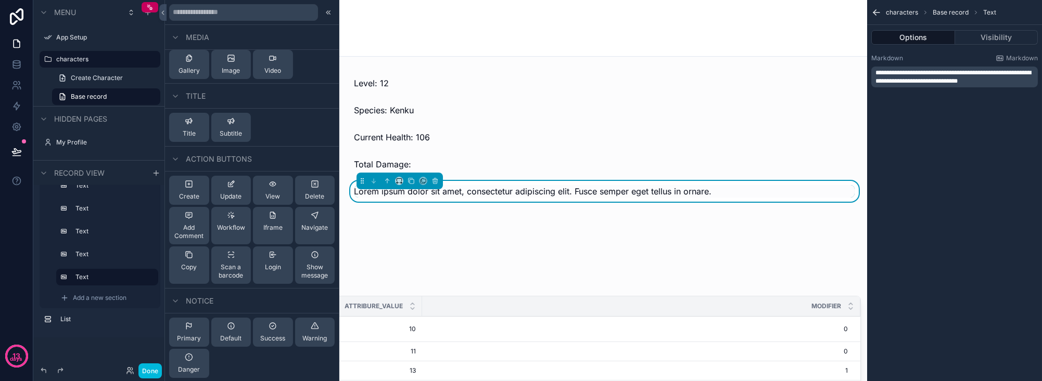
scroll to position [0, 0]
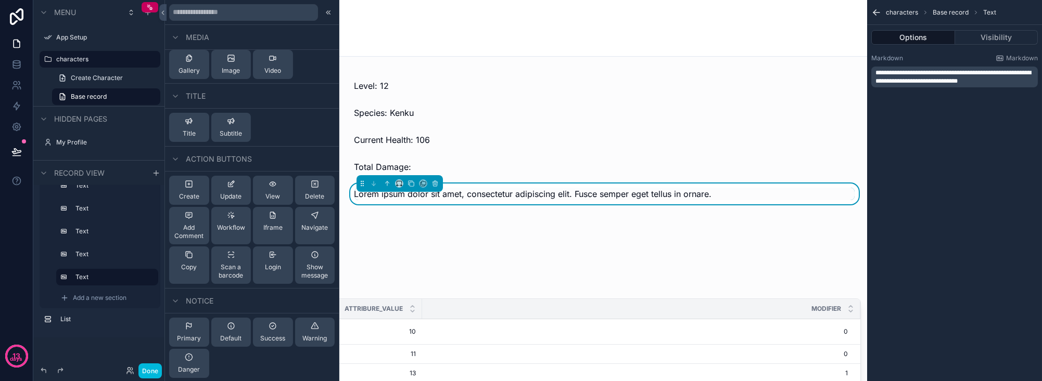
click at [325, 15] on icon at bounding box center [328, 12] width 8 height 8
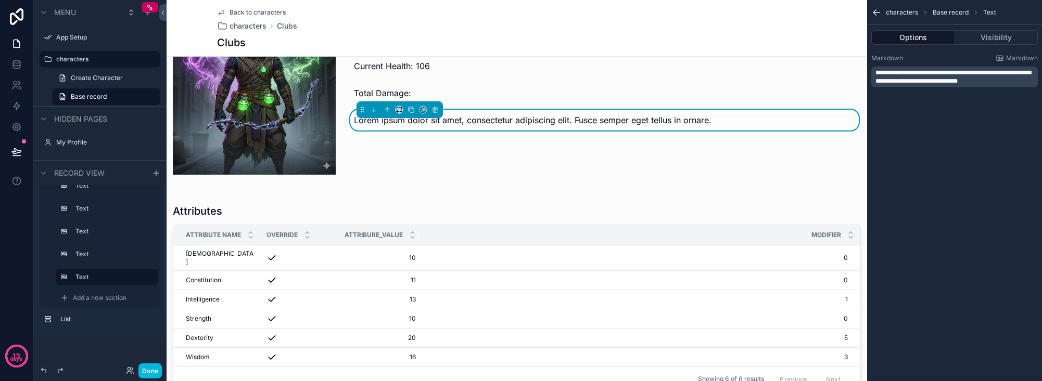
scroll to position [136, 0]
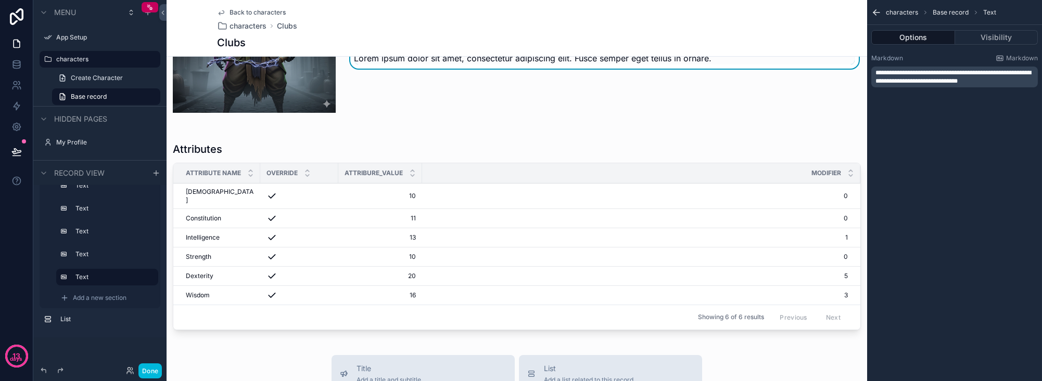
click at [479, 164] on div "Modifier" at bounding box center [641, 173] width 438 height 20
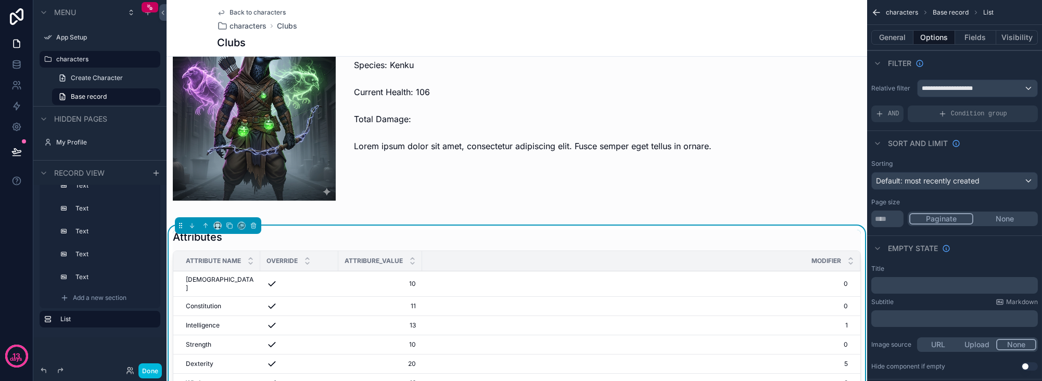
scroll to position [0, 0]
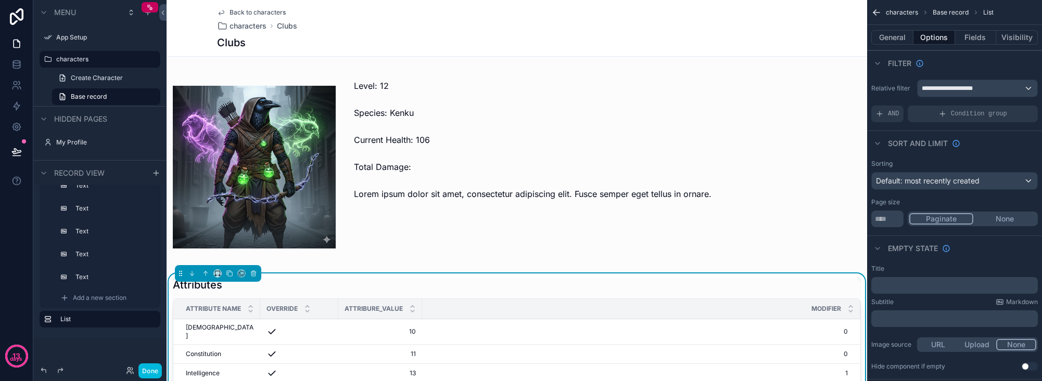
click at [194, 15] on div "Back to characters characters Clubs Clubs" at bounding box center [517, 28] width 700 height 57
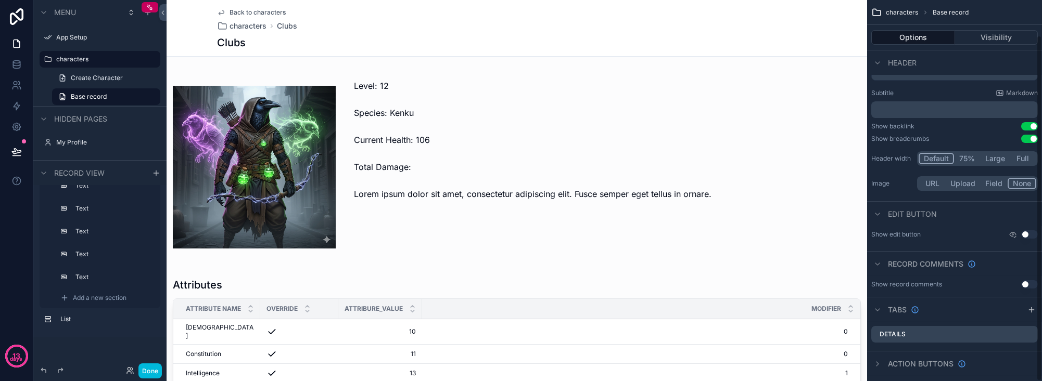
scroll to position [39, 0]
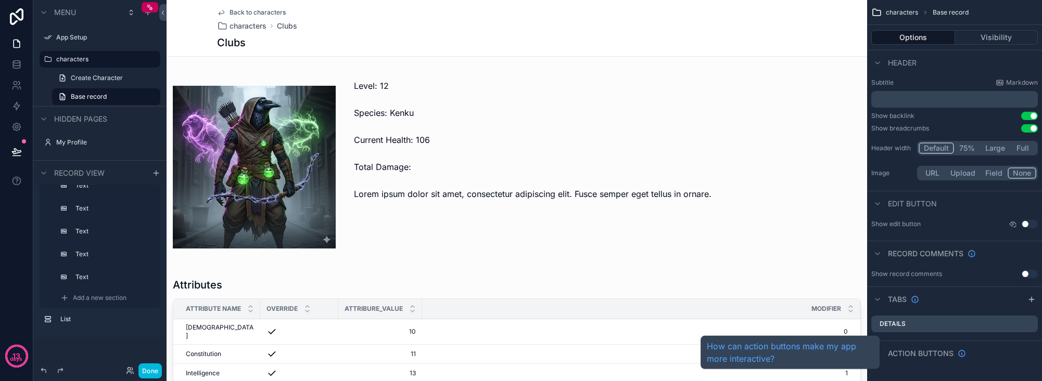
click at [867, 317] on span "Action buttons" at bounding box center [921, 354] width 66 height 10
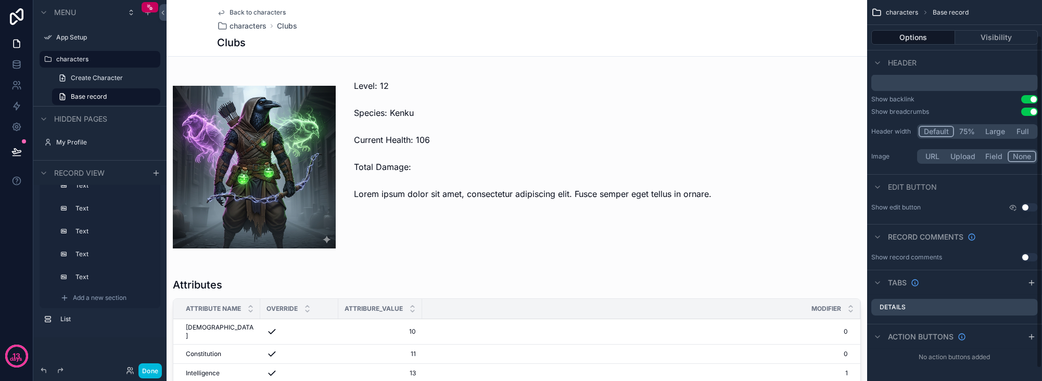
scroll to position [0, 0]
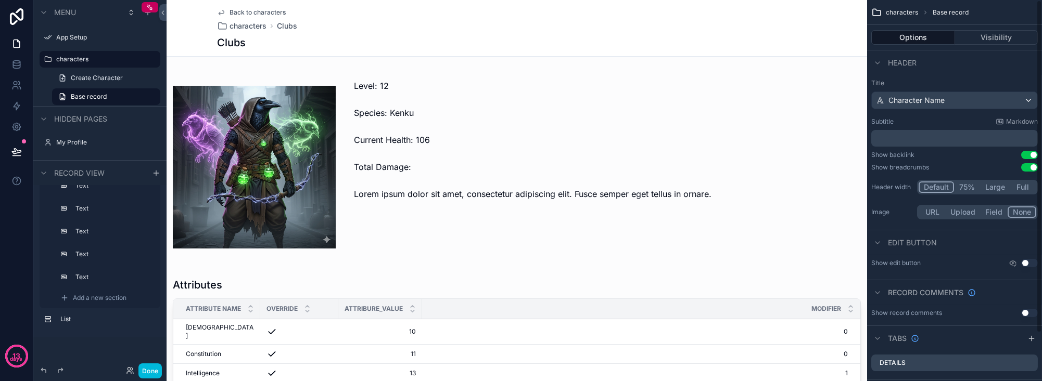
click at [867, 168] on button "Use setting" at bounding box center [1029, 167] width 17 height 8
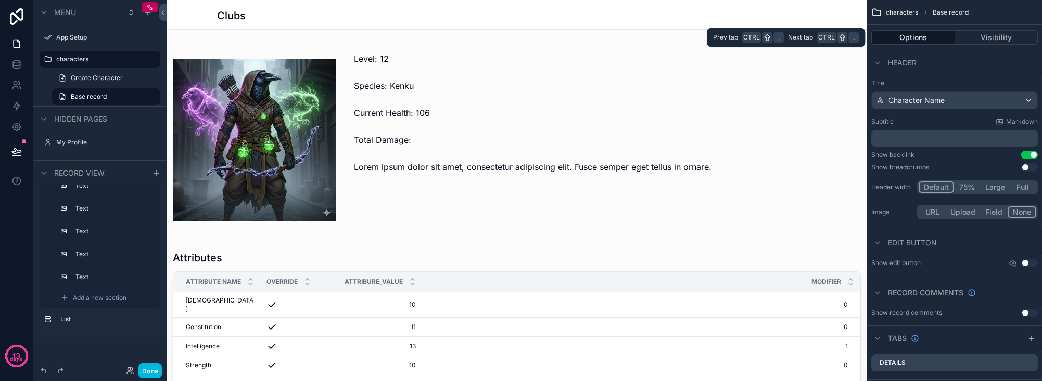
click at [867, 37] on button "Visibility" at bounding box center [996, 37] width 83 height 15
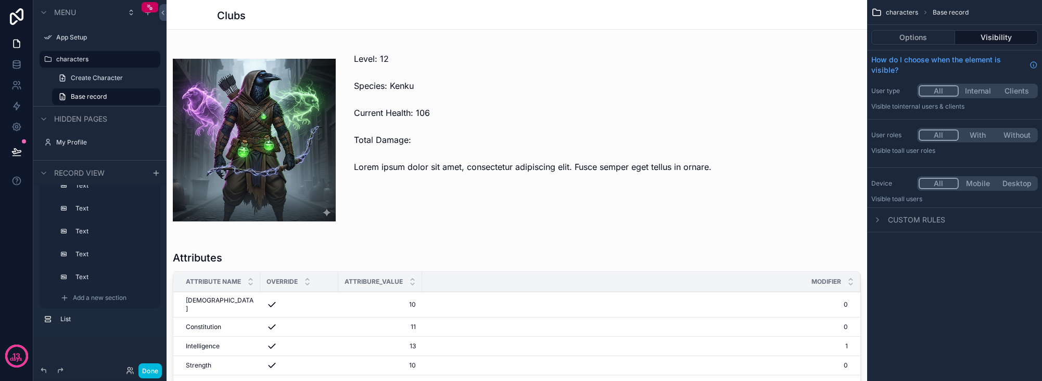
click at [867, 39] on button "Options" at bounding box center [913, 37] width 84 height 15
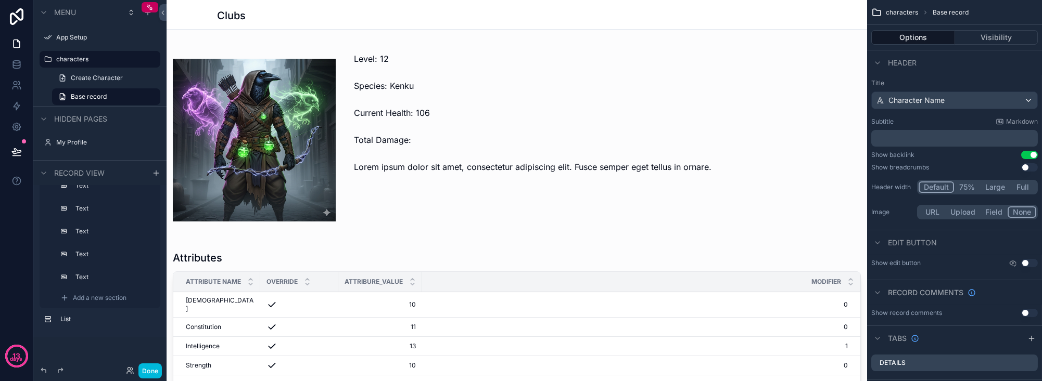
click at [867, 165] on button "Use setting" at bounding box center [1029, 167] width 17 height 8
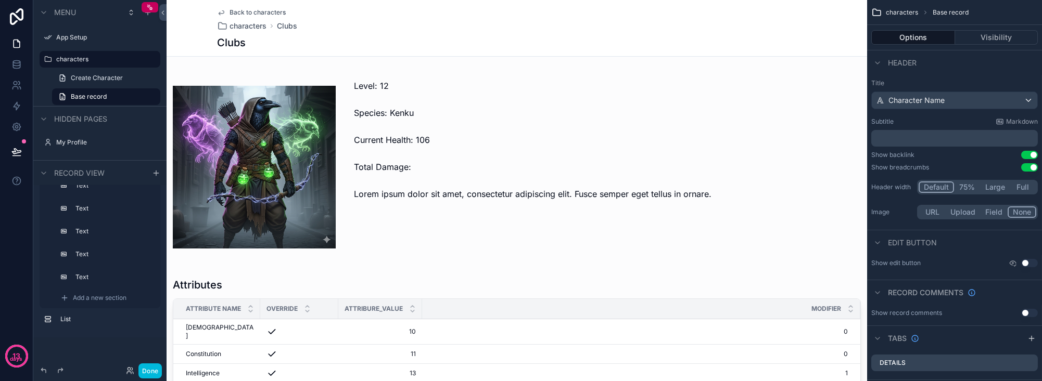
click at [867, 165] on button "Use setting" at bounding box center [1029, 167] width 17 height 8
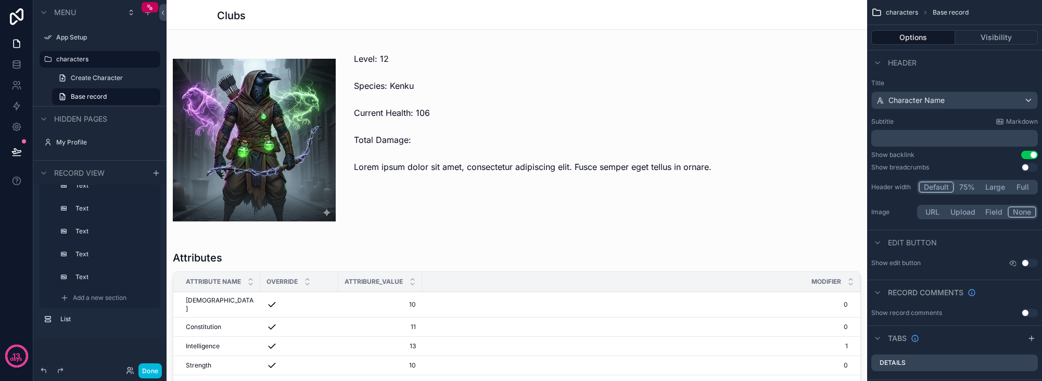
click at [867, 165] on button "Use setting" at bounding box center [1029, 167] width 17 height 8
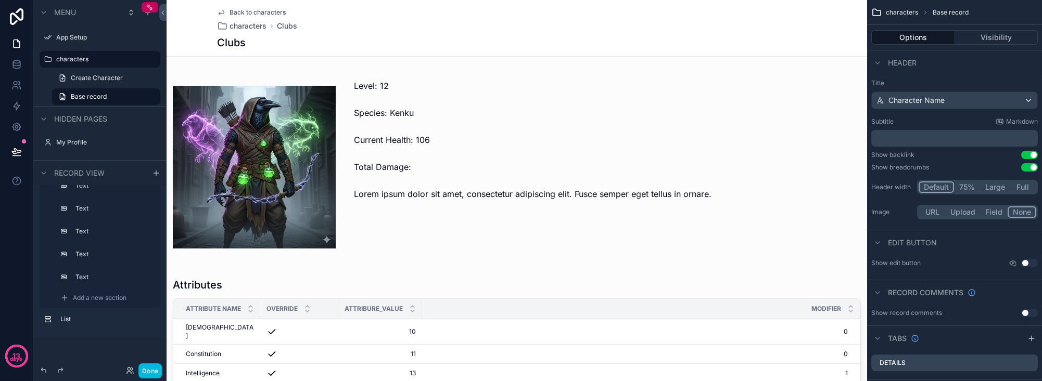
click at [867, 154] on button "Use setting" at bounding box center [1029, 155] width 17 height 8
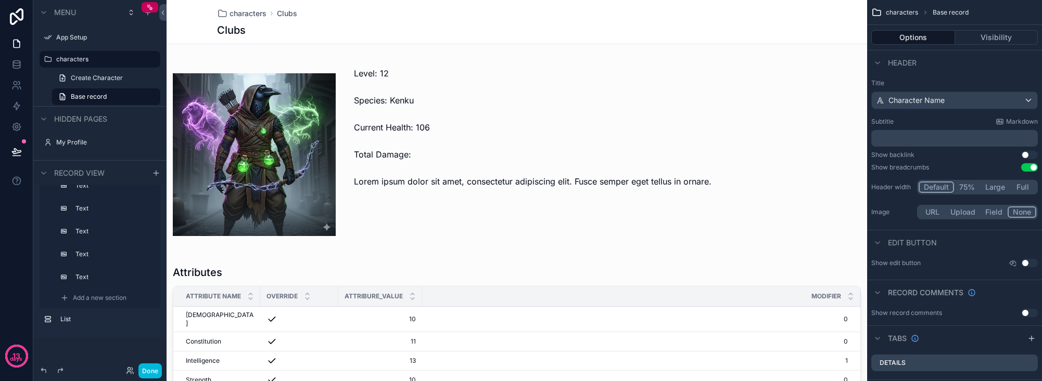
click at [867, 154] on button "Use setting" at bounding box center [1029, 155] width 17 height 8
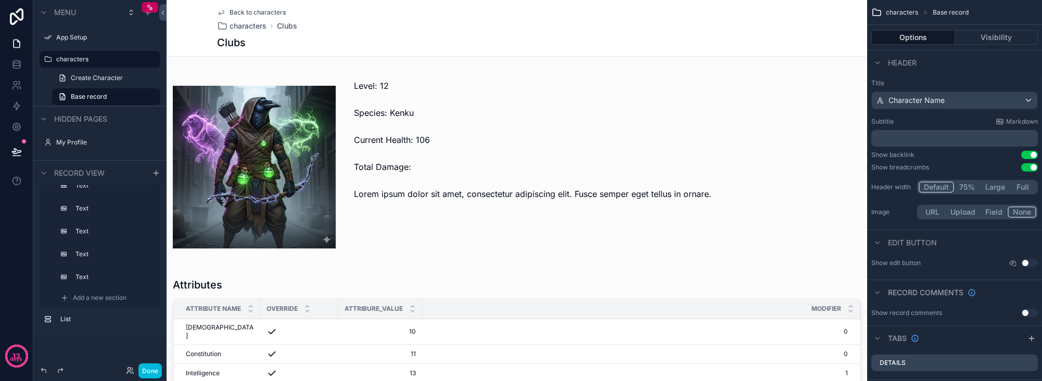
click at [867, 164] on button "Use setting" at bounding box center [1029, 167] width 17 height 8
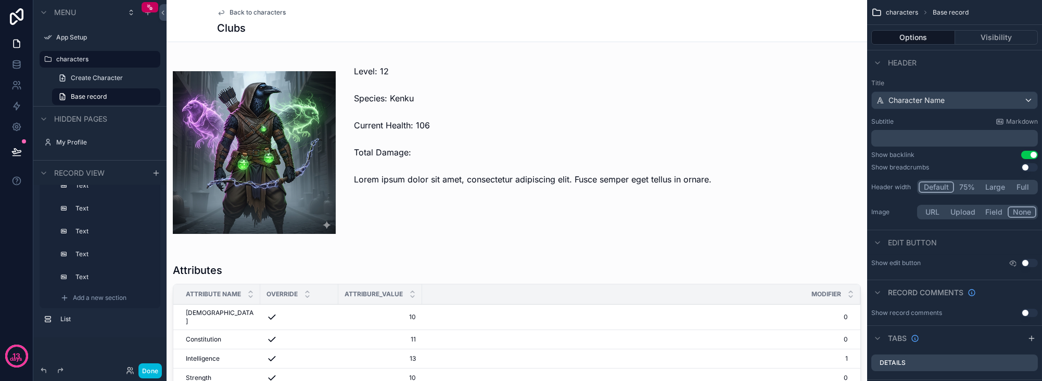
click at [257, 14] on span "Back to characters" at bounding box center [257, 12] width 56 height 8
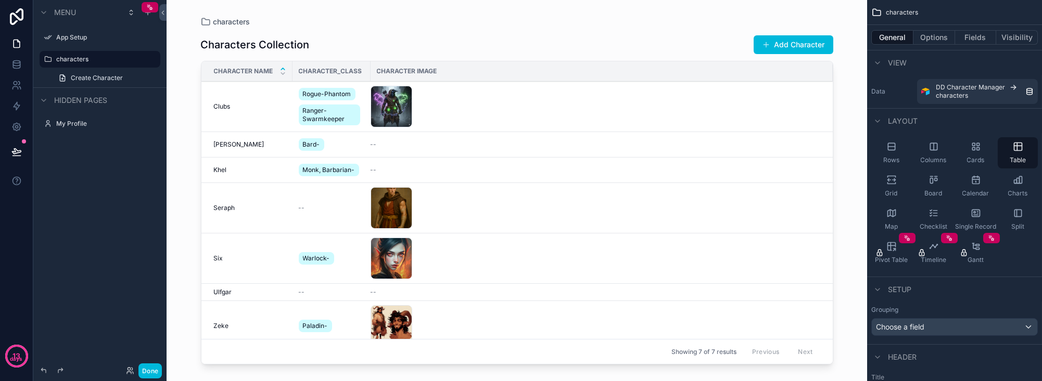
click at [181, 7] on div "characters Characters Collection Add Character Character Name Character_class C…" at bounding box center [517, 190] width 700 height 381
click at [130, 12] on icon "scrollable content" at bounding box center [131, 12] width 8 height 8
click at [267, 9] on div "characters Characters Collection Add Character Character Name Character_class C…" at bounding box center [517, 184] width 666 height 369
click at [867, 36] on button "Options" at bounding box center [934, 37] width 42 height 15
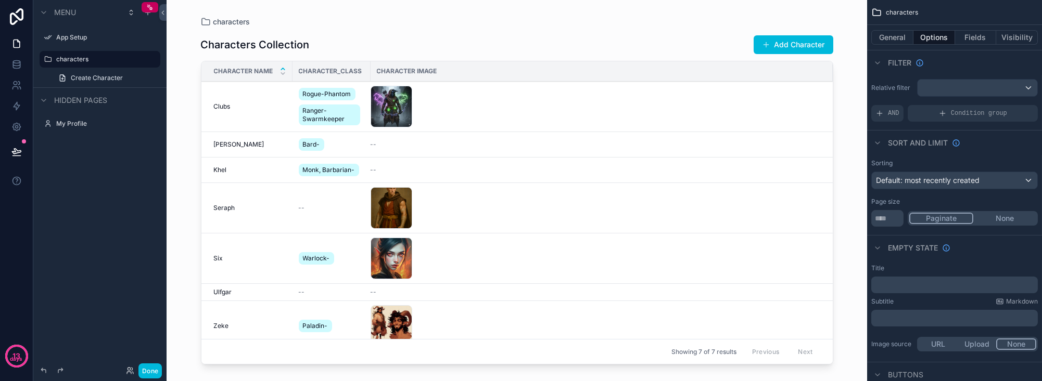
click at [867, 32] on button "Fields" at bounding box center [976, 37] width 42 height 15
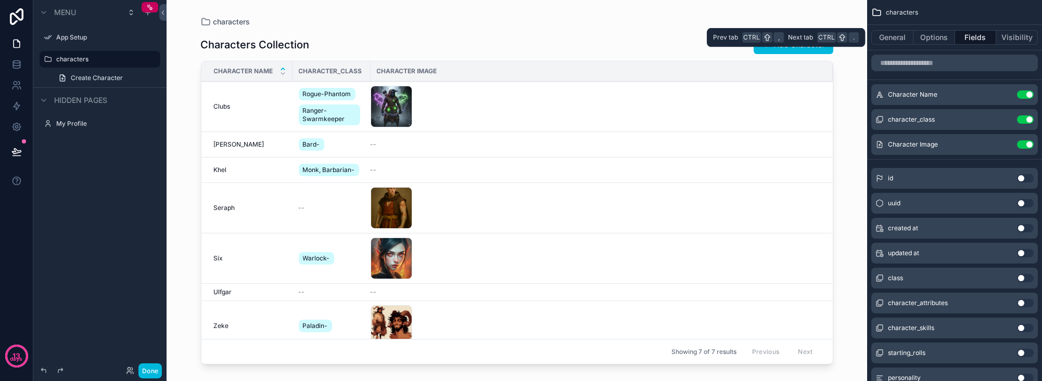
click at [867, 39] on button "General" at bounding box center [892, 37] width 42 height 15
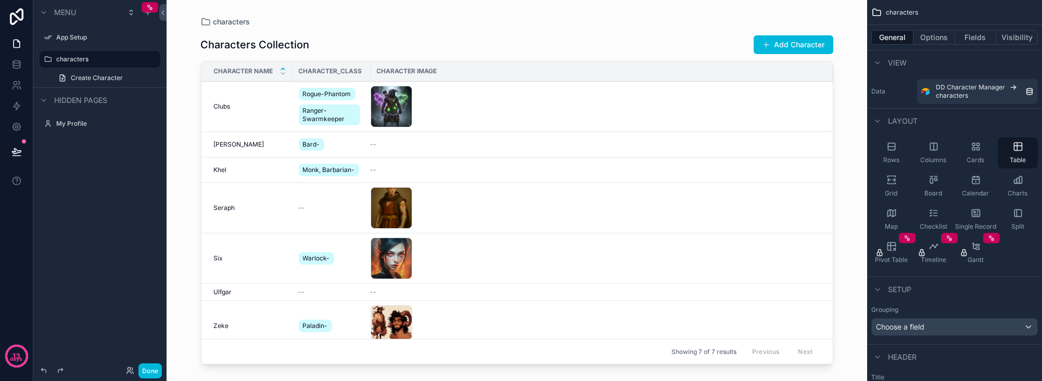
click at [112, 229] on div "Menu App Setup characters Create Character Hidden pages My Profile" at bounding box center [99, 184] width 133 height 369
click at [78, 37] on label "App Setup" at bounding box center [105, 37] width 98 height 8
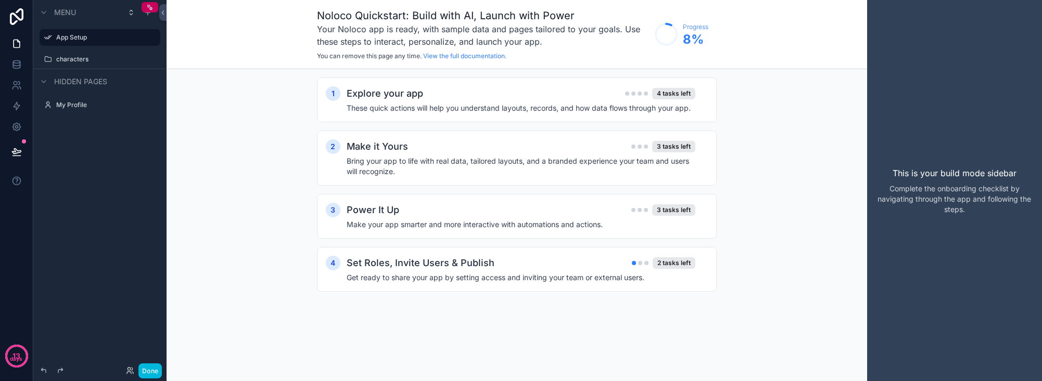
click at [0, 0] on icon "scrollable content" at bounding box center [0, 0] width 0 height 0
click at [188, 47] on span "Remove" at bounding box center [199, 45] width 28 height 10
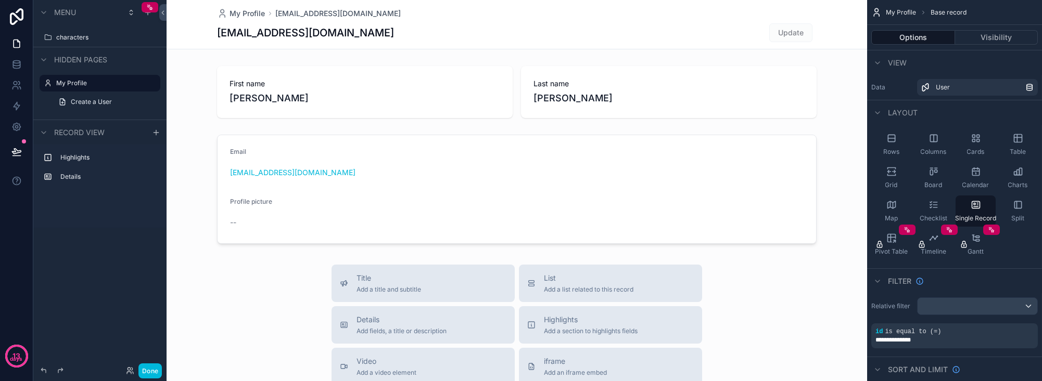
click at [101, 34] on label "characters" at bounding box center [105, 37] width 98 height 8
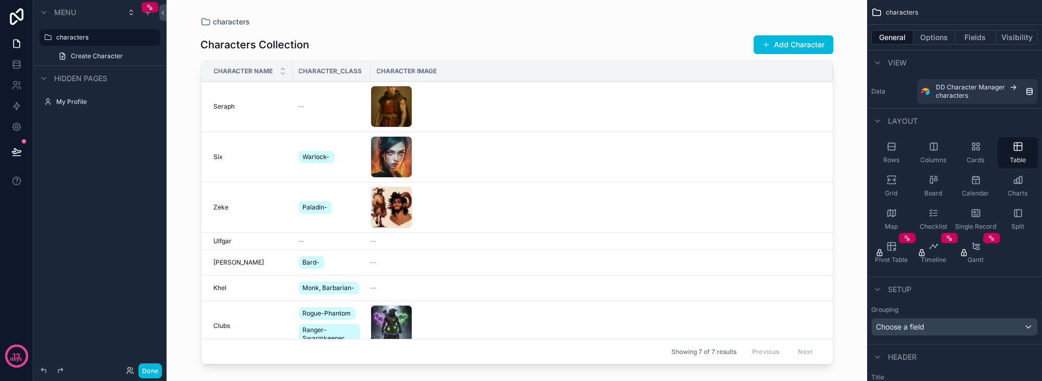
click at [49, 80] on div "scrollable content" at bounding box center [43, 78] width 12 height 12
click at [71, 34] on label "characters" at bounding box center [105, 37] width 98 height 8
click at [0, 0] on icon "scrollable content" at bounding box center [0, 0] width 0 height 0
click at [137, 39] on icon "scrollable content" at bounding box center [137, 37] width 8 height 8
click at [0, 0] on button "scrollable content" at bounding box center [0, 0] width 0 height 0
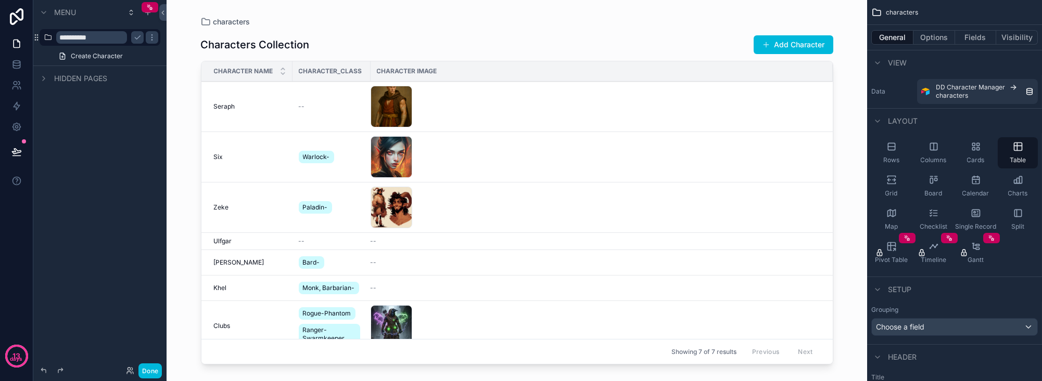
click at [133, 39] on icon "scrollable content" at bounding box center [137, 37] width 8 height 8
click at [129, 57] on link "Create Character" at bounding box center [106, 56] width 108 height 17
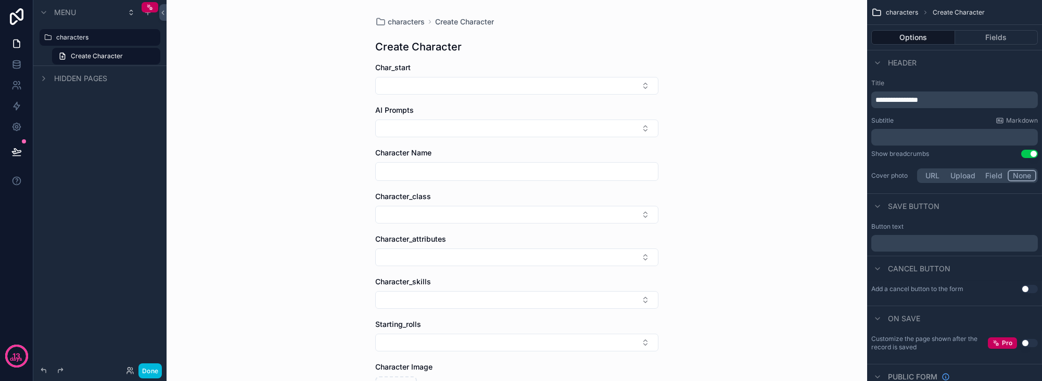
drag, startPoint x: 145, startPoint y: 57, endPoint x: 123, endPoint y: 56, distance: 21.9
click at [123, 56] on link "Create Character" at bounding box center [106, 56] width 108 height 17
click at [92, 36] on label "characters" at bounding box center [105, 37] width 98 height 8
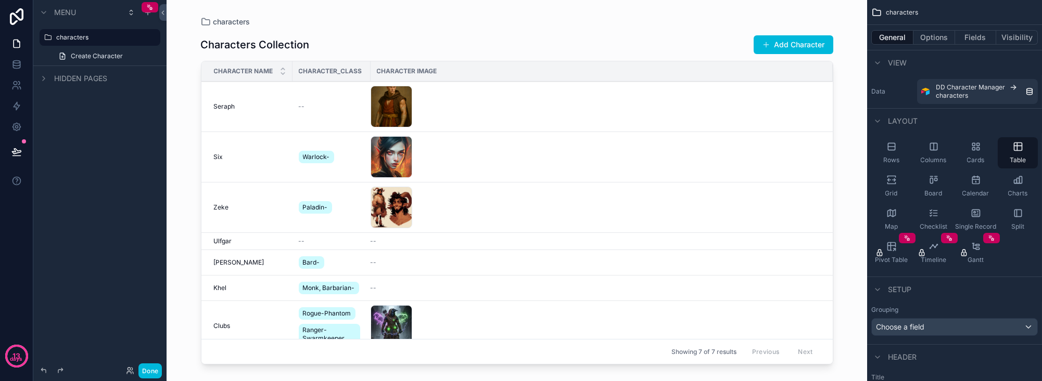
click at [145, 55] on link "Create Character" at bounding box center [106, 56] width 108 height 17
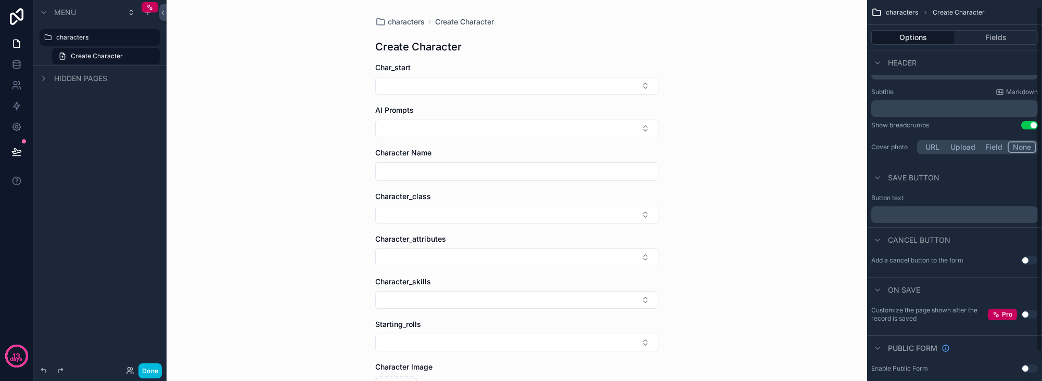
scroll to position [41, 0]
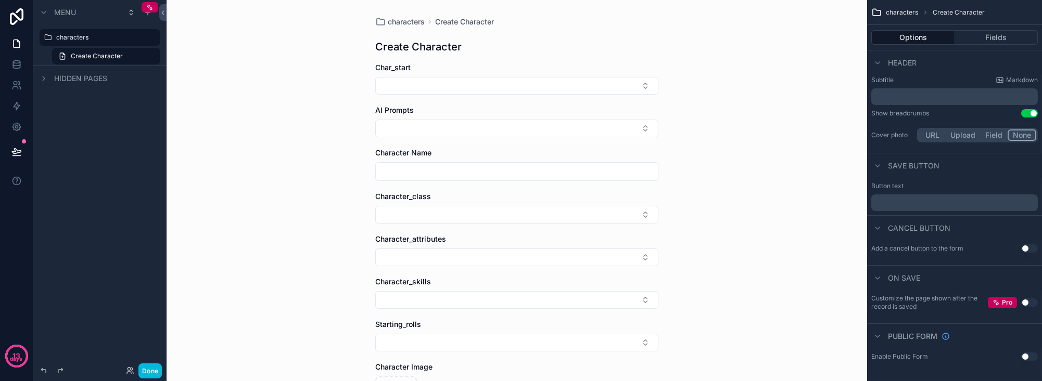
click at [105, 39] on label "characters" at bounding box center [105, 37] width 98 height 8
